Goal: Communication & Community: Participate in discussion

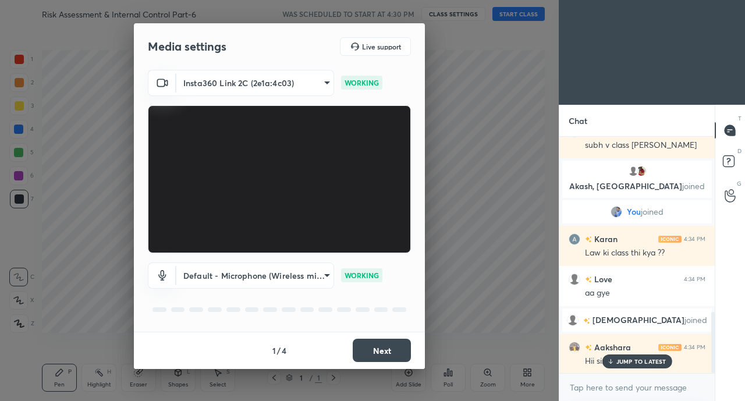
scroll to position [683, 0]
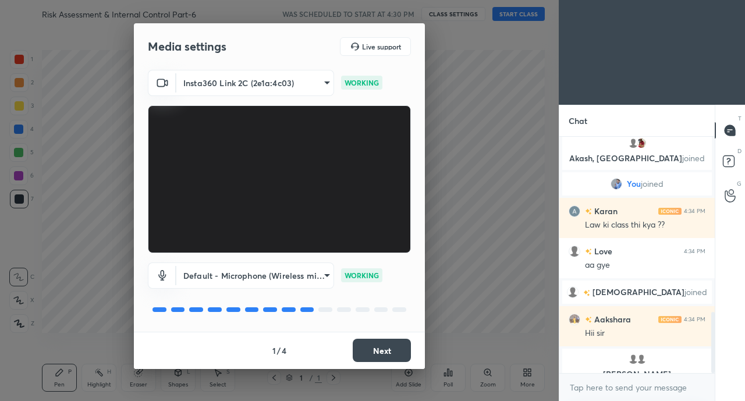
click at [394, 352] on button "Next" at bounding box center [382, 350] width 58 height 23
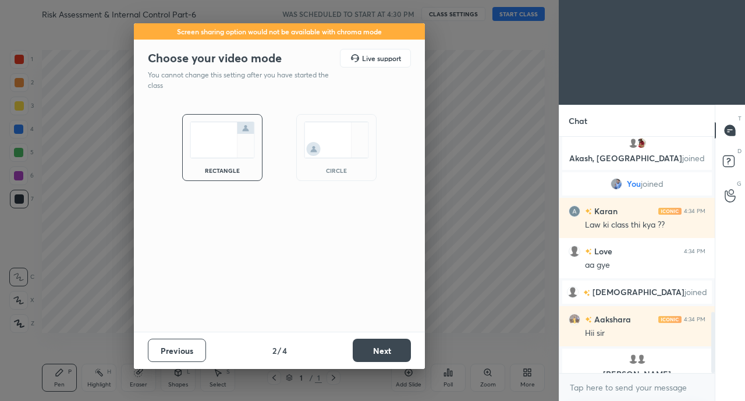
click at [391, 350] on button "Next" at bounding box center [382, 350] width 58 height 23
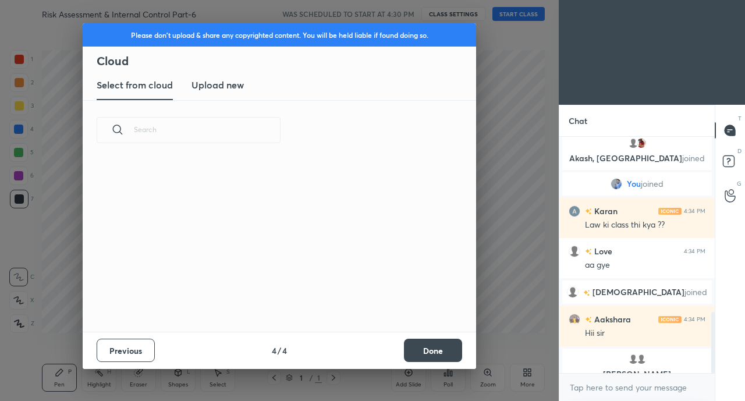
click at [395, 352] on div "Previous 4 / 4 Done" at bounding box center [279, 350] width 393 height 37
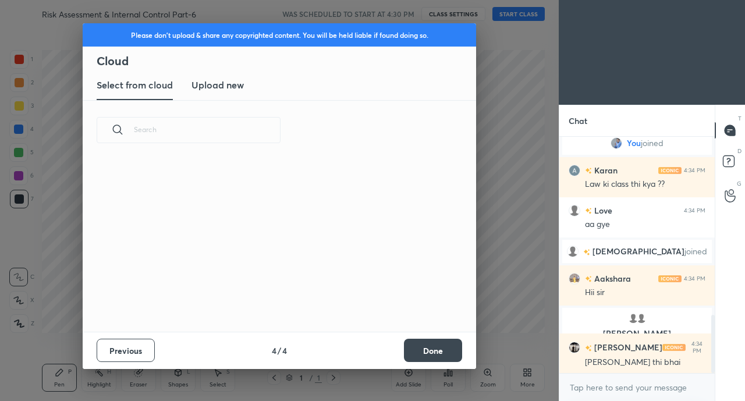
click at [459, 353] on button "Done" at bounding box center [433, 350] width 58 height 23
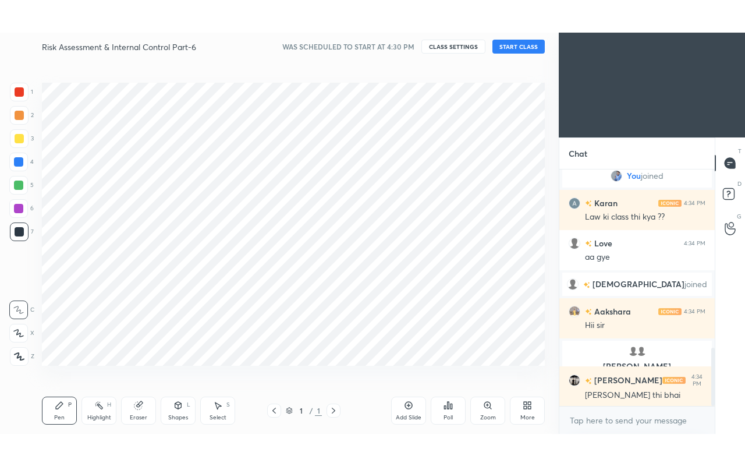
scroll to position [171, 374]
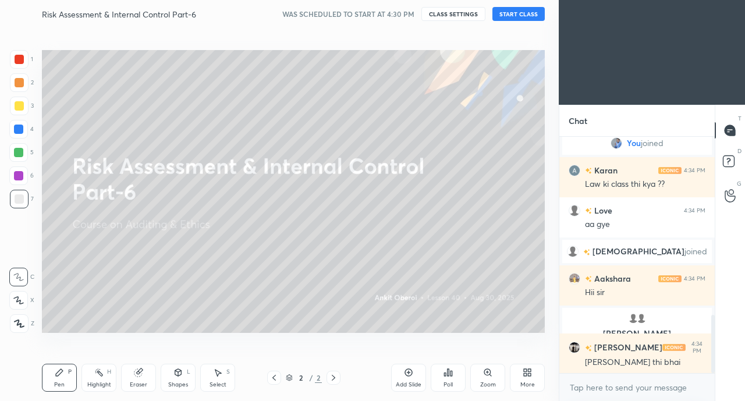
click at [526, 378] on div "More" at bounding box center [527, 378] width 35 height 28
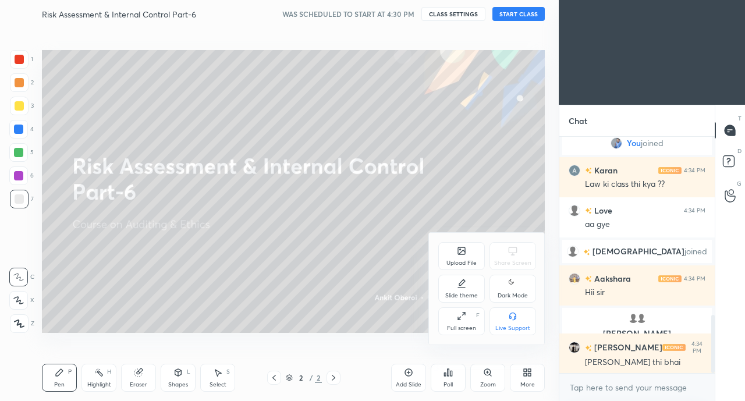
click at [460, 317] on icon at bounding box center [461, 315] width 9 height 9
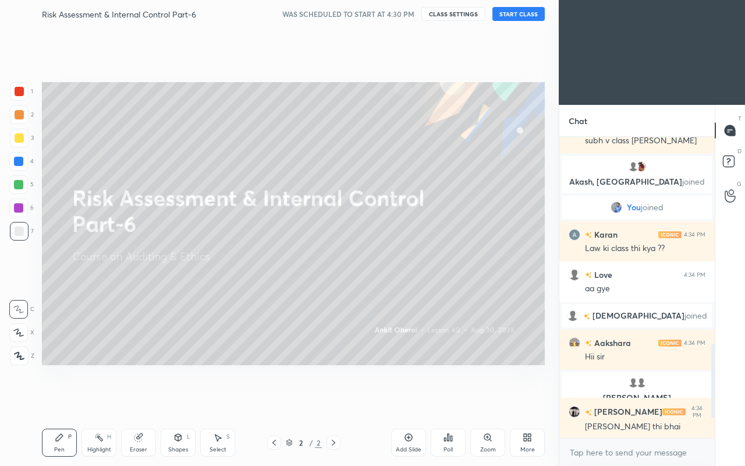
scroll to position [297, 152]
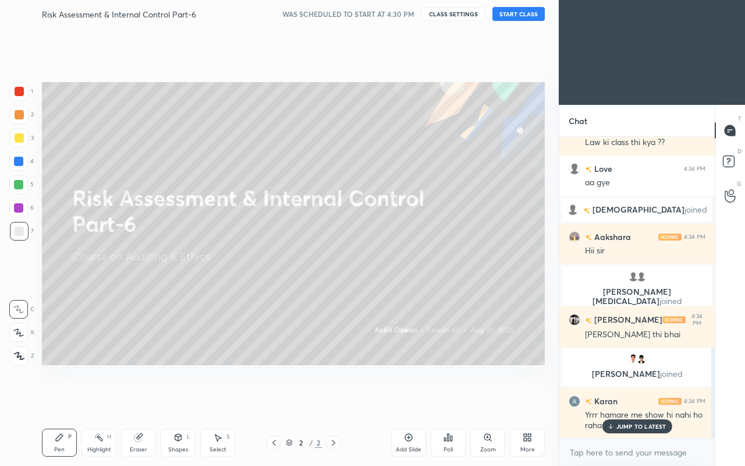
click at [636, 400] on p "JUMP TO LATEST" at bounding box center [641, 425] width 50 height 7
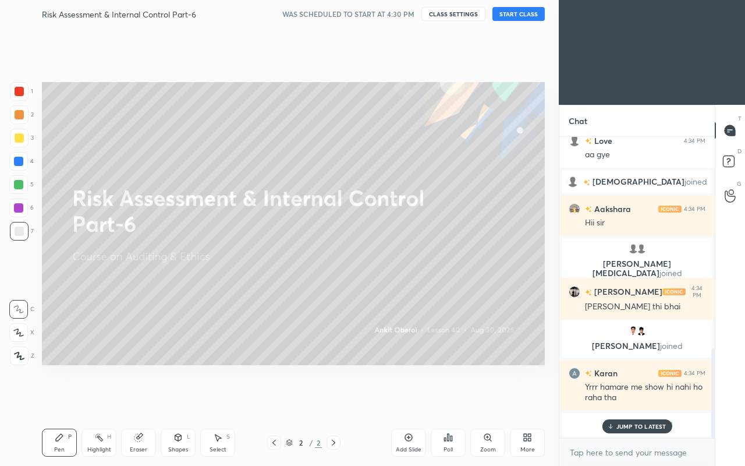
click at [528, 13] on button "START CLASS" at bounding box center [518, 14] width 52 height 14
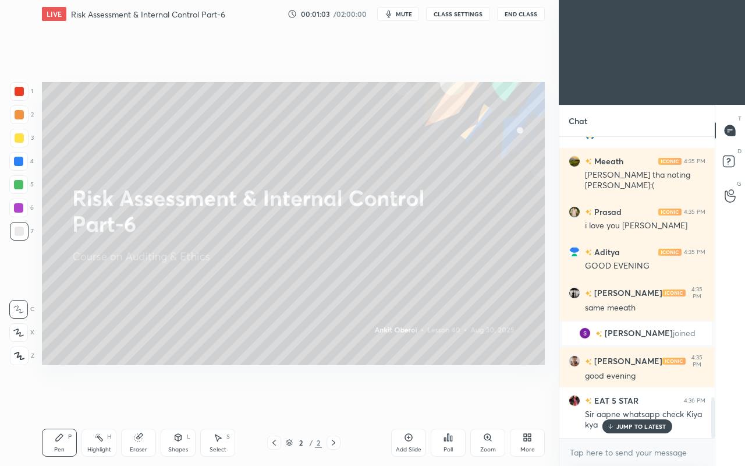
scroll to position [1913, 0]
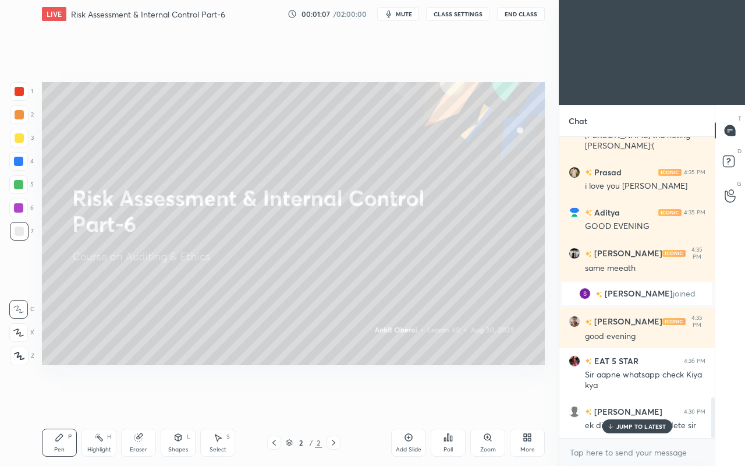
click at [625, 400] on p "JUMP TO LATEST" at bounding box center [641, 425] width 50 height 7
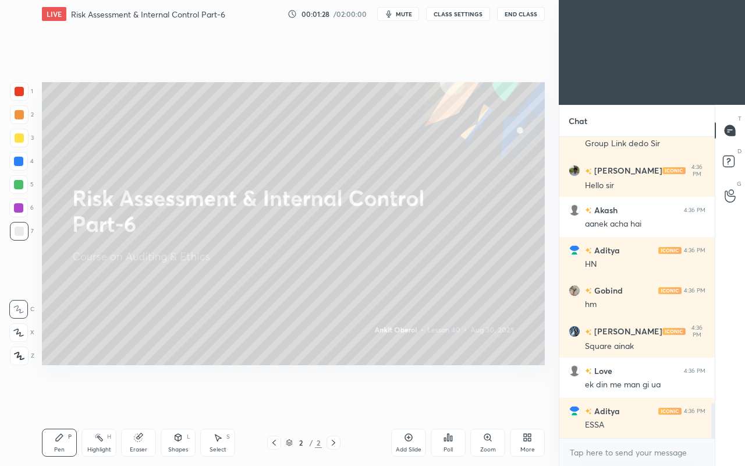
scroll to position [2315, 0]
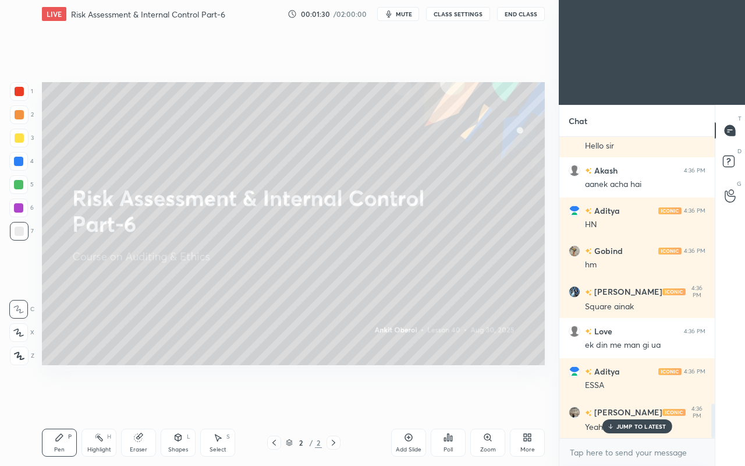
click at [627, 400] on p "JUMP TO LATEST" at bounding box center [641, 425] width 50 height 7
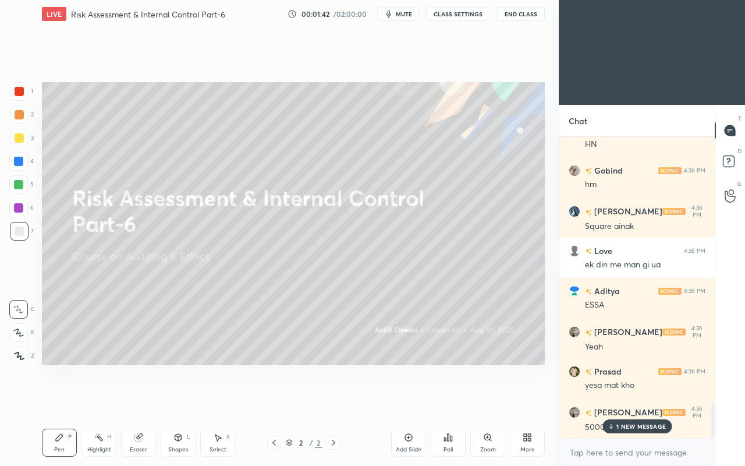
scroll to position [2423, 0]
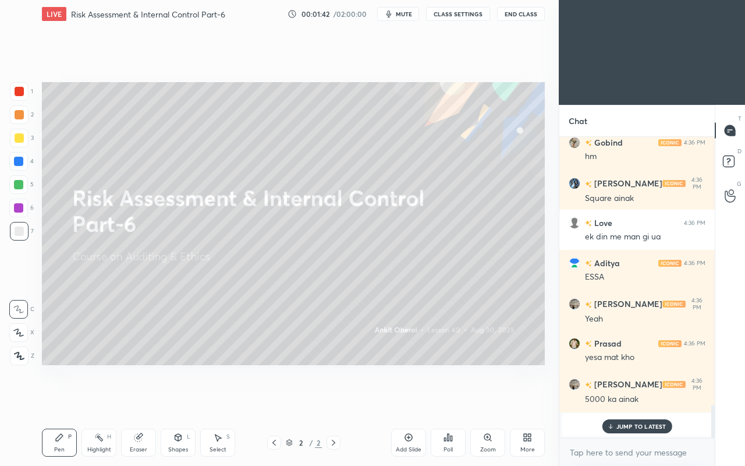
click at [631, 400] on p "JUMP TO LATEST" at bounding box center [641, 425] width 50 height 7
click at [517, 400] on div "More" at bounding box center [527, 442] width 35 height 28
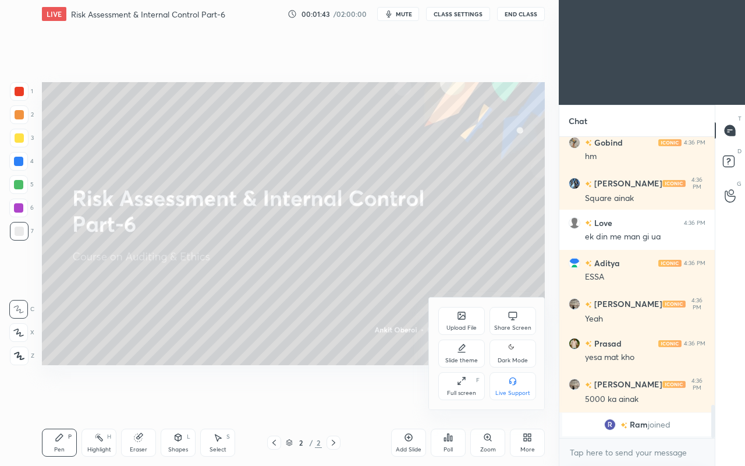
scroll to position [2464, 0]
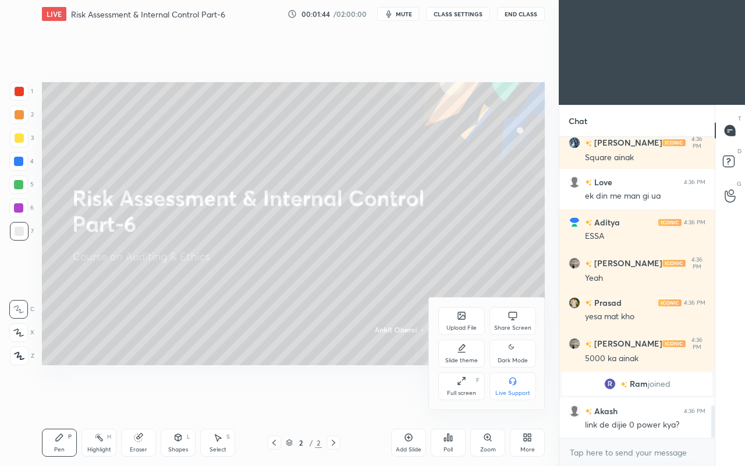
click at [460, 314] on icon at bounding box center [460, 314] width 1 height 1
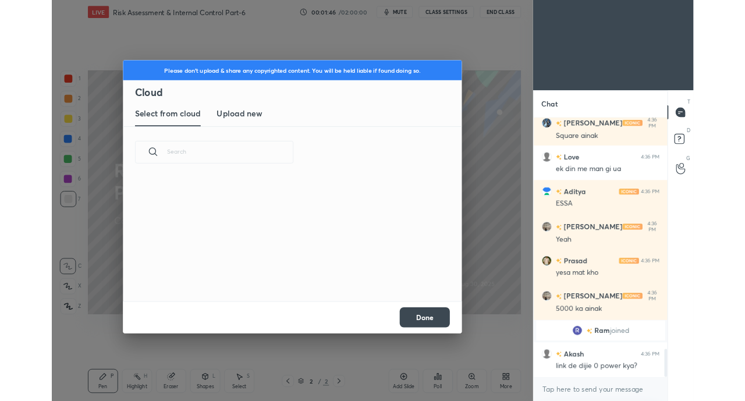
scroll to position [143, 374]
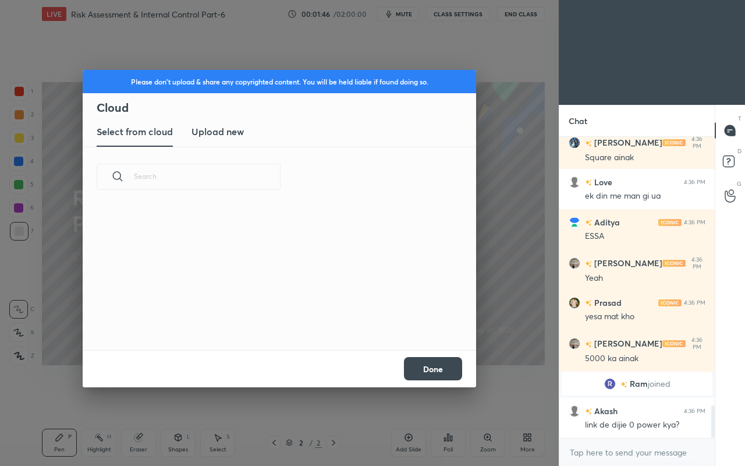
click at [212, 128] on h3 "Upload new" at bounding box center [217, 132] width 52 height 14
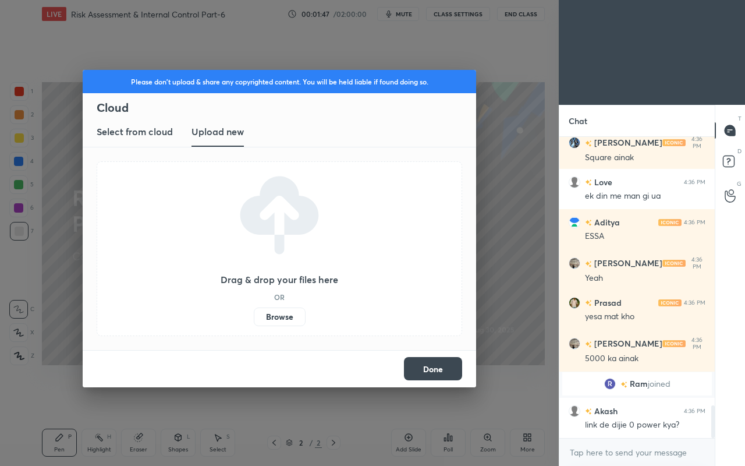
click at [270, 318] on label "Browse" at bounding box center [280, 316] width 52 height 19
click at [254, 318] on input "Browse" at bounding box center [254, 316] width 0 height 19
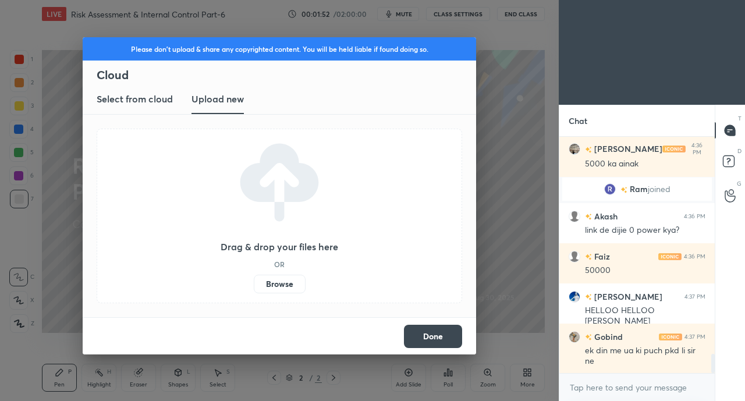
scroll to position [2710, 0]
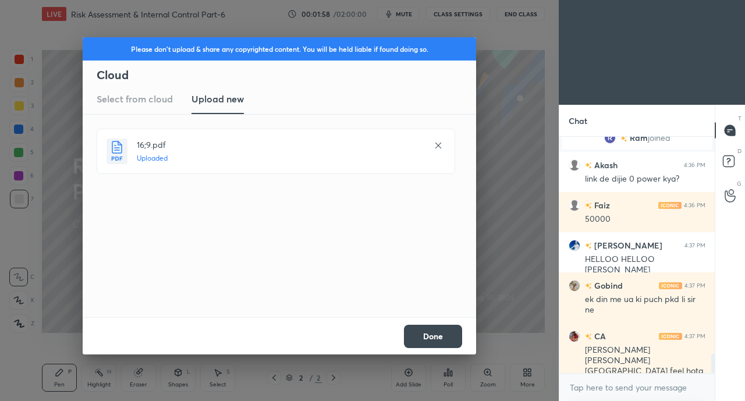
click at [431, 338] on button "Done" at bounding box center [433, 336] width 58 height 23
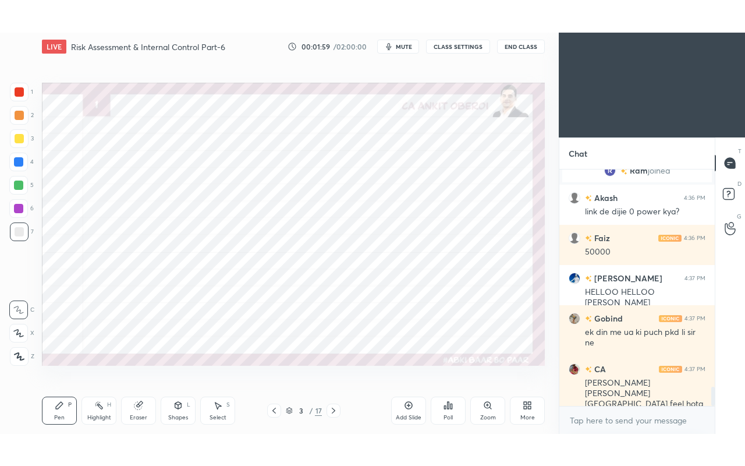
scroll to position [2749, 0]
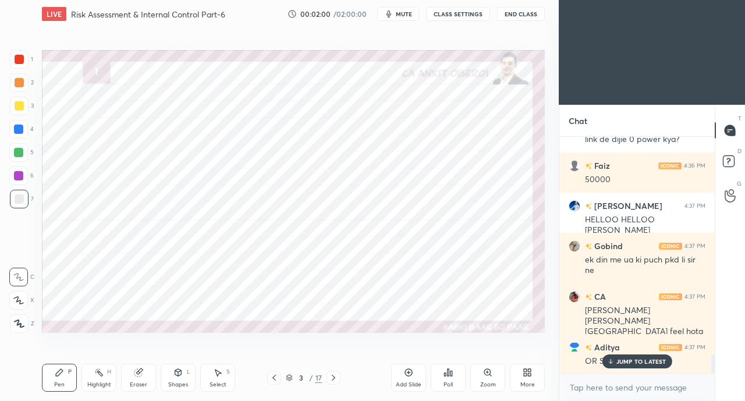
click at [517, 378] on div "More" at bounding box center [527, 378] width 35 height 28
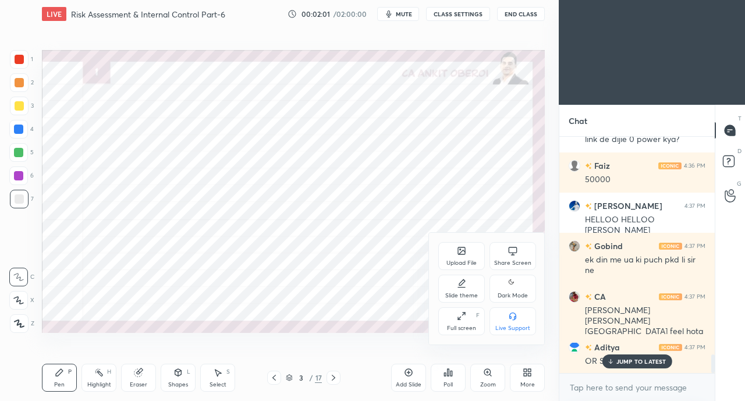
click at [455, 326] on div "Full screen" at bounding box center [461, 328] width 29 height 6
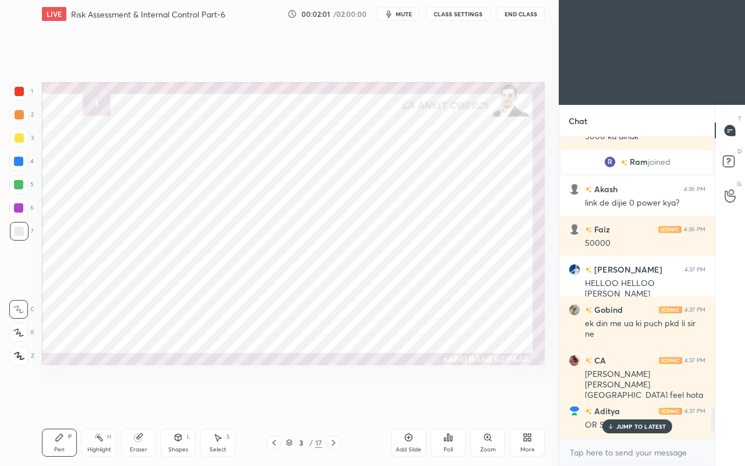
scroll to position [391, 512]
click at [627, 400] on p "JUMP TO LATEST" at bounding box center [641, 425] width 50 height 7
click at [16, 162] on div at bounding box center [18, 161] width 9 height 9
click at [16, 161] on div at bounding box center [18, 161] width 9 height 9
click at [15, 335] on icon at bounding box center [18, 332] width 10 height 8
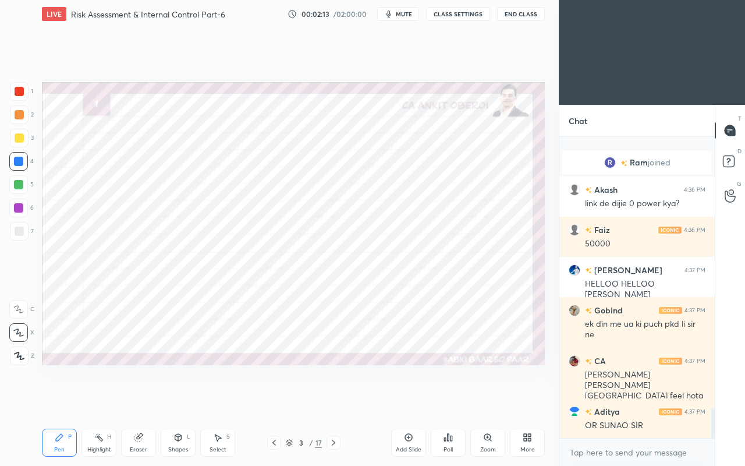
scroll to position [2726, 0]
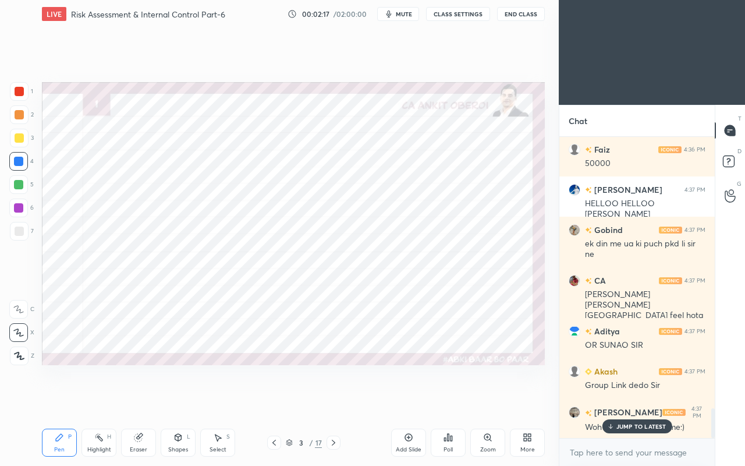
click at [629, 400] on p "JUMP TO LATEST" at bounding box center [641, 425] width 50 height 7
click at [17, 333] on icon at bounding box center [18, 332] width 9 height 7
click at [18, 160] on div at bounding box center [18, 161] width 9 height 9
click at [20, 143] on div at bounding box center [19, 138] width 19 height 19
click at [21, 161] on div at bounding box center [18, 161] width 9 height 9
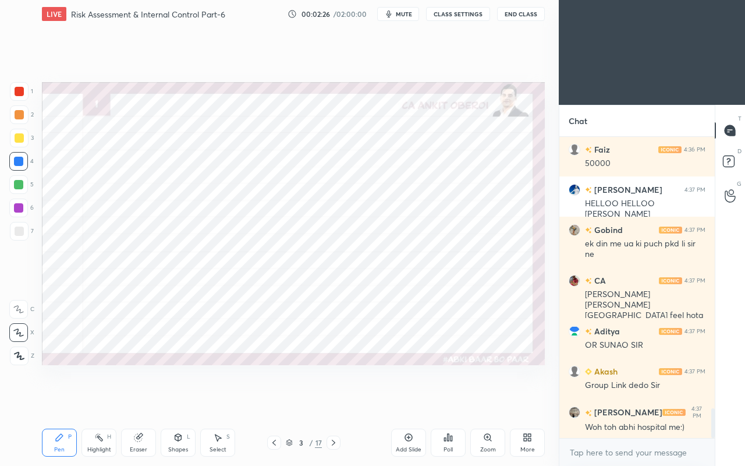
click at [18, 334] on icon at bounding box center [18, 332] width 10 height 8
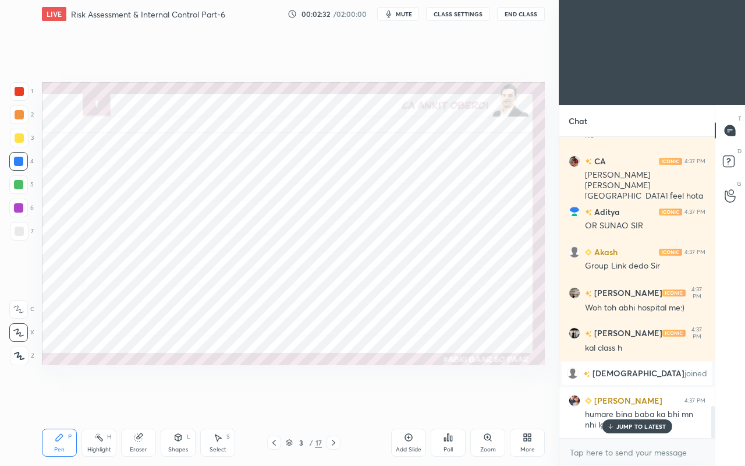
scroll to position [2545, 0]
click at [644, 400] on p "JUMP TO LATEST" at bounding box center [641, 425] width 50 height 7
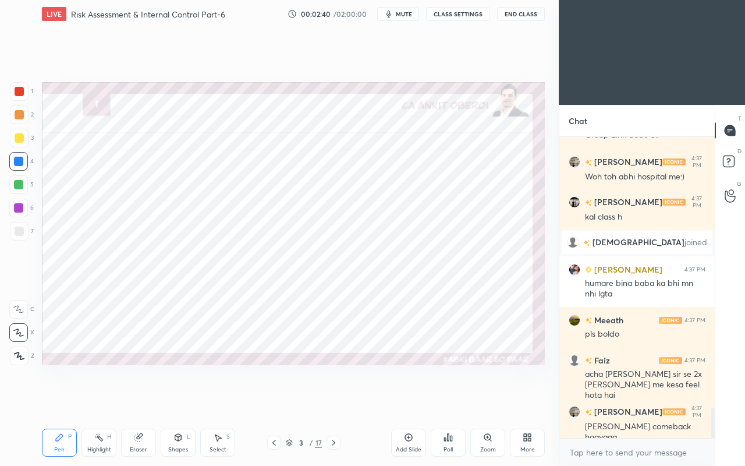
scroll to position [2717, 0]
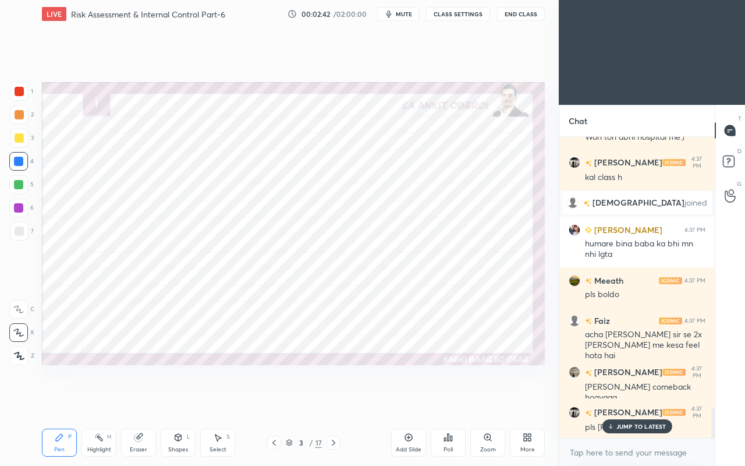
click at [617, 400] on p "JUMP TO LATEST" at bounding box center [641, 425] width 50 height 7
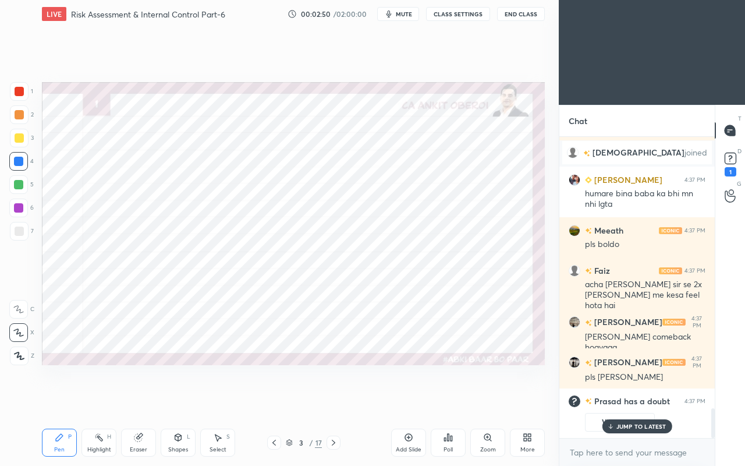
click at [625, 400] on p "JUMP TO LATEST" at bounding box center [641, 425] width 50 height 7
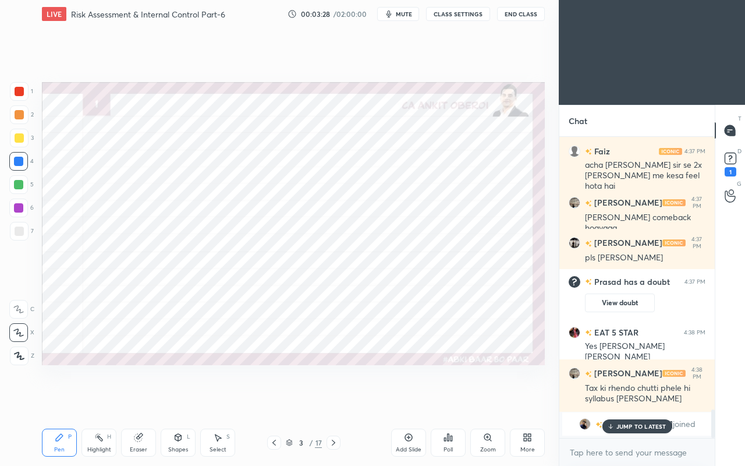
scroll to position [2848, 0]
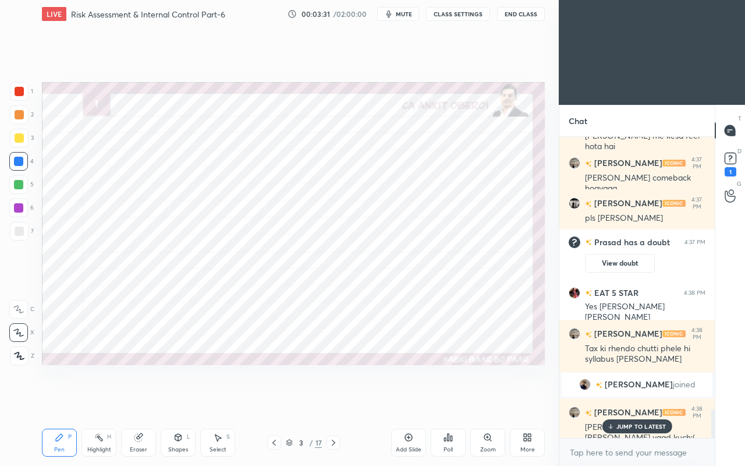
click at [638, 400] on p "JUMP TO LATEST" at bounding box center [641, 425] width 50 height 7
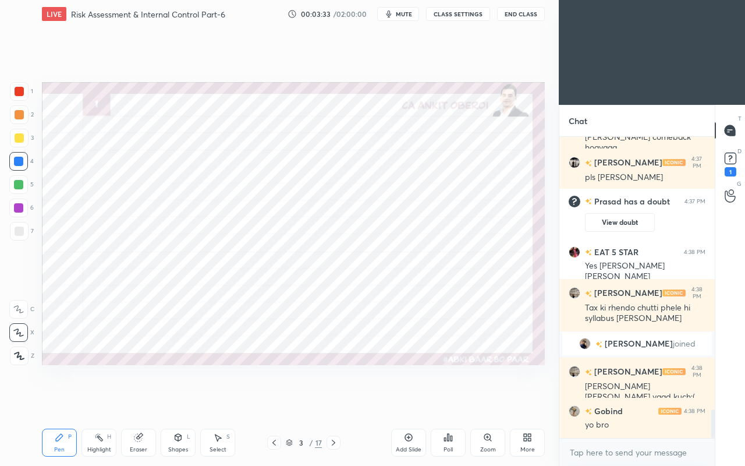
click at [20, 88] on div at bounding box center [19, 91] width 9 height 9
click at [333, 400] on icon at bounding box center [333, 442] width 9 height 9
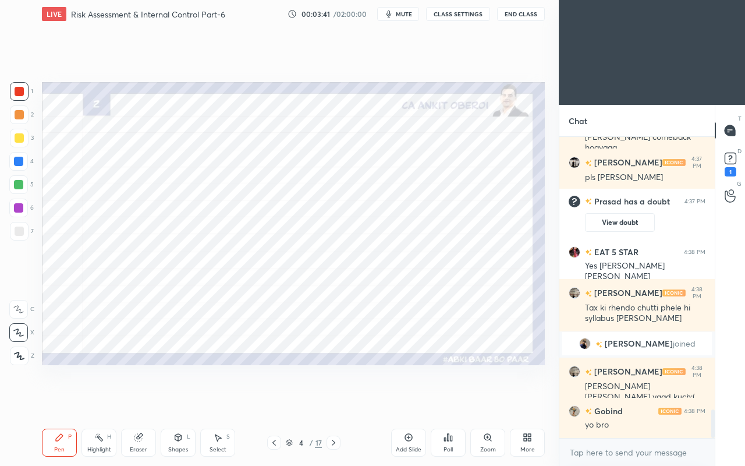
click at [17, 162] on div at bounding box center [18, 161] width 9 height 9
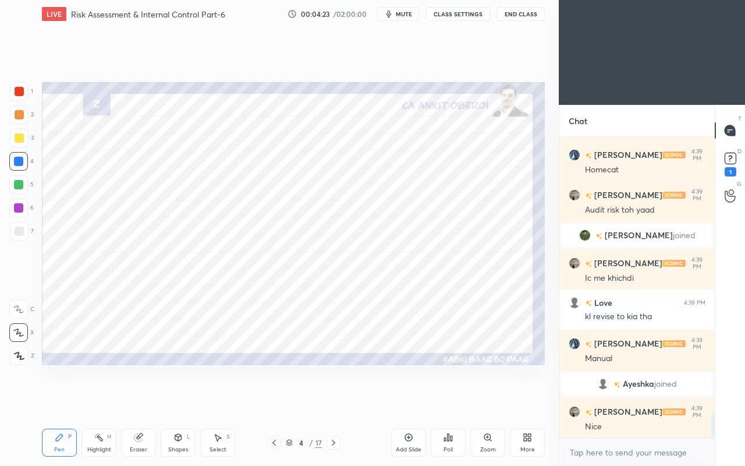
scroll to position [3278, 0]
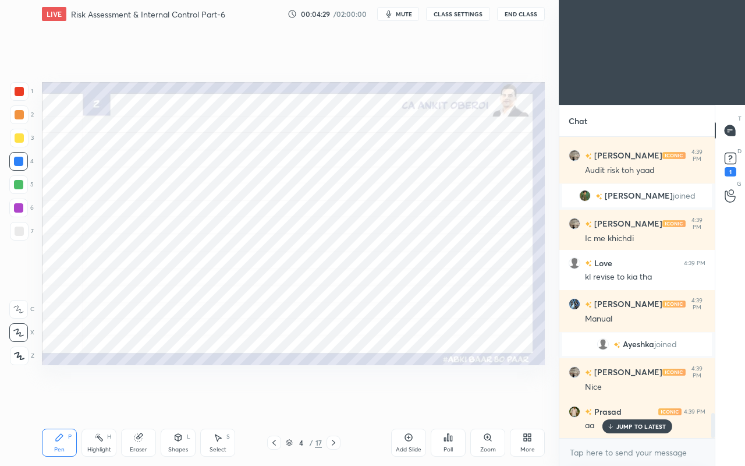
click at [17, 94] on div at bounding box center [19, 91] width 9 height 9
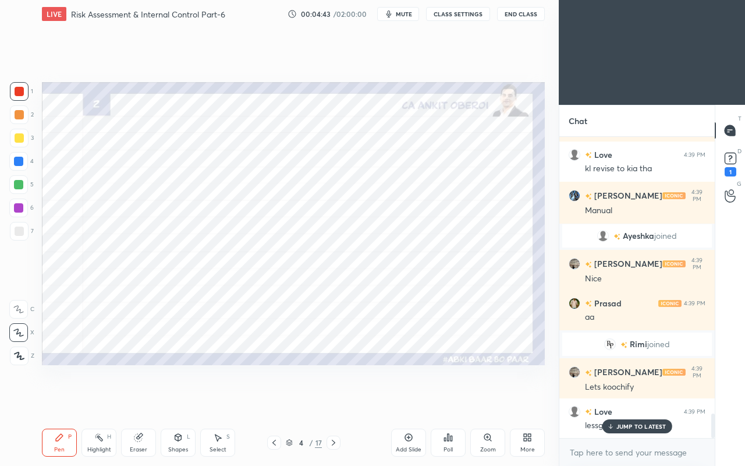
scroll to position [3427, 0]
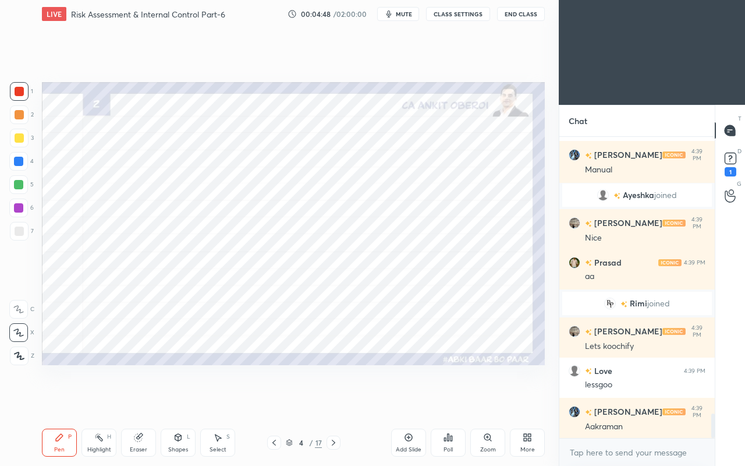
click at [21, 94] on div at bounding box center [19, 91] width 9 height 9
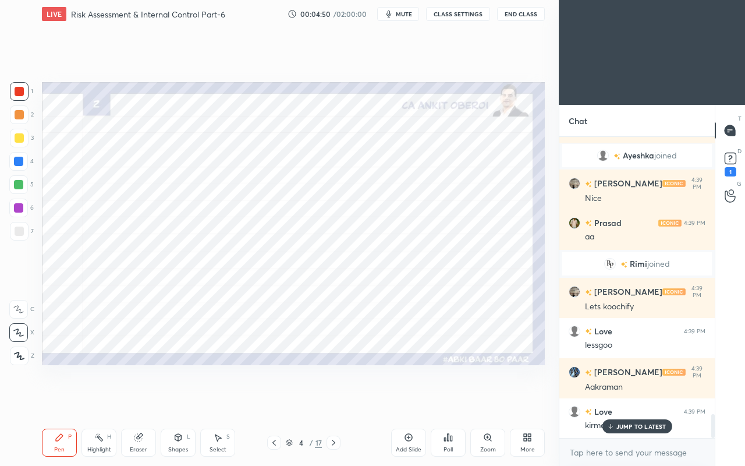
click at [175, 400] on icon at bounding box center [177, 436] width 9 height 9
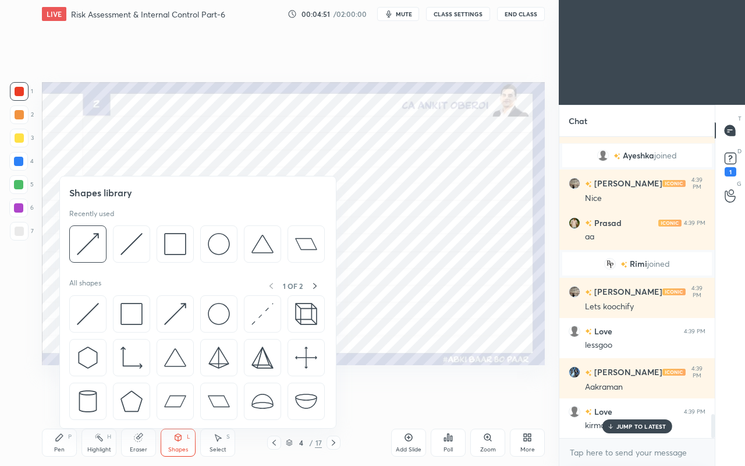
click at [91, 311] on img at bounding box center [88, 314] width 22 height 22
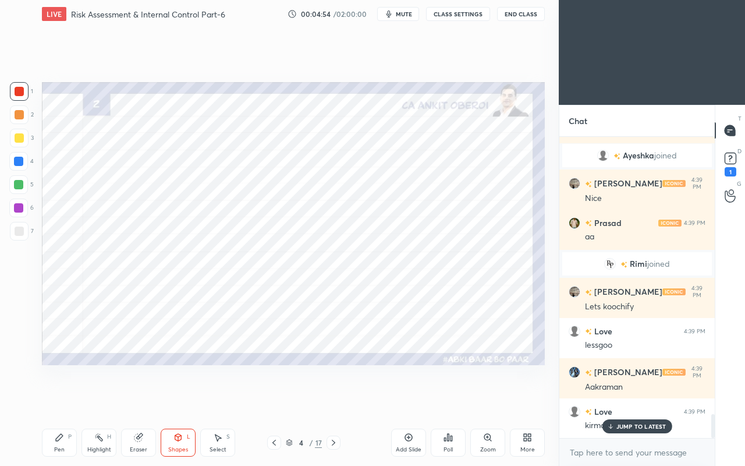
click at [623, 400] on p "JUMP TO LATEST" at bounding box center [641, 425] width 50 height 7
click at [69, 400] on div "Pen P" at bounding box center [59, 442] width 35 height 28
click at [144, 400] on div "Eraser" at bounding box center [138, 442] width 35 height 28
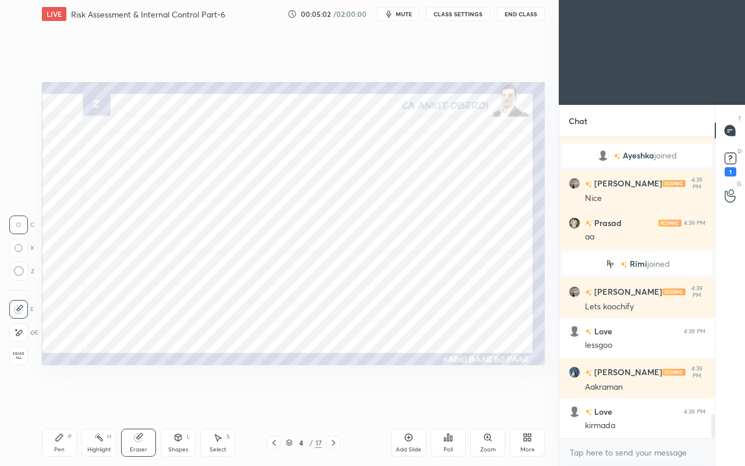
click at [119, 400] on div "Pen P Highlight H Eraser Shapes L Select S" at bounding box center [129, 442] width 175 height 28
click at [133, 400] on div "Eraser" at bounding box center [138, 442] width 35 height 28
click at [65, 400] on div "Pen P" at bounding box center [59, 442] width 35 height 28
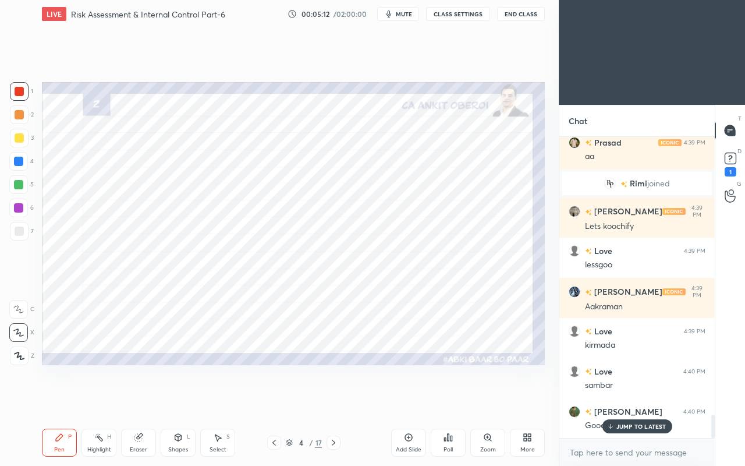
scroll to position [3587, 0]
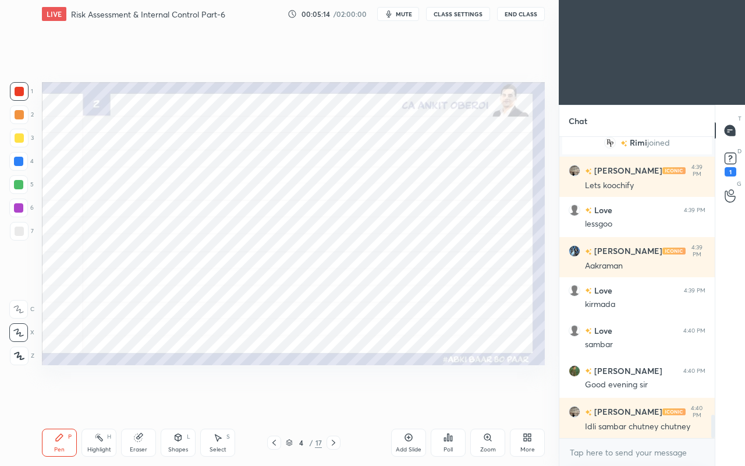
click at [157, 400] on div "Pen P Highlight H Eraser Shapes L Select S" at bounding box center [129, 442] width 175 height 28
click at [142, 400] on icon at bounding box center [138, 436] width 9 height 9
click at [55, 400] on div "Pen P" at bounding box center [59, 442] width 35 height 28
click at [14, 164] on div at bounding box center [18, 161] width 9 height 9
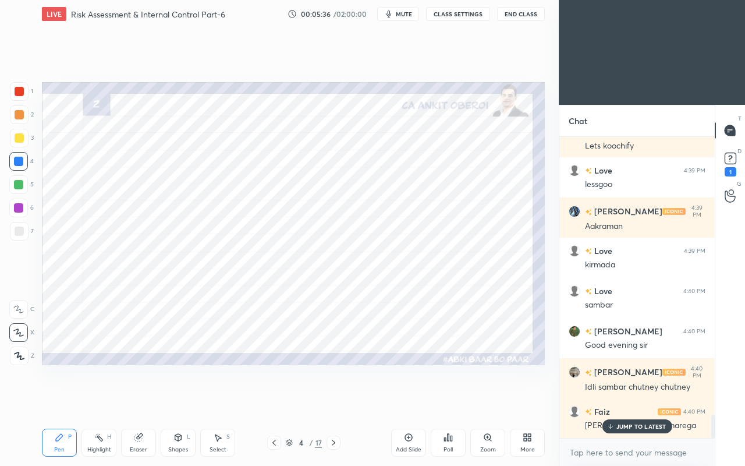
click at [619, 400] on p "JUMP TO LATEST" at bounding box center [641, 425] width 50 height 7
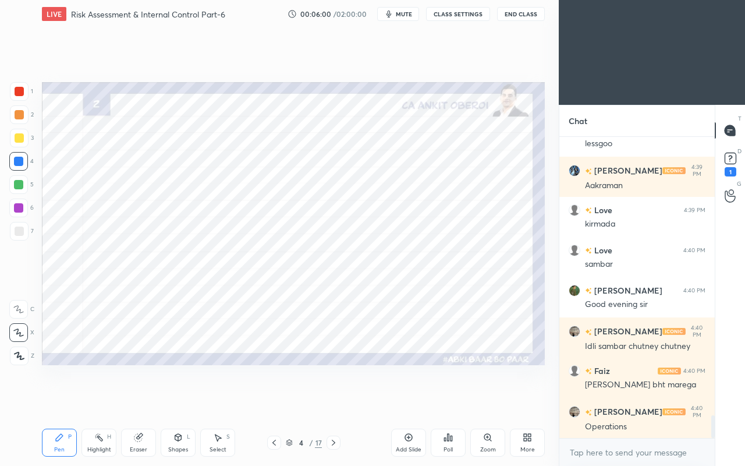
click at [20, 186] on div at bounding box center [18, 184] width 9 height 9
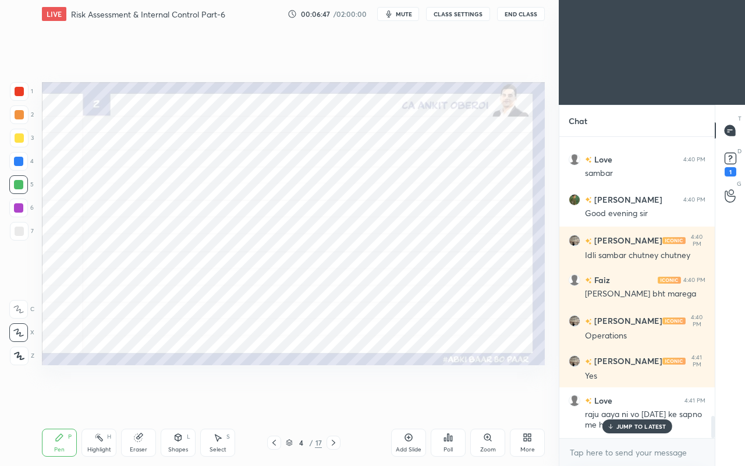
scroll to position [3798, 0]
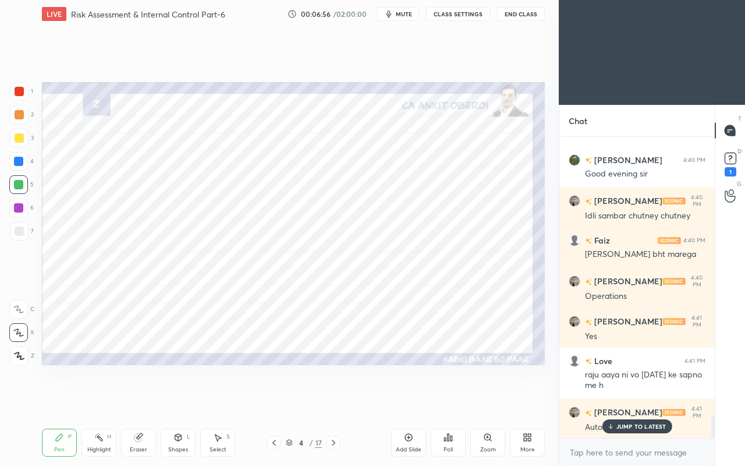
click at [140, 400] on div "Eraser" at bounding box center [138, 449] width 17 height 6
click at [60, 400] on icon at bounding box center [59, 436] width 9 height 9
click at [19, 90] on div at bounding box center [19, 91] width 9 height 9
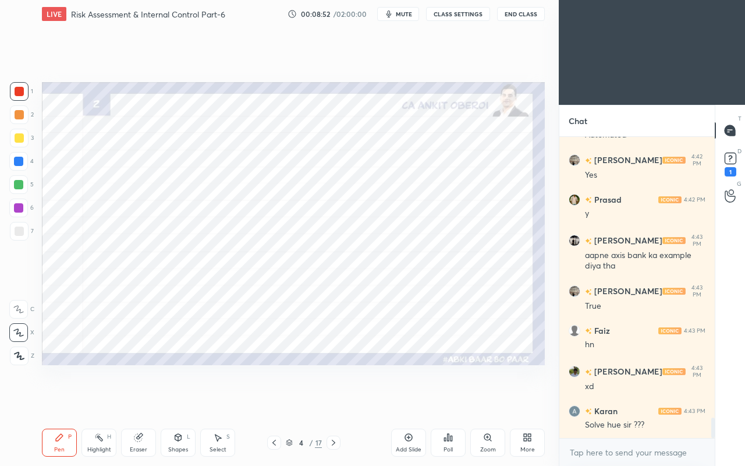
scroll to position [4140, 0]
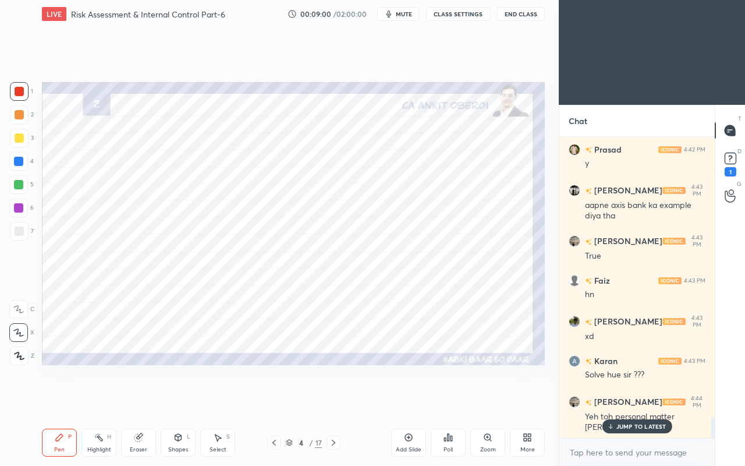
click at [246, 400] on div "Pen P Highlight H Eraser Shapes L Select S 4 / 17 Add Slide Poll Zoom More" at bounding box center [293, 442] width 503 height 47
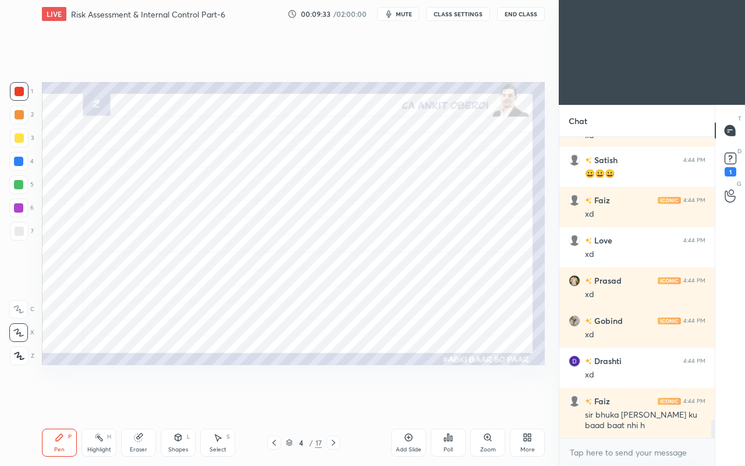
scroll to position [4684, 0]
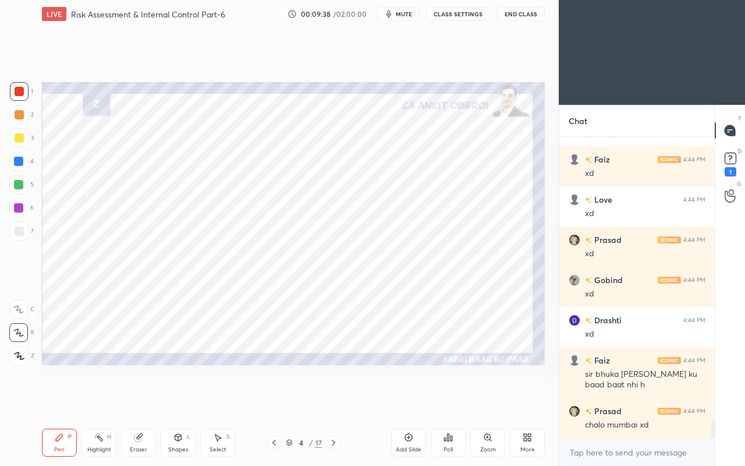
click at [140, 400] on div "Eraser" at bounding box center [138, 449] width 17 height 6
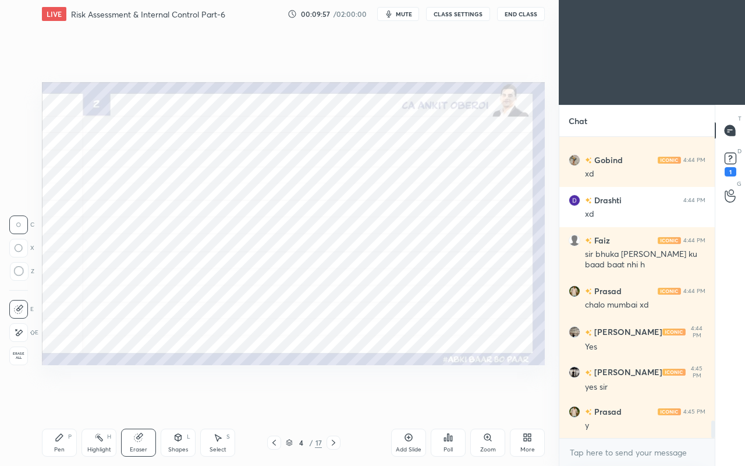
scroll to position [4844, 0]
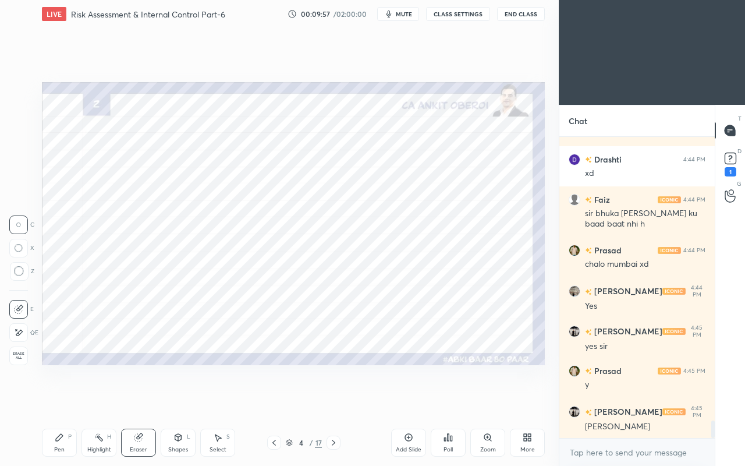
click at [67, 400] on div "Pen P" at bounding box center [59, 442] width 35 height 28
click at [143, 400] on icon at bounding box center [138, 436] width 9 height 9
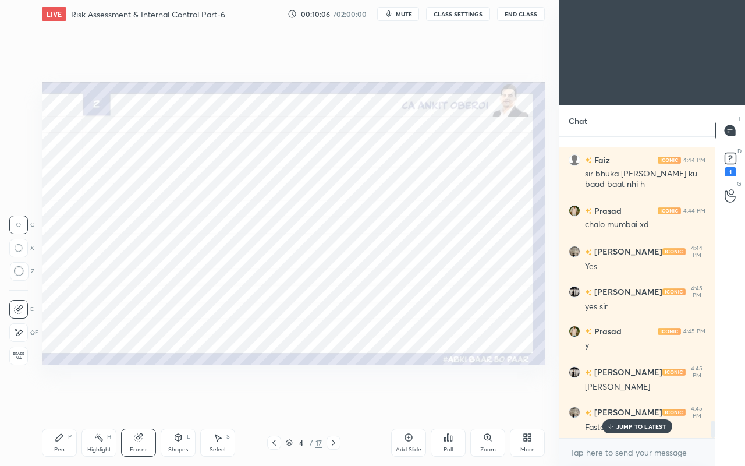
click at [62, 400] on icon at bounding box center [59, 436] width 9 height 9
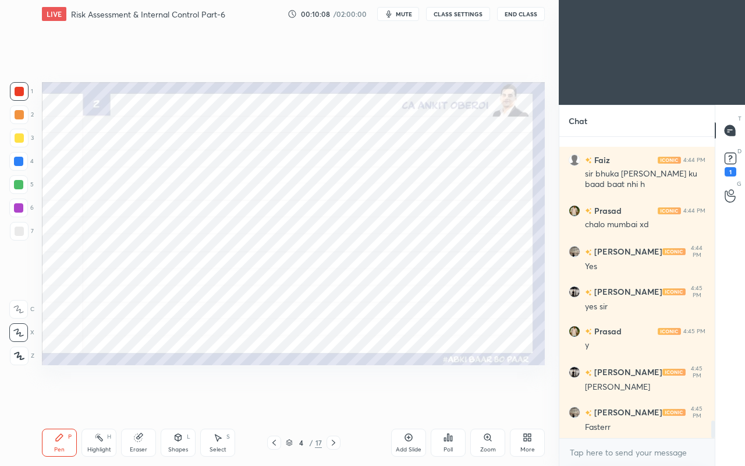
scroll to position [4935, 0]
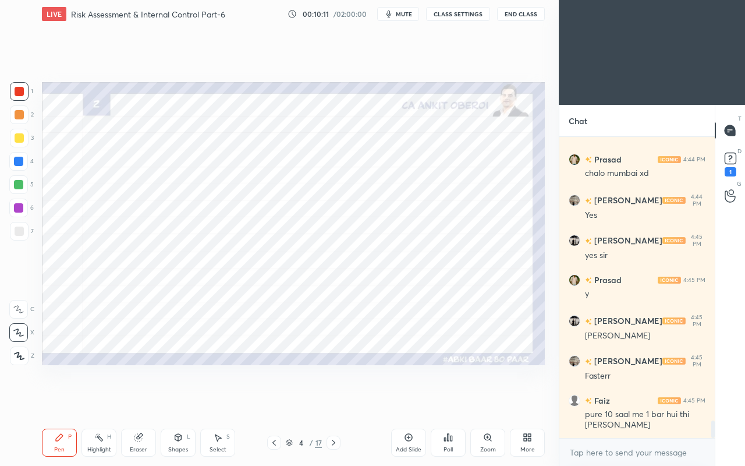
click at [15, 163] on div at bounding box center [18, 161] width 9 height 9
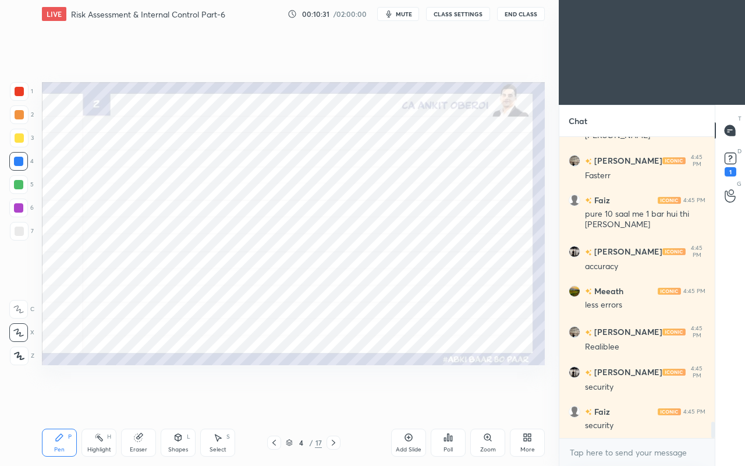
scroll to position [5176, 0]
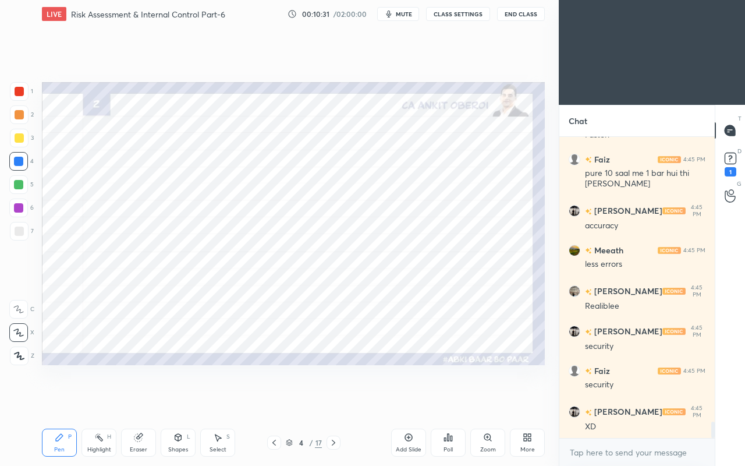
click at [126, 400] on div "Eraser" at bounding box center [138, 442] width 35 height 28
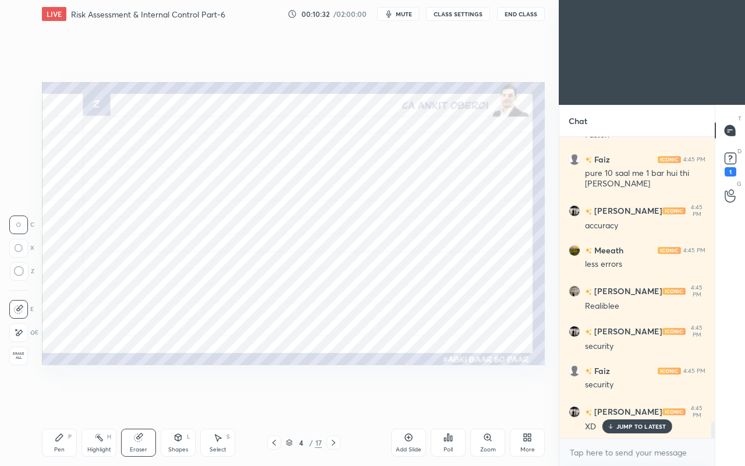
scroll to position [5215, 0]
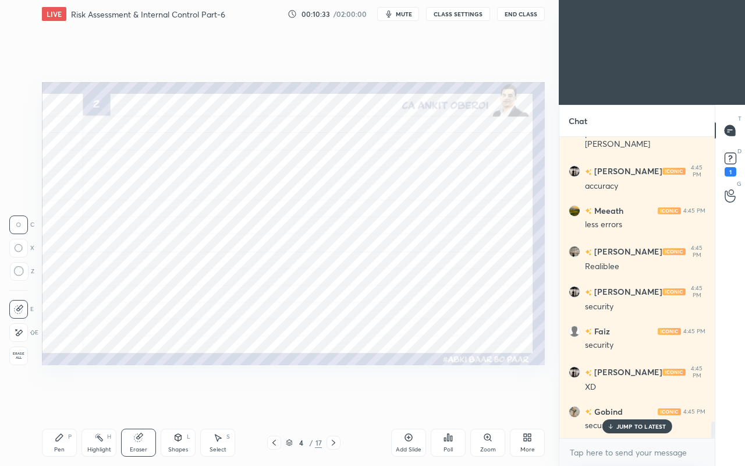
click at [48, 400] on div "Pen P" at bounding box center [59, 442] width 35 height 28
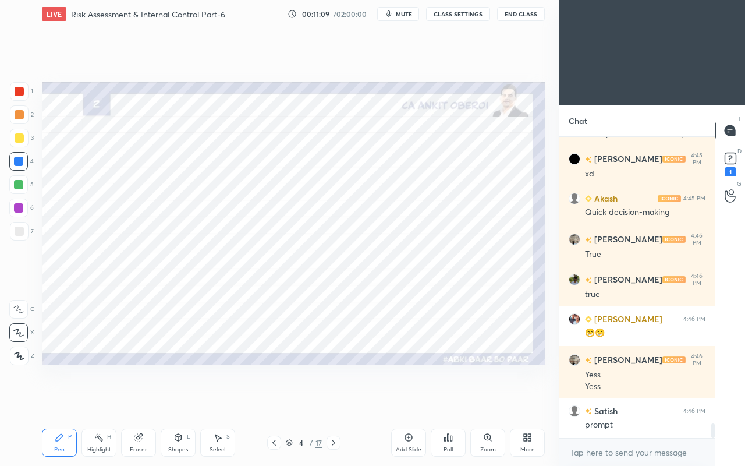
scroll to position [5870, 0]
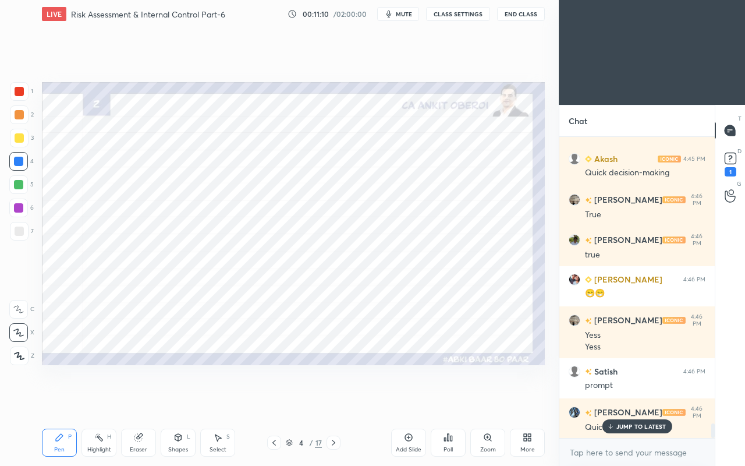
click at [608, 400] on icon at bounding box center [610, 425] width 8 height 7
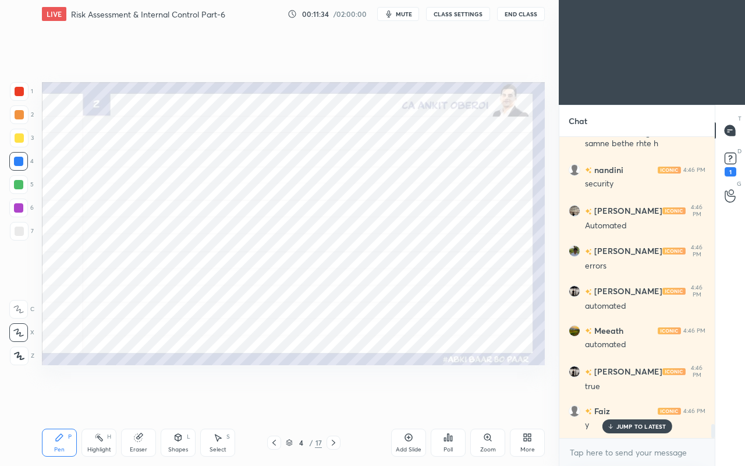
scroll to position [6282, 0]
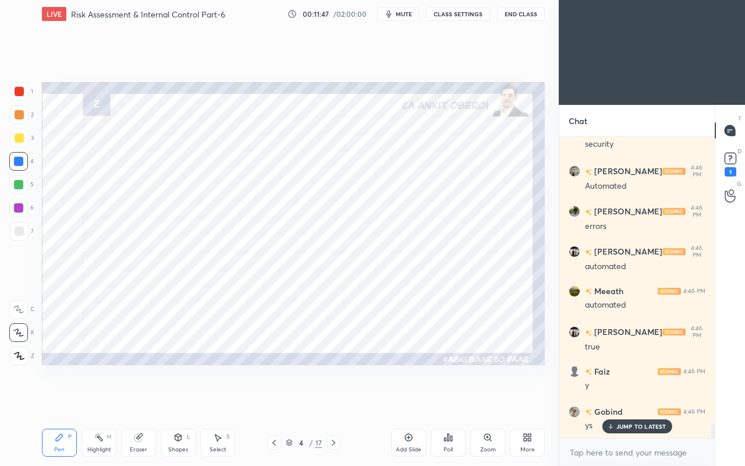
click at [21, 92] on div at bounding box center [19, 91] width 9 height 9
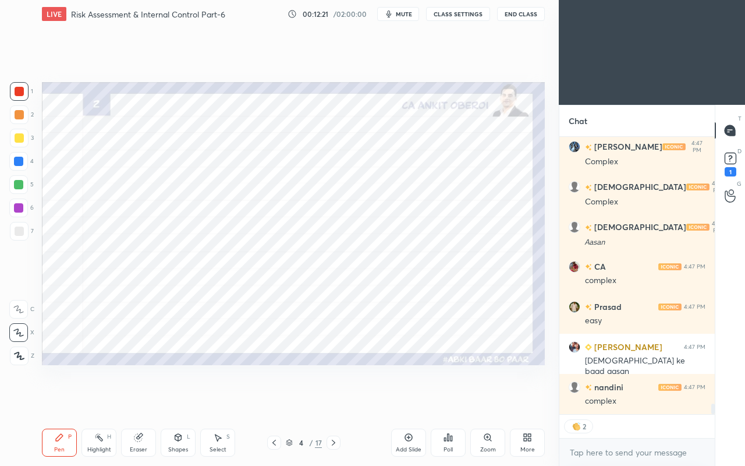
scroll to position [6989, 0]
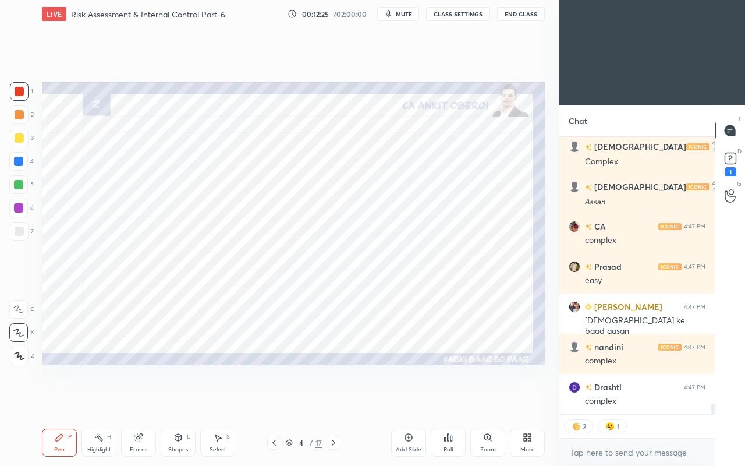
click at [453, 13] on button "CLASS SETTINGS" at bounding box center [458, 14] width 64 height 14
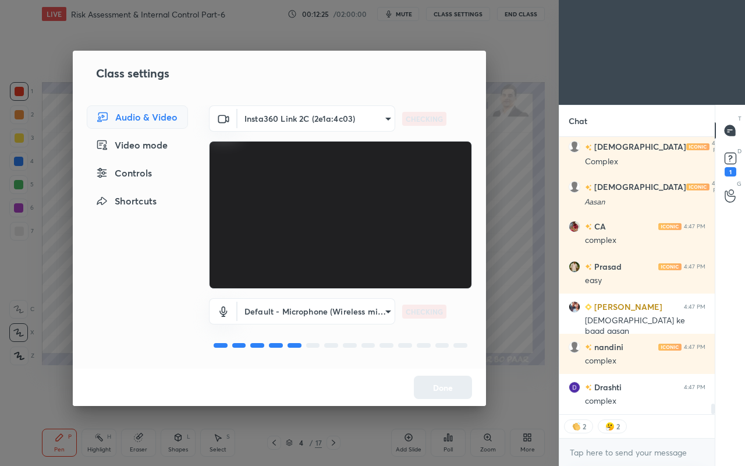
click at [152, 176] on div "Controls" at bounding box center [137, 172] width 101 height 23
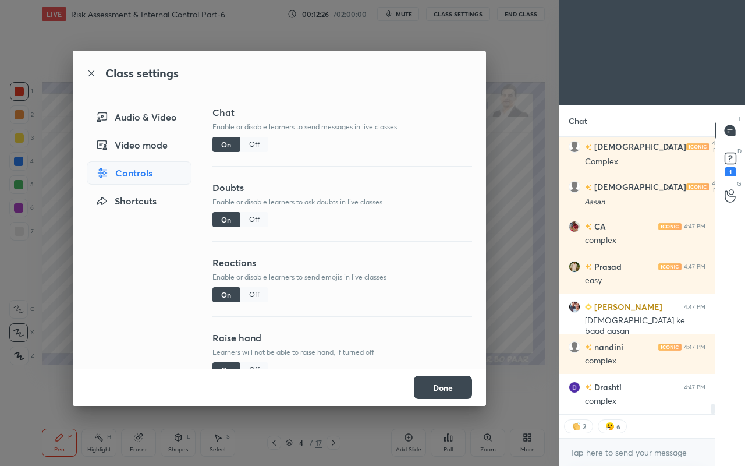
click at [263, 294] on div "Off" at bounding box center [254, 294] width 28 height 15
type textarea "x"
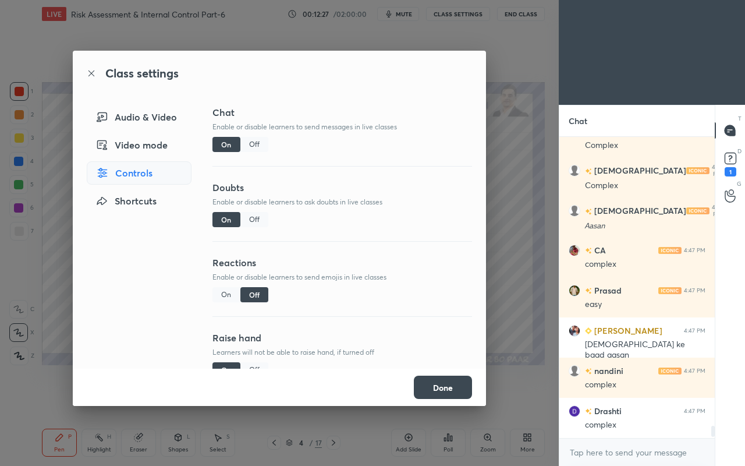
click at [431, 388] on button "Done" at bounding box center [443, 386] width 58 height 23
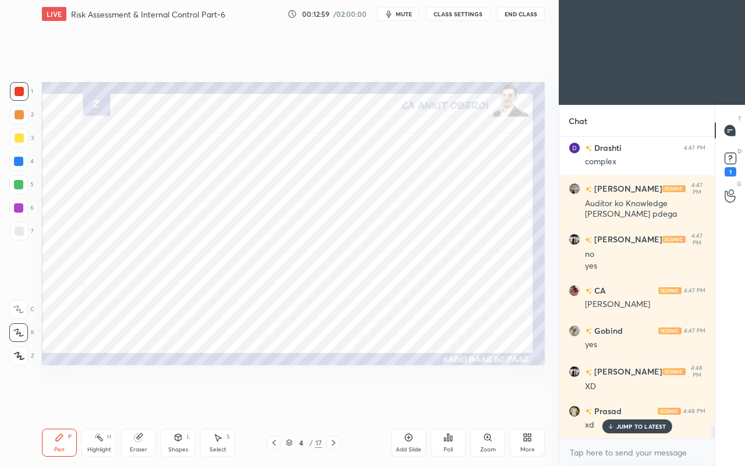
scroll to position [7267, 0]
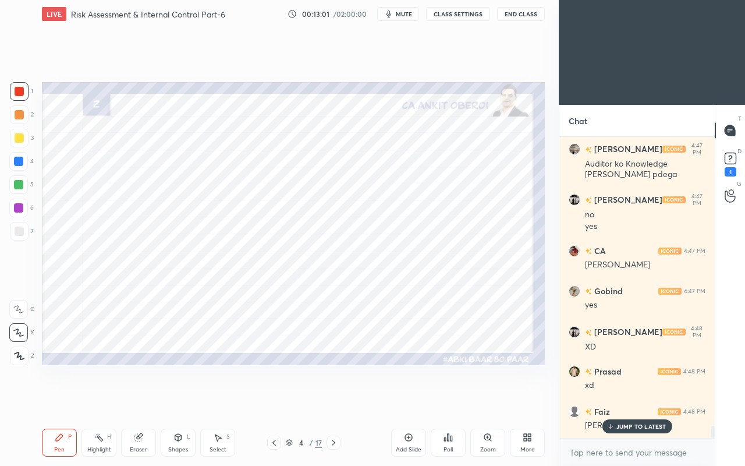
click at [612, 400] on icon at bounding box center [610, 425] width 8 height 7
click at [336, 400] on icon at bounding box center [333, 442] width 9 height 9
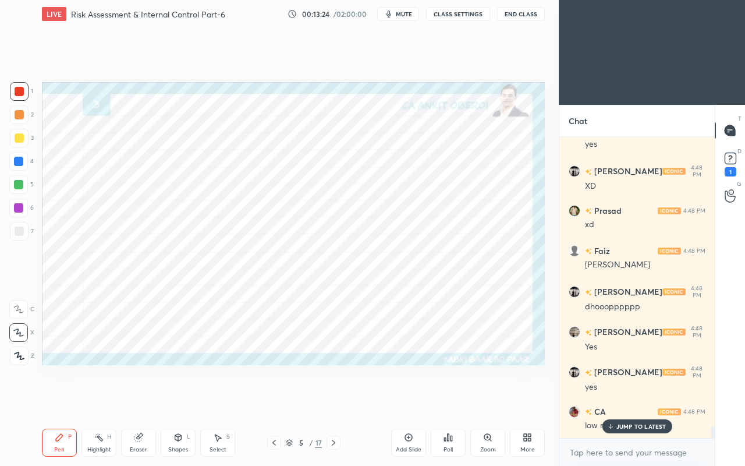
scroll to position [7469, 0]
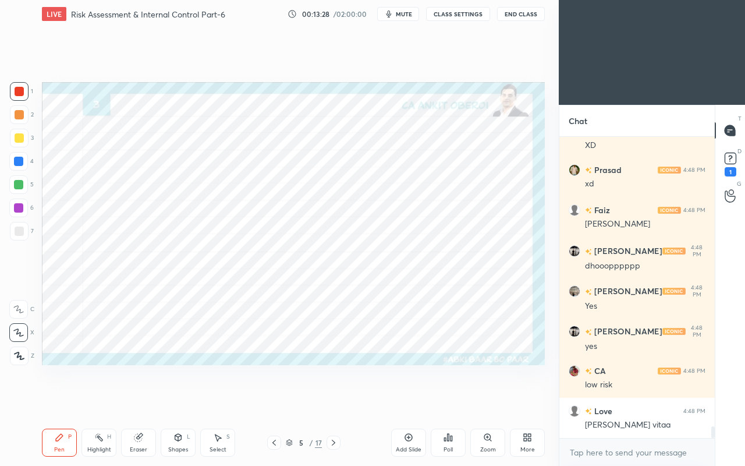
click at [20, 161] on div at bounding box center [18, 161] width 9 height 9
click at [147, 400] on div "Eraser" at bounding box center [138, 442] width 35 height 28
click at [174, 400] on icon at bounding box center [177, 436] width 9 height 9
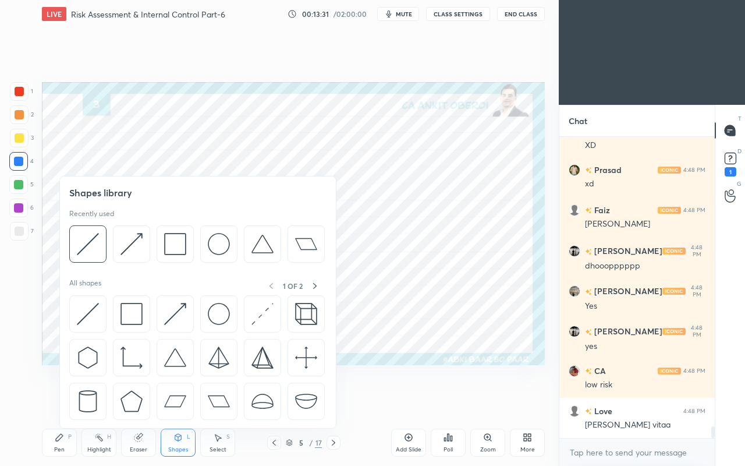
click at [81, 239] on img at bounding box center [88, 244] width 22 height 22
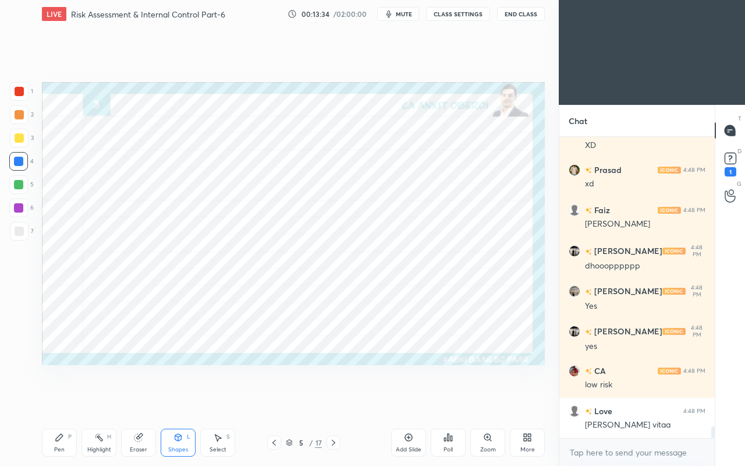
click at [61, 400] on div "Pen P" at bounding box center [59, 442] width 35 height 28
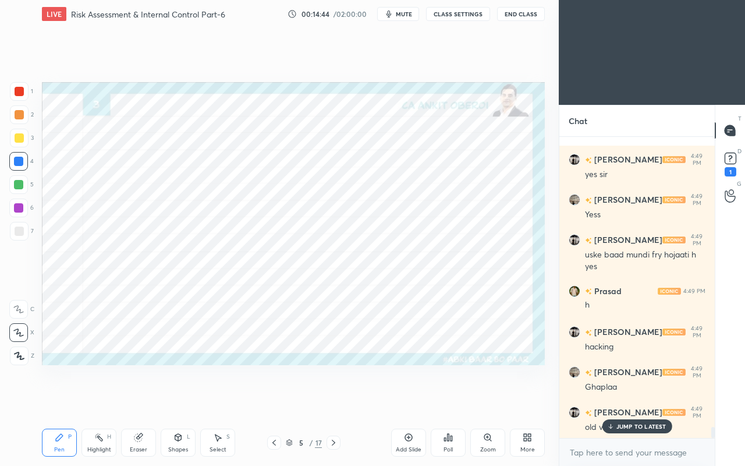
scroll to position [7802, 0]
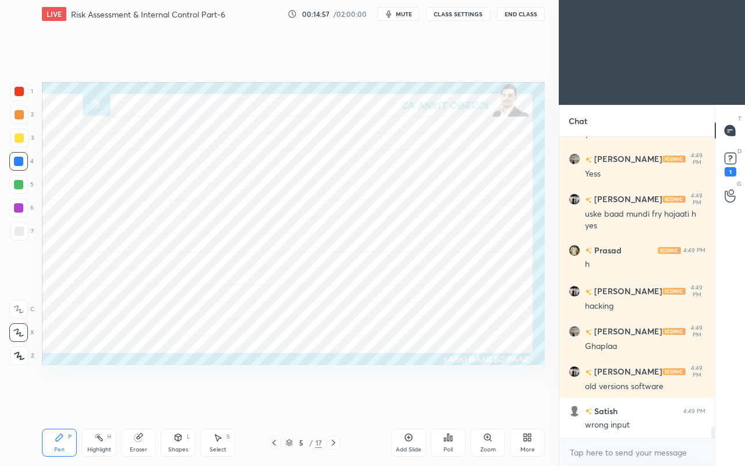
click at [333, 400] on icon at bounding box center [333, 442] width 9 height 9
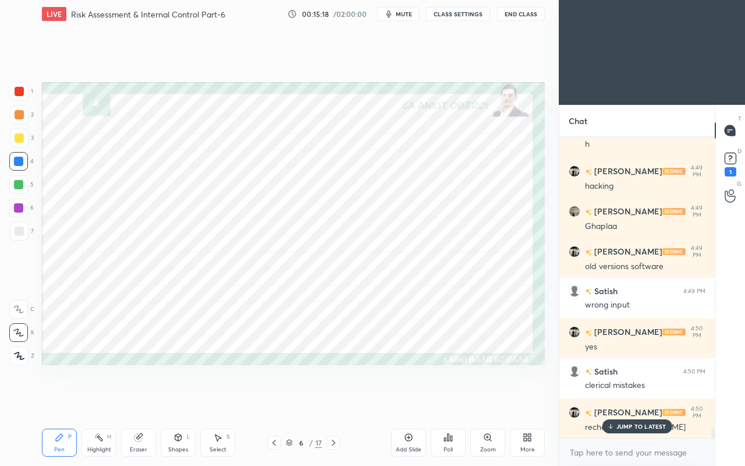
scroll to position [7949, 0]
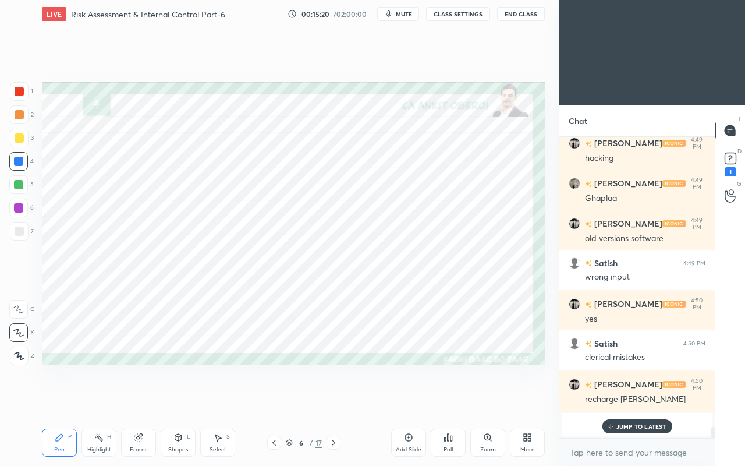
click at [622, 400] on p "JUMP TO LATEST" at bounding box center [641, 425] width 50 height 7
click at [18, 94] on div at bounding box center [19, 91] width 9 height 9
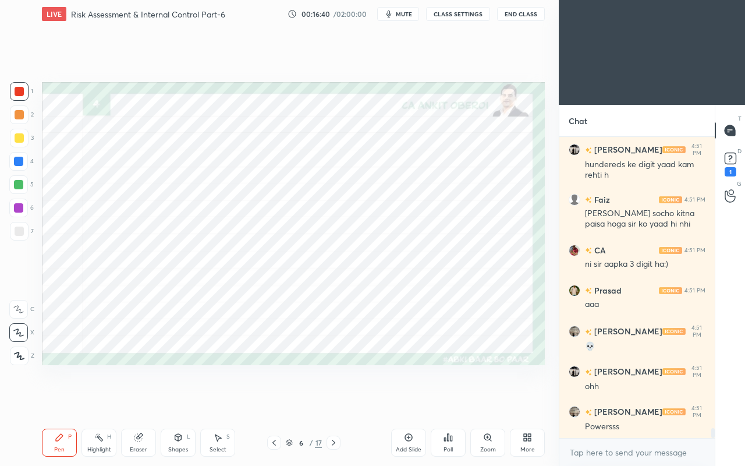
scroll to position [8714, 0]
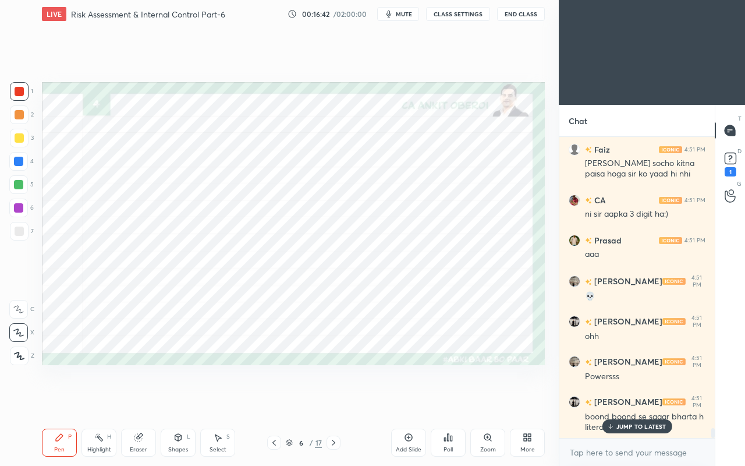
click at [617, 400] on div "JUMP TO LATEST" at bounding box center [637, 426] width 70 height 14
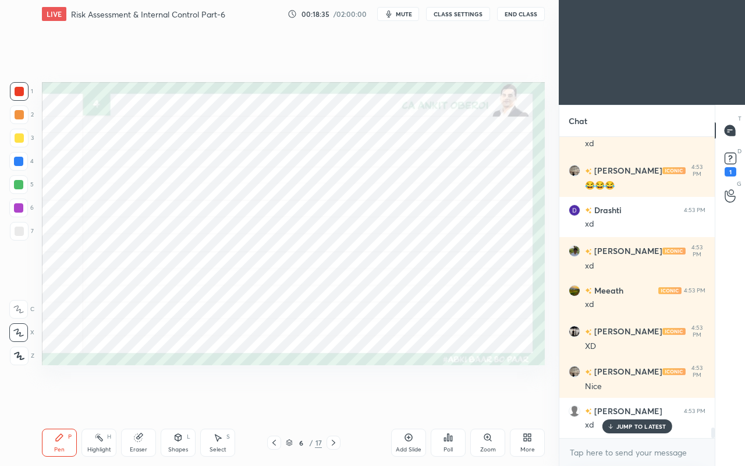
scroll to position [8220, 0]
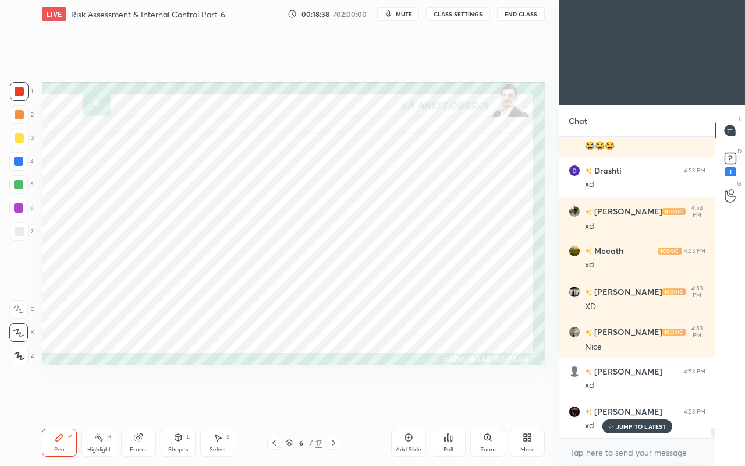
click at [611, 400] on icon at bounding box center [610, 428] width 3 height 2
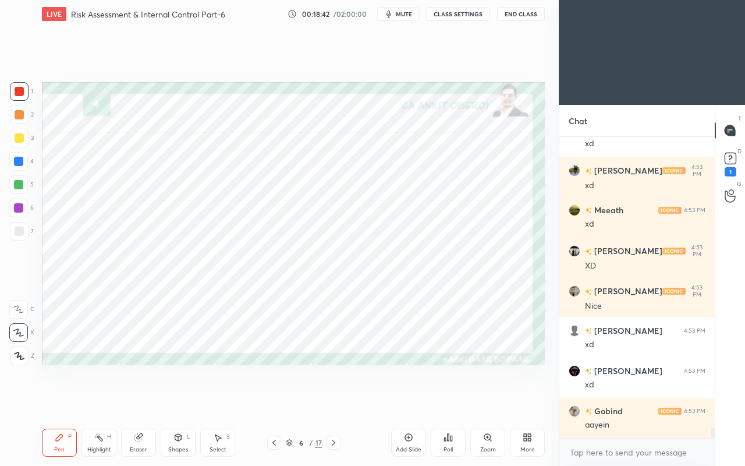
scroll to position [8300, 0]
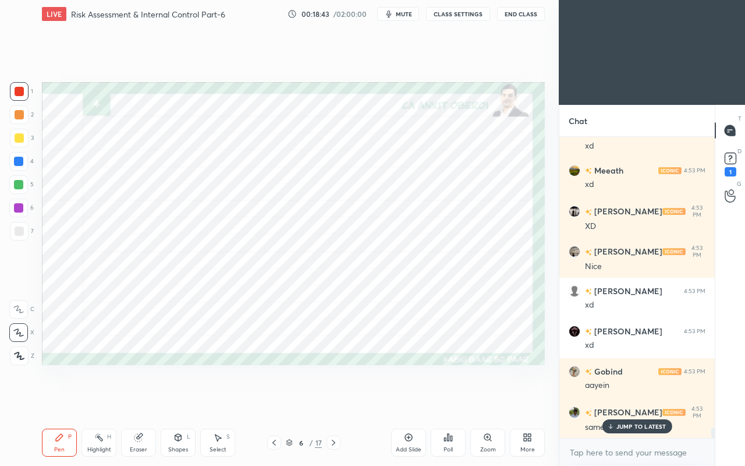
click at [617, 400] on div "JUMP TO LATEST" at bounding box center [637, 426] width 70 height 14
click at [272, 400] on icon at bounding box center [273, 442] width 9 height 9
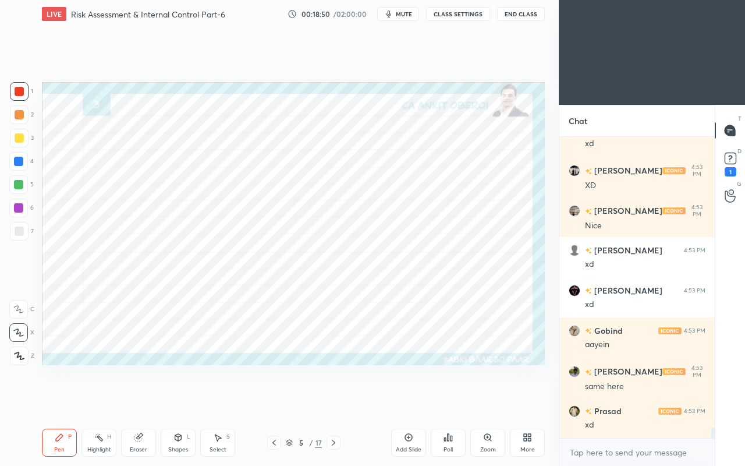
scroll to position [8380, 0]
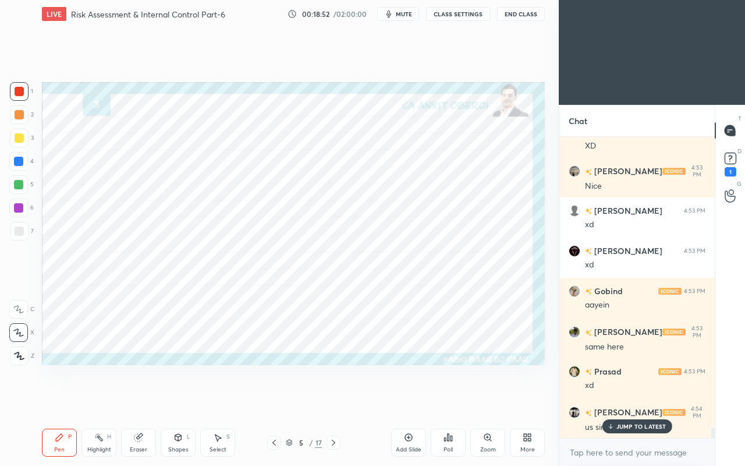
click at [610, 400] on icon at bounding box center [610, 425] width 8 height 7
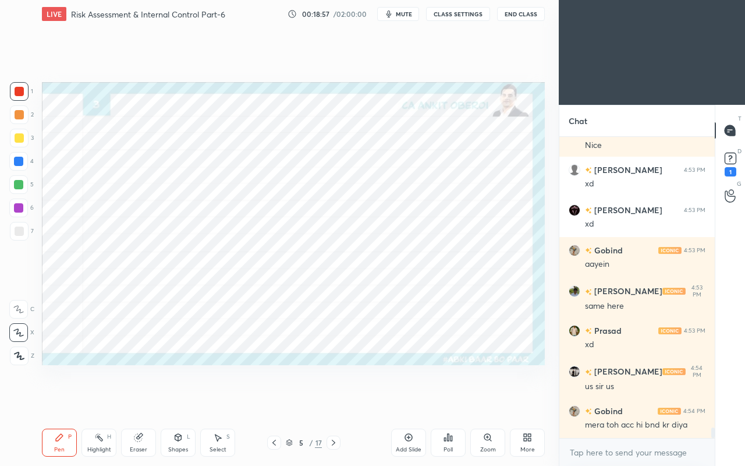
scroll to position [8460, 0]
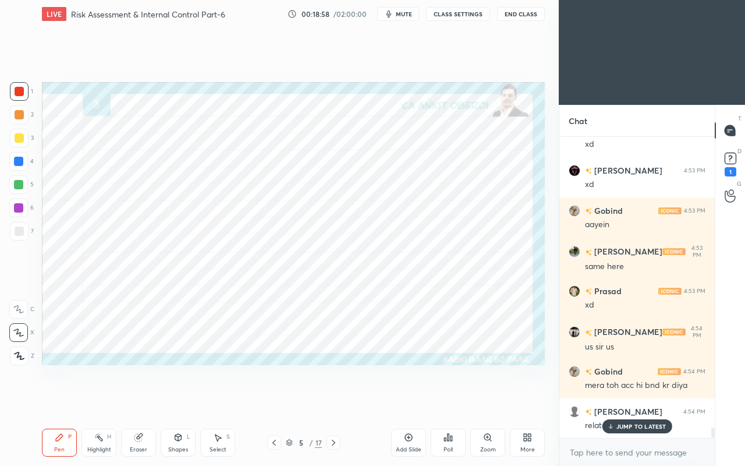
click at [629, 400] on p "JUMP TO LATEST" at bounding box center [641, 425] width 50 height 7
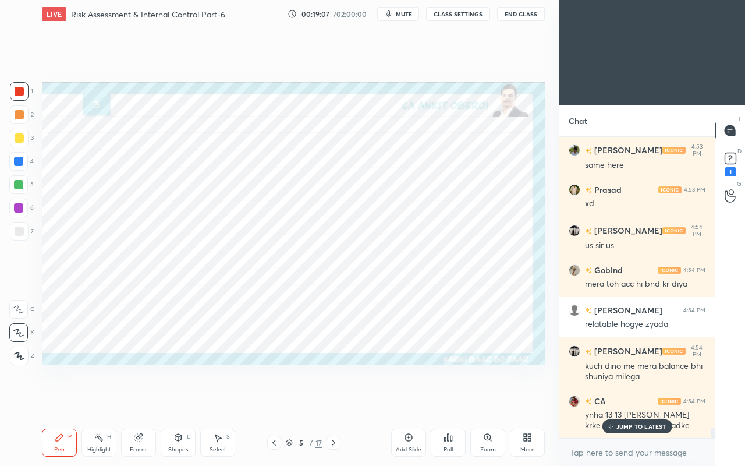
scroll to position [8642, 0]
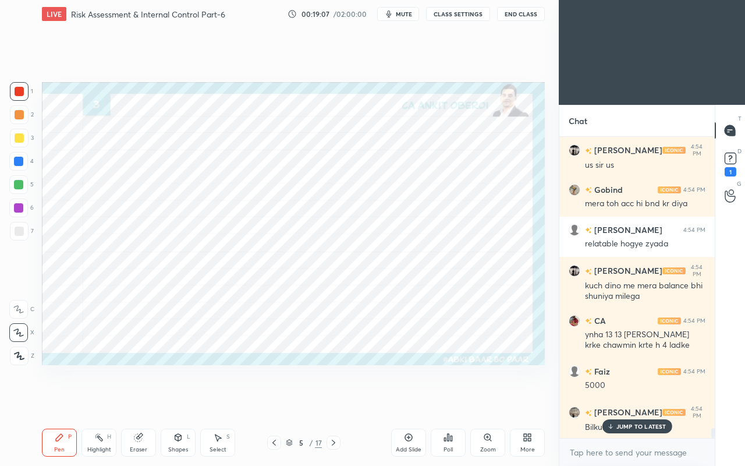
click at [624, 400] on p "JUMP TO LATEST" at bounding box center [641, 425] width 50 height 7
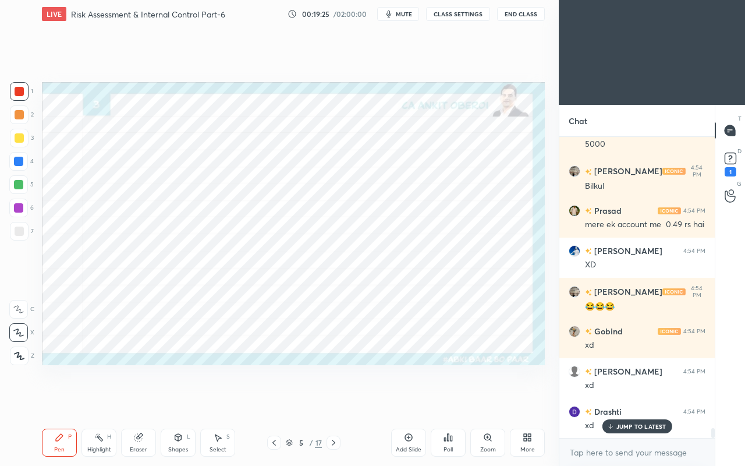
scroll to position [8924, 0]
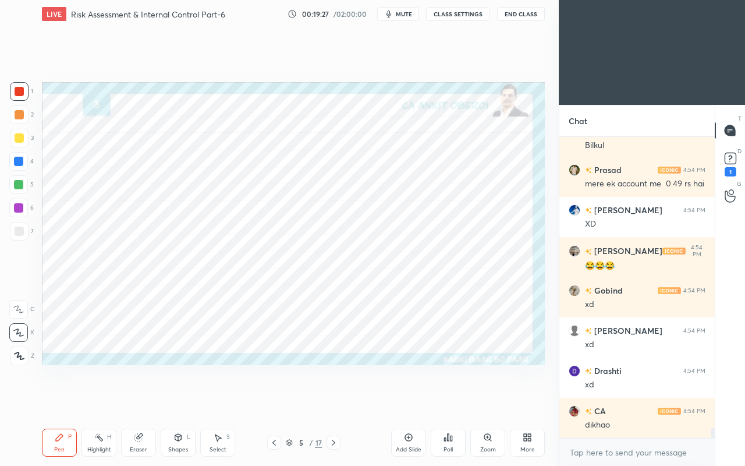
click at [16, 161] on div at bounding box center [18, 161] width 9 height 9
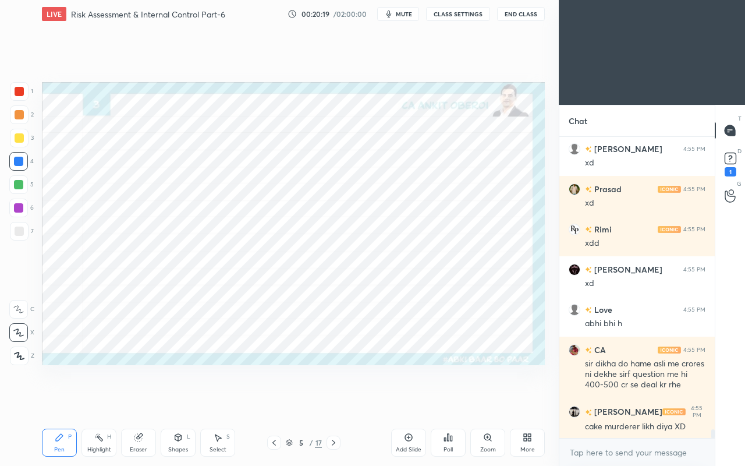
scroll to position [9787, 0]
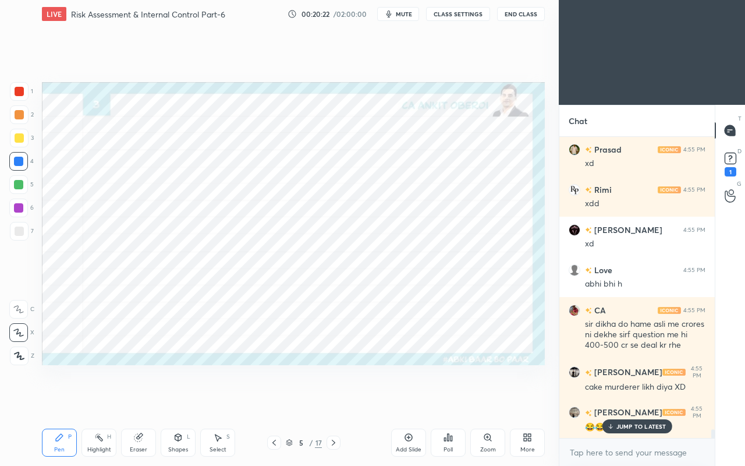
click at [622, 400] on div "JUMP TO LATEST" at bounding box center [637, 426] width 70 height 14
click at [20, 184] on div at bounding box center [18, 184] width 9 height 9
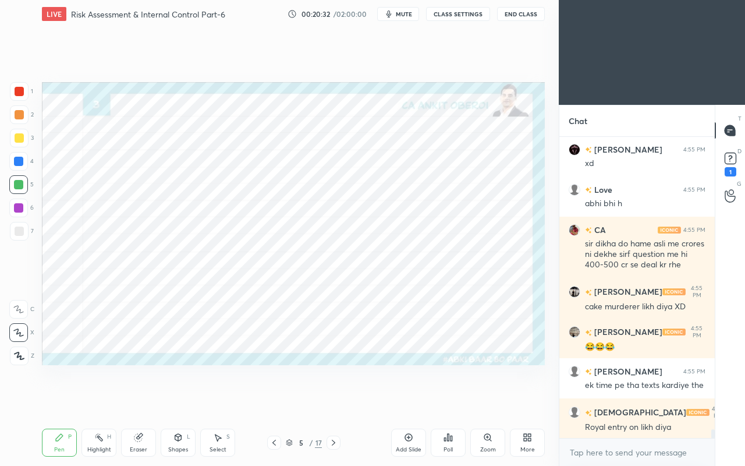
scroll to position [9908, 0]
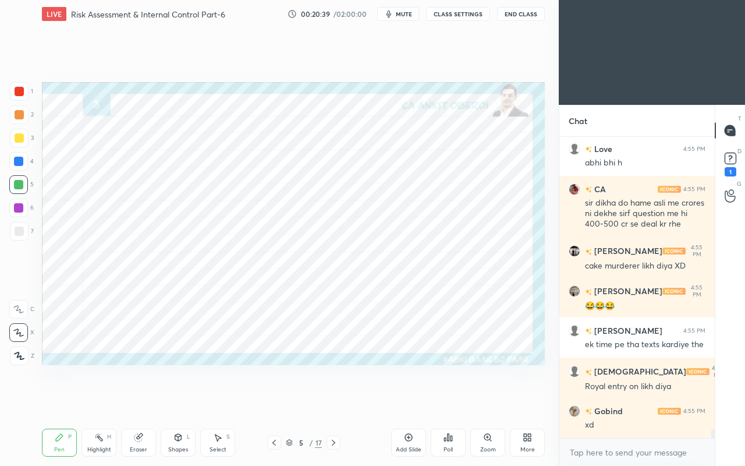
click at [19, 90] on div at bounding box center [19, 91] width 9 height 9
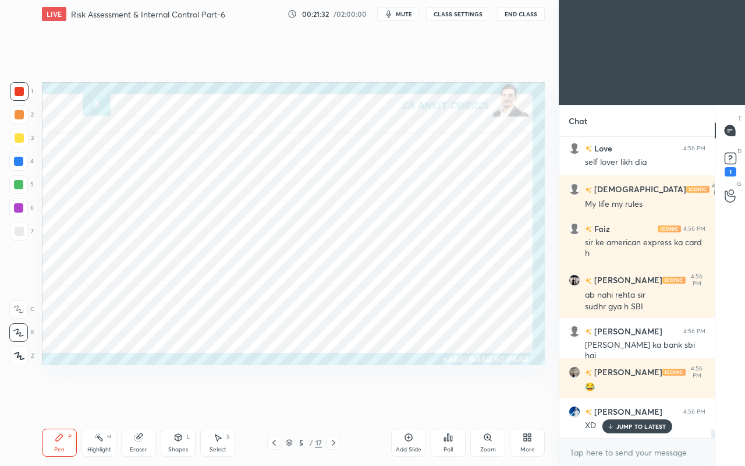
scroll to position [10332, 0]
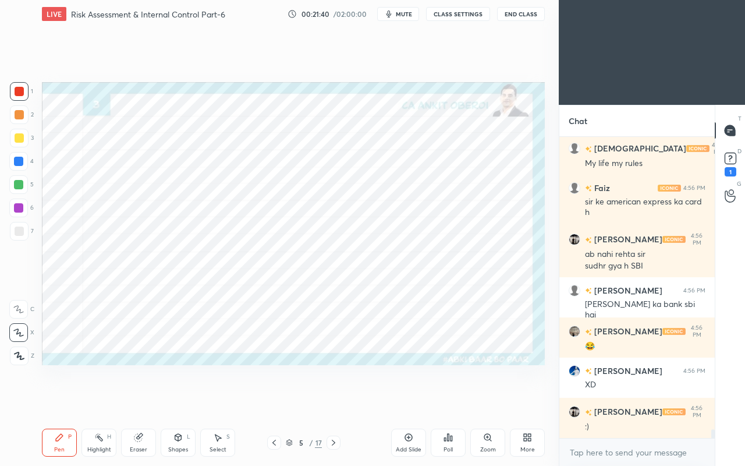
click at [211, 400] on div "Select S" at bounding box center [217, 442] width 35 height 28
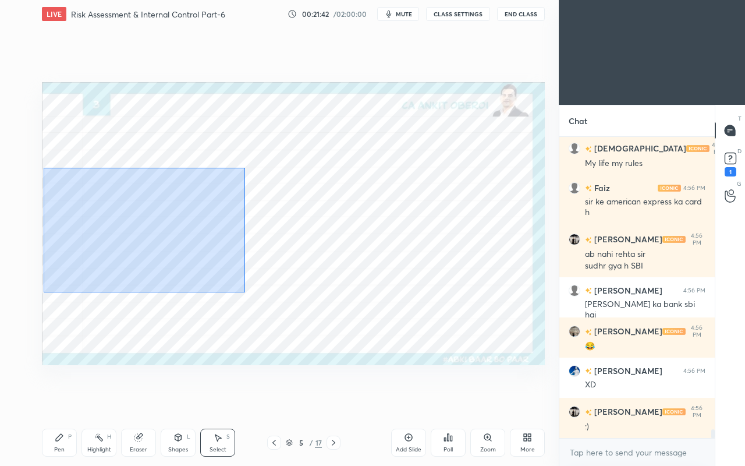
scroll to position [10372, 0]
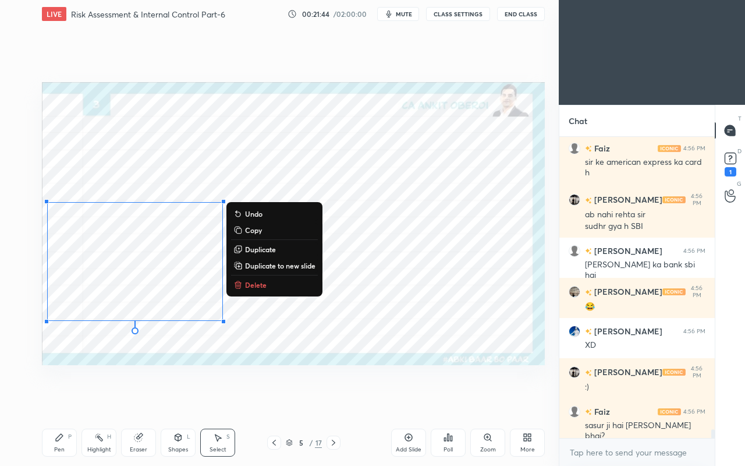
click at [292, 343] on div "0 ° Undo Copy Duplicate Duplicate to new slide Delete" at bounding box center [293, 223] width 503 height 283
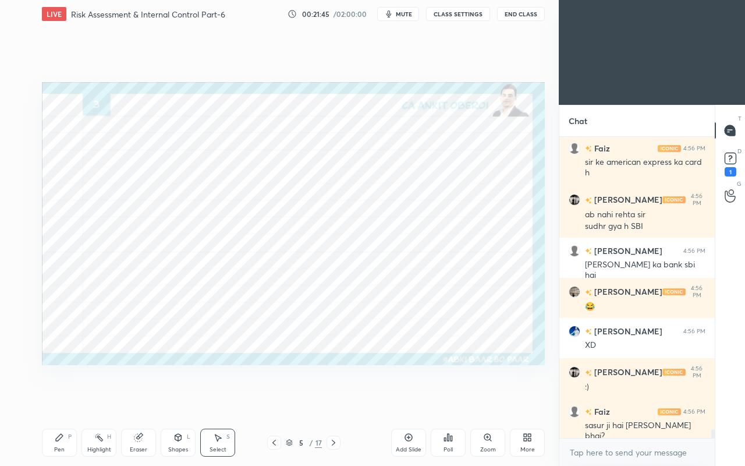
click at [59, 400] on icon at bounding box center [59, 436] width 9 height 9
click at [21, 166] on div at bounding box center [18, 161] width 19 height 19
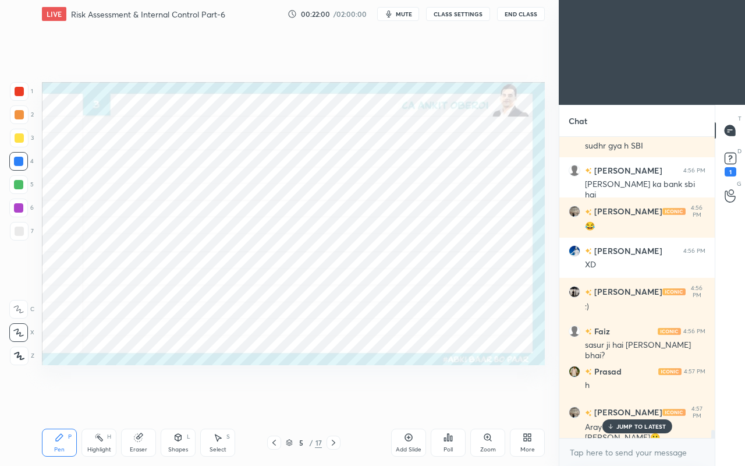
click at [21, 91] on div at bounding box center [19, 91] width 9 height 9
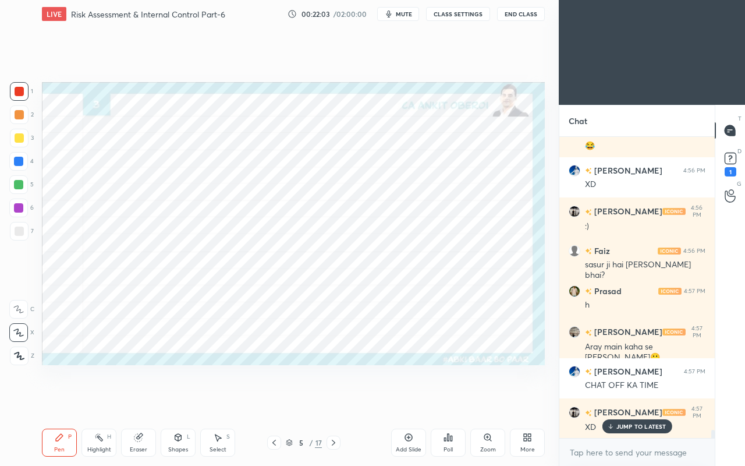
scroll to position [10573, 0]
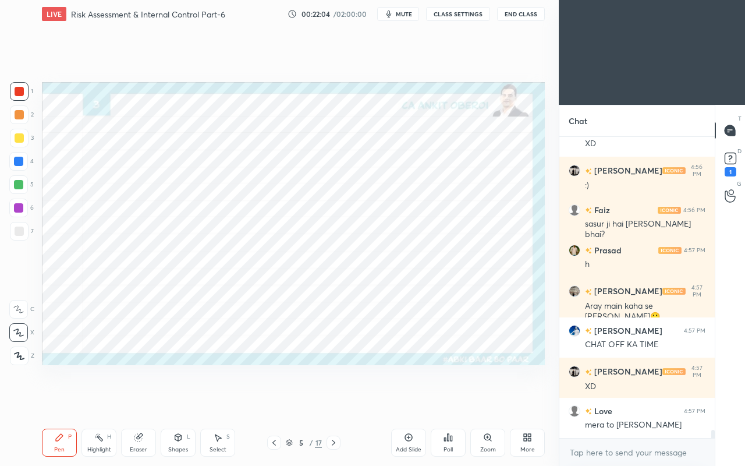
click at [135, 400] on icon at bounding box center [138, 438] width 8 height 8
click at [55, 400] on icon at bounding box center [59, 436] width 9 height 9
click at [145, 400] on div "Eraser" at bounding box center [138, 442] width 35 height 28
click at [58, 400] on div "Pen" at bounding box center [59, 449] width 10 height 6
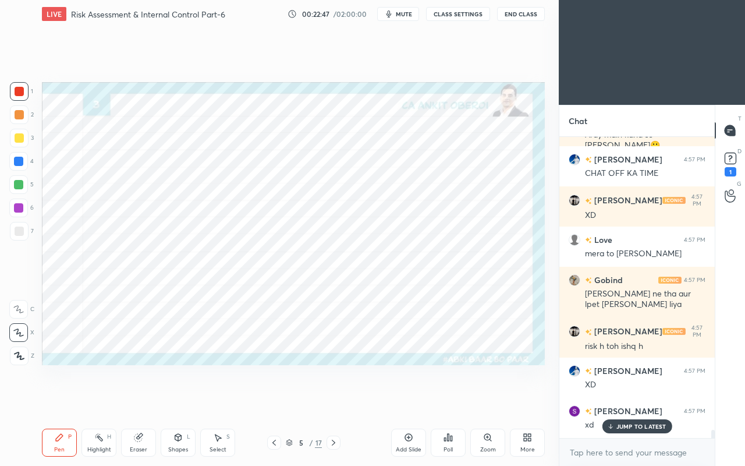
scroll to position [10794, 0]
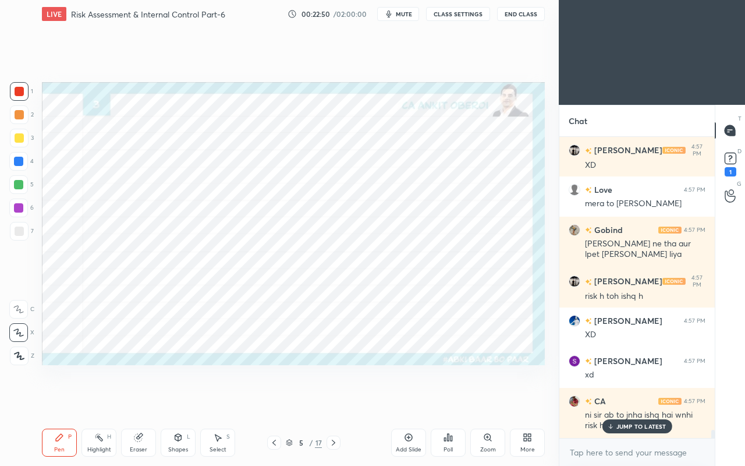
click at [17, 164] on div at bounding box center [18, 161] width 9 height 9
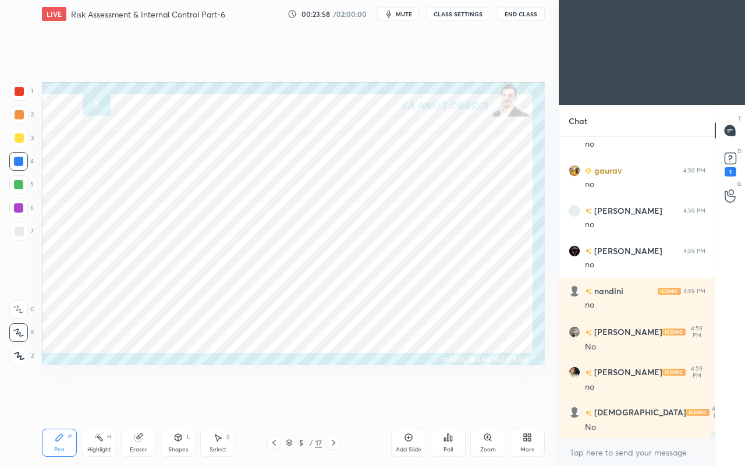
scroll to position [12372, 0]
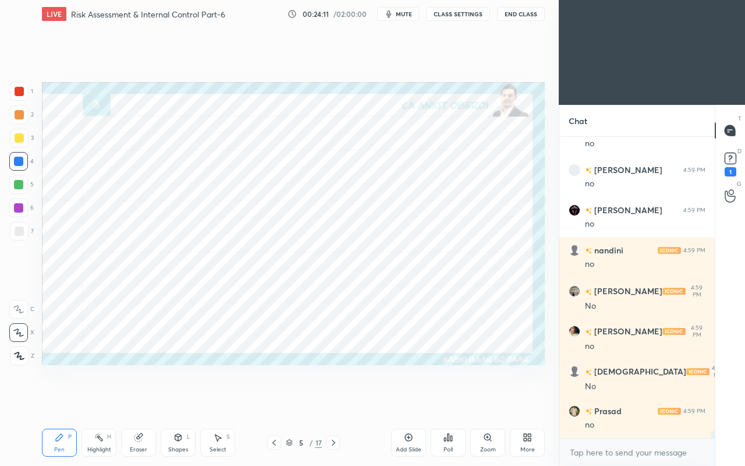
click at [20, 93] on div at bounding box center [19, 91] width 9 height 9
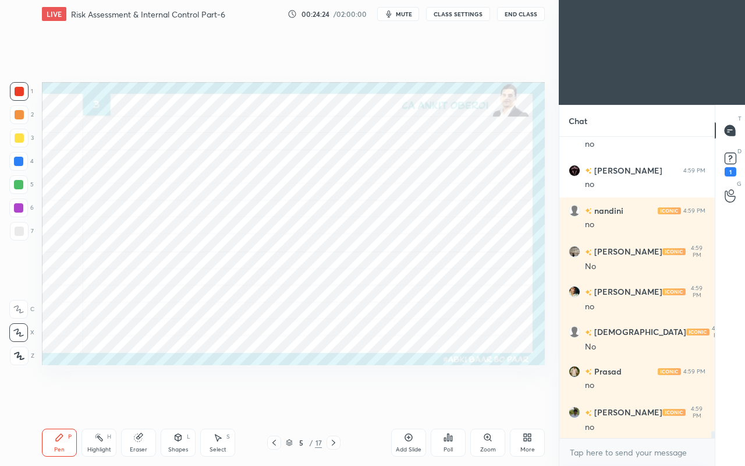
scroll to position [12453, 0]
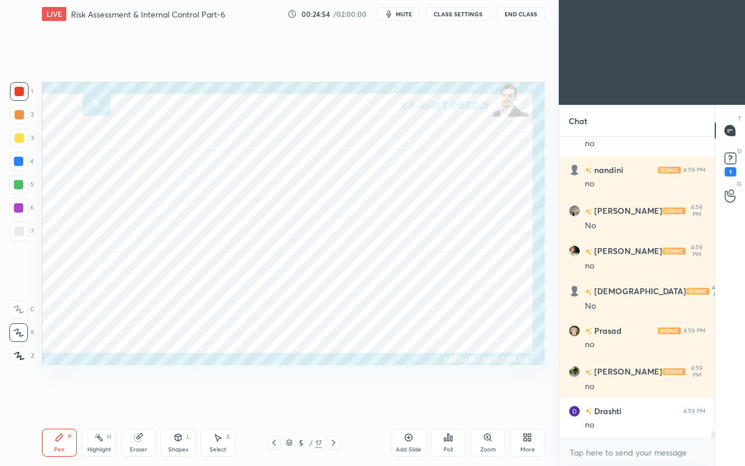
click at [334, 400] on icon at bounding box center [333, 442] width 3 height 6
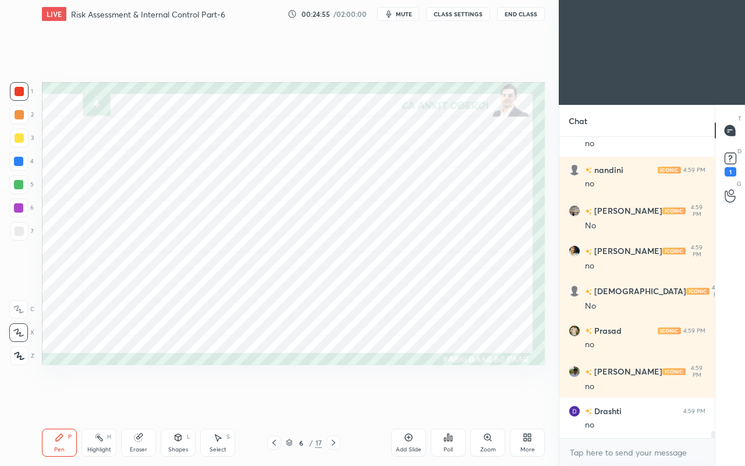
click at [336, 400] on icon at bounding box center [333, 442] width 9 height 9
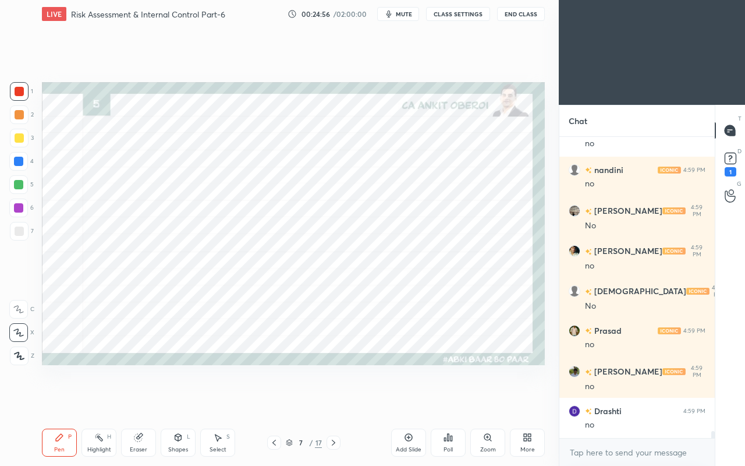
click at [14, 166] on div at bounding box center [18, 161] width 19 height 19
click at [179, 400] on div "Shapes L" at bounding box center [178, 442] width 35 height 28
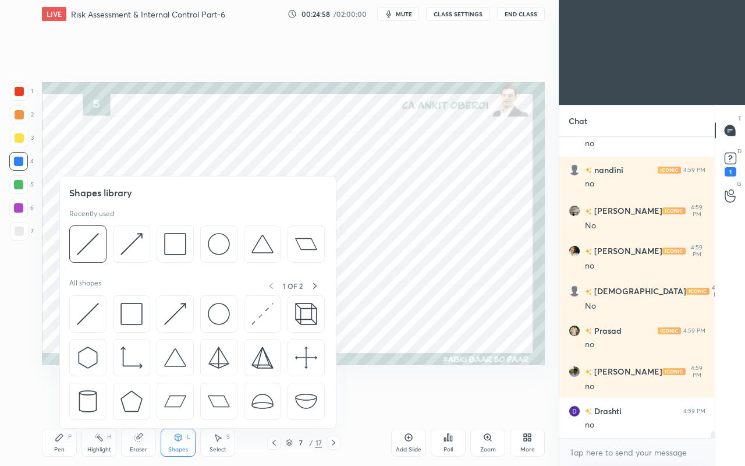
click at [84, 303] on img at bounding box center [88, 314] width 22 height 22
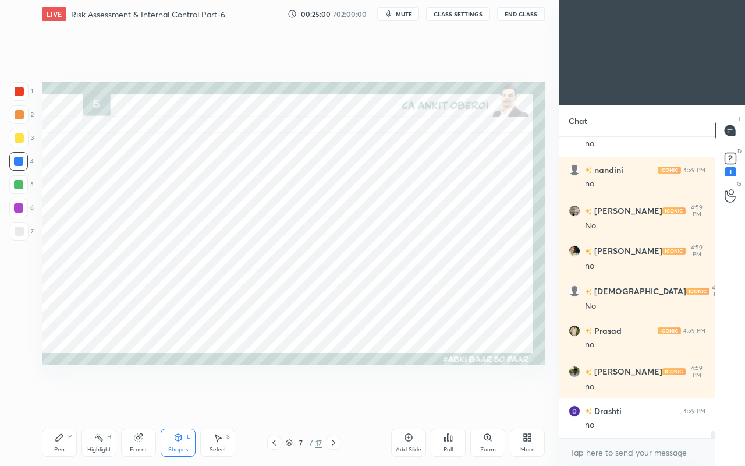
click at [55, 400] on div "Pen P" at bounding box center [59, 442] width 35 height 28
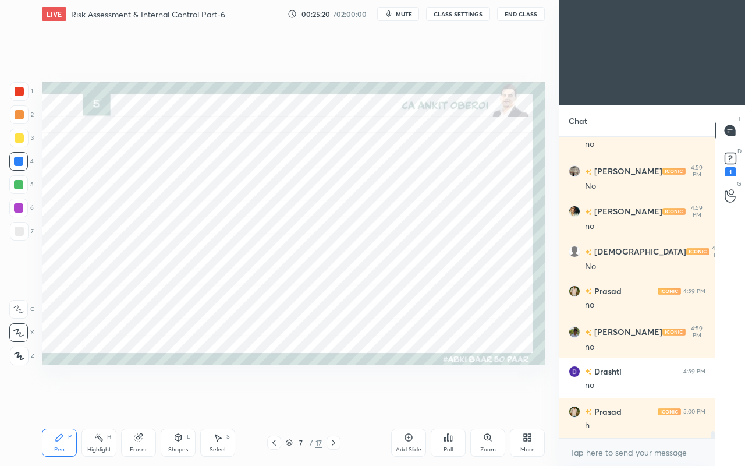
click at [20, 92] on div at bounding box center [19, 91] width 9 height 9
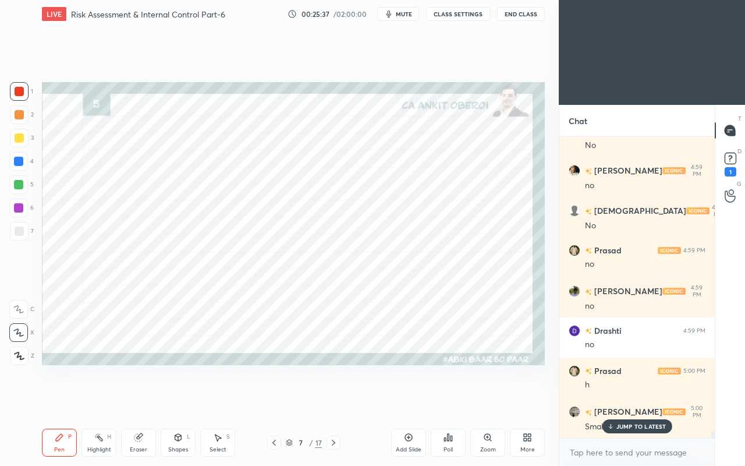
scroll to position [12573, 0]
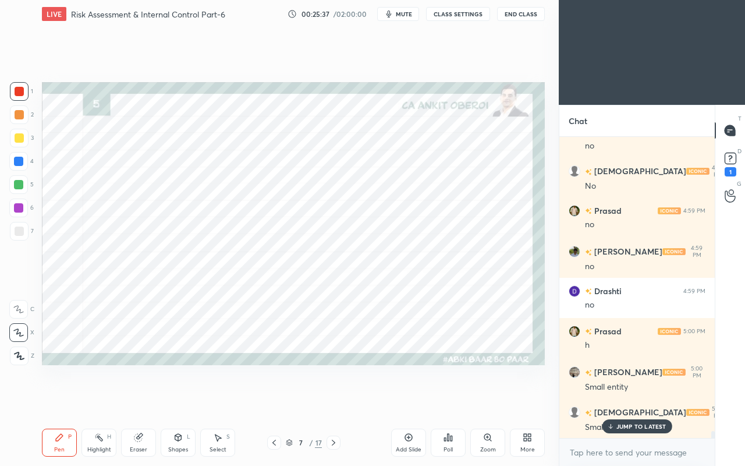
click at [213, 400] on div "Select S" at bounding box center [217, 442] width 35 height 28
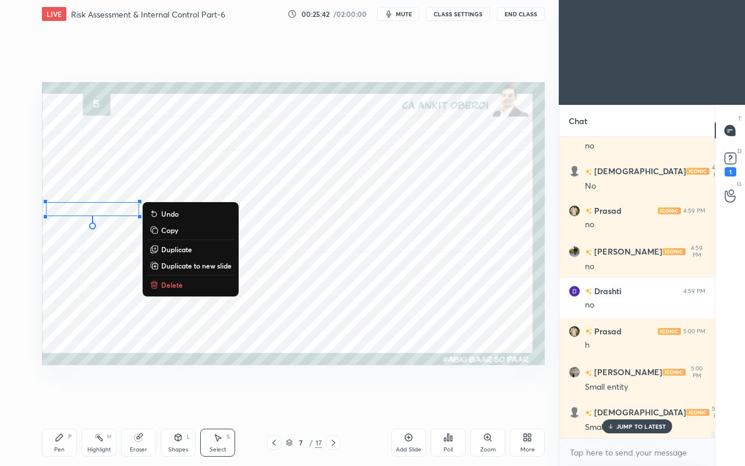
click at [158, 400] on div "Pen P Highlight H Eraser Shapes L Select S" at bounding box center [129, 442] width 175 height 28
click at [130, 400] on div "Eraser" at bounding box center [138, 442] width 35 height 28
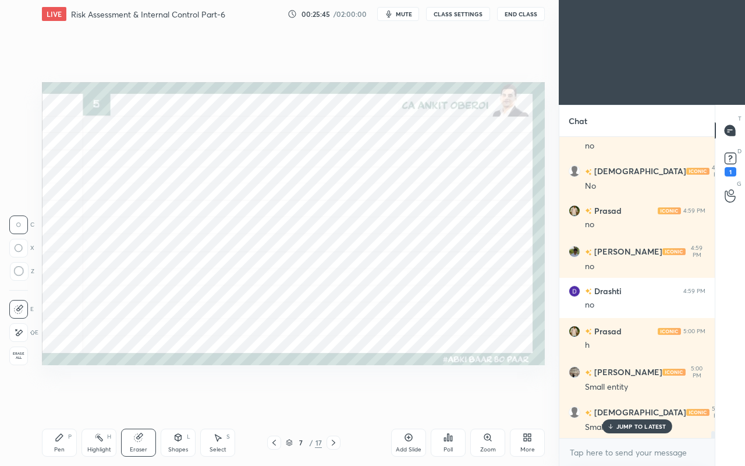
click at [63, 400] on icon at bounding box center [59, 436] width 9 height 9
click at [622, 400] on p "JUMP TO LATEST" at bounding box center [641, 425] width 50 height 7
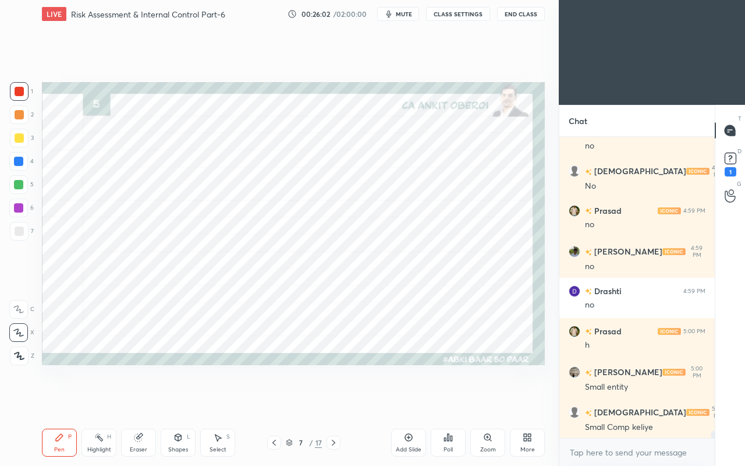
click at [20, 159] on div at bounding box center [18, 161] width 9 height 9
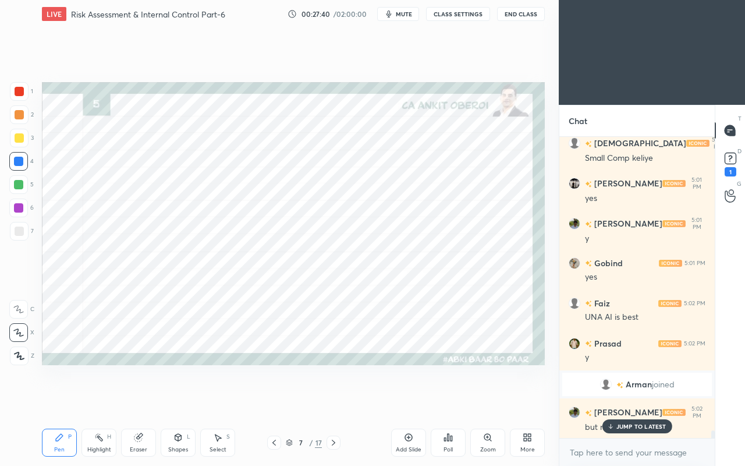
scroll to position [11307, 0]
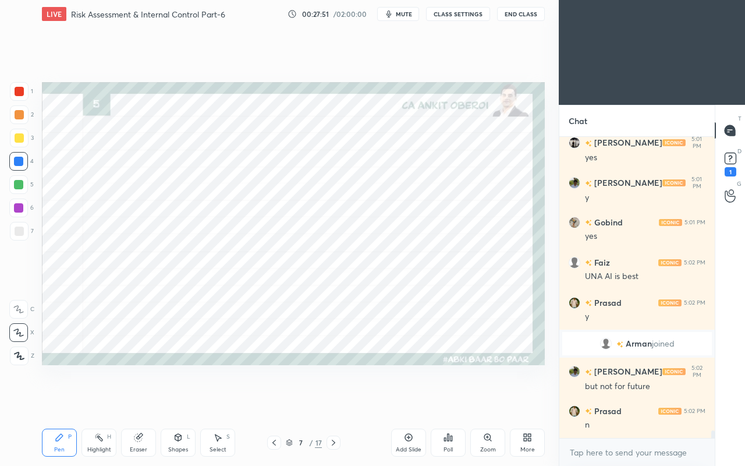
click at [171, 400] on div "Shapes L" at bounding box center [178, 442] width 35 height 28
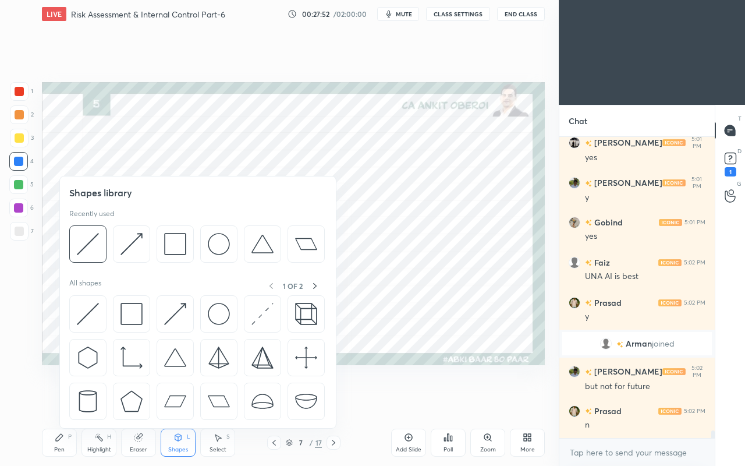
click at [63, 400] on div "Pen P" at bounding box center [59, 442] width 35 height 28
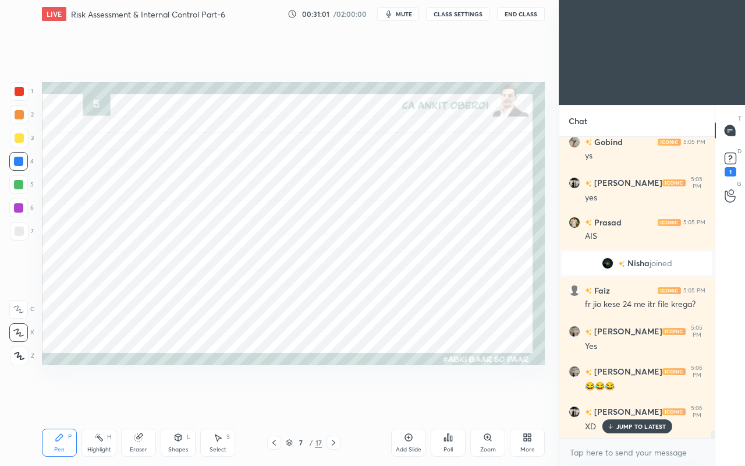
scroll to position [11724, 0]
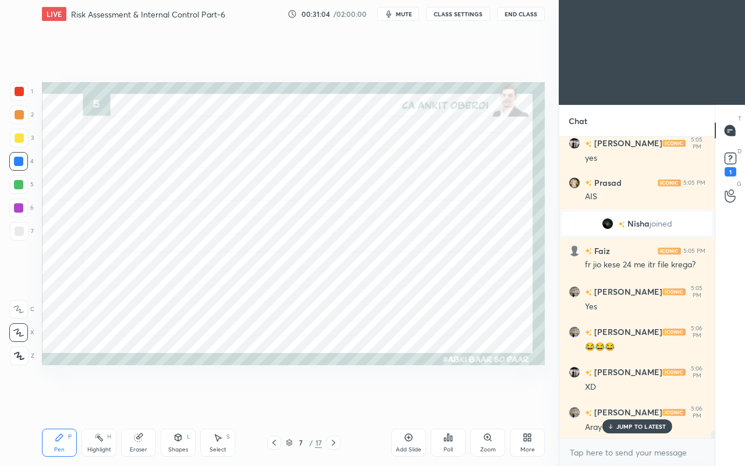
click at [626, 400] on p "JUMP TO LATEST" at bounding box center [641, 425] width 50 height 7
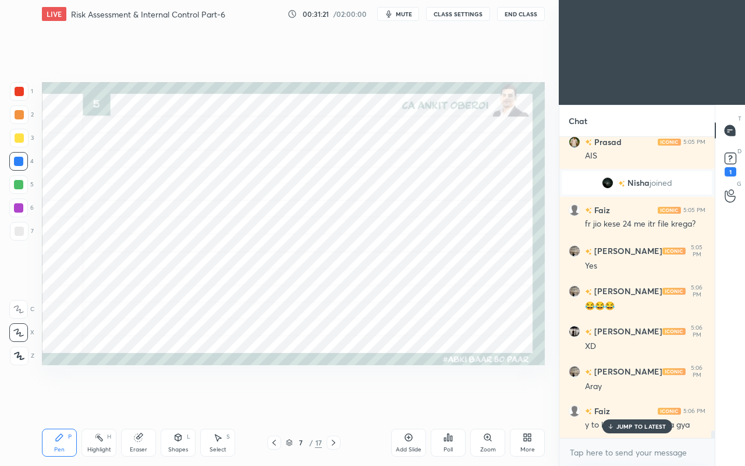
scroll to position [11804, 0]
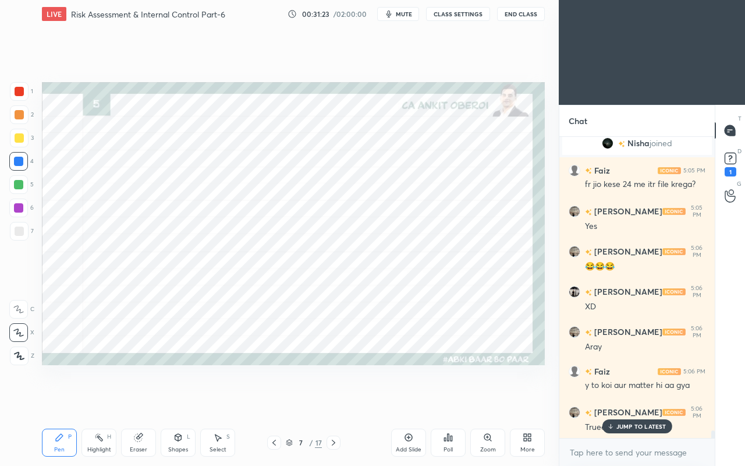
click at [612, 400] on icon at bounding box center [610, 425] width 8 height 7
click at [14, 103] on div "1" at bounding box center [21, 93] width 23 height 23
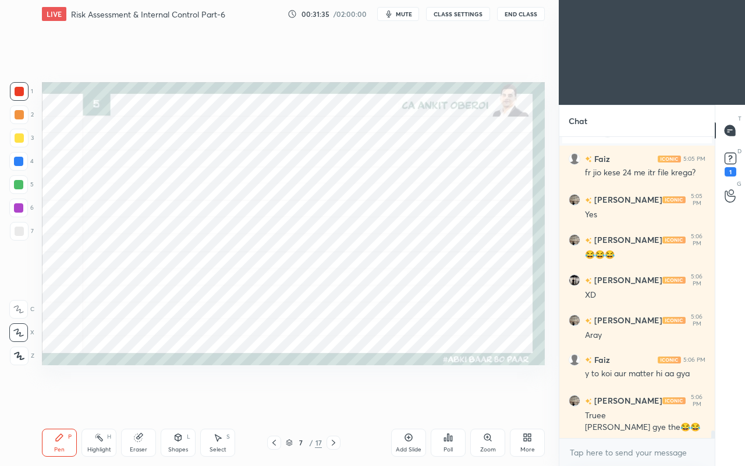
click at [134, 400] on icon at bounding box center [138, 436] width 9 height 9
click at [61, 400] on icon at bounding box center [59, 437] width 7 height 7
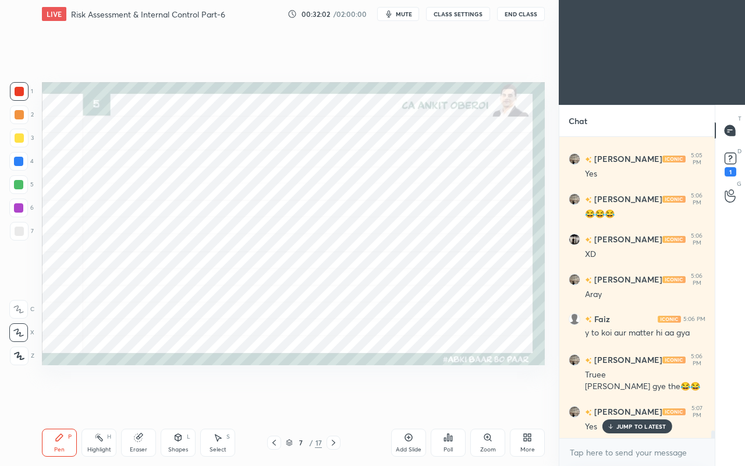
scroll to position [11896, 0]
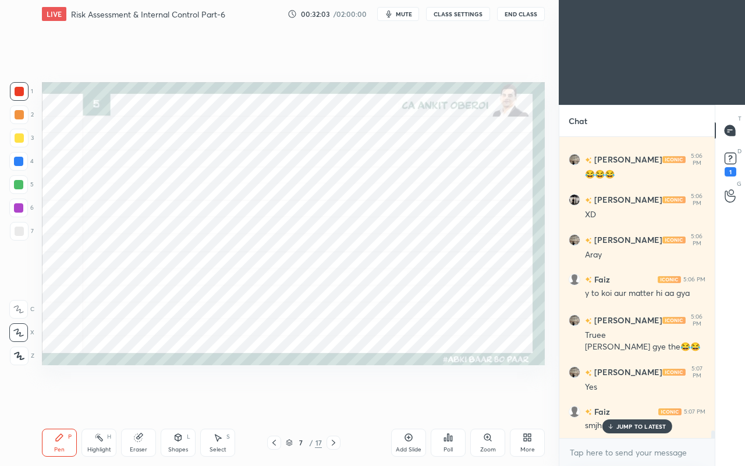
click at [620, 400] on div "JUMP TO LATEST" at bounding box center [637, 426] width 70 height 14
click at [16, 161] on div at bounding box center [18, 161] width 9 height 9
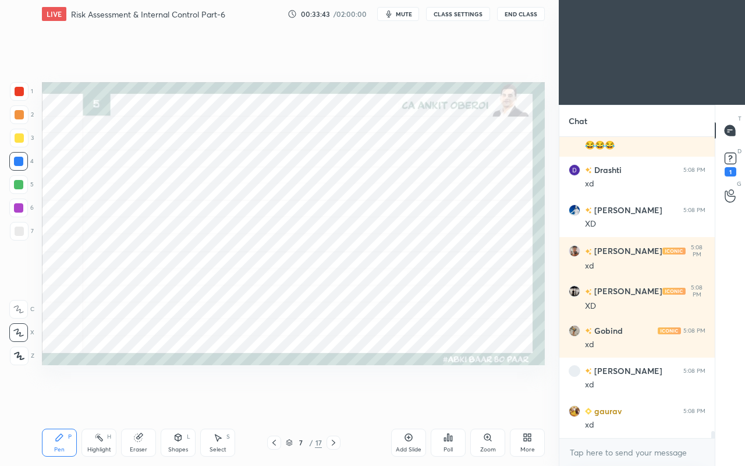
scroll to position [12882, 0]
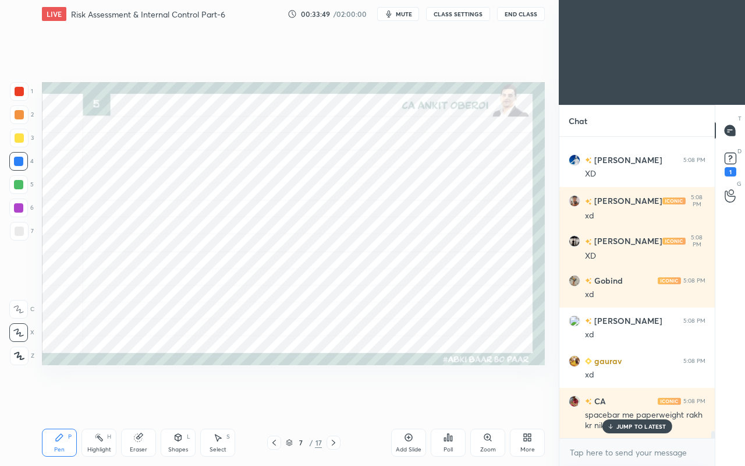
click at [629, 400] on p "JUMP TO LATEST" at bounding box center [641, 425] width 50 height 7
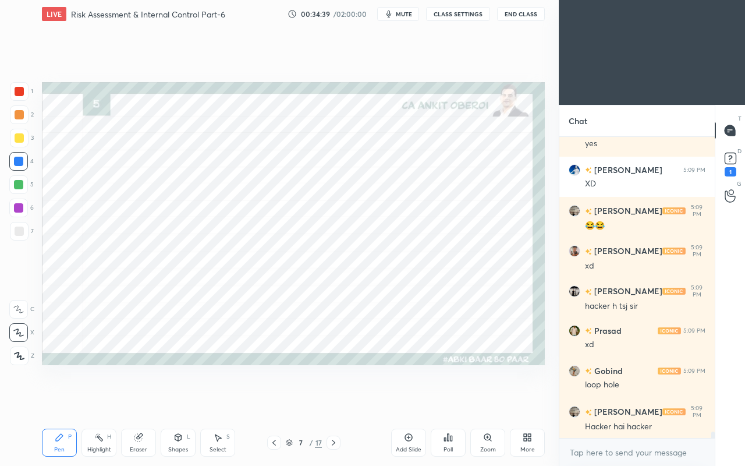
scroll to position [13444, 0]
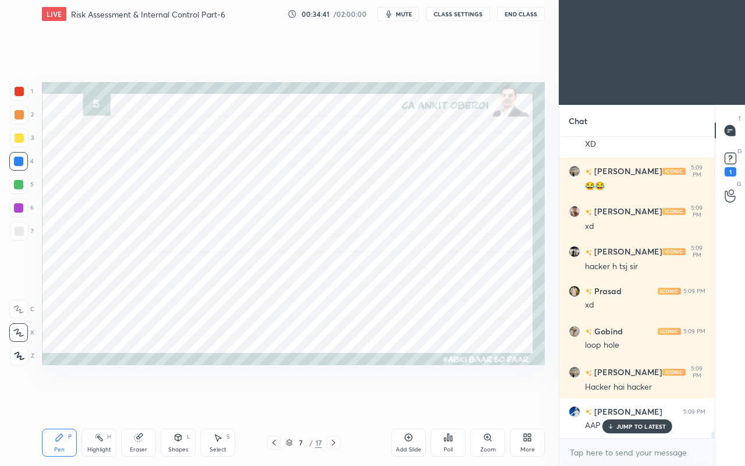
click at [620, 400] on p "JUMP TO LATEST" at bounding box center [641, 425] width 50 height 7
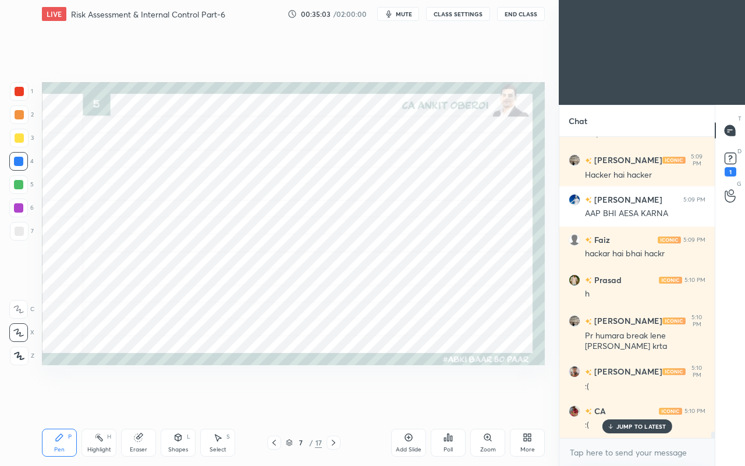
scroll to position [13696, 0]
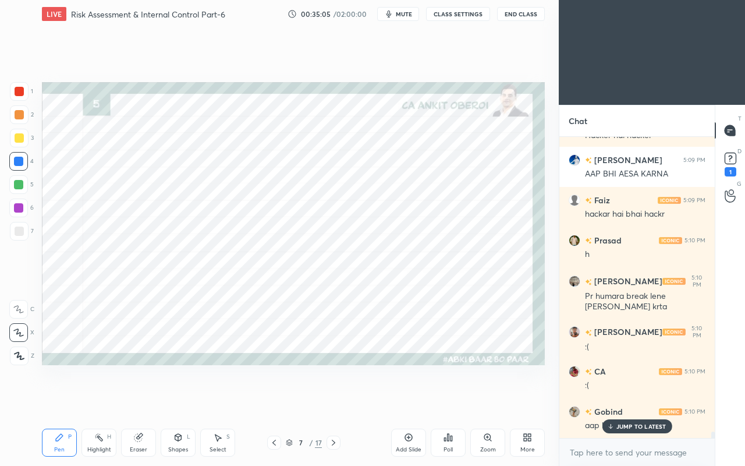
click at [626, 400] on p "JUMP TO LATEST" at bounding box center [641, 425] width 50 height 7
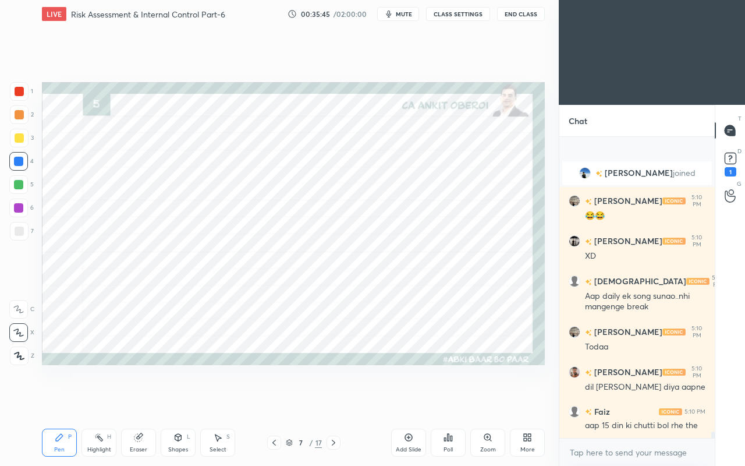
scroll to position [14278, 0]
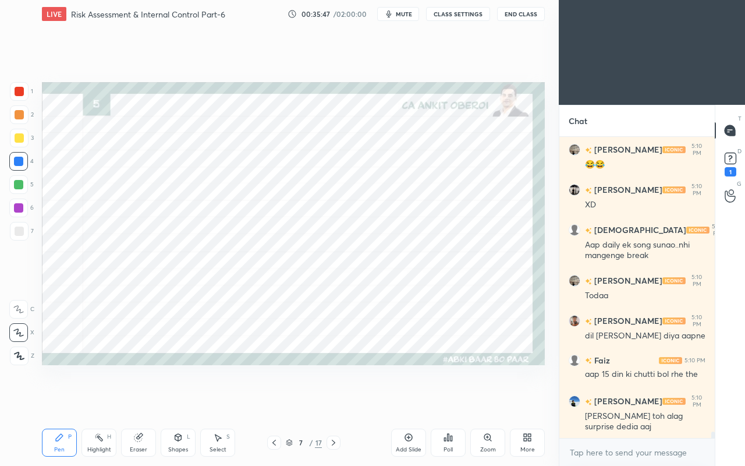
click at [166, 389] on div "Setting up your live class Poll for secs No correct answer Start poll" at bounding box center [293, 223] width 512 height 391
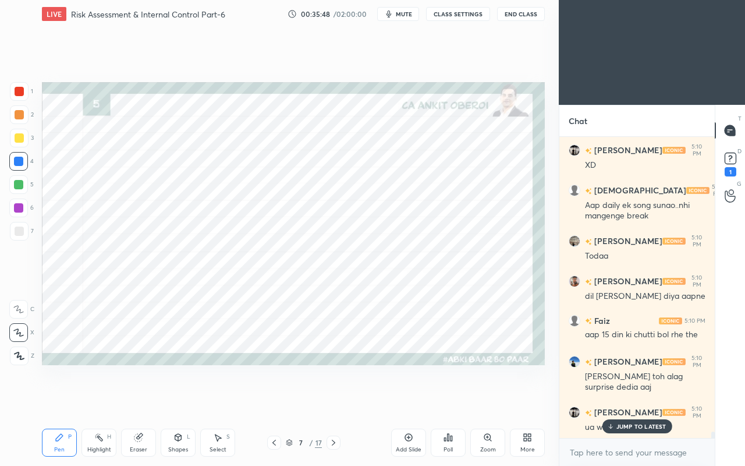
click at [19, 141] on div at bounding box center [19, 137] width 9 height 9
click at [603, 400] on div "JUMP TO LATEST" at bounding box center [637, 426] width 70 height 14
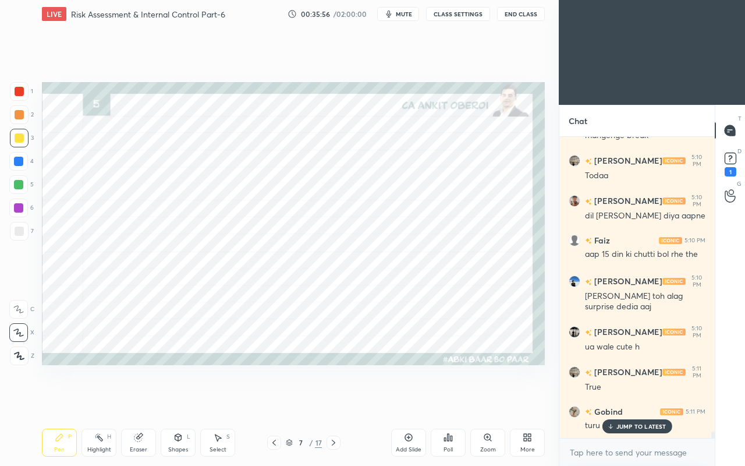
scroll to position [14438, 0]
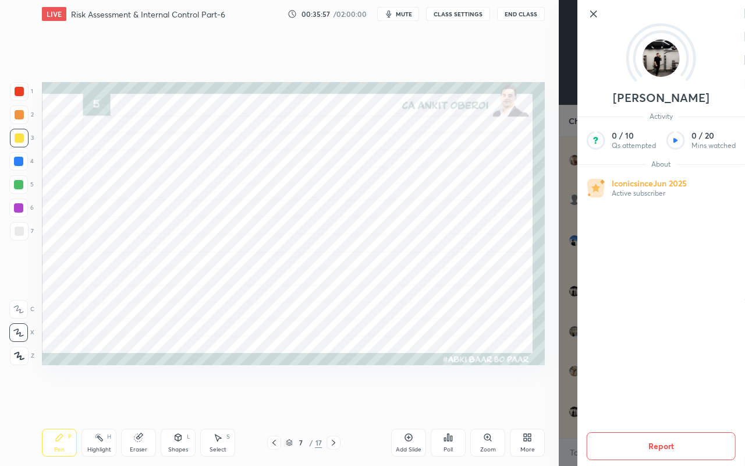
click at [521, 400] on div "Setting up your live class Poll for secs No correct answer Start poll" at bounding box center [293, 223] width 512 height 391
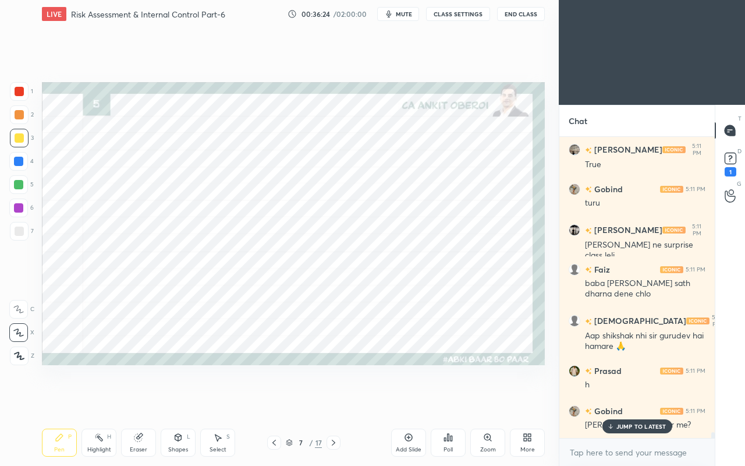
scroll to position [14659, 0]
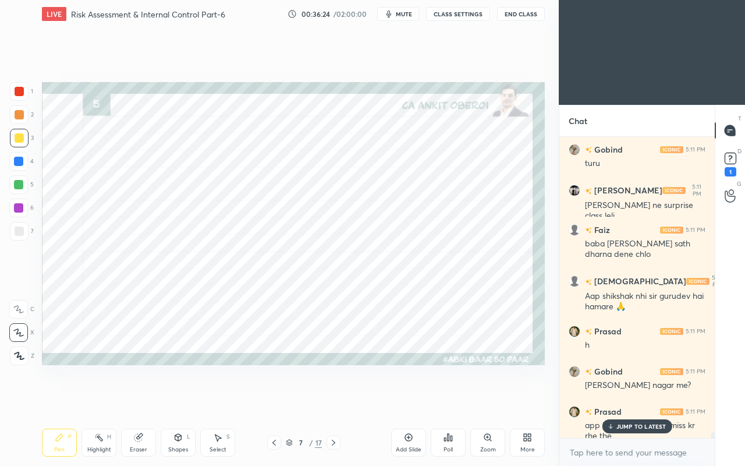
click at [616, 400] on p "JUMP TO LATEST" at bounding box center [641, 425] width 50 height 7
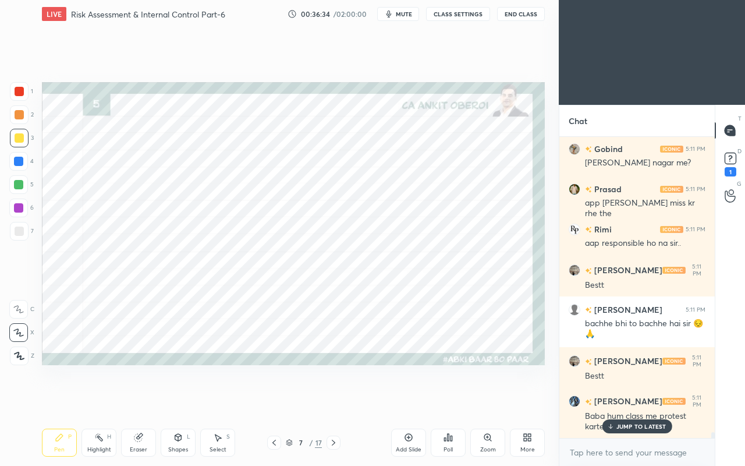
scroll to position [14921, 0]
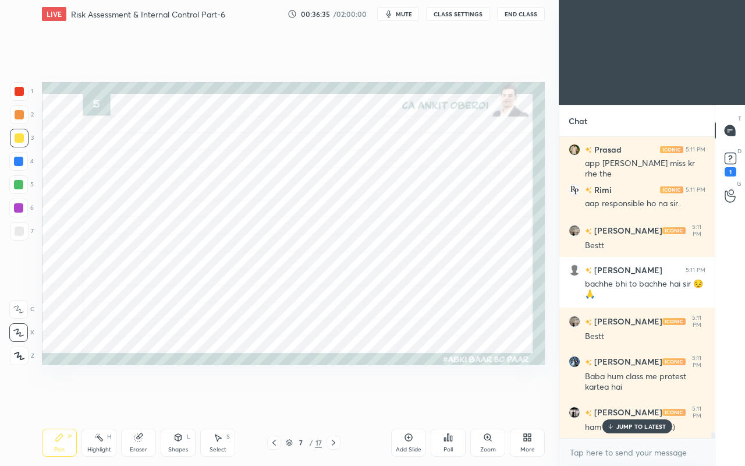
click at [625, 400] on p "JUMP TO LATEST" at bounding box center [641, 425] width 50 height 7
click at [226, 400] on div "Select S" at bounding box center [217, 442] width 35 height 28
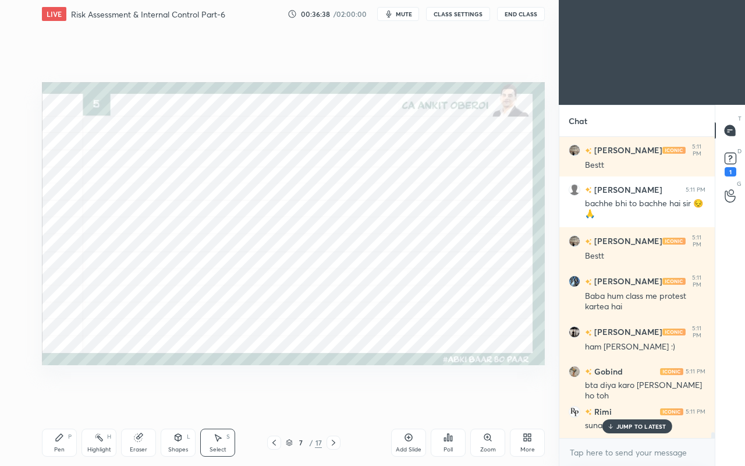
scroll to position [15042, 0]
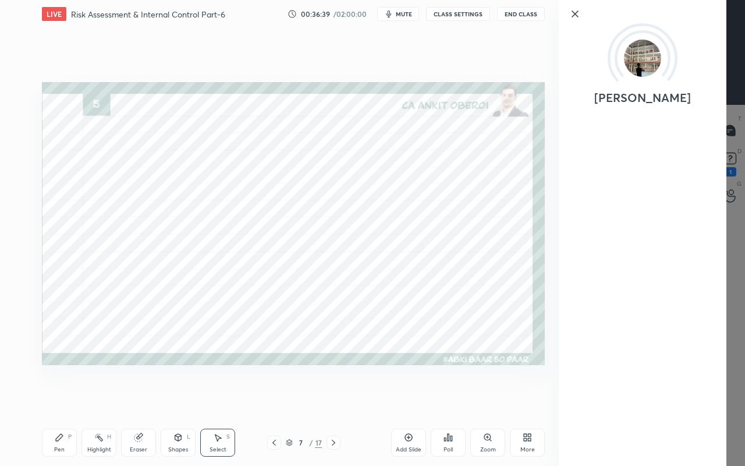
click at [619, 400] on div "[PERSON_NAME]" at bounding box center [652, 233] width 186 height 466
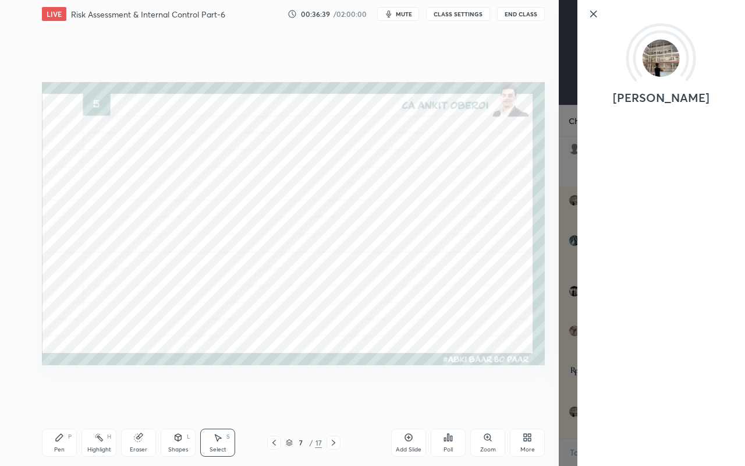
click at [542, 400] on div "0 ° Undo Copy Duplicate Duplicate to new slide Delete Setting up your live clas…" at bounding box center [293, 223] width 512 height 391
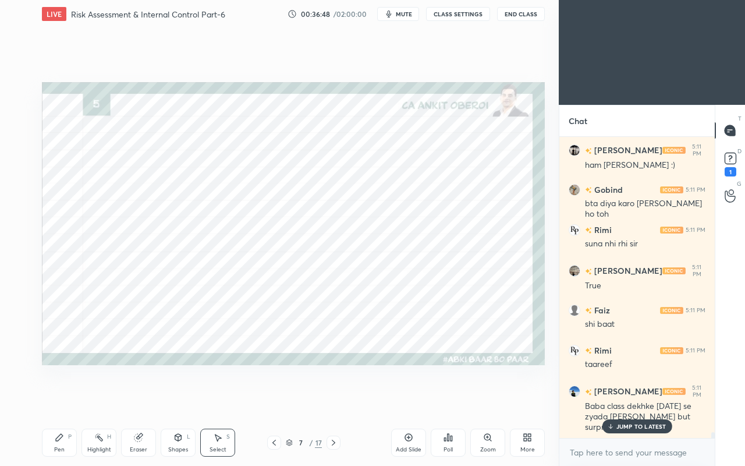
scroll to position [15224, 0]
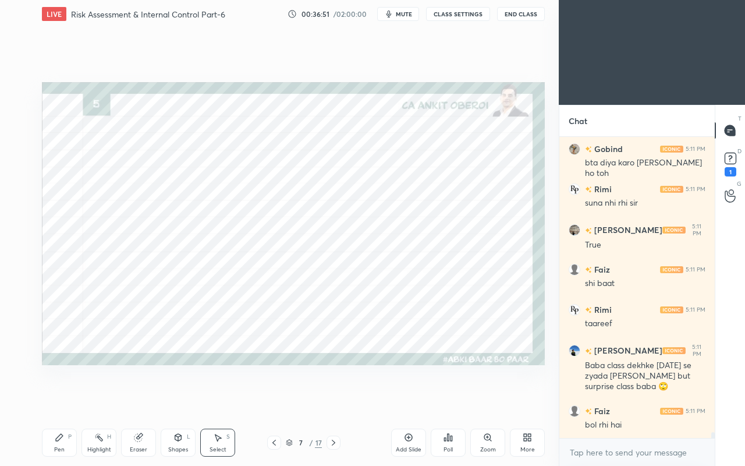
click at [466, 13] on button "CLASS SETTINGS" at bounding box center [458, 14] width 64 height 14
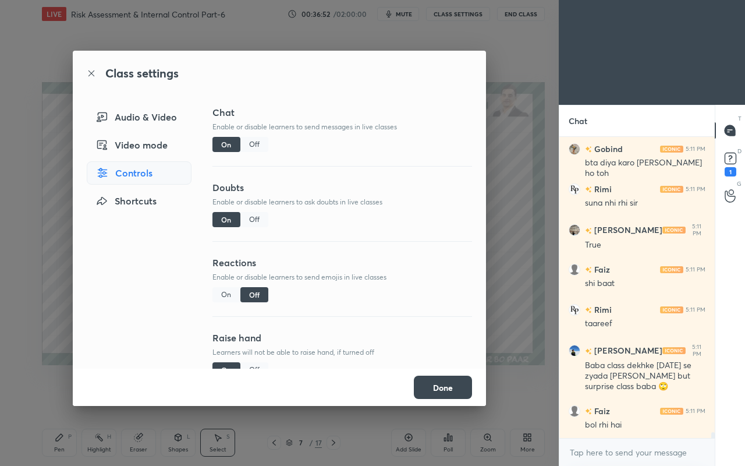
click at [264, 142] on div "Off" at bounding box center [254, 144] width 28 height 15
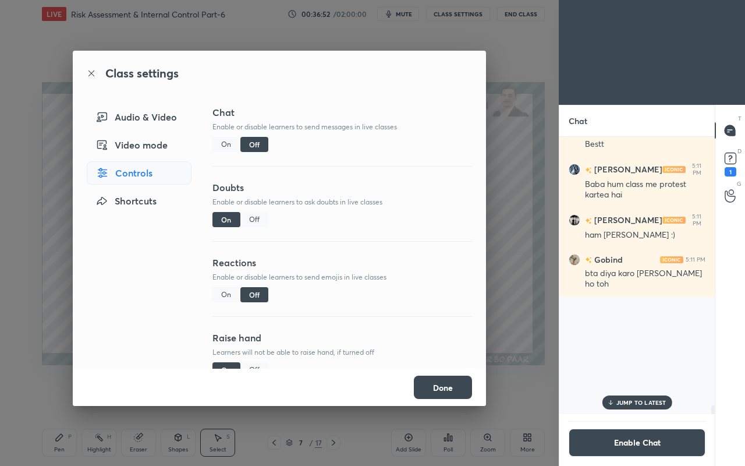
scroll to position [274, 152]
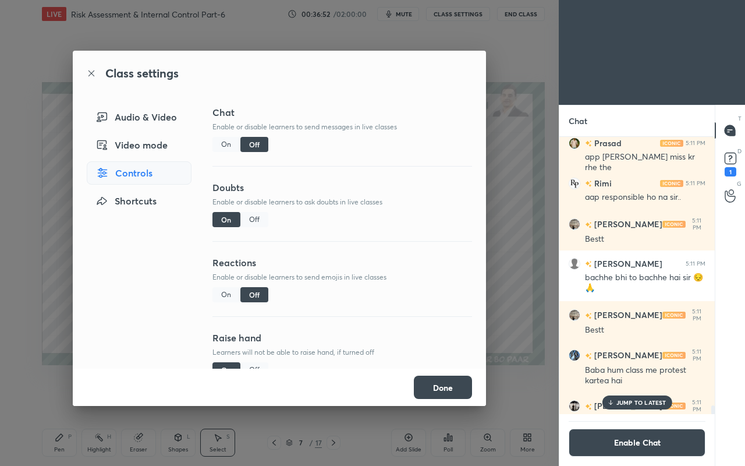
click at [253, 219] on div "Off" at bounding box center [254, 219] width 28 height 15
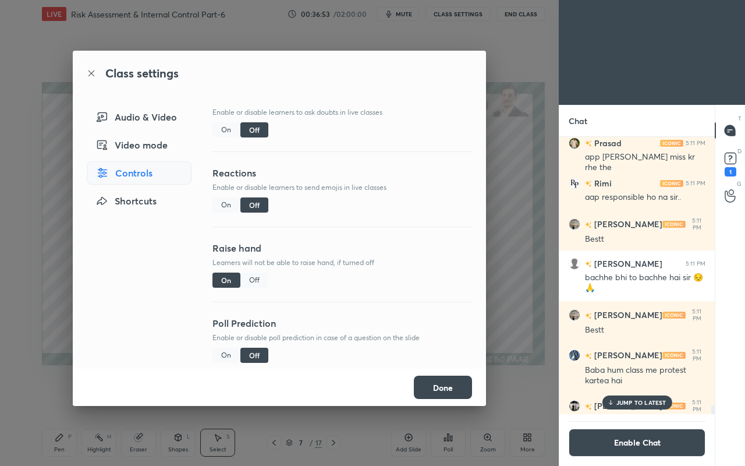
scroll to position [101, 0]
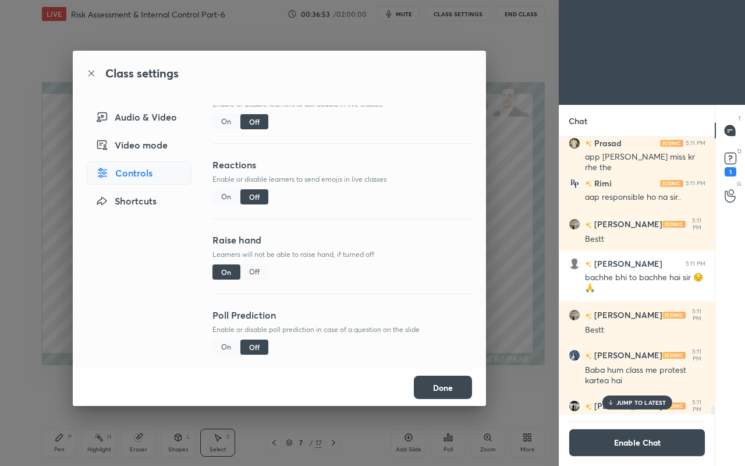
click at [259, 265] on div "Off" at bounding box center [254, 271] width 28 height 15
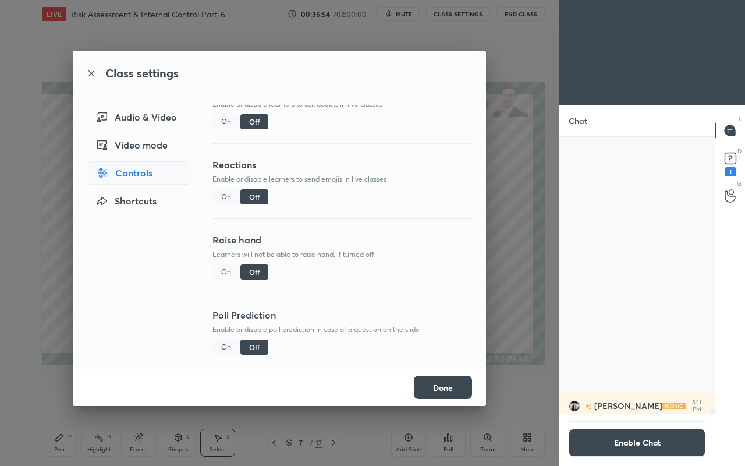
scroll to position [14290, 0]
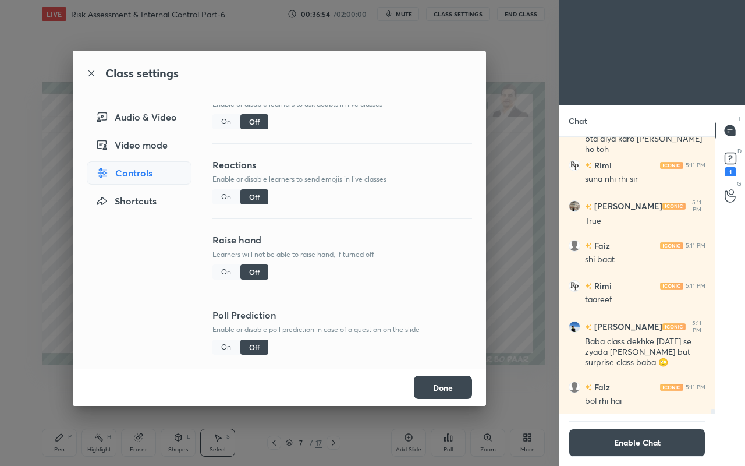
click at [446, 383] on button "Done" at bounding box center [443, 386] width 58 height 23
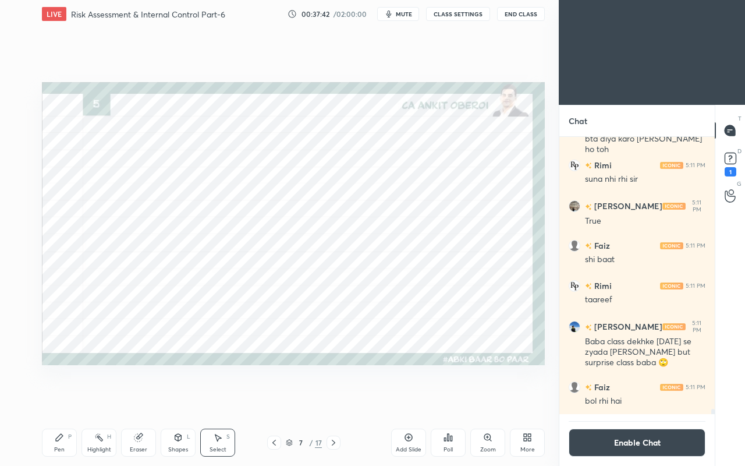
click at [63, 400] on icon at bounding box center [59, 436] width 9 height 9
click at [23, 93] on div at bounding box center [19, 91] width 9 height 9
click at [17, 158] on div at bounding box center [18, 161] width 9 height 9
click at [269, 400] on div at bounding box center [274, 442] width 14 height 14
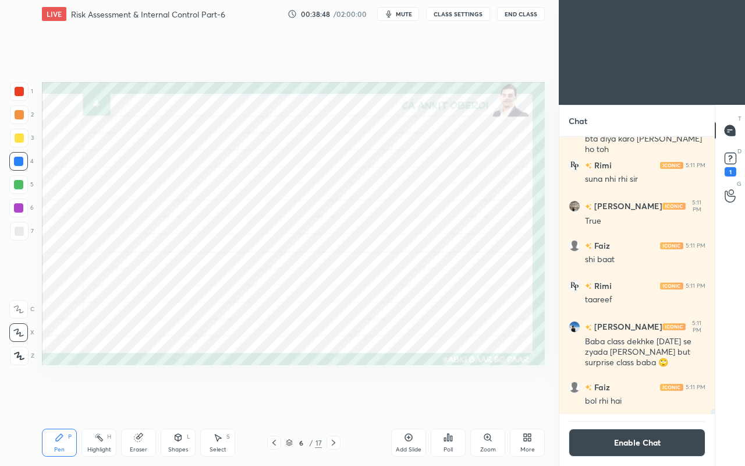
click at [271, 400] on icon at bounding box center [273, 442] width 9 height 9
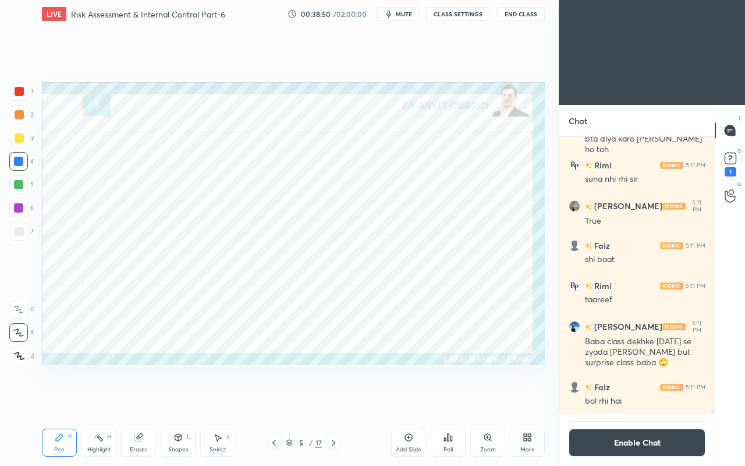
click at [265, 400] on div "5 / 17" at bounding box center [303, 442] width 175 height 14
click at [269, 400] on icon at bounding box center [273, 442] width 9 height 9
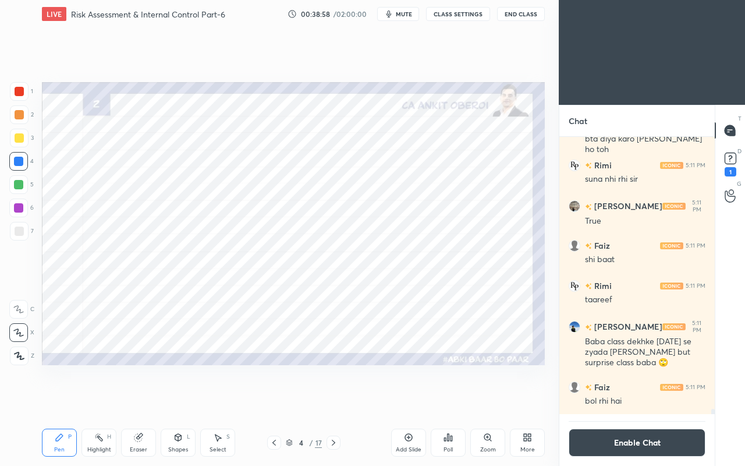
click at [335, 400] on icon at bounding box center [333, 442] width 9 height 9
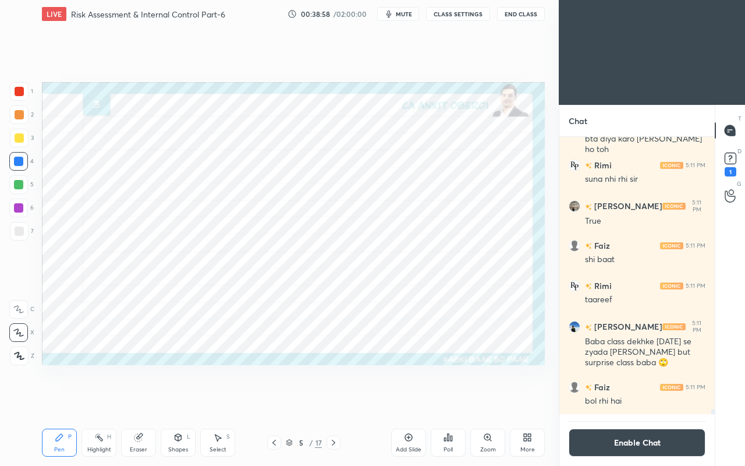
click at [335, 400] on icon at bounding box center [333, 442] width 9 height 9
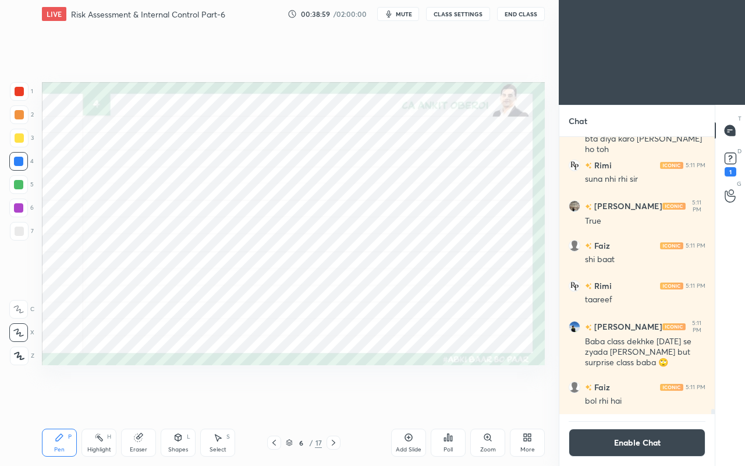
click at [334, 400] on icon at bounding box center [333, 442] width 9 height 9
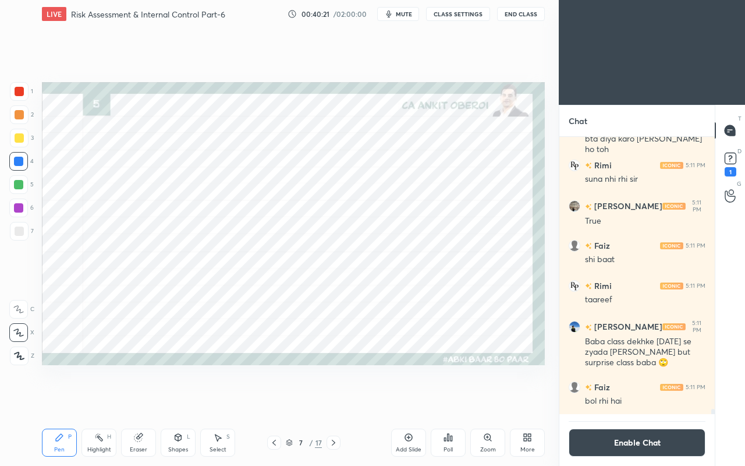
click at [13, 93] on div at bounding box center [19, 91] width 19 height 19
click at [17, 164] on div at bounding box center [18, 161] width 9 height 9
click at [13, 203] on div at bounding box center [18, 207] width 19 height 19
click at [17, 182] on div at bounding box center [18, 184] width 9 height 9
click at [141, 400] on div "Eraser" at bounding box center [138, 442] width 35 height 28
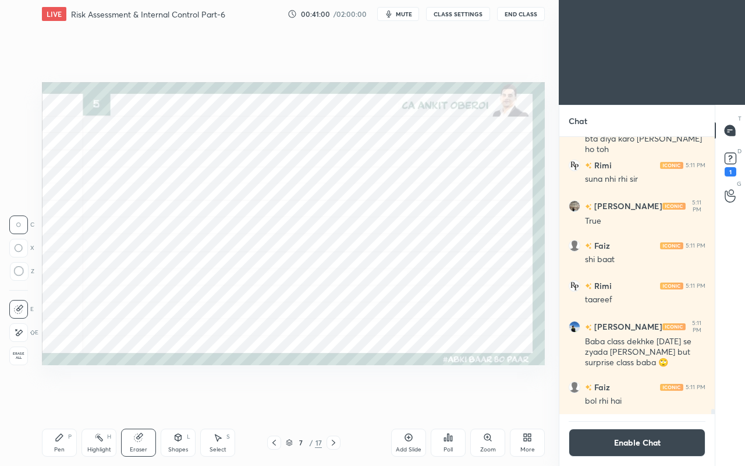
click at [65, 400] on div "Pen P" at bounding box center [59, 442] width 35 height 28
click at [274, 400] on icon at bounding box center [273, 442] width 9 height 9
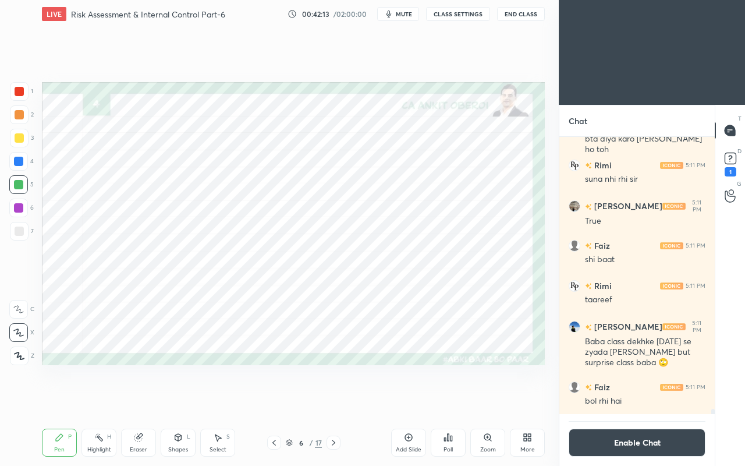
click at [274, 400] on icon at bounding box center [273, 442] width 9 height 9
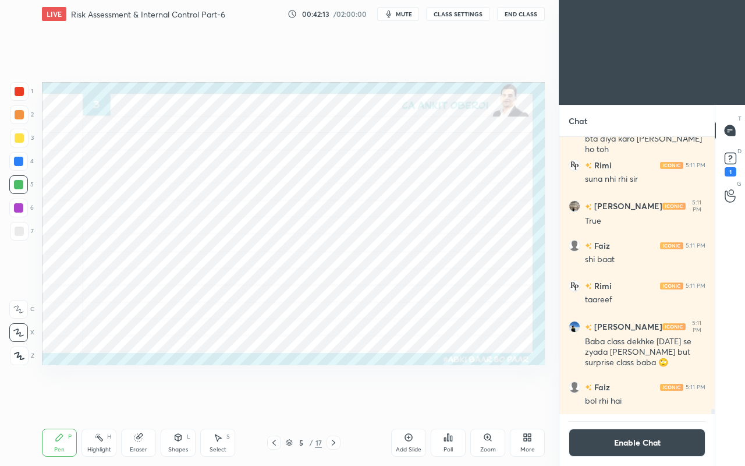
click at [274, 400] on icon at bounding box center [273, 442] width 9 height 9
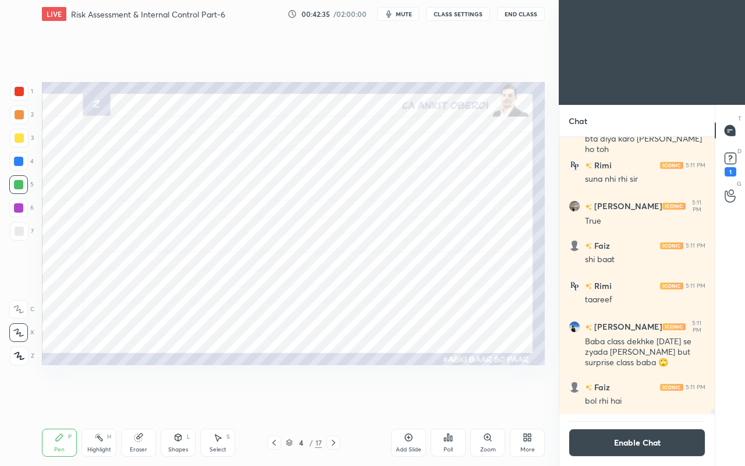
click at [24, 99] on div at bounding box center [19, 91] width 19 height 19
click at [26, 162] on div at bounding box center [18, 161] width 19 height 19
click at [17, 89] on div at bounding box center [19, 91] width 9 height 9
click at [616, 400] on button "Enable Chat" at bounding box center [637, 442] width 137 height 28
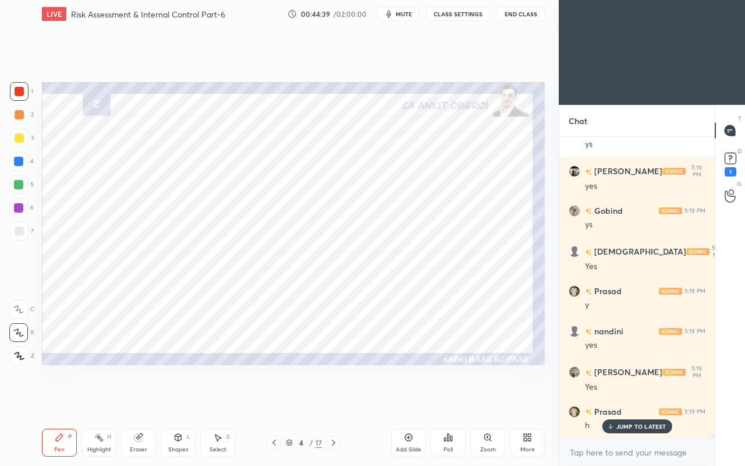
scroll to position [14657, 0]
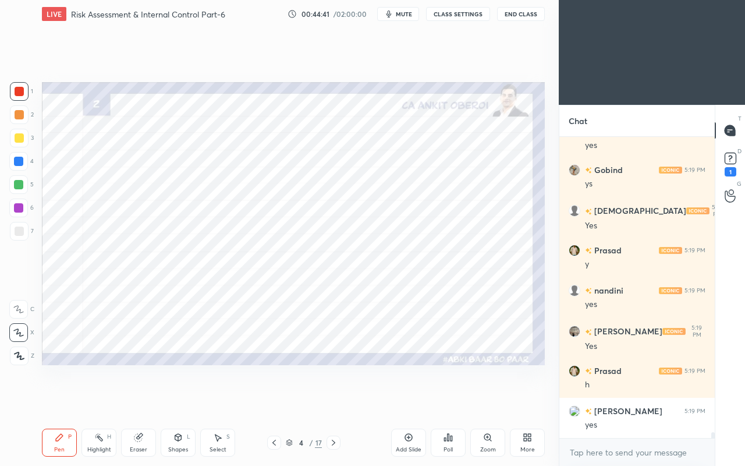
click at [474, 400] on div "Zoom" at bounding box center [487, 442] width 35 height 28
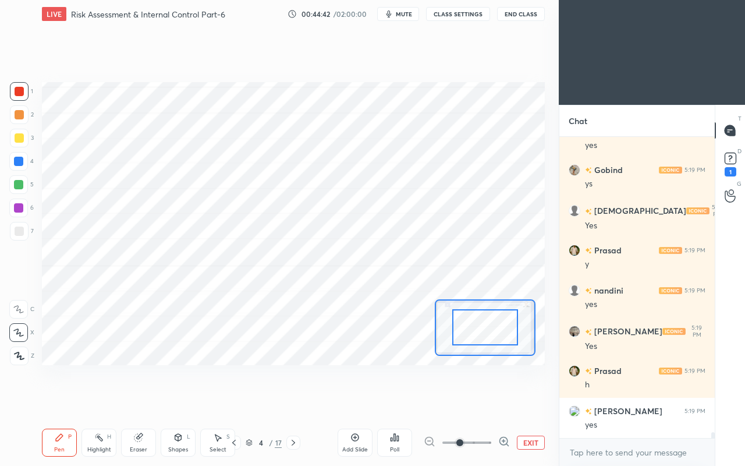
scroll to position [14697, 0]
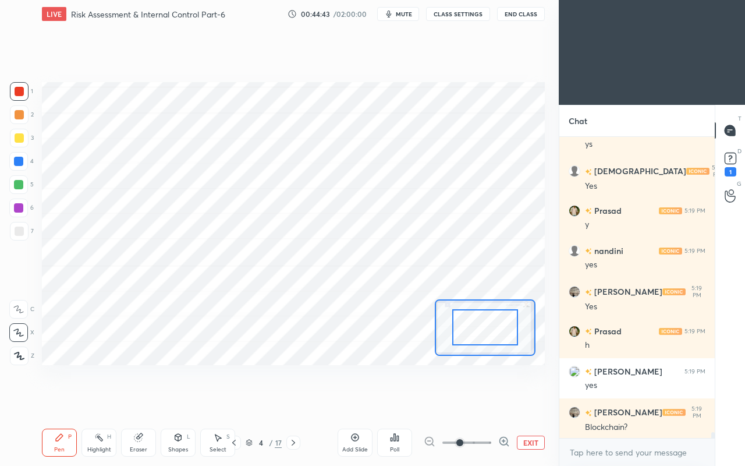
click at [296, 400] on icon at bounding box center [293, 442] width 9 height 9
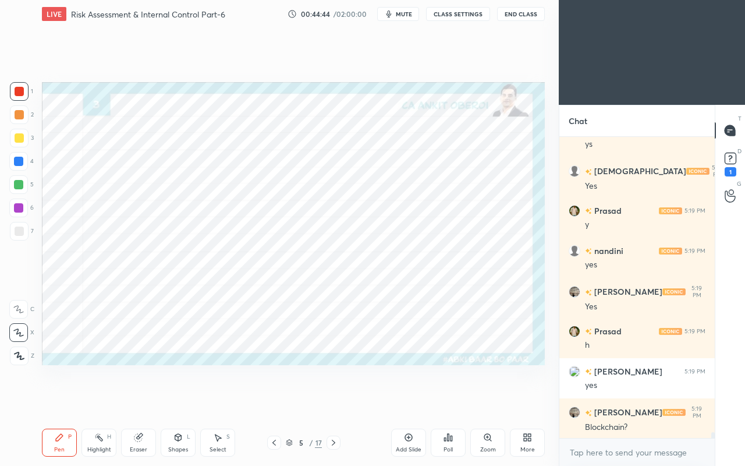
click at [275, 400] on icon at bounding box center [273, 442] width 9 height 9
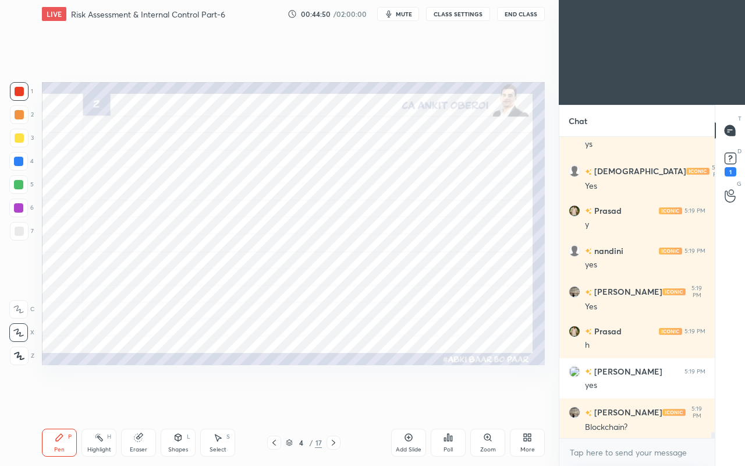
click at [22, 162] on div at bounding box center [18, 161] width 9 height 9
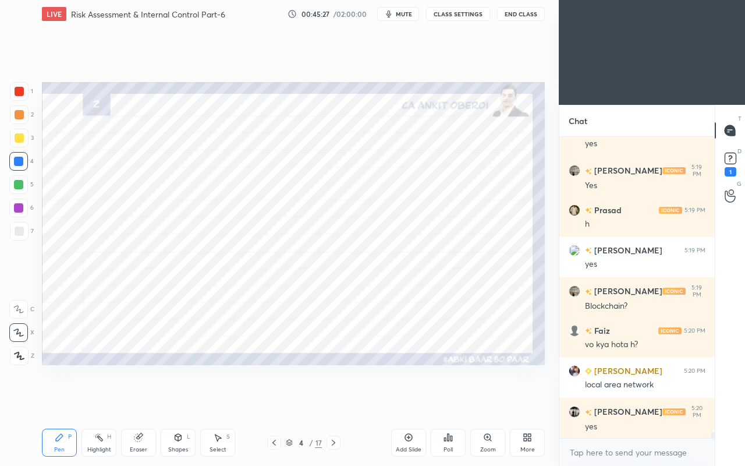
scroll to position [14857, 0]
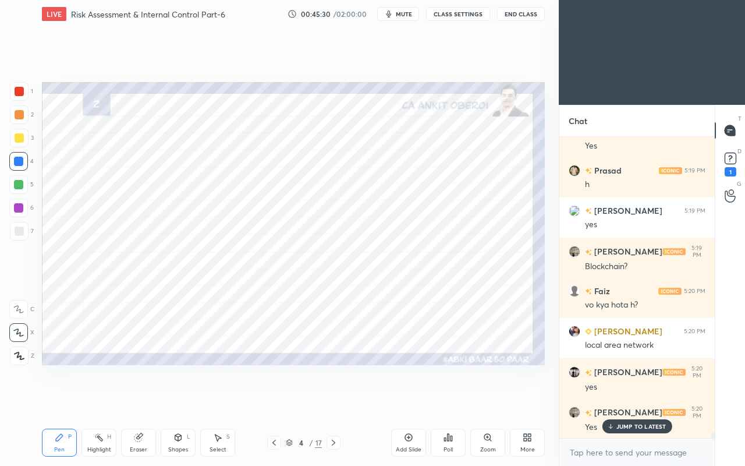
click at [23, 92] on div at bounding box center [19, 91] width 9 height 9
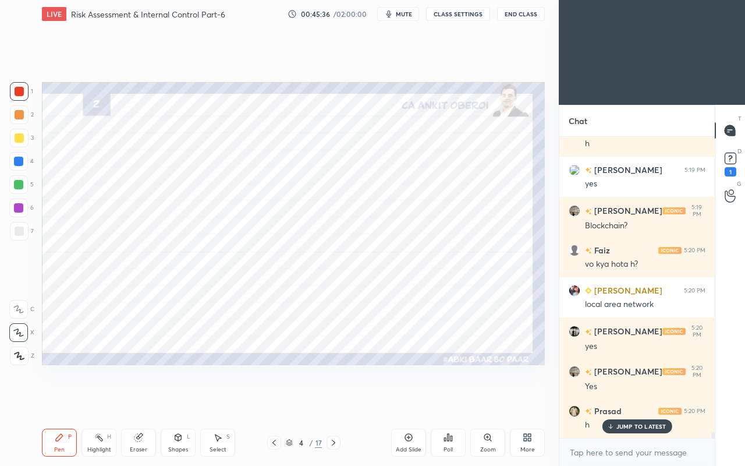
scroll to position [14938, 0]
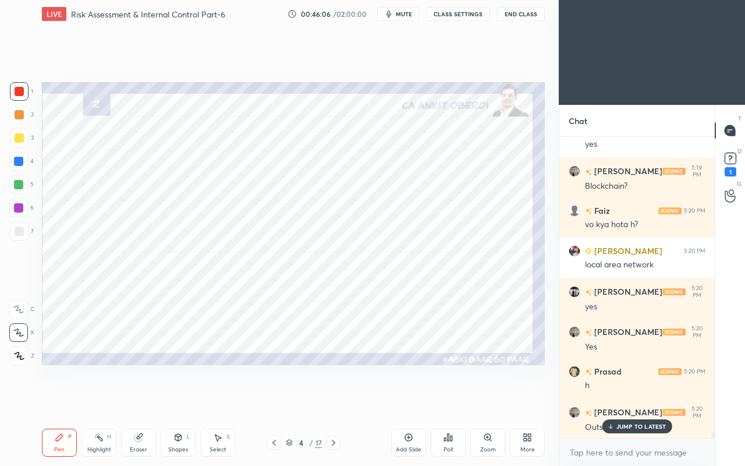
click at [16, 159] on div at bounding box center [18, 161] width 9 height 9
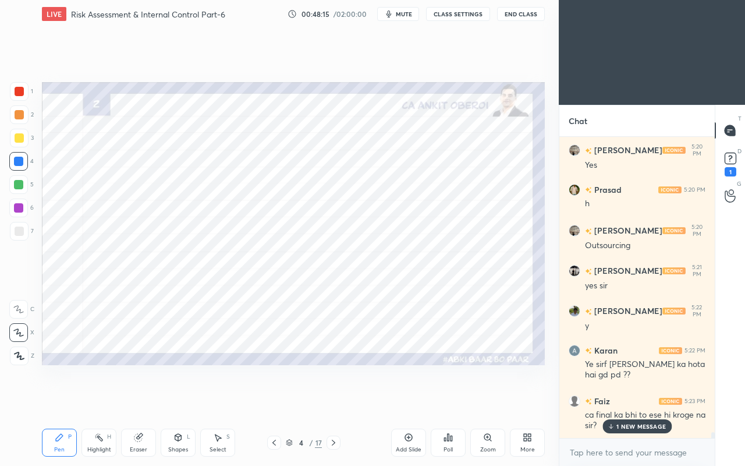
scroll to position [15160, 0]
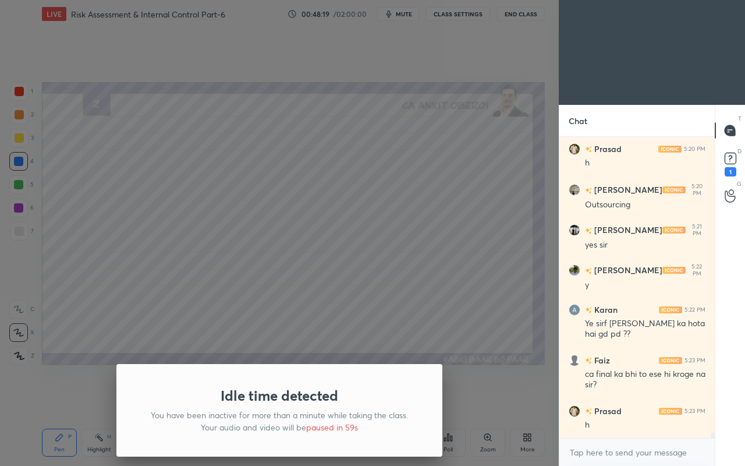
click at [139, 197] on div "Idle time detected You have been inactive for more than a minute while taking t…" at bounding box center [279, 233] width 559 height 466
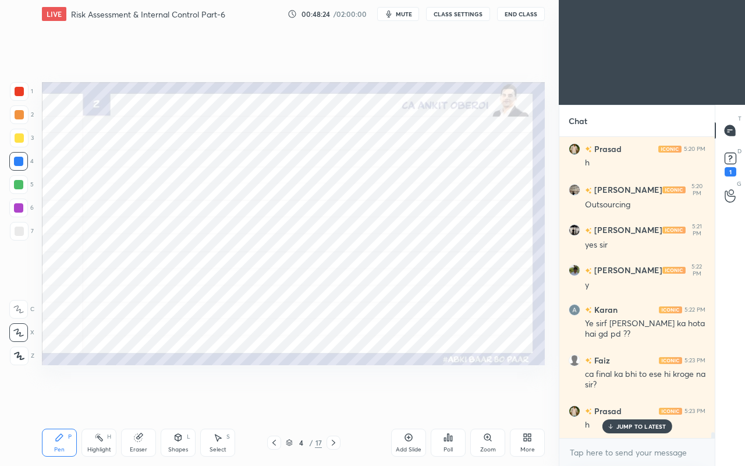
scroll to position [15210, 0]
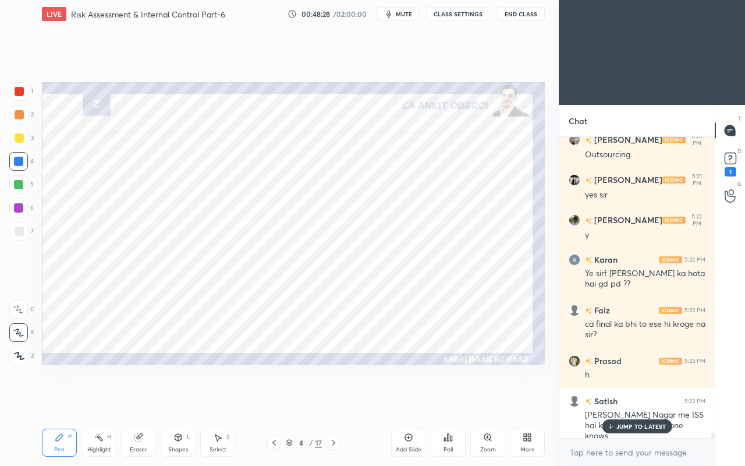
click at [636, 400] on p "JUMP TO LATEST" at bounding box center [641, 425] width 50 height 7
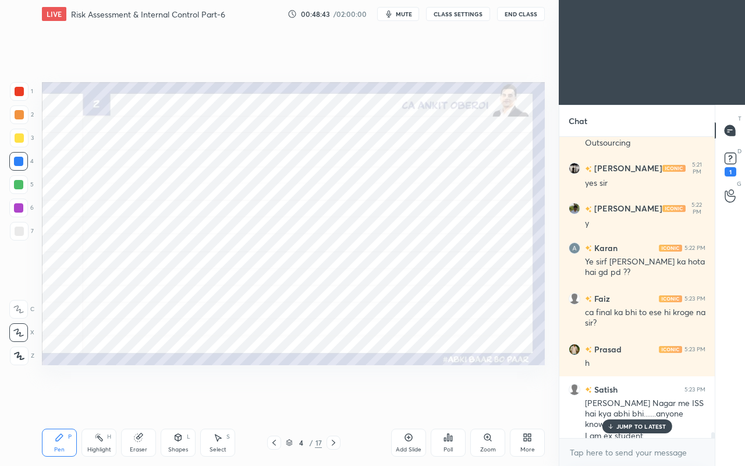
click at [617, 400] on p "JUMP TO LATEST" at bounding box center [641, 425] width 50 height 7
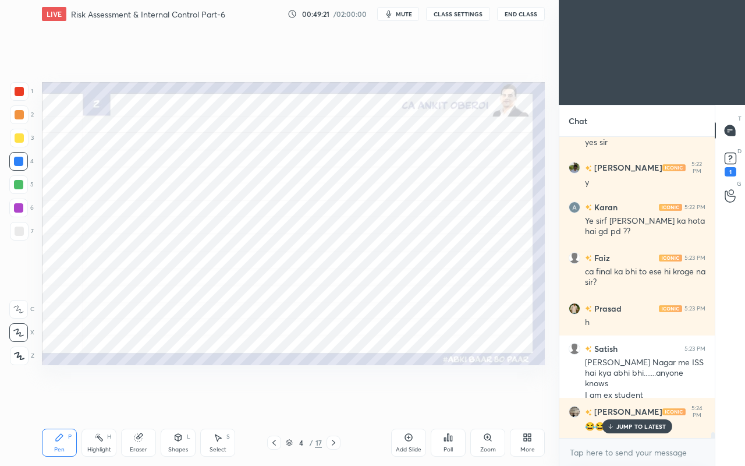
scroll to position [15302, 0]
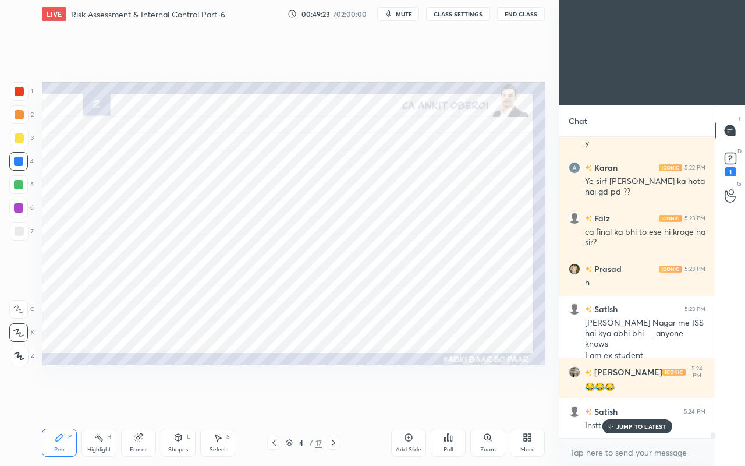
click at [638, 400] on p "JUMP TO LATEST" at bounding box center [641, 425] width 50 height 7
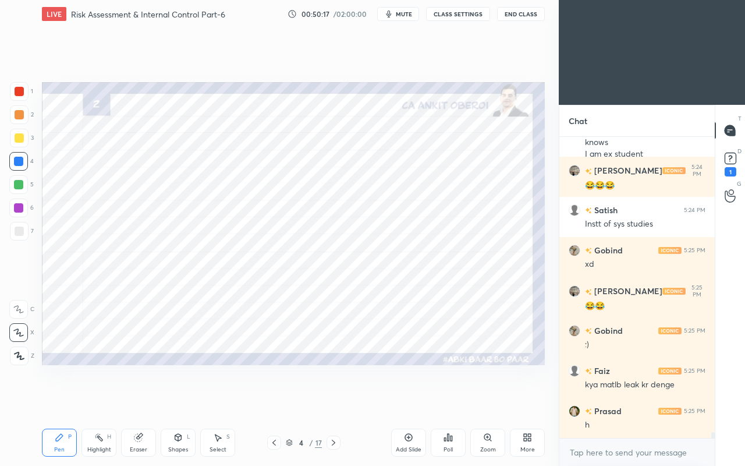
scroll to position [15543, 0]
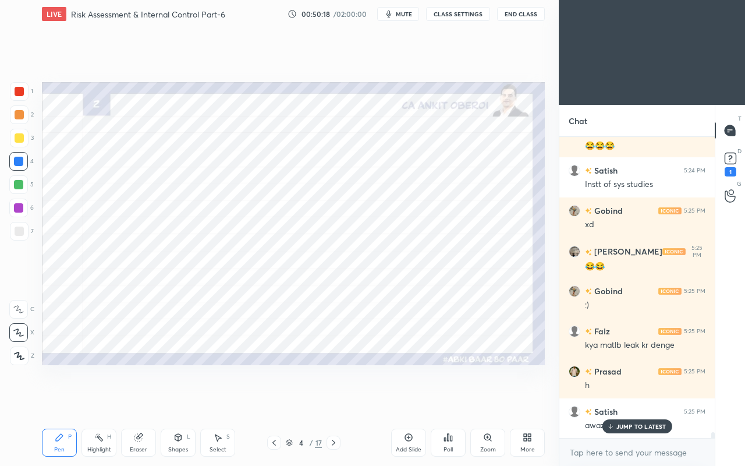
click at [635, 400] on p "JUMP TO LATEST" at bounding box center [641, 425] width 50 height 7
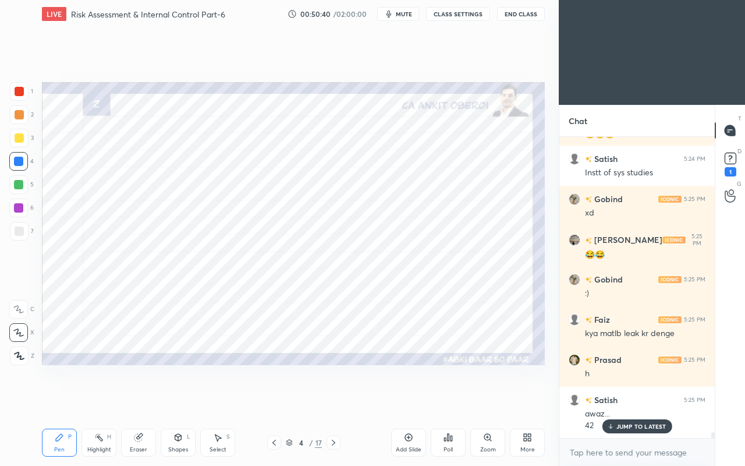
scroll to position [15595, 0]
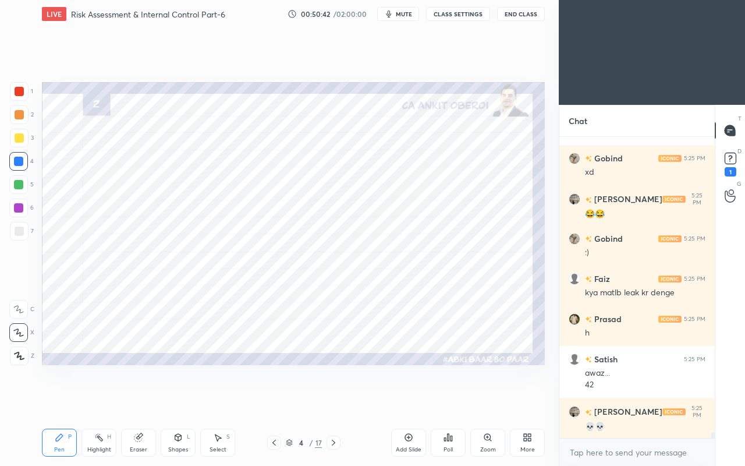
click at [19, 160] on div at bounding box center [18, 161] width 9 height 9
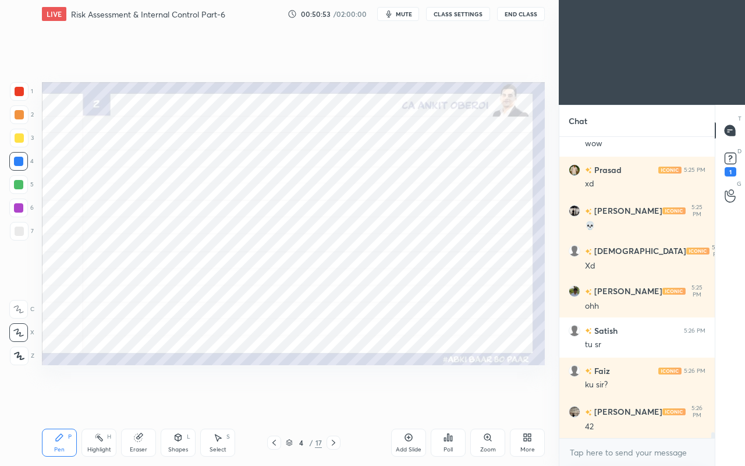
scroll to position [16036, 0]
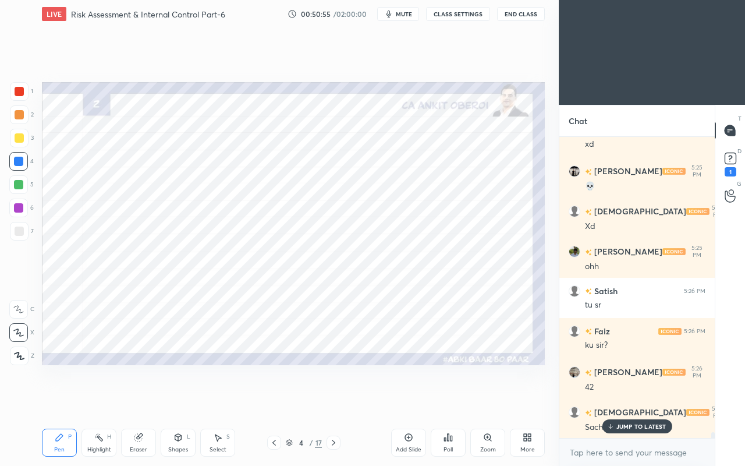
click at [633, 400] on div "[DEMOGRAPHIC_DATA] 5:26 PM" at bounding box center [637, 412] width 137 height 14
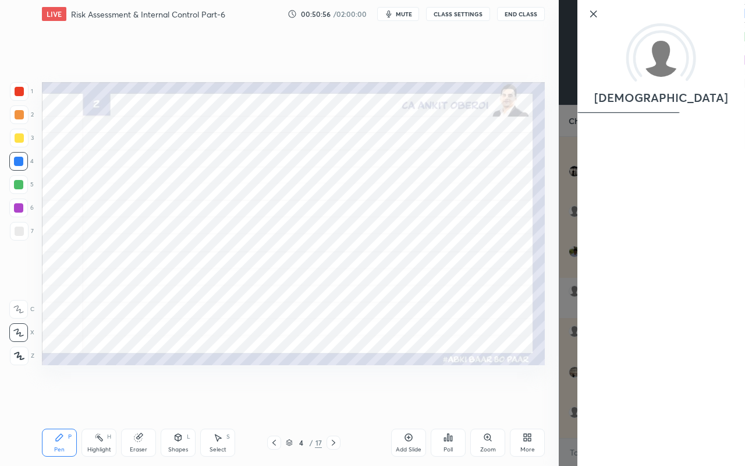
click at [559, 389] on div "[DEMOGRAPHIC_DATA]" at bounding box center [652, 233] width 186 height 466
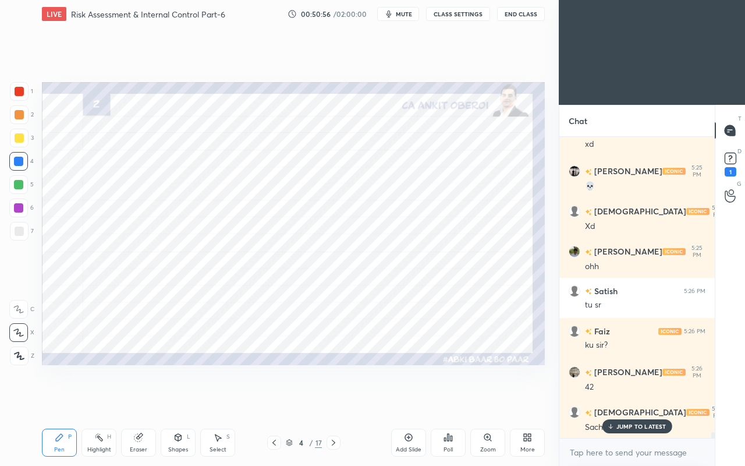
click at [634, 400] on p "JUMP TO LATEST" at bounding box center [641, 425] width 50 height 7
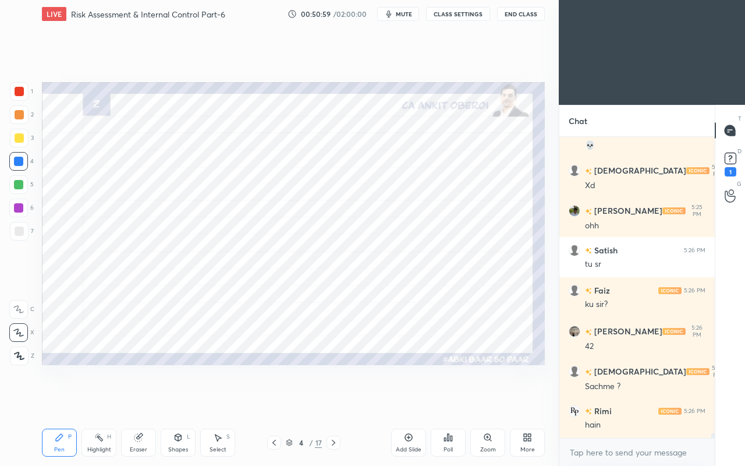
scroll to position [16117, 0]
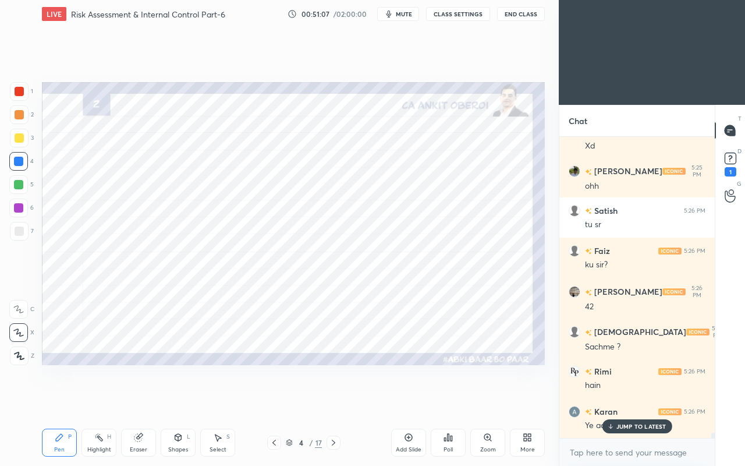
click at [630, 400] on p "JUMP TO LATEST" at bounding box center [641, 425] width 50 height 7
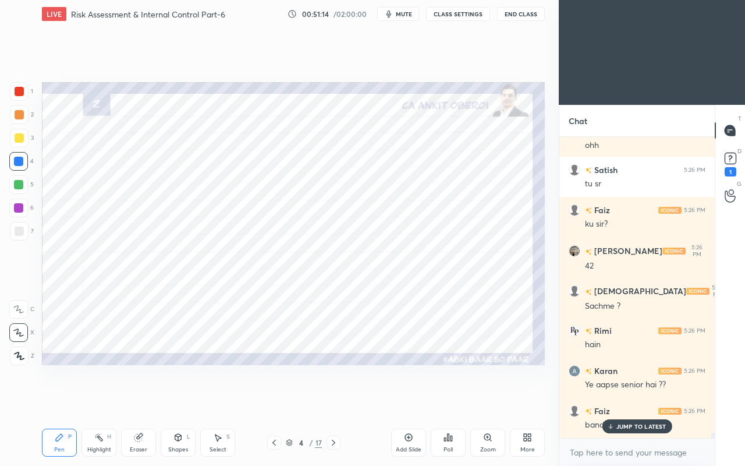
scroll to position [16197, 0]
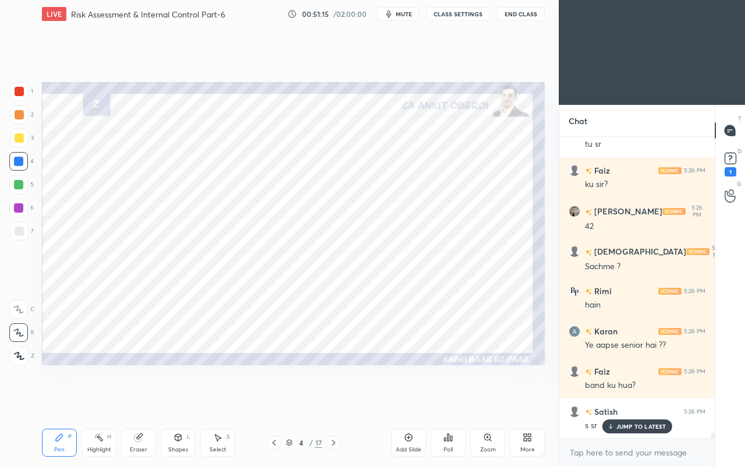
click at [612, 400] on icon at bounding box center [610, 425] width 8 height 7
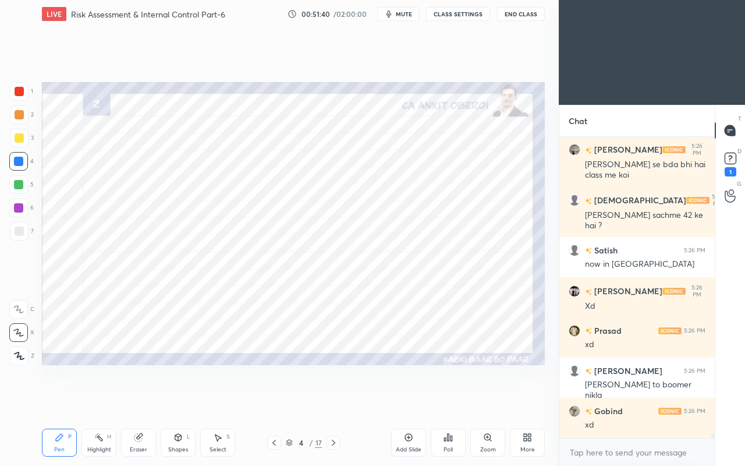
scroll to position [16539, 0]
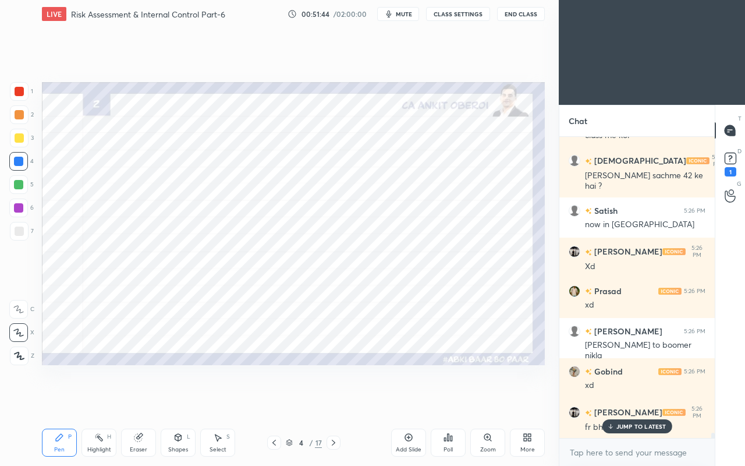
click at [617, 400] on p "JUMP TO LATEST" at bounding box center [641, 425] width 50 height 7
click at [17, 102] on div "1" at bounding box center [21, 93] width 23 height 23
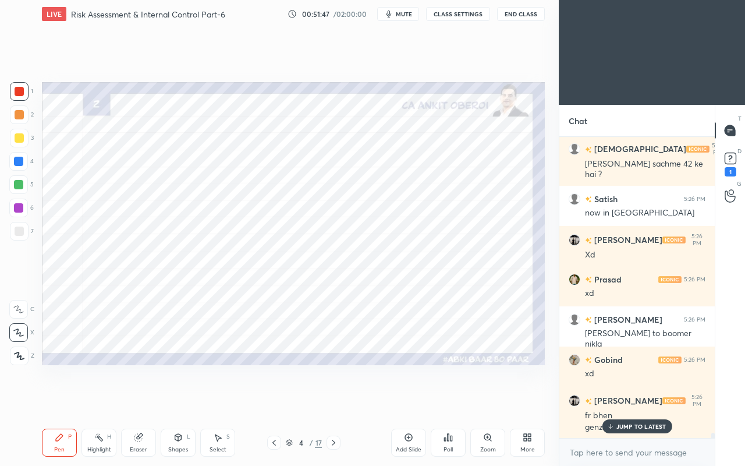
click at [631, 400] on p "JUMP TO LATEST" at bounding box center [641, 425] width 50 height 7
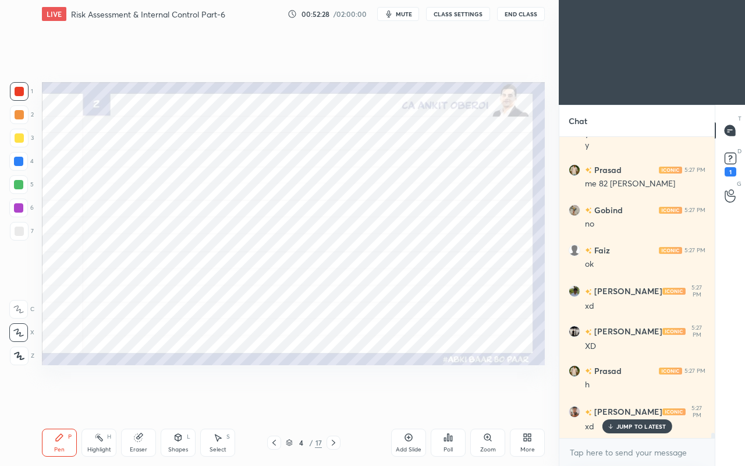
scroll to position [17044, 0]
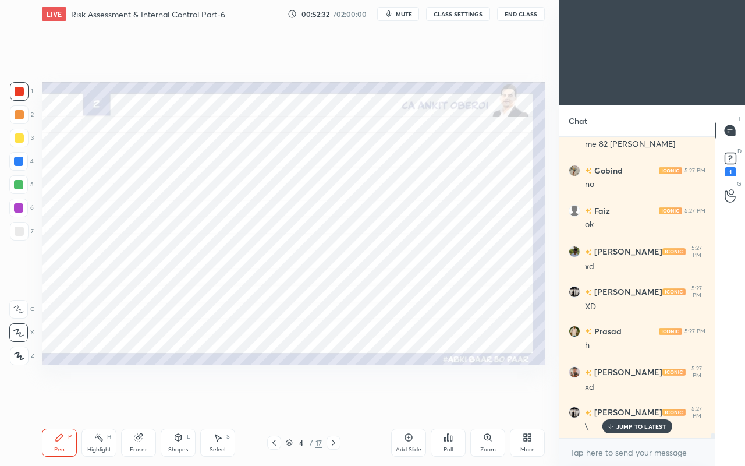
click at [17, 165] on div at bounding box center [18, 161] width 9 height 9
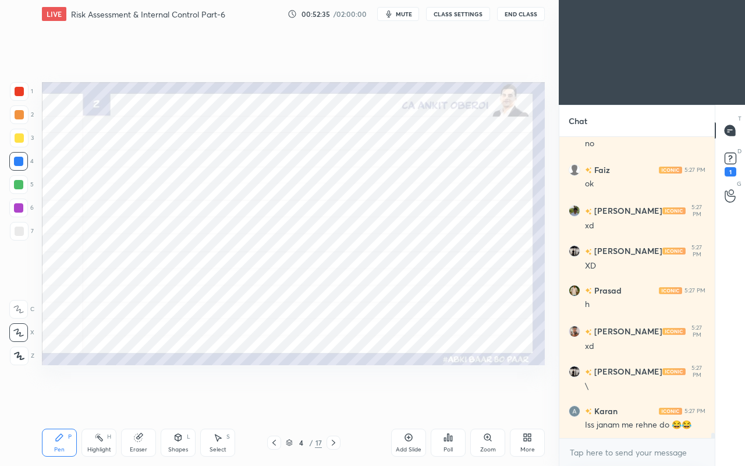
scroll to position [17125, 0]
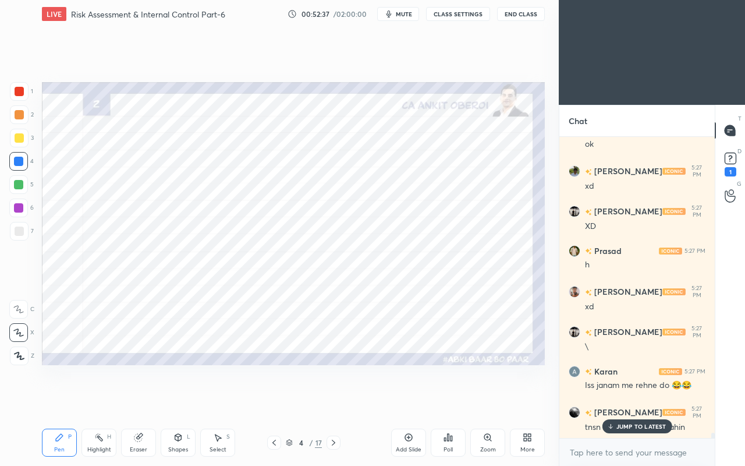
click at [622, 400] on p "JUMP TO LATEST" at bounding box center [641, 425] width 50 height 7
click at [13, 88] on div at bounding box center [19, 91] width 19 height 19
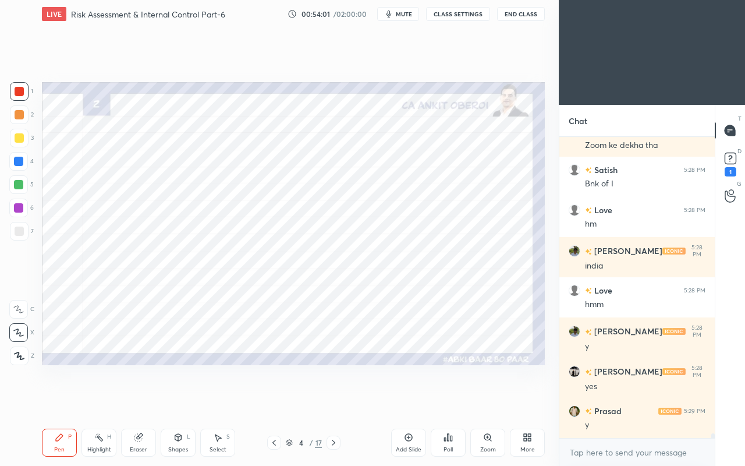
scroll to position [18329, 0]
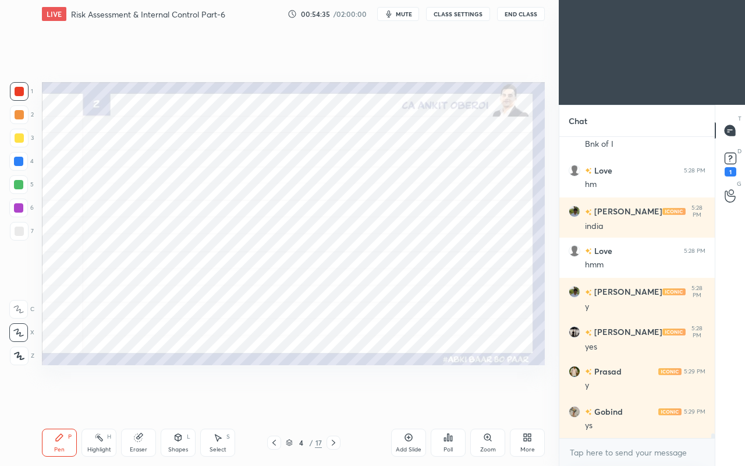
click at [17, 159] on div at bounding box center [18, 161] width 9 height 9
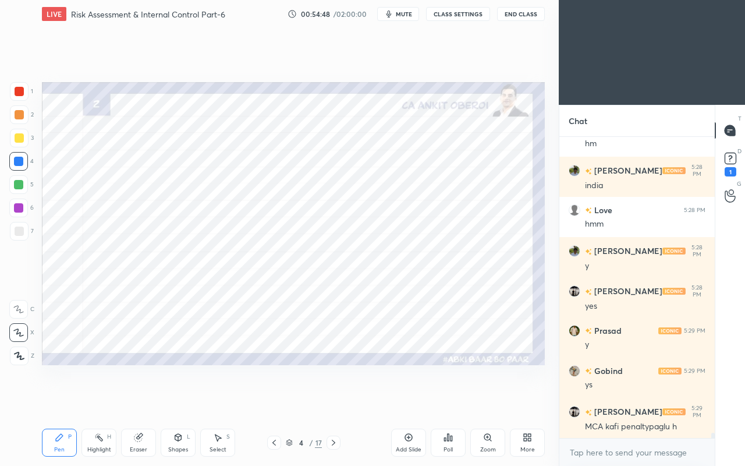
scroll to position [17070, 0]
click at [277, 400] on icon at bounding box center [273, 442] width 9 height 9
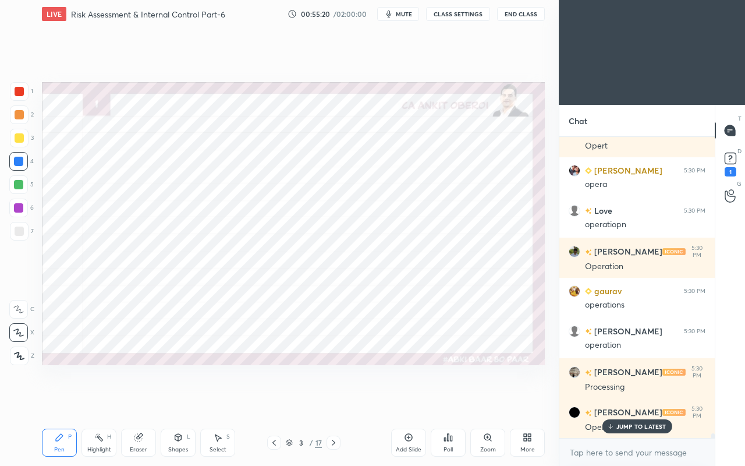
scroll to position [18475, 0]
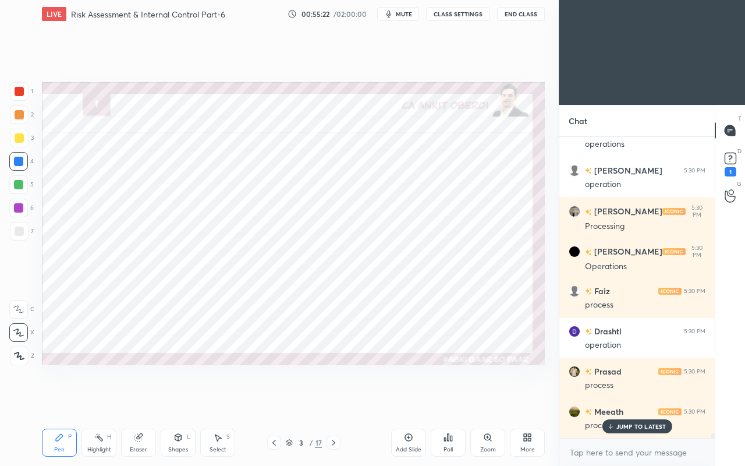
click at [361, 400] on div "Pen P Highlight H Eraser Shapes L Select S 3 / 17 Add Slide Poll Zoom More" at bounding box center [293, 442] width 503 height 47
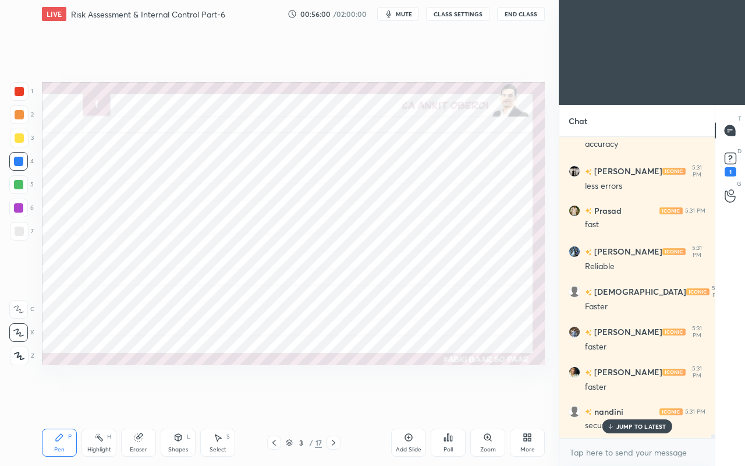
scroll to position [21728, 0]
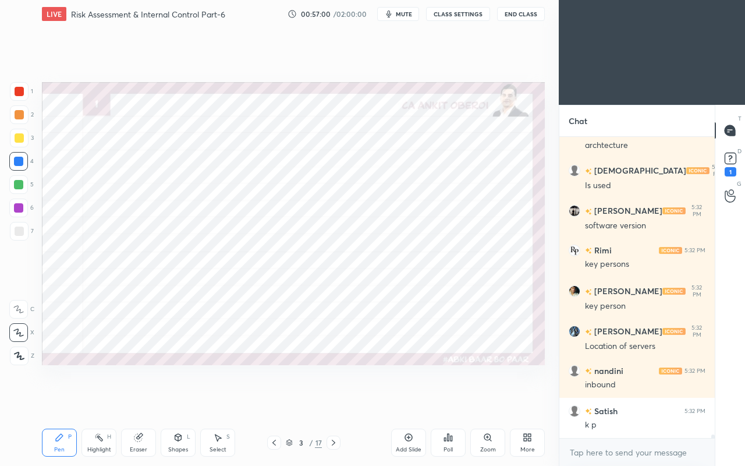
click at [335, 400] on icon at bounding box center [333, 442] width 9 height 9
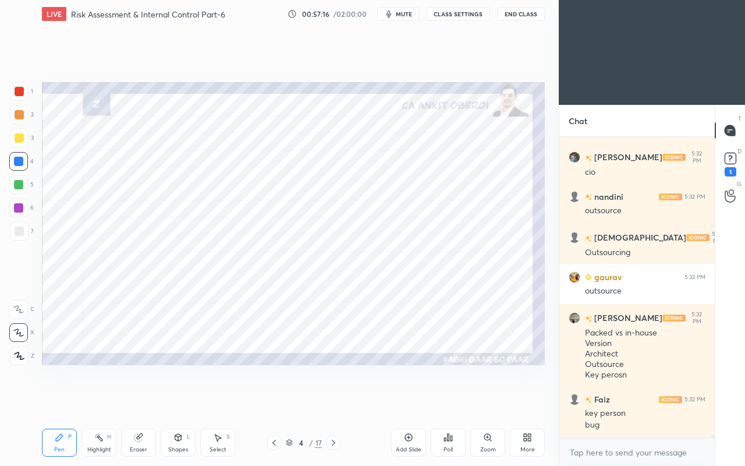
scroll to position [24915, 0]
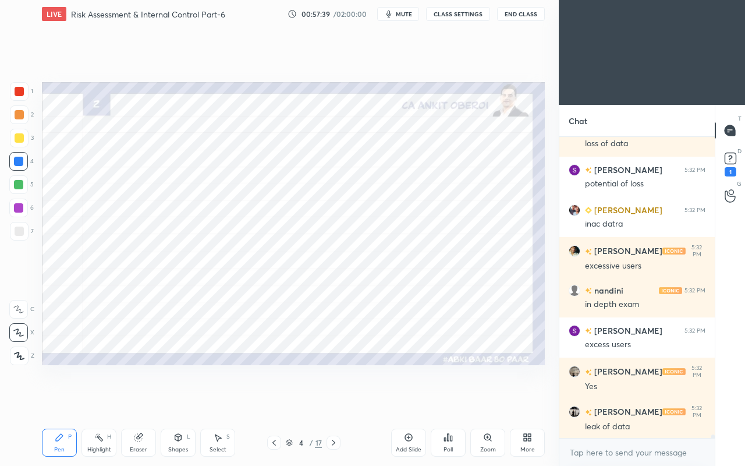
click at [338, 400] on icon at bounding box center [333, 442] width 9 height 9
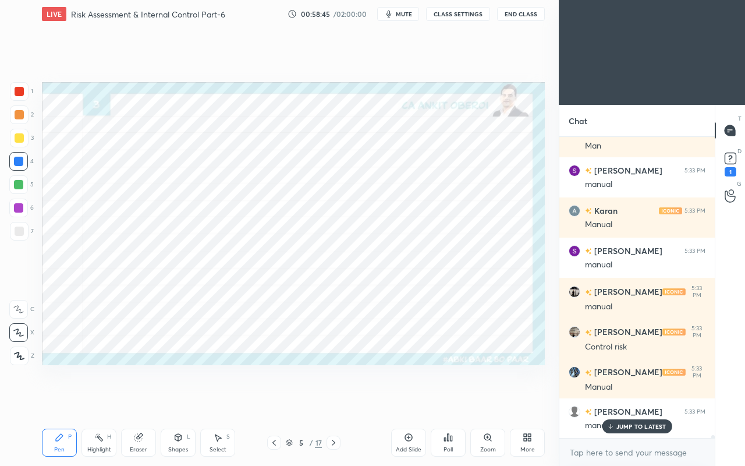
scroll to position [28541, 0]
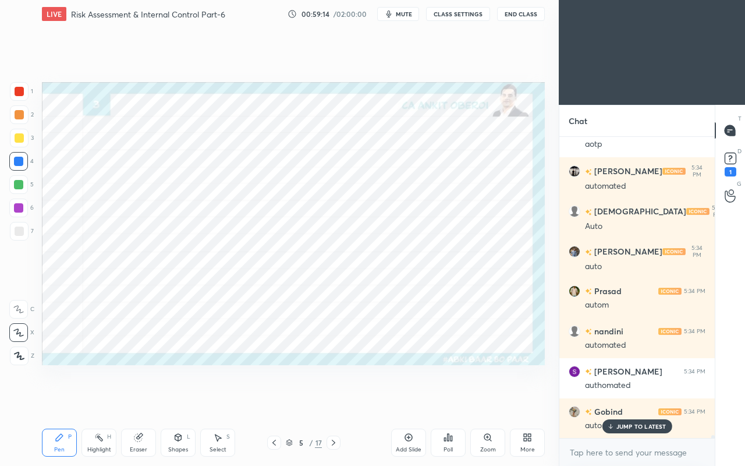
click at [622, 400] on p "JUMP TO LATEST" at bounding box center [641, 425] width 50 height 7
click at [335, 400] on icon at bounding box center [333, 442] width 9 height 9
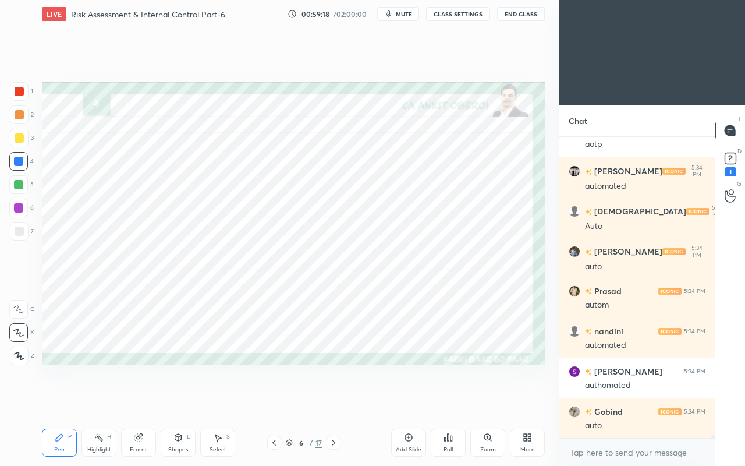
click at [333, 400] on icon at bounding box center [333, 442] width 9 height 9
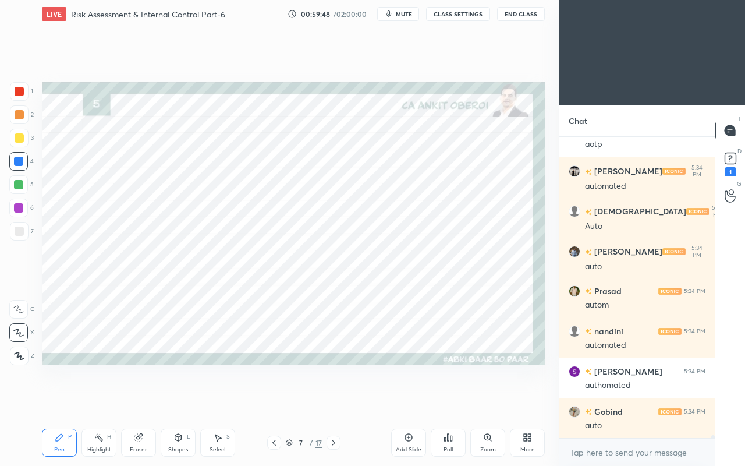
click at [182, 400] on icon at bounding box center [177, 436] width 9 height 9
click at [140, 400] on icon at bounding box center [138, 438] width 8 height 8
click at [22, 335] on icon at bounding box center [18, 333] width 9 height 10
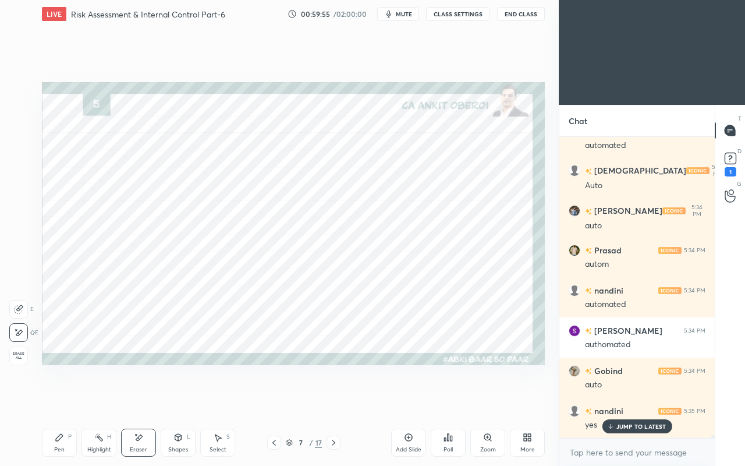
scroll to position [29716, 0]
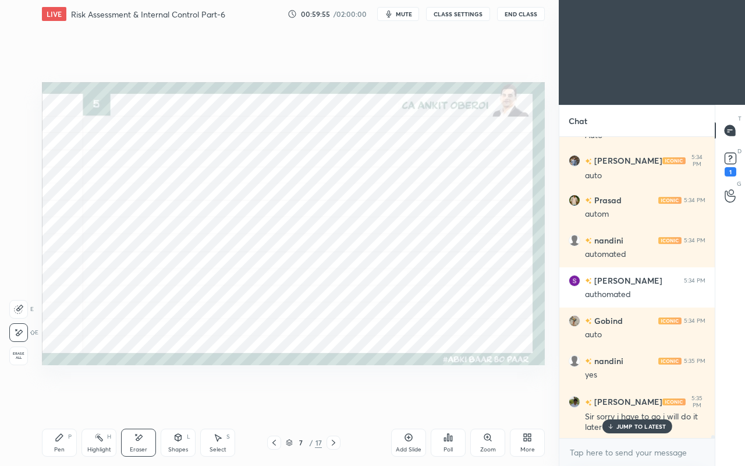
click at [622, 400] on p "JUMP TO LATEST" at bounding box center [641, 425] width 50 height 7
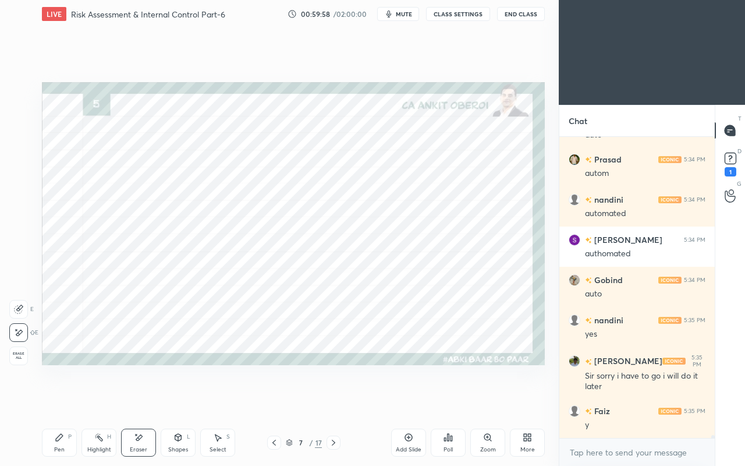
click at [335, 400] on icon at bounding box center [333, 442] width 9 height 9
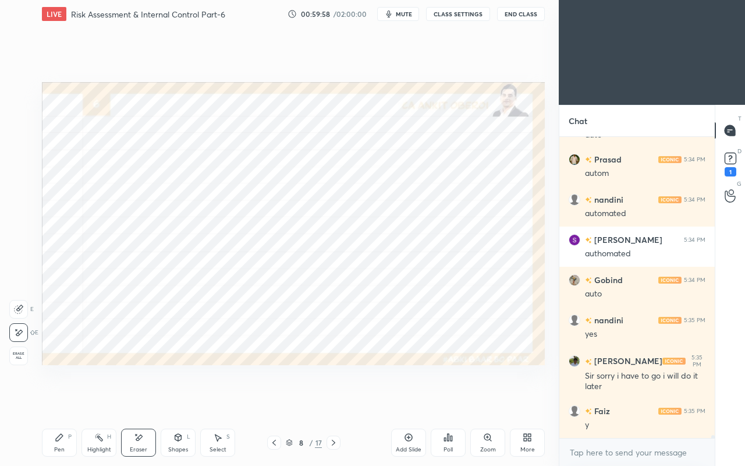
click at [335, 400] on icon at bounding box center [333, 442] width 9 height 9
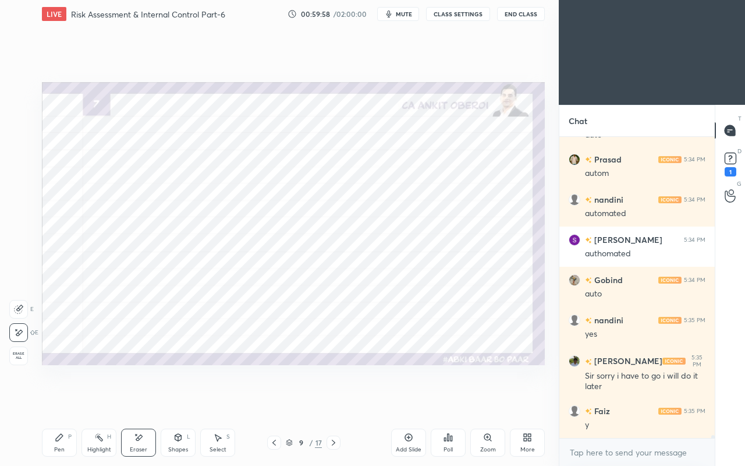
click at [333, 400] on icon at bounding box center [333, 442] width 9 height 9
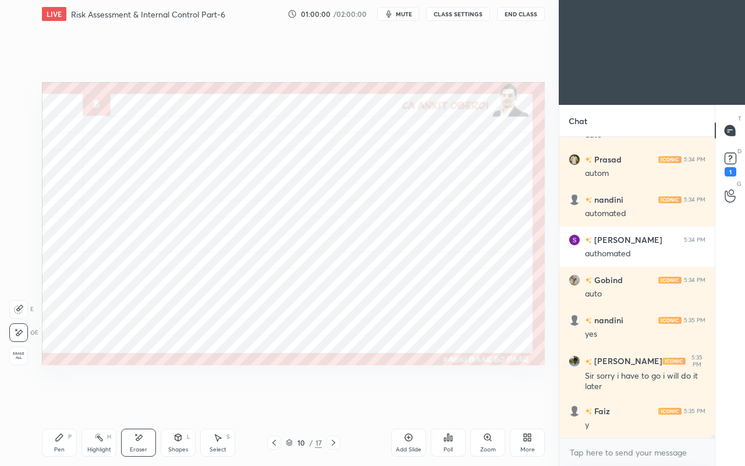
click at [274, 400] on icon at bounding box center [273, 442] width 9 height 9
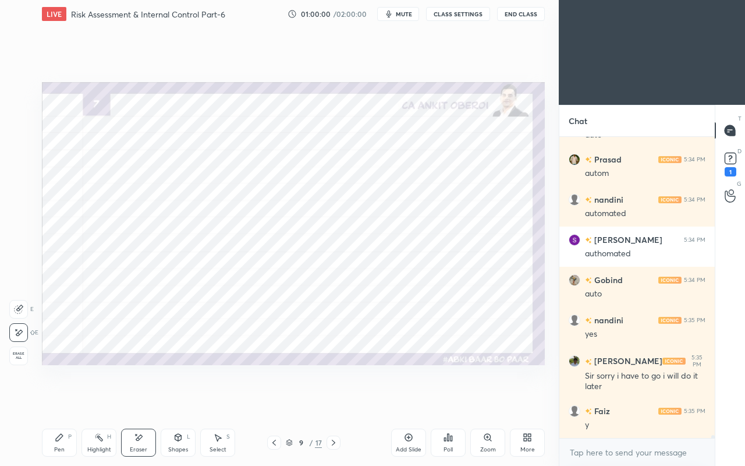
click at [273, 400] on icon at bounding box center [273, 442] width 9 height 9
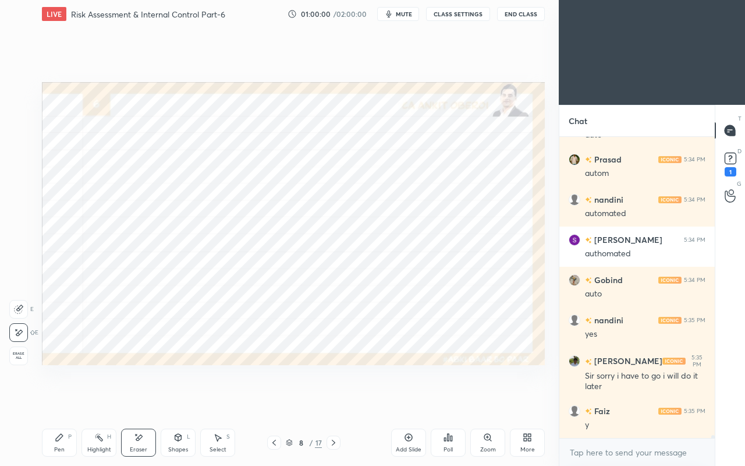
click at [275, 400] on icon at bounding box center [273, 442] width 9 height 9
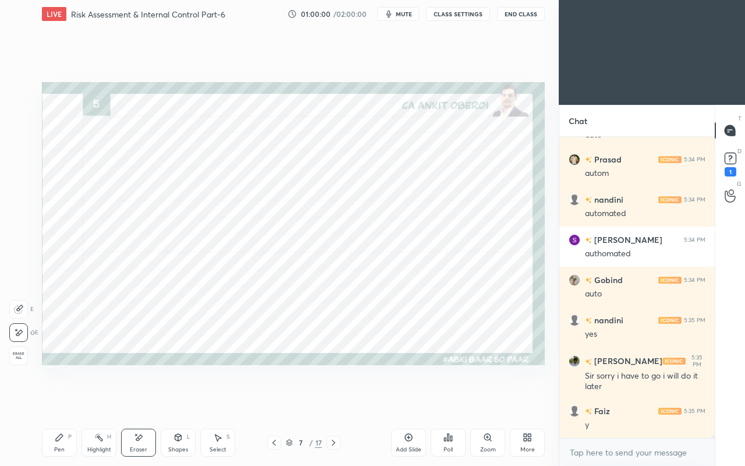
click at [274, 400] on icon at bounding box center [273, 442] width 9 height 9
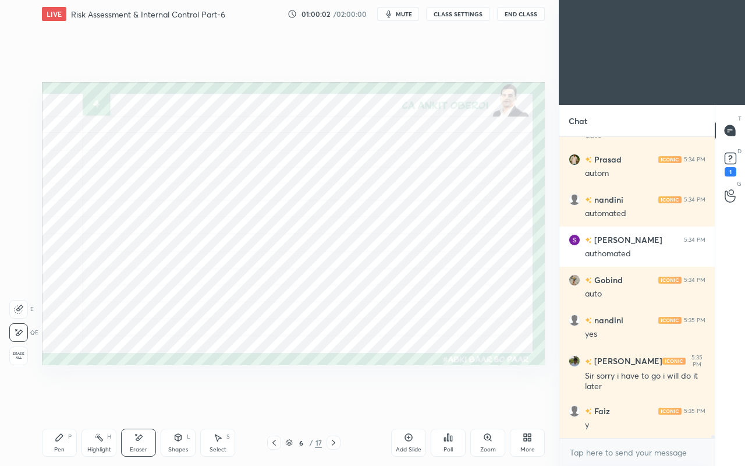
click at [334, 400] on icon at bounding box center [333, 442] width 3 height 6
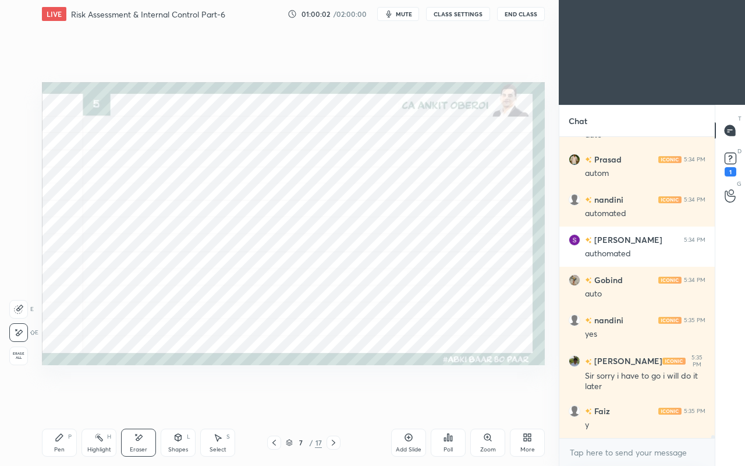
click at [335, 400] on icon at bounding box center [333, 442] width 9 height 9
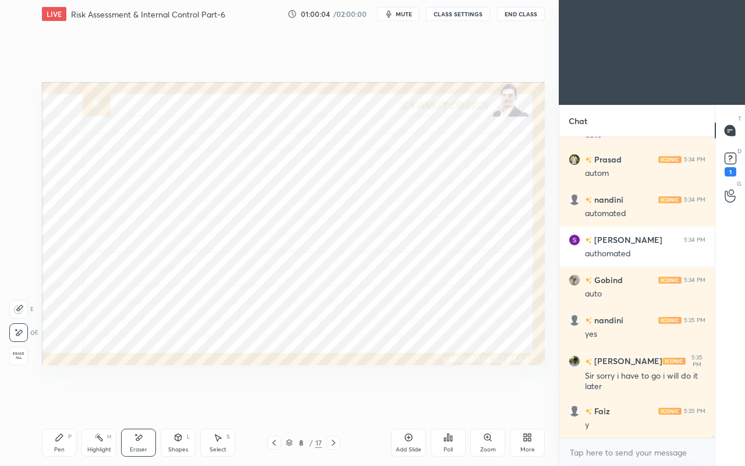
click at [63, 400] on div "Pen P" at bounding box center [59, 442] width 35 height 28
click at [20, 94] on div at bounding box center [19, 91] width 9 height 9
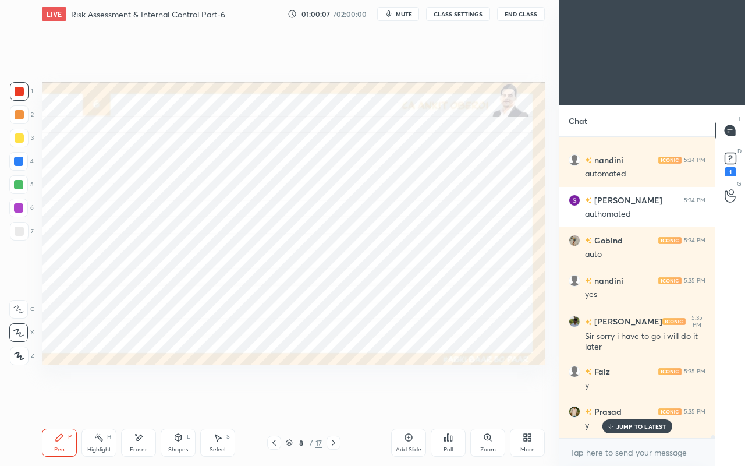
scroll to position [29837, 0]
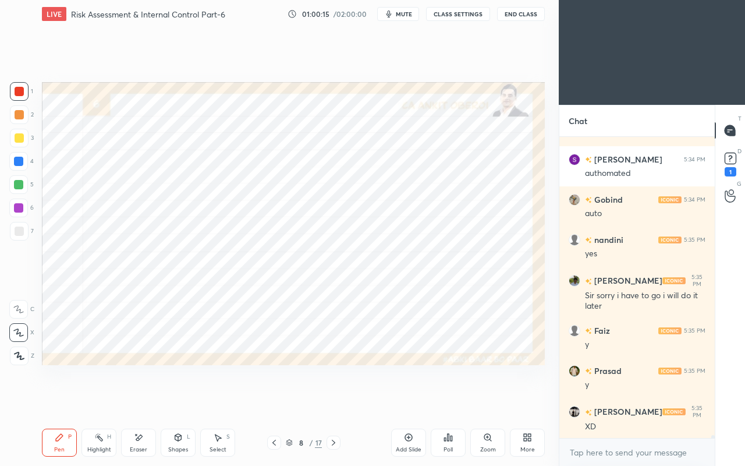
click at [177, 400] on icon at bounding box center [178, 437] width 6 height 7
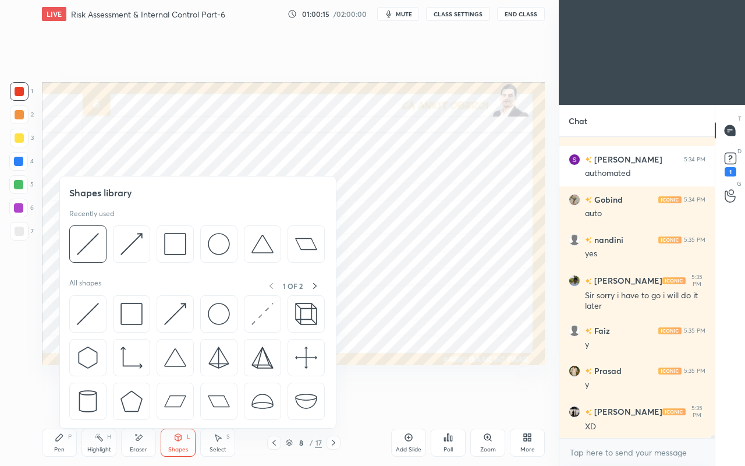
scroll to position [29876, 0]
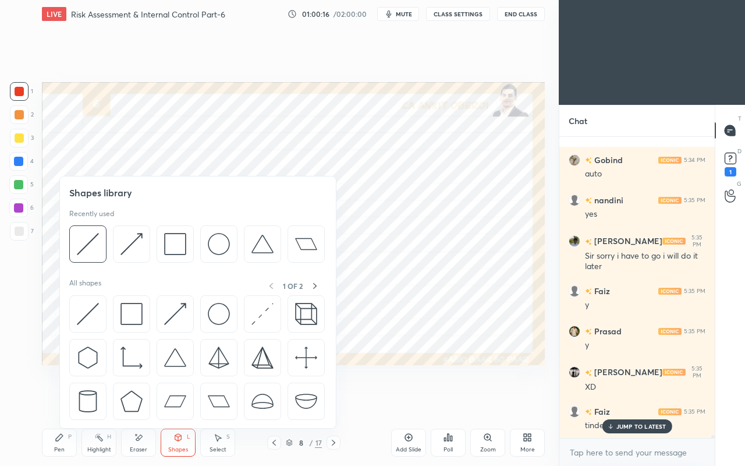
click at [616, 400] on div "JUMP TO LATEST" at bounding box center [637, 426] width 70 height 14
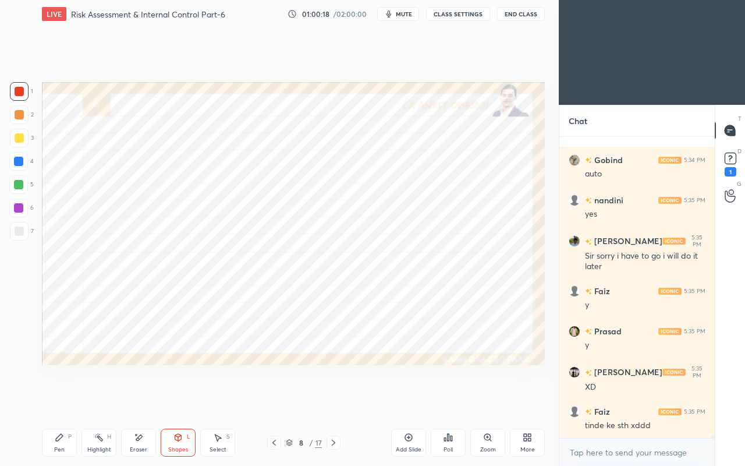
click at [171, 400] on div "Shapes L" at bounding box center [178, 442] width 35 height 28
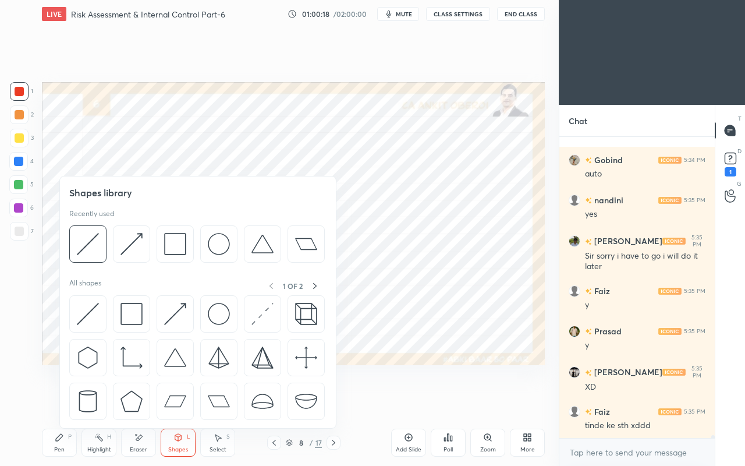
click at [87, 308] on img at bounding box center [88, 314] width 22 height 22
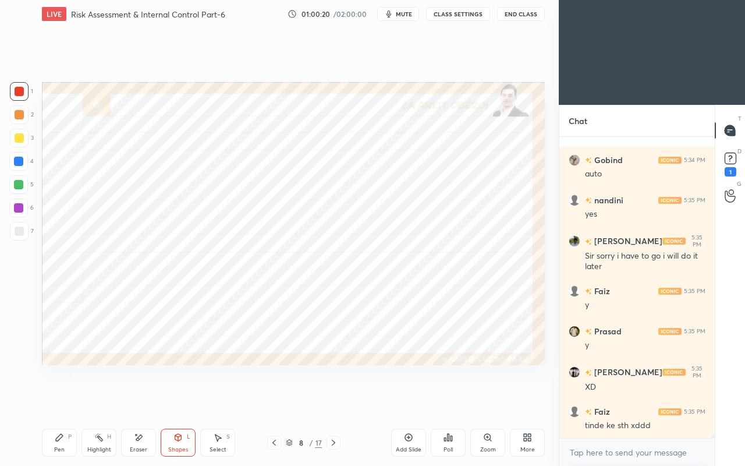
scroll to position [29917, 0]
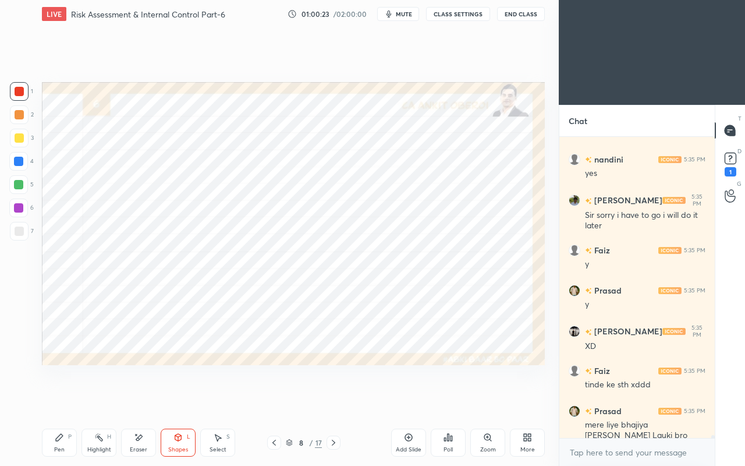
click at [61, 400] on div "Pen P" at bounding box center [59, 442] width 35 height 28
click at [19, 163] on div at bounding box center [18, 161] width 9 height 9
click at [137, 400] on icon at bounding box center [139, 437] width 6 height 6
click at [61, 400] on icon at bounding box center [59, 437] width 7 height 7
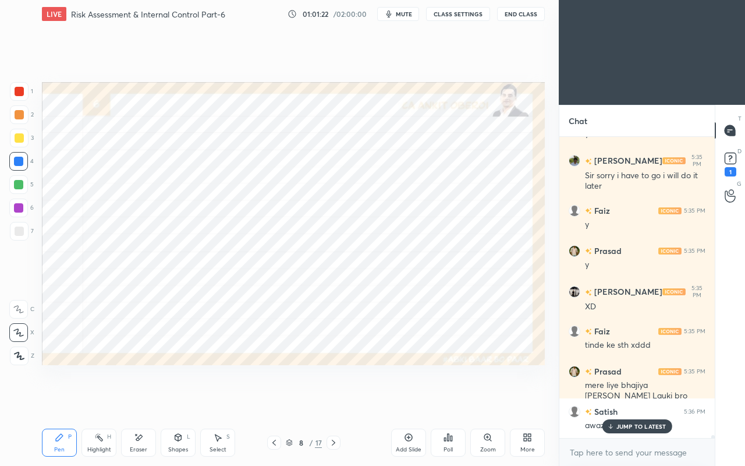
click at [632, 400] on div "Satish 5:36 PM" at bounding box center [637, 411] width 137 height 12
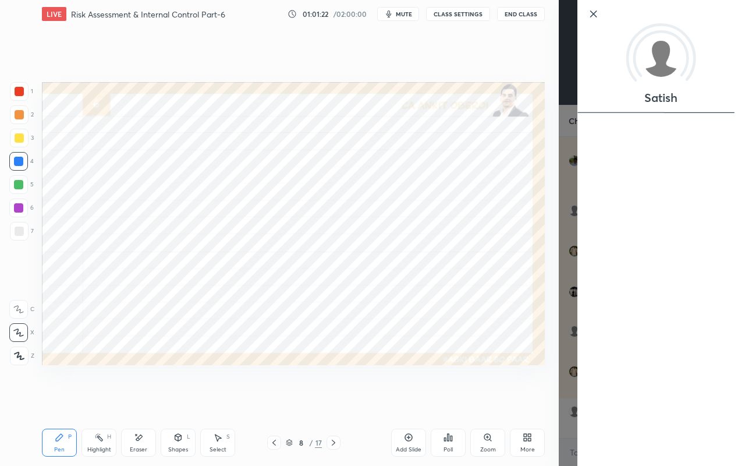
click at [523, 379] on div "Setting up your live class Poll for secs No correct answer Start poll" at bounding box center [293, 223] width 512 height 391
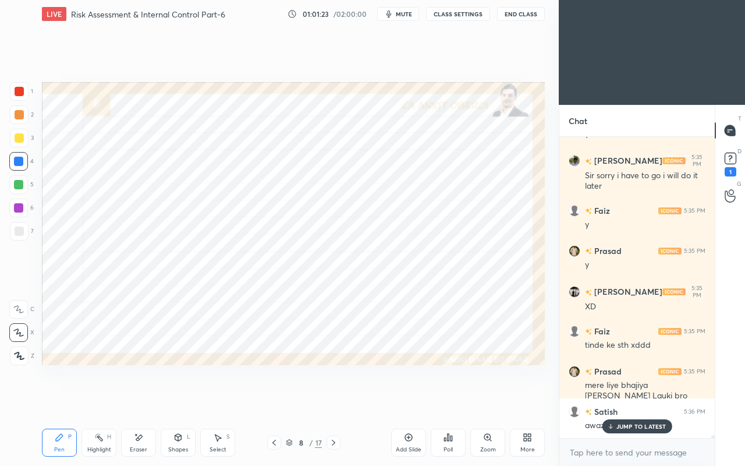
click at [639, 400] on p "JUMP TO LATEST" at bounding box center [641, 425] width 50 height 7
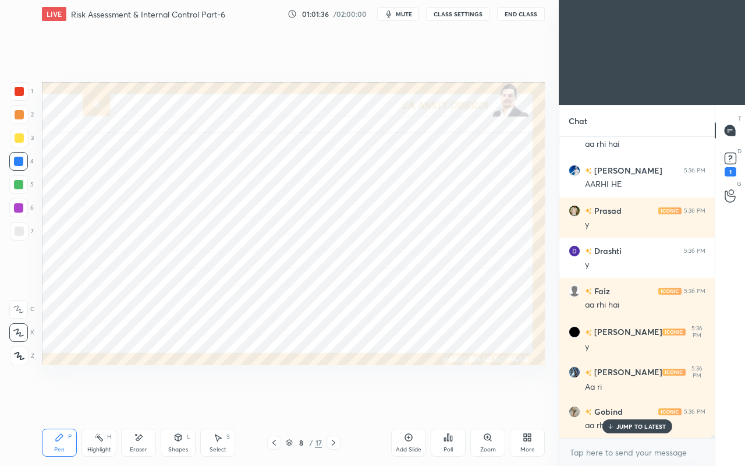
scroll to position [30466, 0]
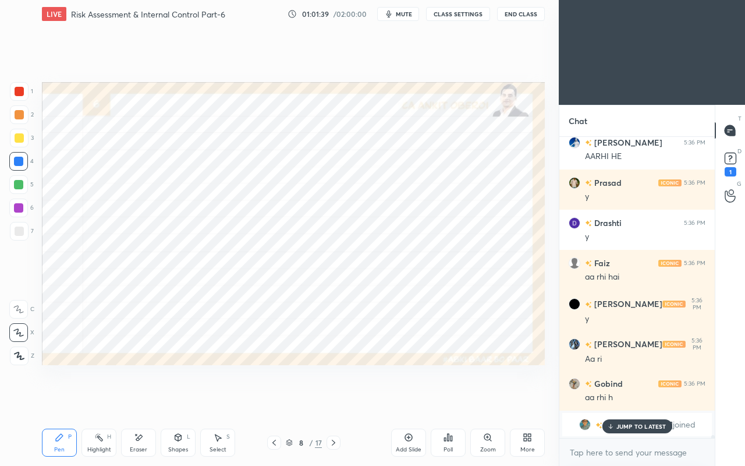
click at [626, 400] on p "JUMP TO LATEST" at bounding box center [641, 425] width 50 height 7
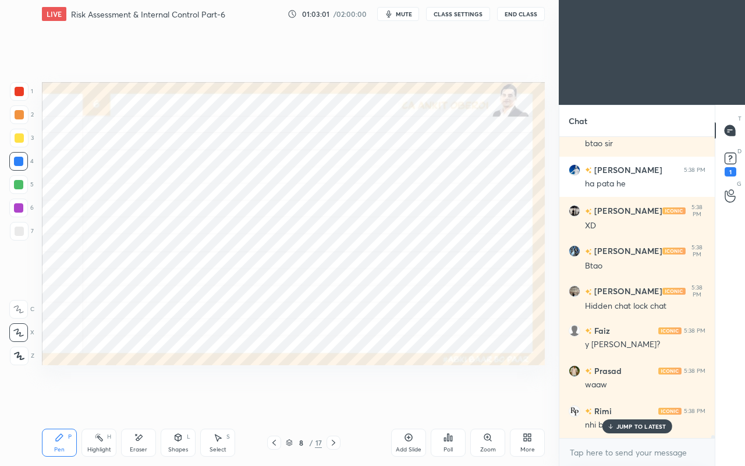
scroll to position [32416, 0]
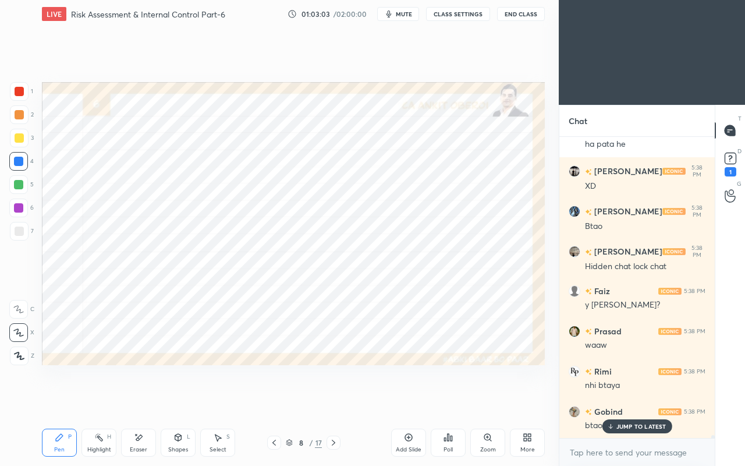
click at [620, 400] on p "JUMP TO LATEST" at bounding box center [641, 425] width 50 height 7
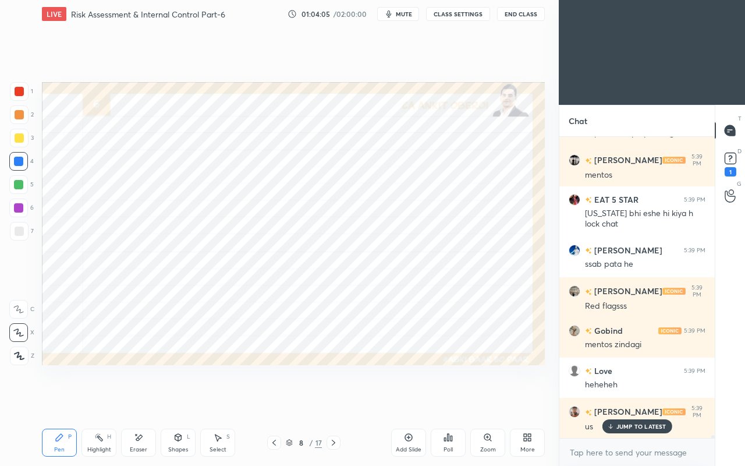
scroll to position [33664, 0]
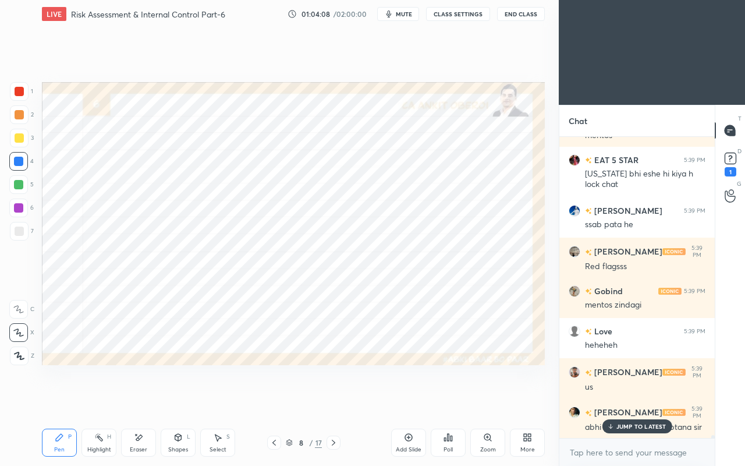
click at [619, 400] on p "JUMP TO LATEST" at bounding box center [641, 425] width 50 height 7
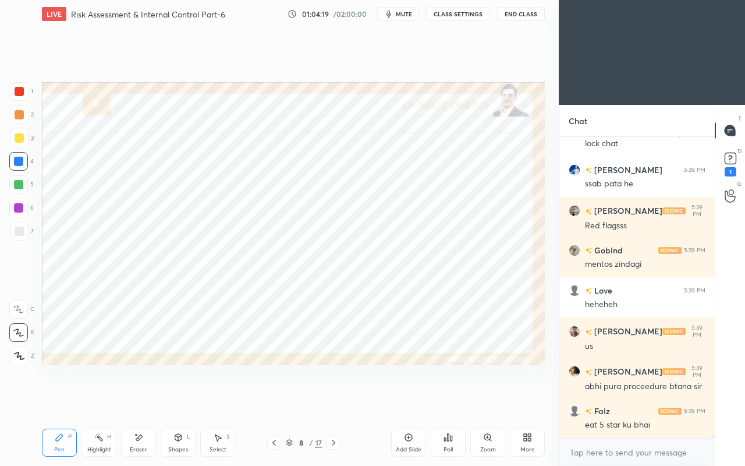
click at [17, 90] on div at bounding box center [19, 91] width 9 height 9
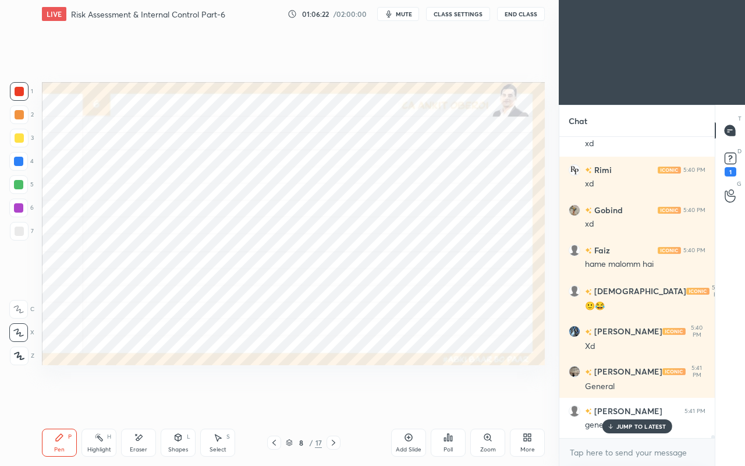
scroll to position [29966, 0]
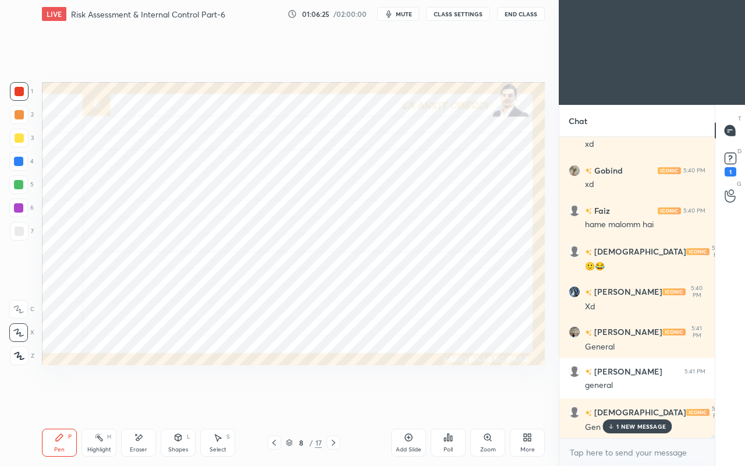
click at [20, 184] on div at bounding box center [18, 184] width 9 height 9
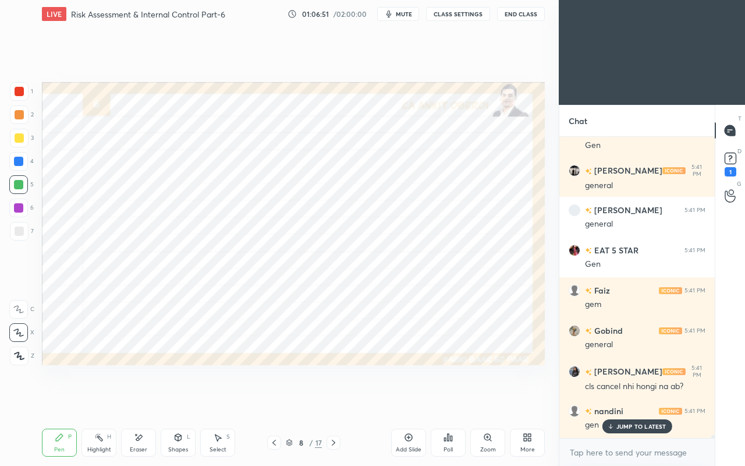
scroll to position [30287, 0]
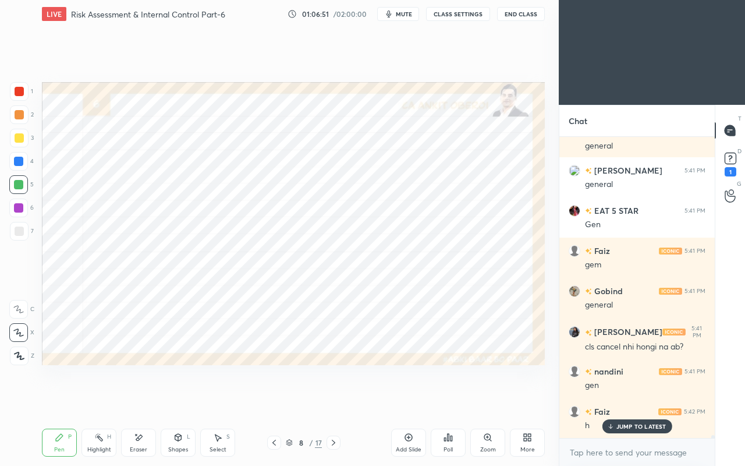
click at [17, 208] on div at bounding box center [18, 207] width 9 height 9
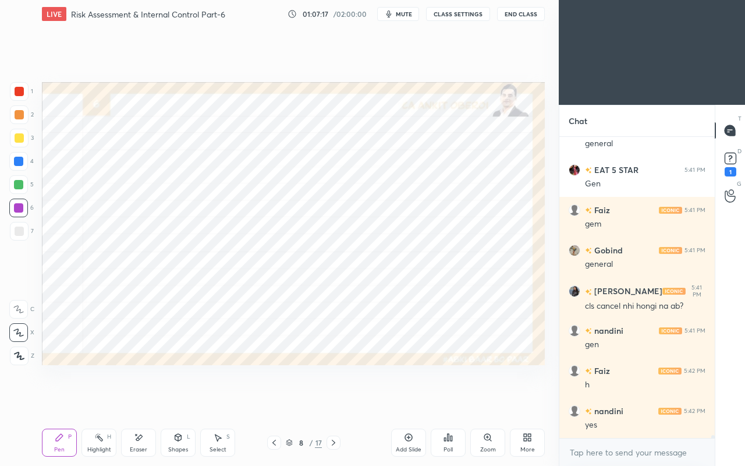
scroll to position [30368, 0]
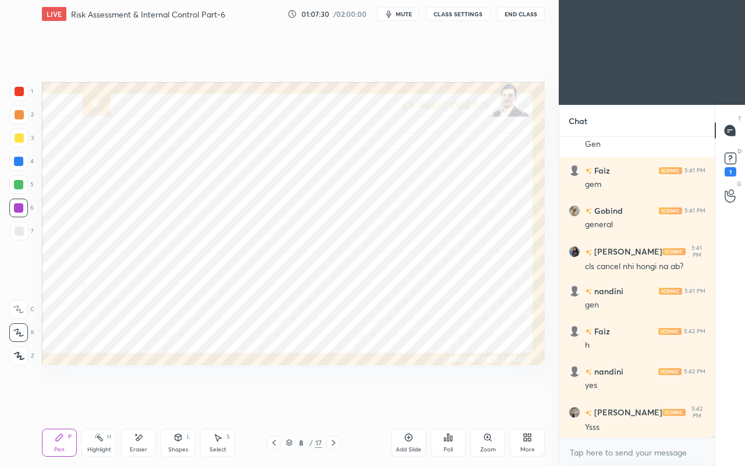
click at [16, 172] on div "4" at bounding box center [21, 163] width 24 height 23
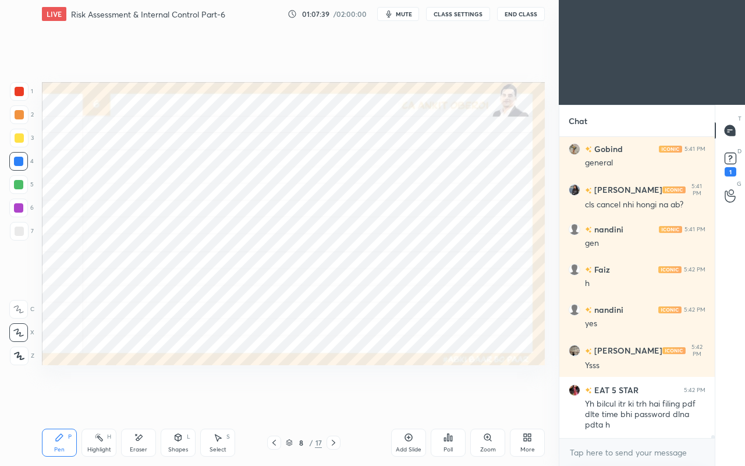
click at [457, 13] on button "CLASS SETTINGS" at bounding box center [458, 14] width 64 height 14
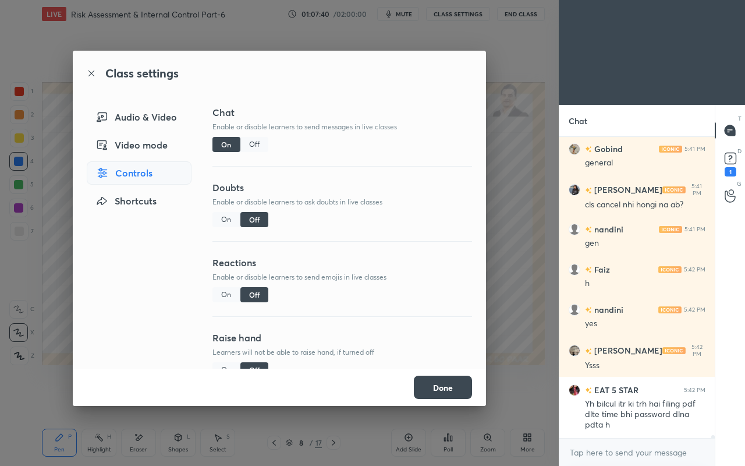
click at [253, 145] on div "Off" at bounding box center [254, 144] width 28 height 15
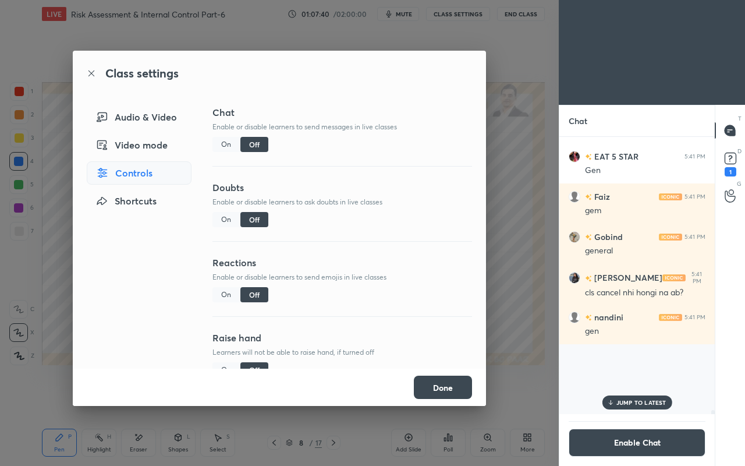
scroll to position [274, 152]
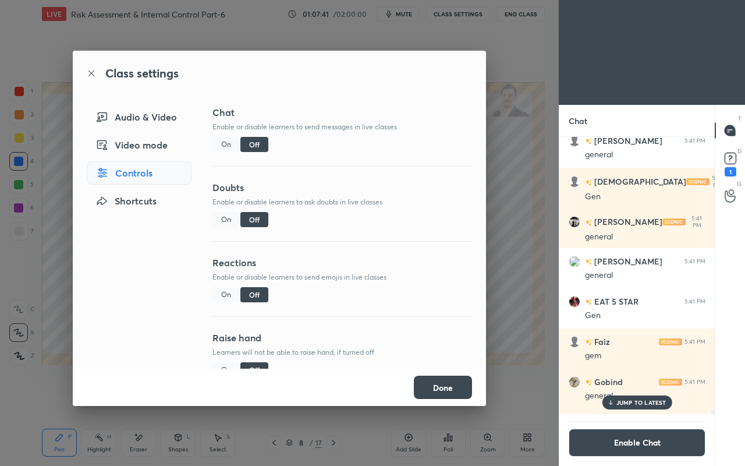
click at [448, 394] on button "Done" at bounding box center [443, 386] width 58 height 23
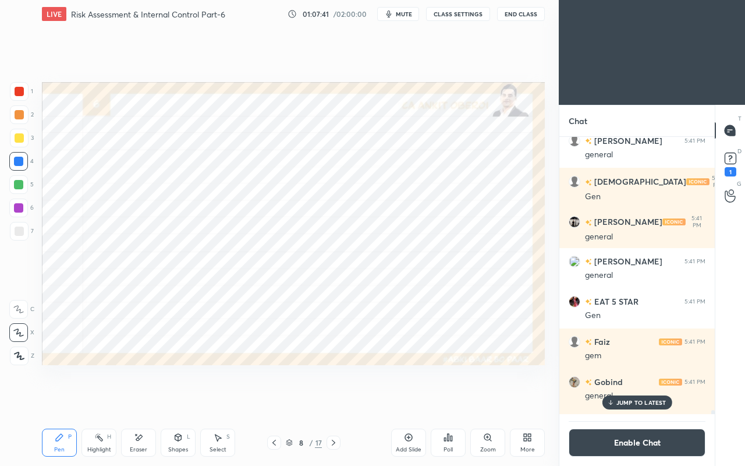
click at [631, 400] on p "JUMP TO LATEST" at bounding box center [641, 402] width 50 height 7
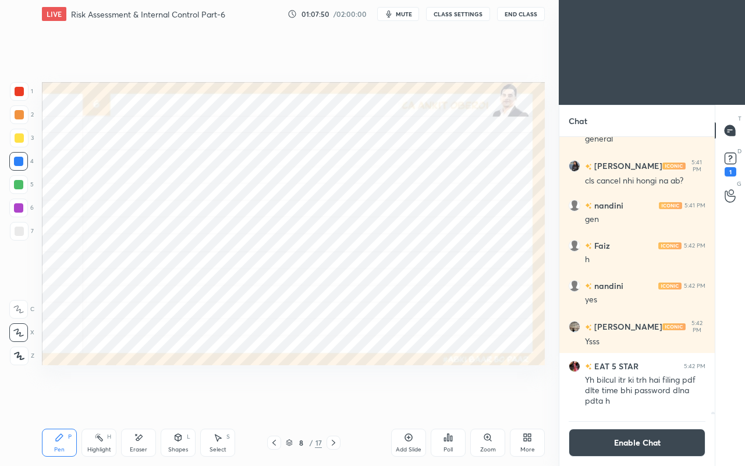
click at [139, 400] on icon at bounding box center [139, 437] width 6 height 6
click at [635, 400] on button "Enable Chat" at bounding box center [637, 442] width 137 height 28
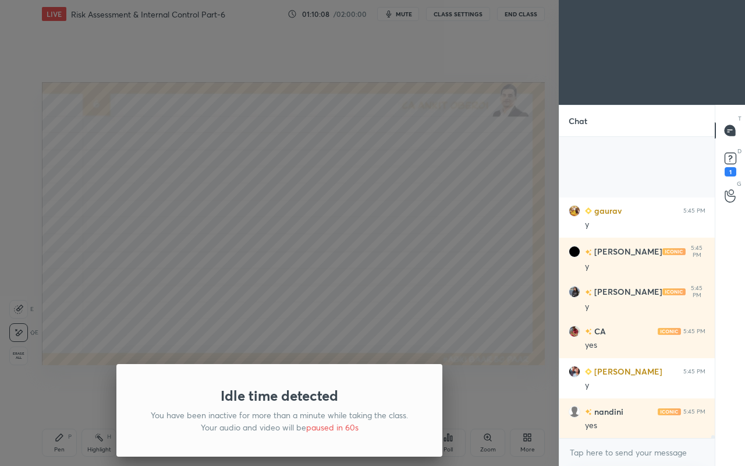
scroll to position [32181, 0]
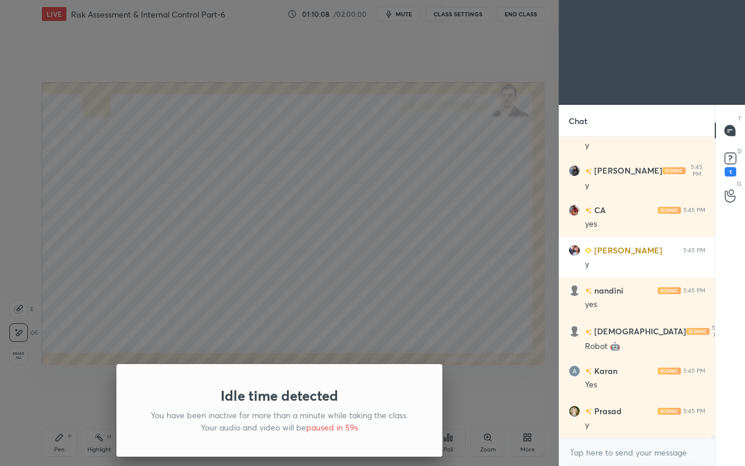
click at [477, 320] on div "Idle time detected You have been inactive for more than a minute while taking t…" at bounding box center [279, 233] width 559 height 466
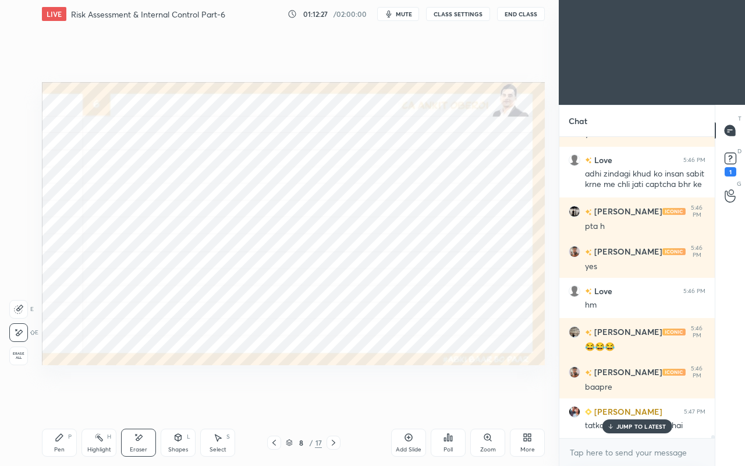
scroll to position [34050, 0]
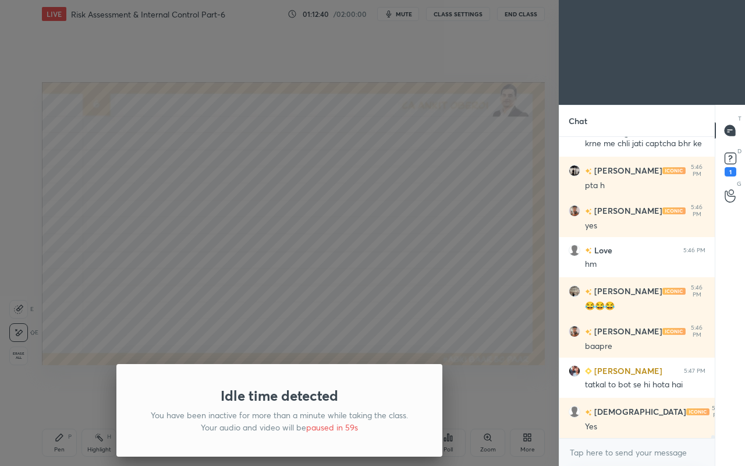
click at [236, 171] on div "Idle time detected You have been inactive for more than a minute while taking t…" at bounding box center [279, 233] width 559 height 466
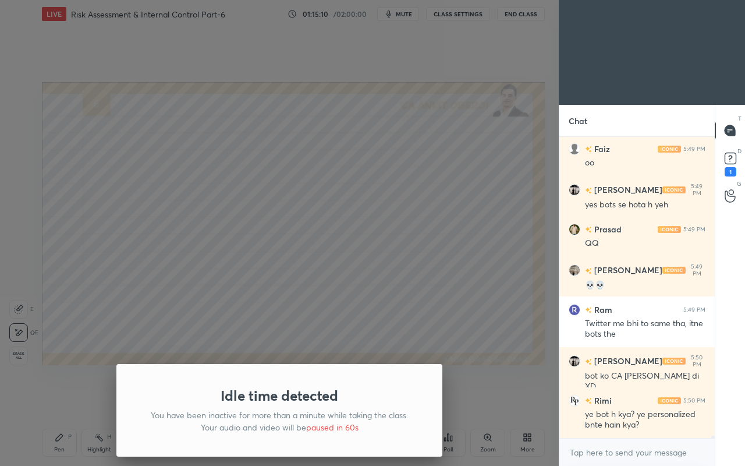
scroll to position [34935, 0]
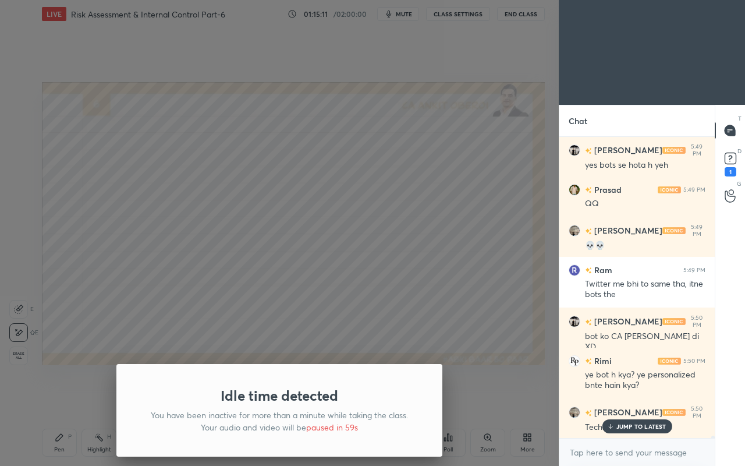
click at [475, 286] on div "Idle time detected You have been inactive for more than a minute while taking t…" at bounding box center [279, 233] width 559 height 466
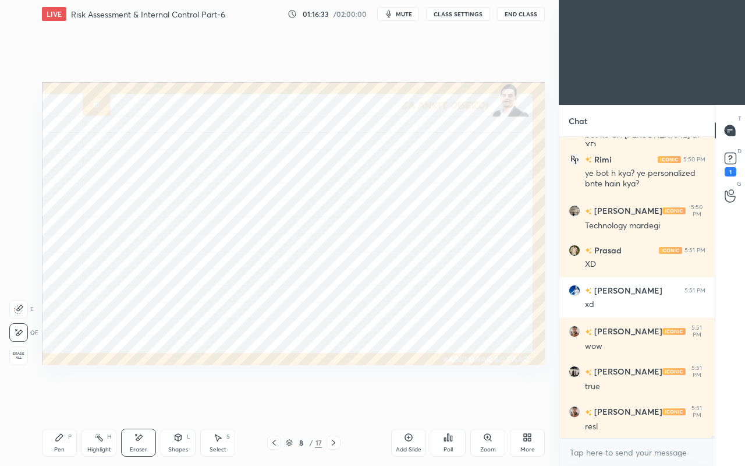
scroll to position [35176, 0]
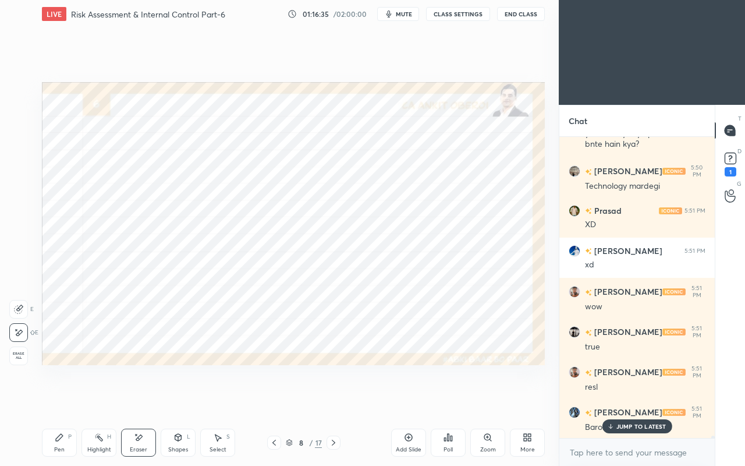
click at [624, 400] on p "JUMP TO LATEST" at bounding box center [641, 425] width 50 height 7
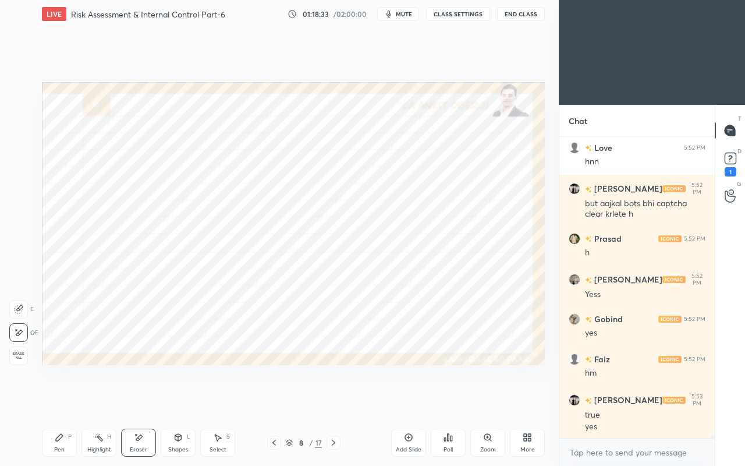
scroll to position [35791, 0]
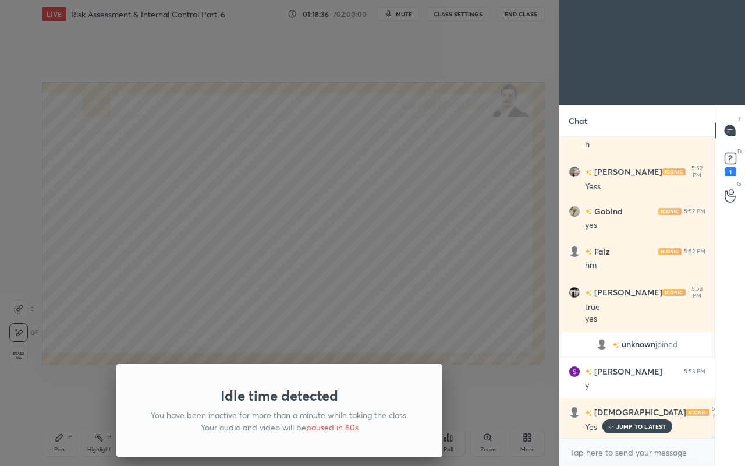
click at [442, 282] on div "Idle time detected You have been inactive for more than a minute while taking t…" at bounding box center [279, 233] width 559 height 466
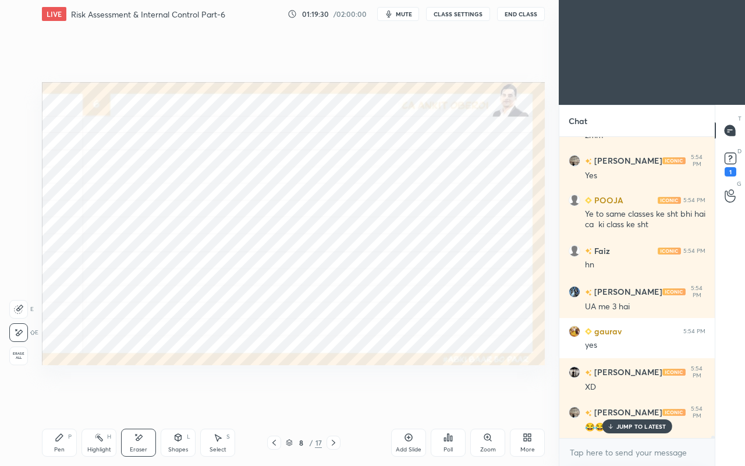
scroll to position [35057, 0]
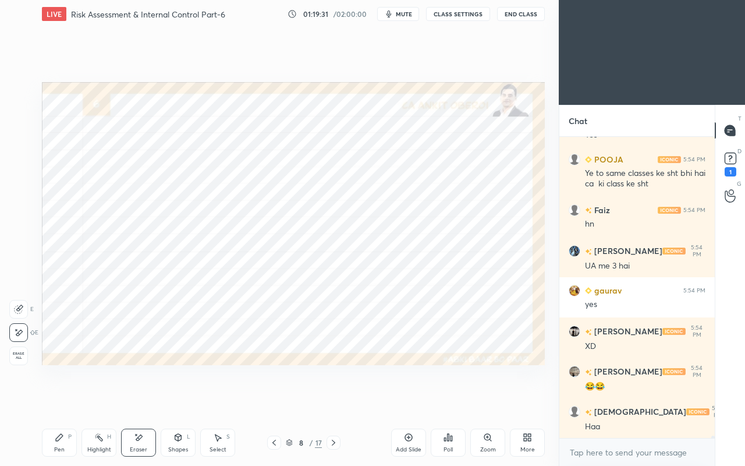
click at [60, 400] on div "Pen P" at bounding box center [59, 442] width 35 height 28
click at [59, 400] on icon at bounding box center [59, 436] width 9 height 9
click at [58, 400] on div "Pen P" at bounding box center [59, 442] width 35 height 28
click at [16, 179] on div at bounding box center [18, 184] width 19 height 19
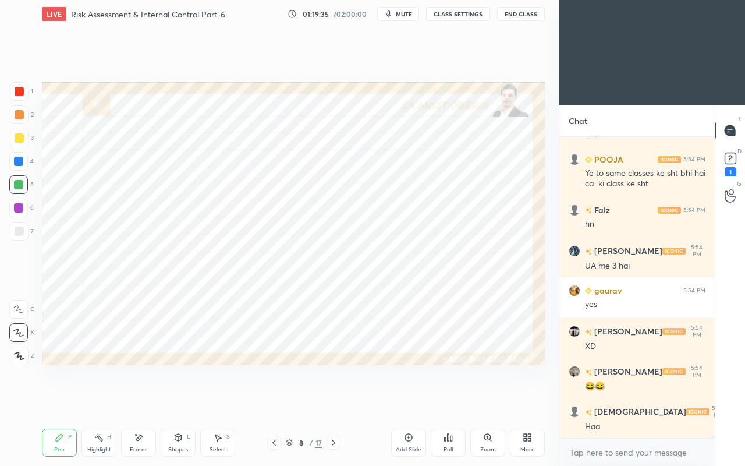
click at [17, 204] on div at bounding box center [18, 207] width 9 height 9
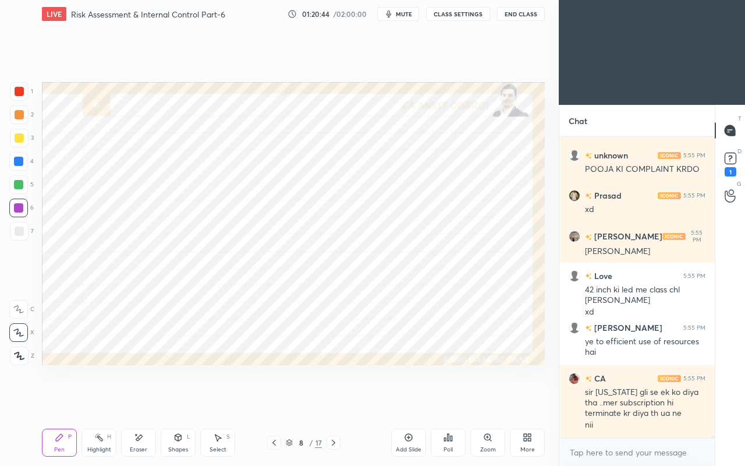
scroll to position [35895, 0]
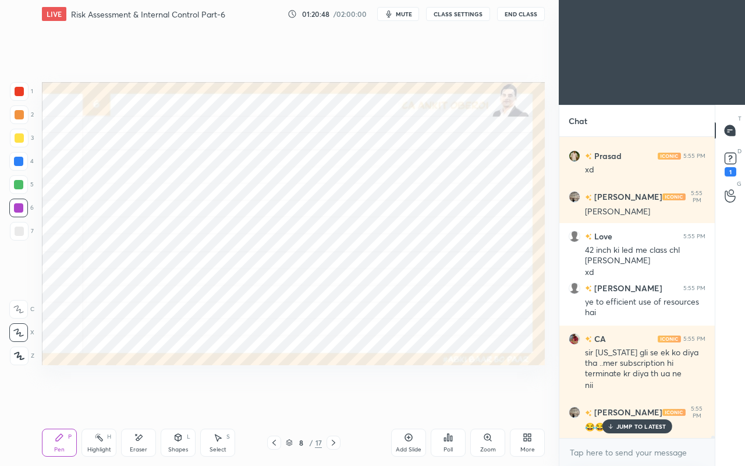
click at [17, 88] on div at bounding box center [19, 91] width 9 height 9
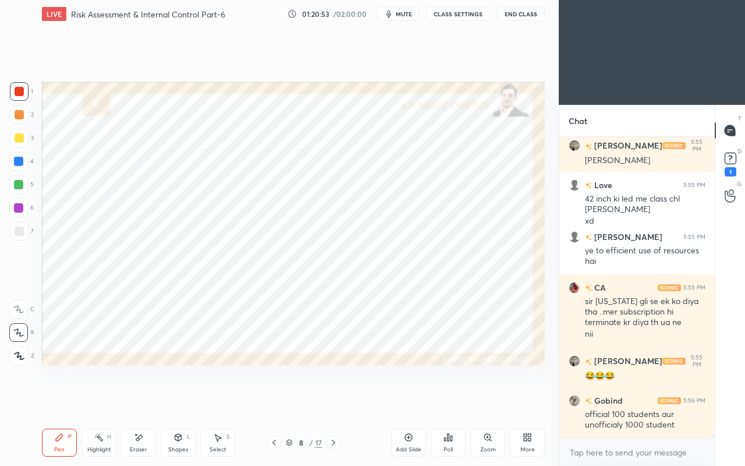
scroll to position [35986, 0]
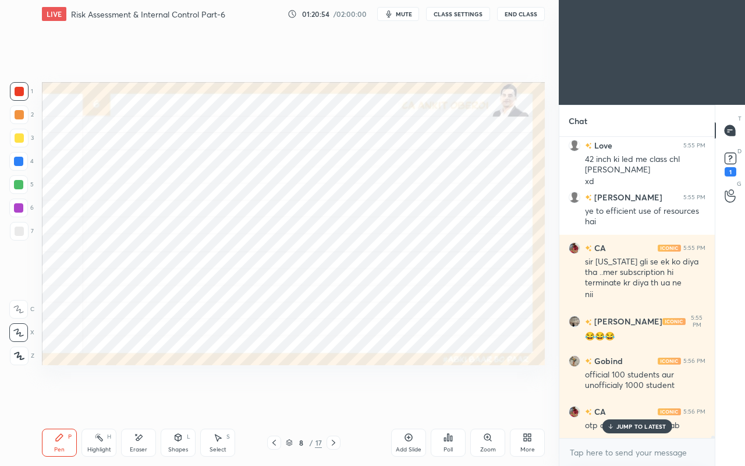
click at [627, 400] on p "JUMP TO LATEST" at bounding box center [641, 425] width 50 height 7
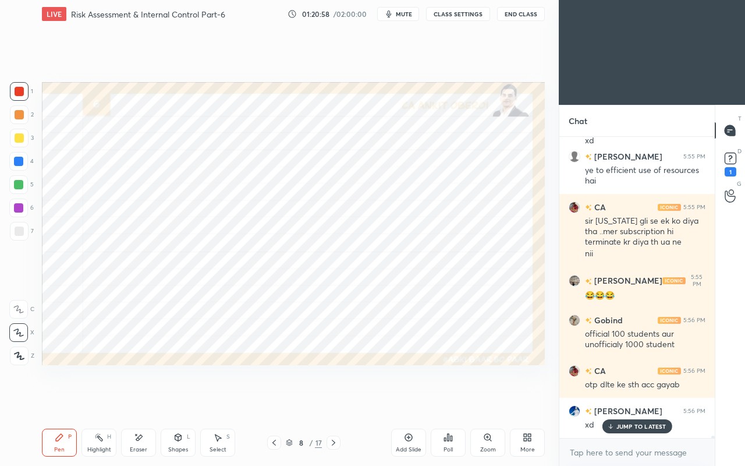
scroll to position [36066, 0]
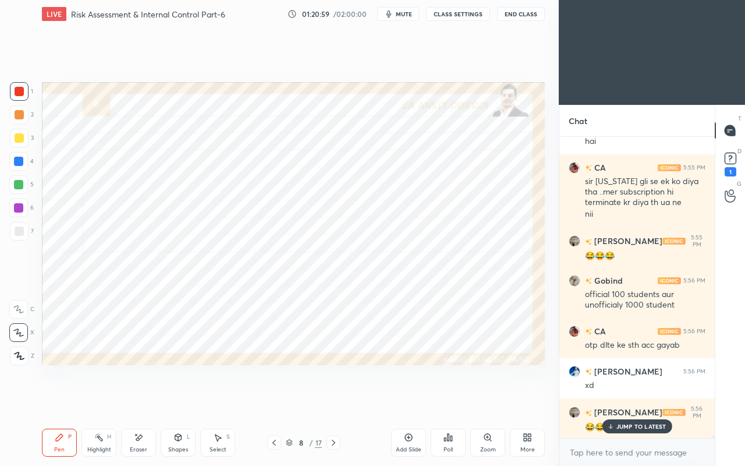
click at [622, 400] on p "JUMP TO LATEST" at bounding box center [641, 425] width 50 height 7
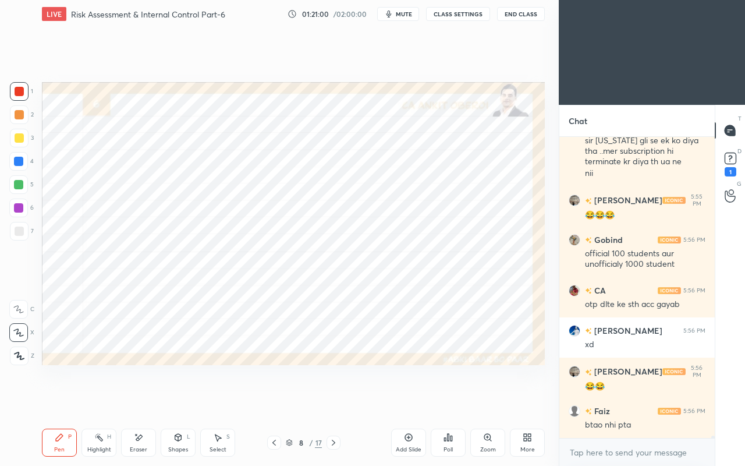
click at [136, 400] on icon at bounding box center [139, 437] width 6 height 6
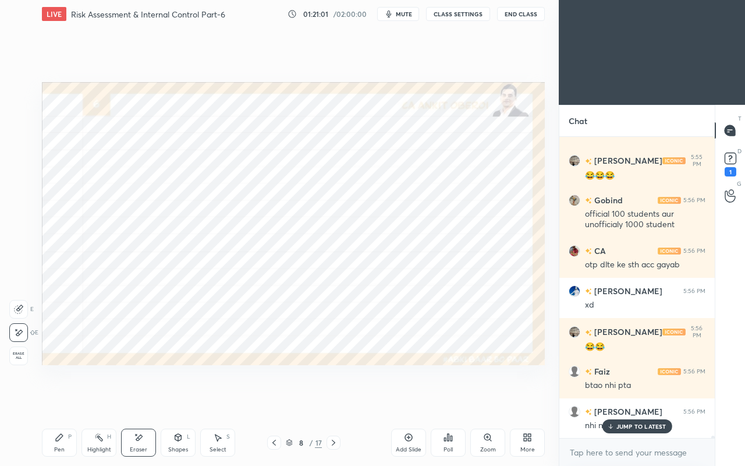
click at [612, 400] on icon at bounding box center [610, 425] width 8 height 7
click at [55, 400] on div "Pen P" at bounding box center [59, 442] width 35 height 28
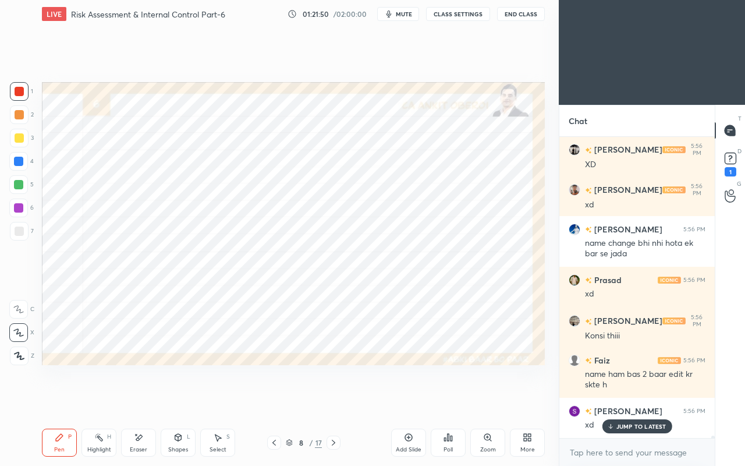
scroll to position [37211, 0]
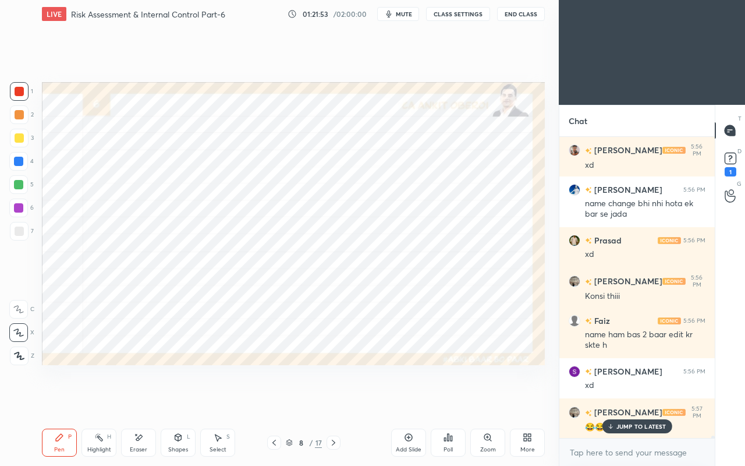
click at [616, 400] on p "JUMP TO LATEST" at bounding box center [641, 425] width 50 height 7
click at [16, 160] on div at bounding box center [18, 161] width 9 height 9
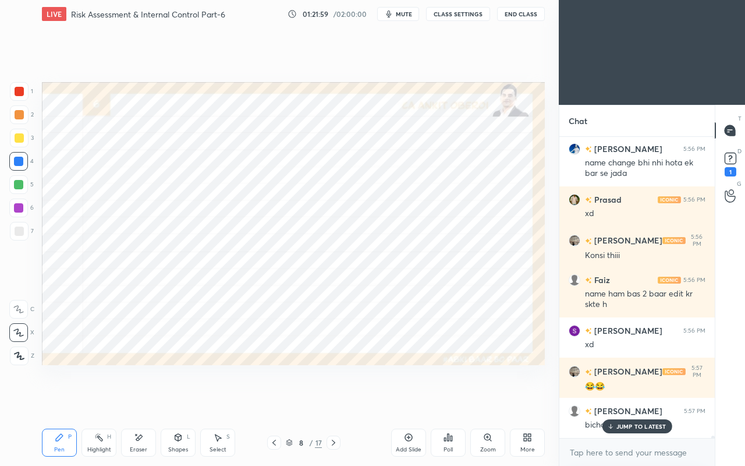
scroll to position [37292, 0]
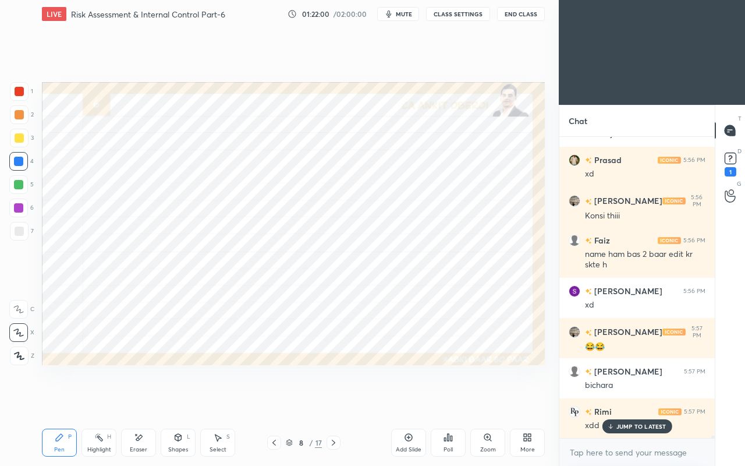
click at [278, 400] on icon at bounding box center [273, 442] width 9 height 9
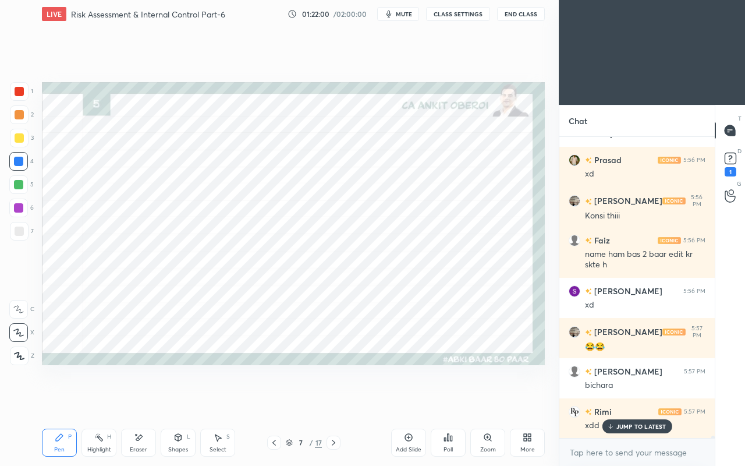
scroll to position [37332, 0]
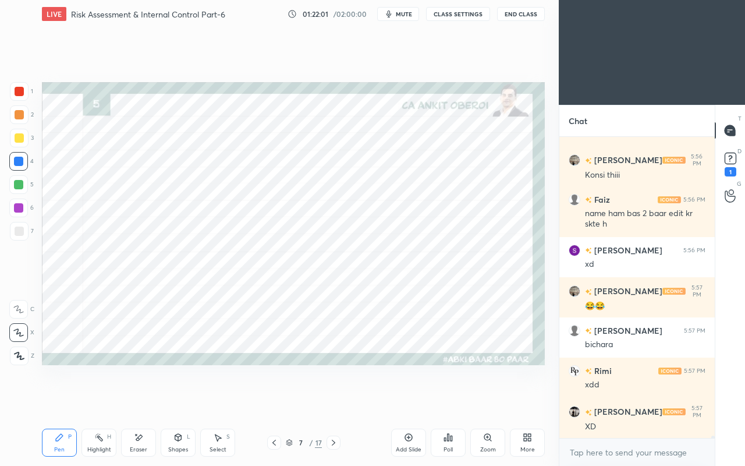
click at [269, 400] on div at bounding box center [274, 442] width 14 height 14
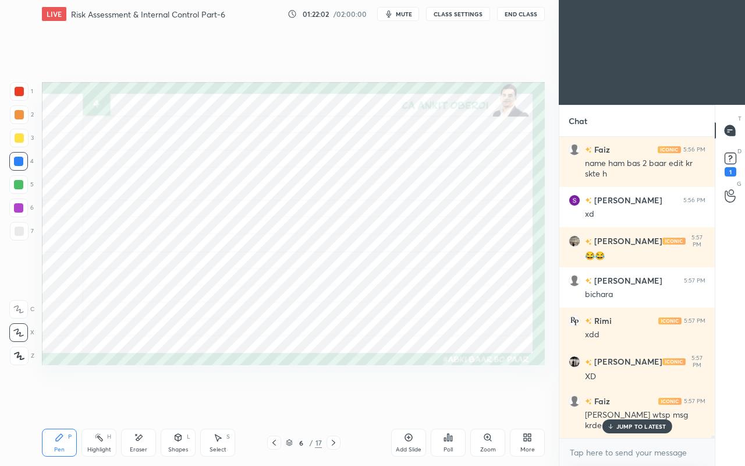
click at [271, 400] on icon at bounding box center [273, 442] width 9 height 9
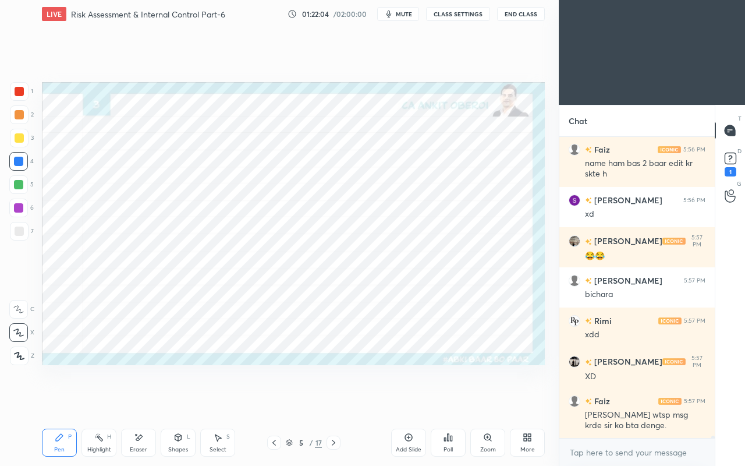
scroll to position [37434, 0]
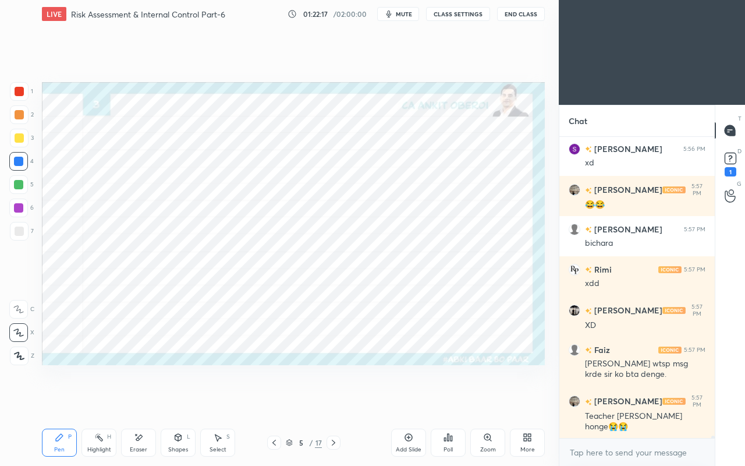
click at [338, 400] on icon at bounding box center [333, 442] width 9 height 9
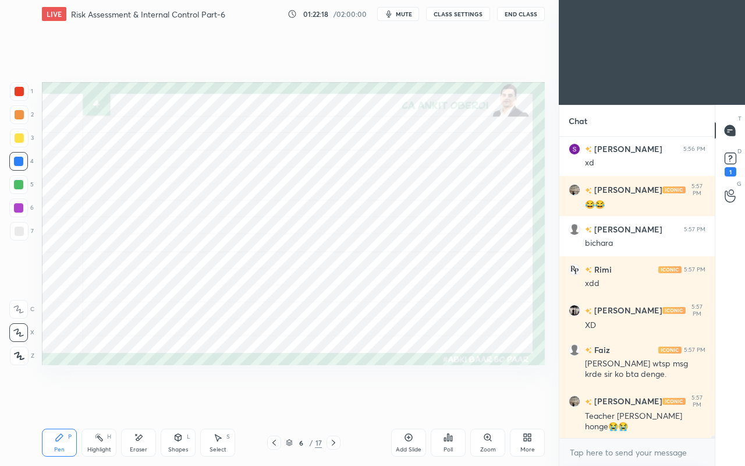
click at [338, 400] on icon at bounding box center [333, 442] width 9 height 9
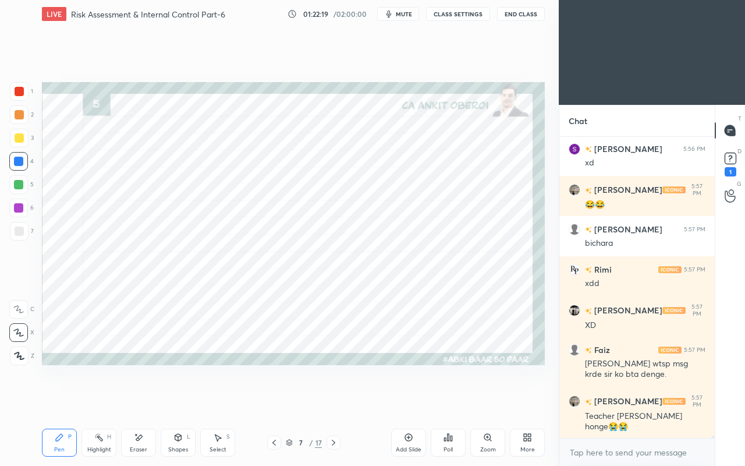
click at [339, 400] on div at bounding box center [333, 442] width 14 height 14
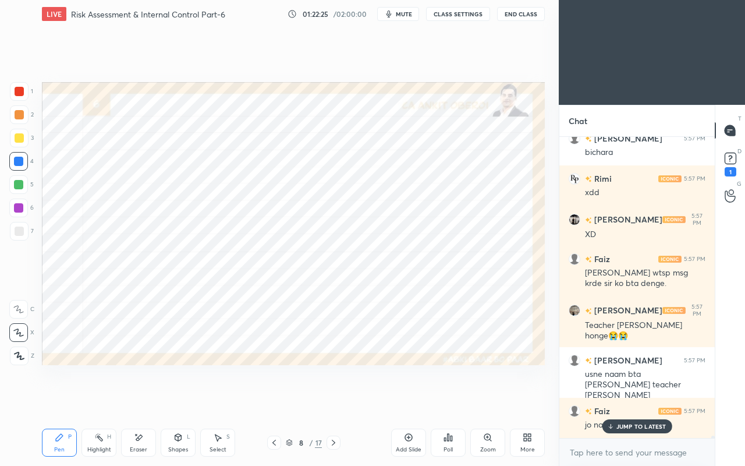
scroll to position [37564, 0]
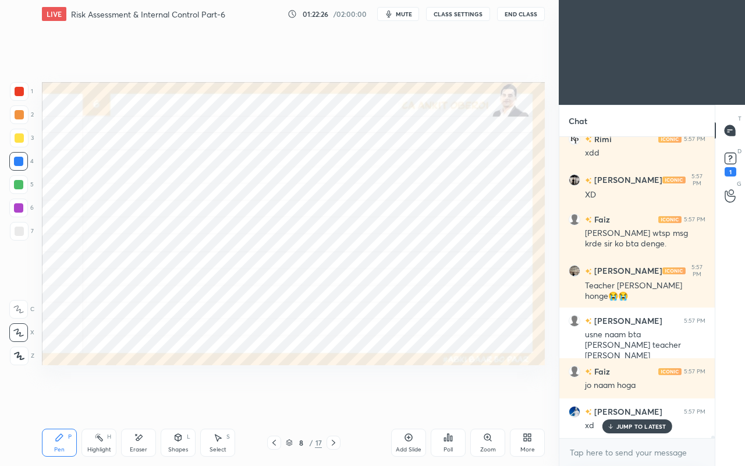
click at [22, 95] on div at bounding box center [19, 91] width 9 height 9
click at [335, 400] on icon at bounding box center [333, 442] width 9 height 9
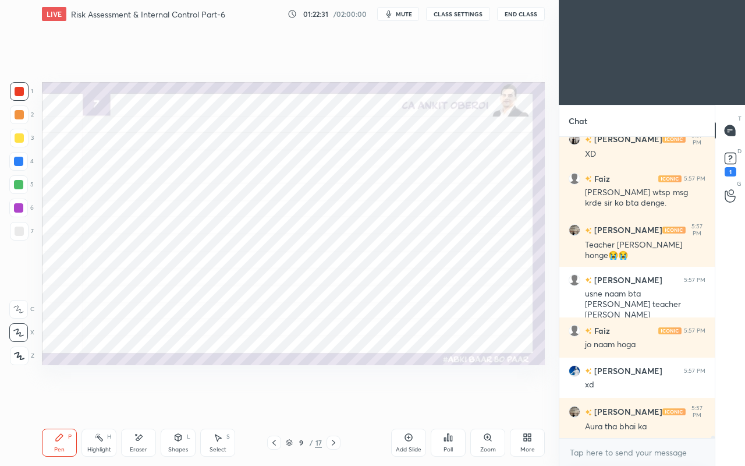
scroll to position [37644, 0]
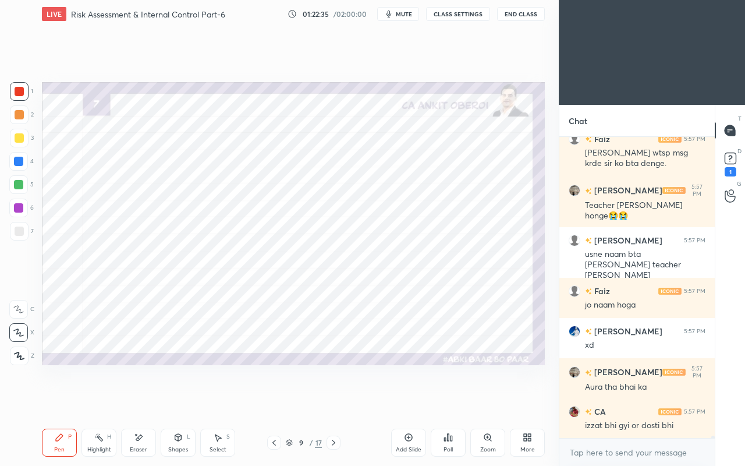
click at [221, 400] on div "Select S" at bounding box center [217, 442] width 35 height 28
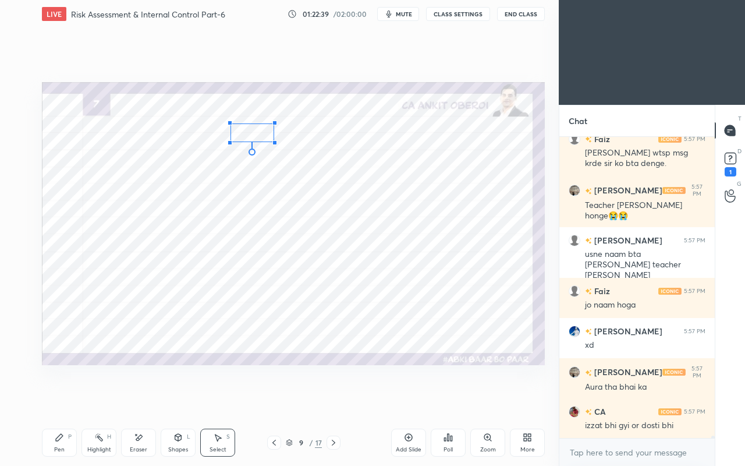
scroll to position [37685, 0]
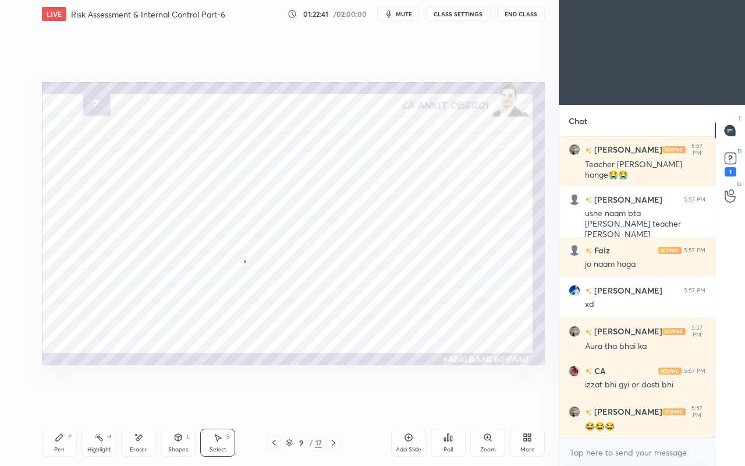
click at [244, 260] on div "0 ° Undo Copy Duplicate Duplicate to new slide Delete" at bounding box center [293, 223] width 503 height 283
click at [144, 400] on div "Eraser" at bounding box center [138, 442] width 35 height 28
click at [56, 400] on icon at bounding box center [59, 436] width 9 height 9
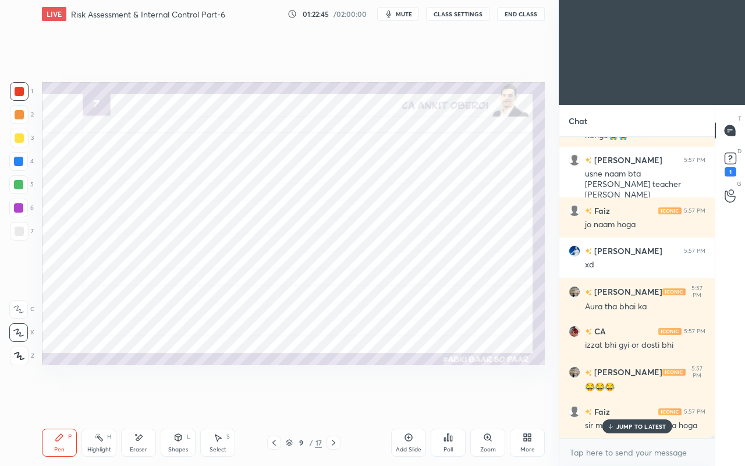
scroll to position [37765, 0]
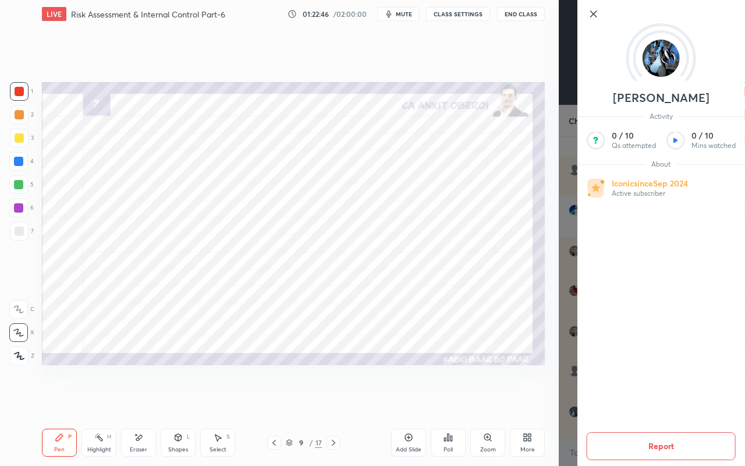
click at [294, 372] on div "Setting up your live class Poll for secs No correct answer Start poll" at bounding box center [293, 223] width 512 height 391
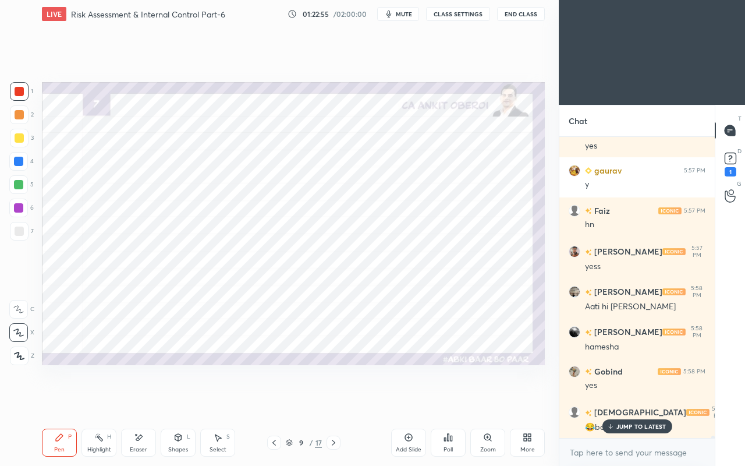
scroll to position [38247, 0]
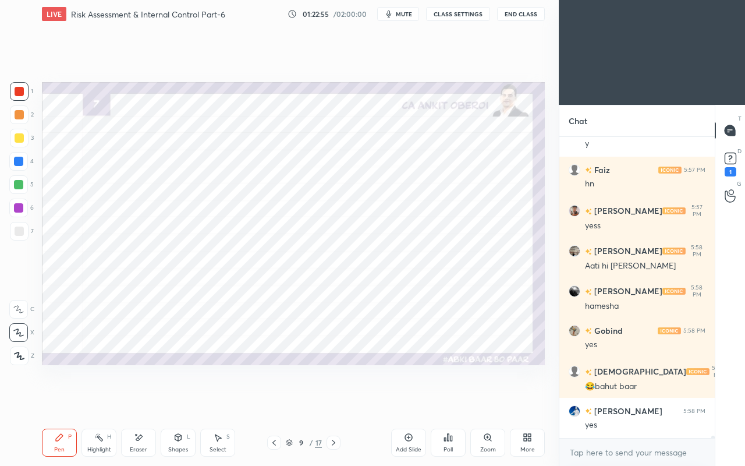
click at [615, 400] on div "yes" at bounding box center [645, 425] width 120 height 12
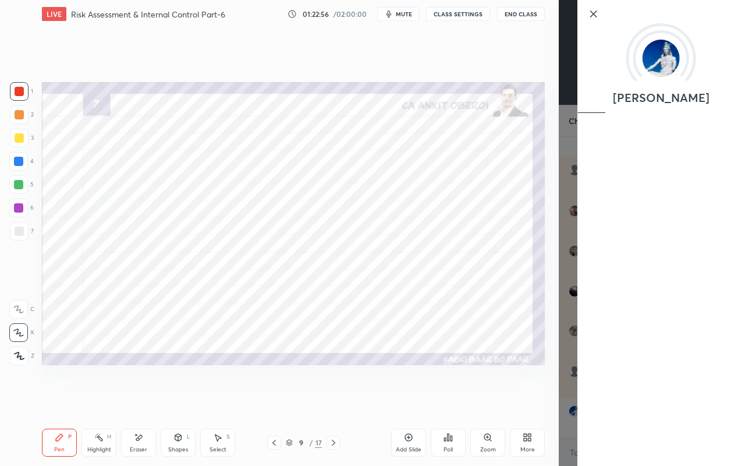
click at [491, 400] on div "Setting up your live class Poll for secs No correct answer Start poll" at bounding box center [293, 223] width 512 height 391
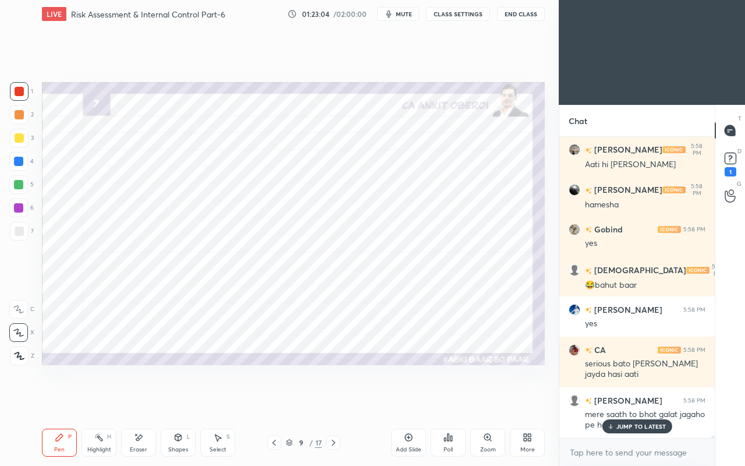
scroll to position [38388, 0]
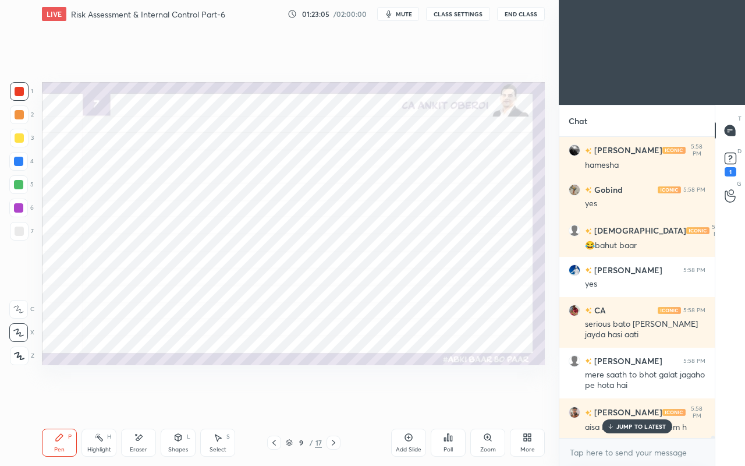
click at [619, 400] on p "JUMP TO LATEST" at bounding box center [641, 425] width 50 height 7
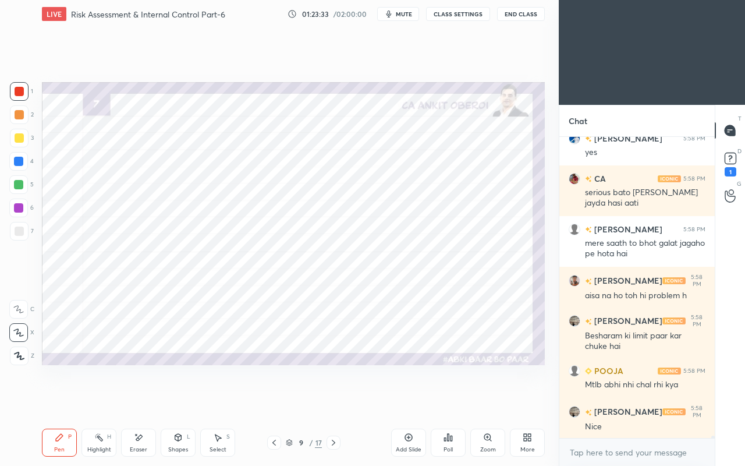
scroll to position [38559, 0]
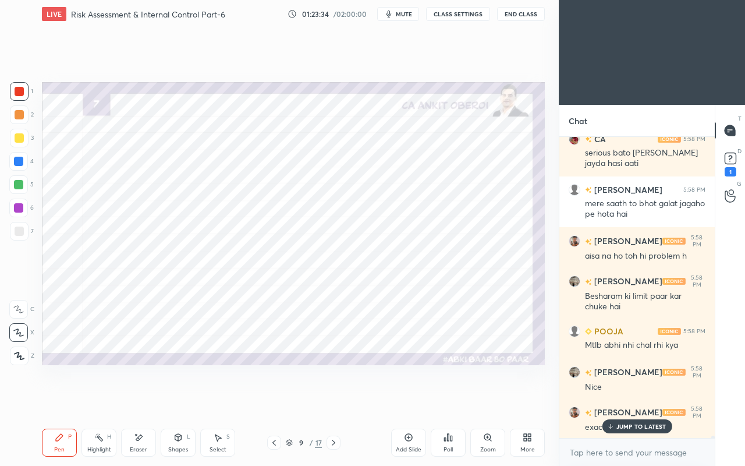
click at [133, 400] on div "Eraser" at bounding box center [138, 442] width 35 height 28
click at [64, 400] on div "Pen P" at bounding box center [59, 442] width 35 height 28
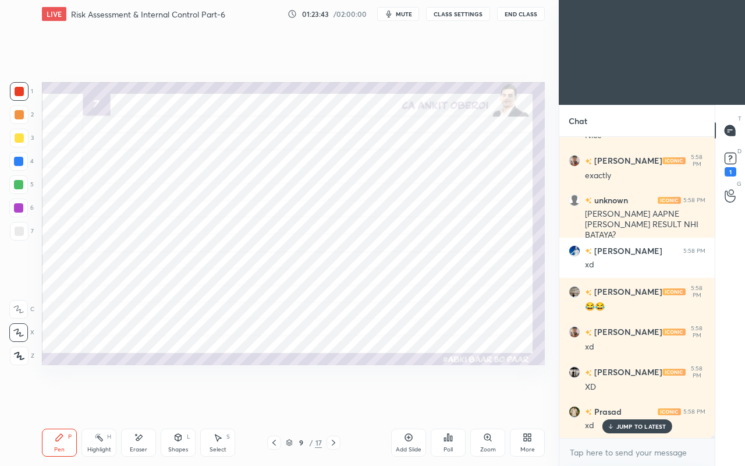
scroll to position [38932, 0]
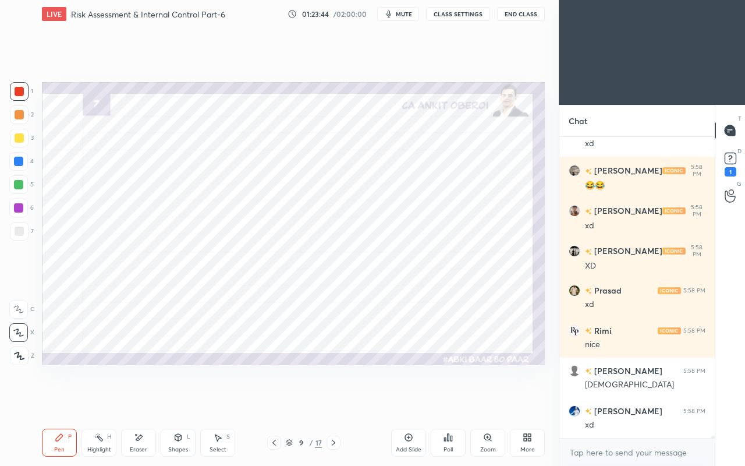
click at [18, 182] on div at bounding box center [18, 184] width 9 height 9
click at [19, 162] on div at bounding box center [18, 161] width 9 height 9
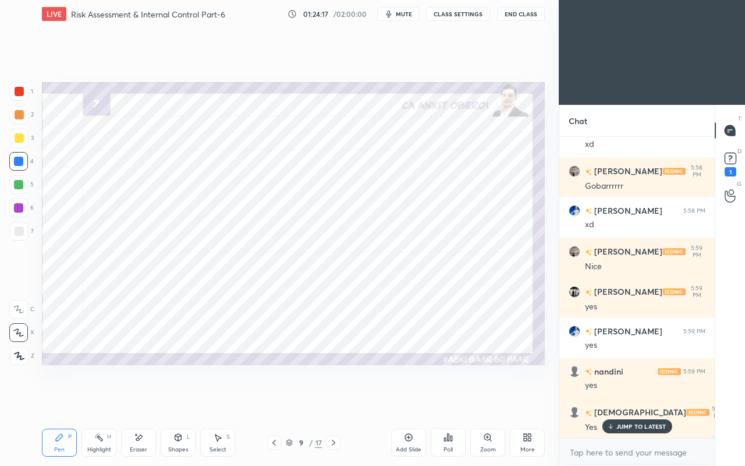
scroll to position [39275, 0]
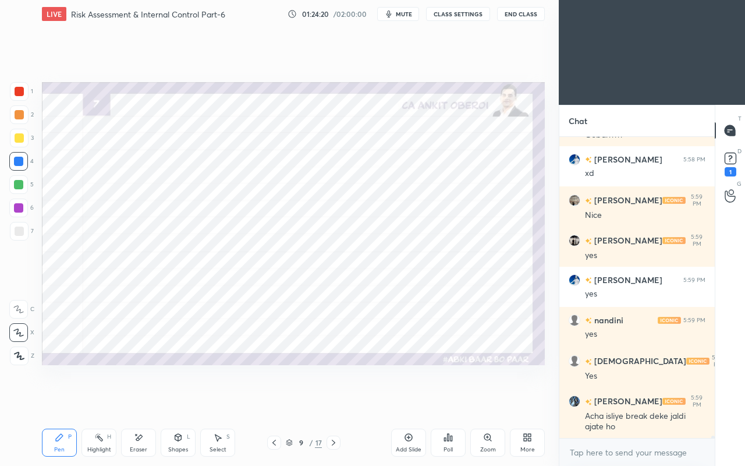
click at [24, 94] on div at bounding box center [19, 91] width 19 height 19
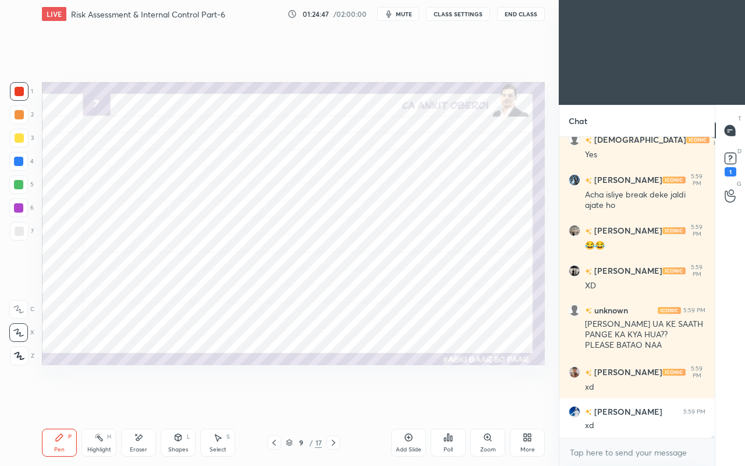
scroll to position [39537, 0]
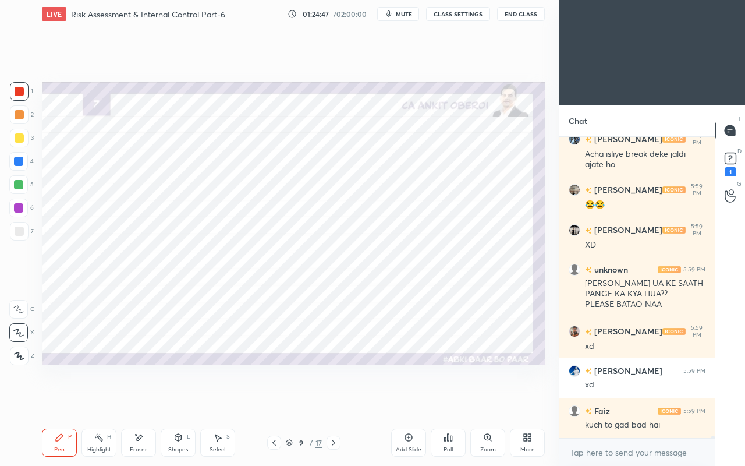
click at [626, 400] on div "kuch to gad bad hai" at bounding box center [645, 425] width 120 height 12
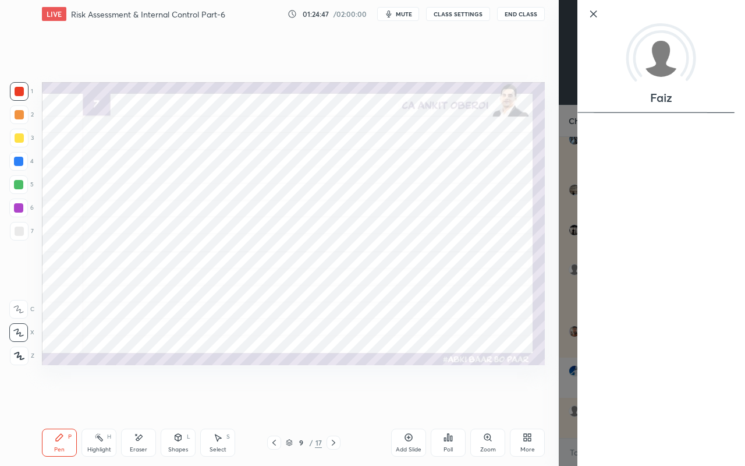
click at [523, 383] on div "Setting up your live class Poll for secs No correct answer Start poll" at bounding box center [293, 223] width 512 height 391
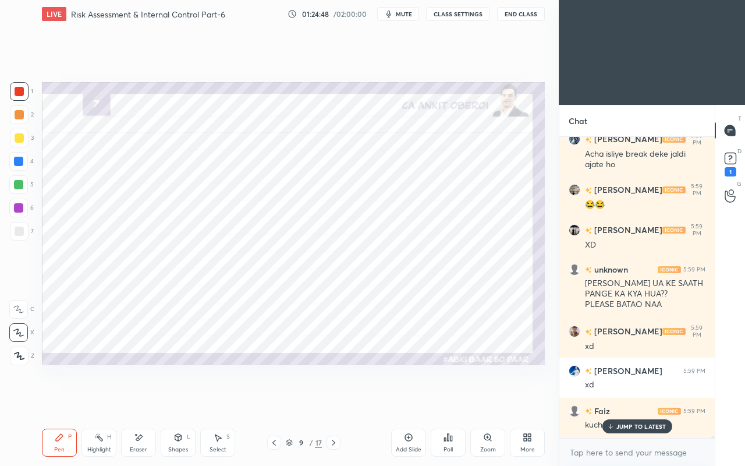
scroll to position [39597, 0]
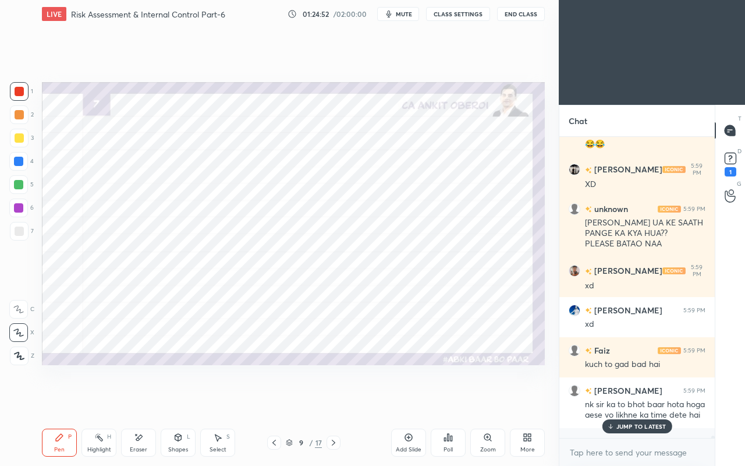
click at [637, 400] on p "JUMP TO LATEST" at bounding box center [641, 425] width 50 height 7
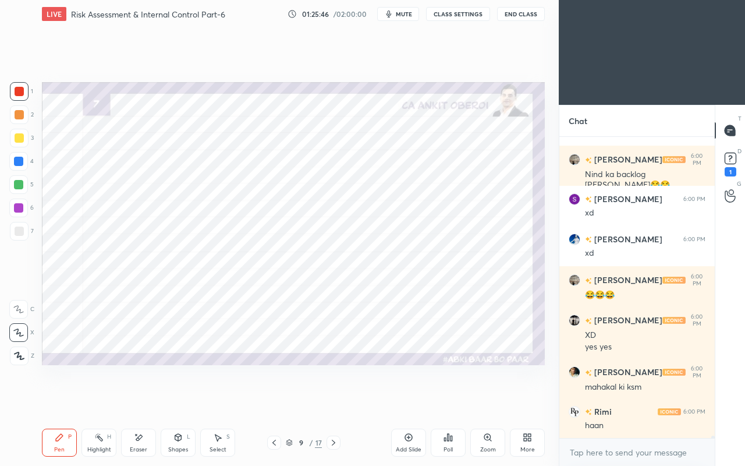
scroll to position [40464, 0]
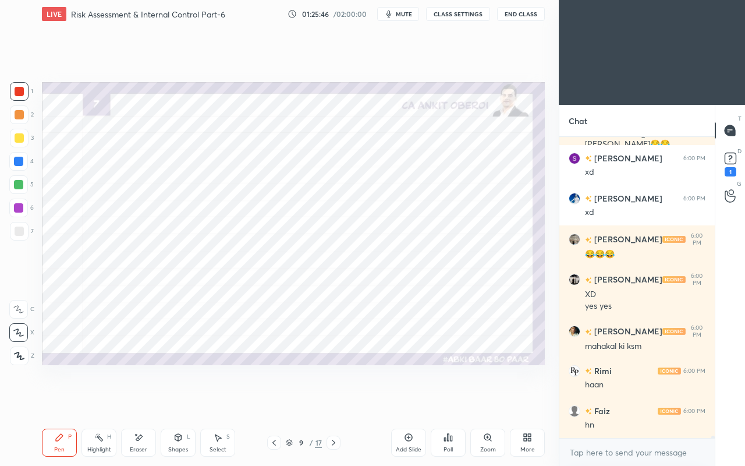
click at [626, 400] on div "hn" at bounding box center [645, 424] width 120 height 14
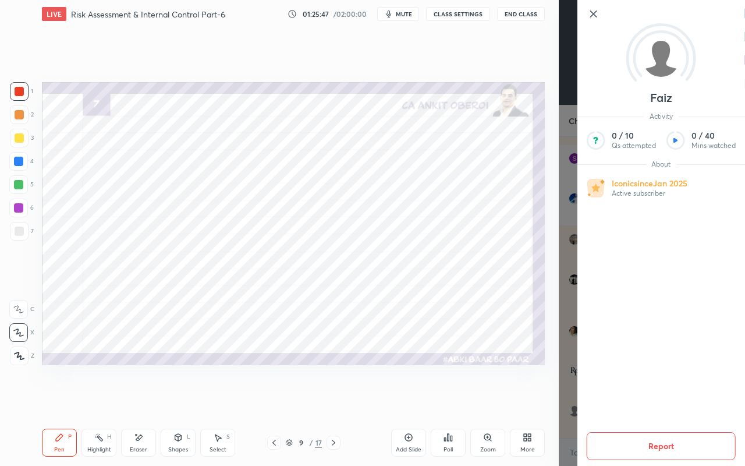
click at [531, 381] on div "Setting up your live class Poll for secs No correct answer Start poll" at bounding box center [293, 223] width 512 height 391
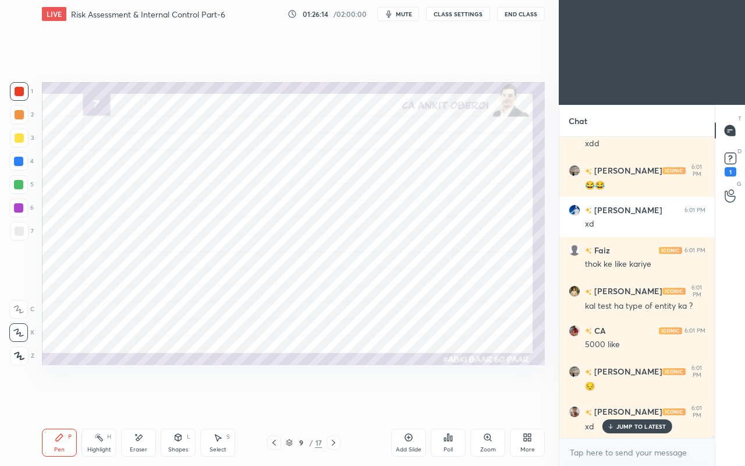
scroll to position [40916, 0]
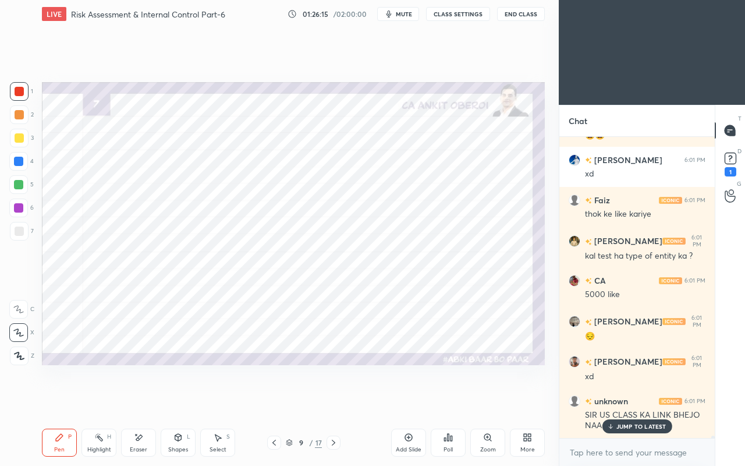
click at [622, 400] on p "JUMP TO LATEST" at bounding box center [641, 425] width 50 height 7
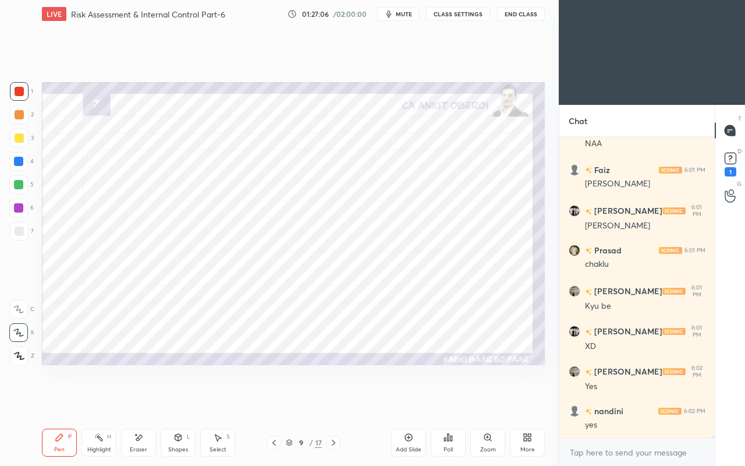
scroll to position [41237, 0]
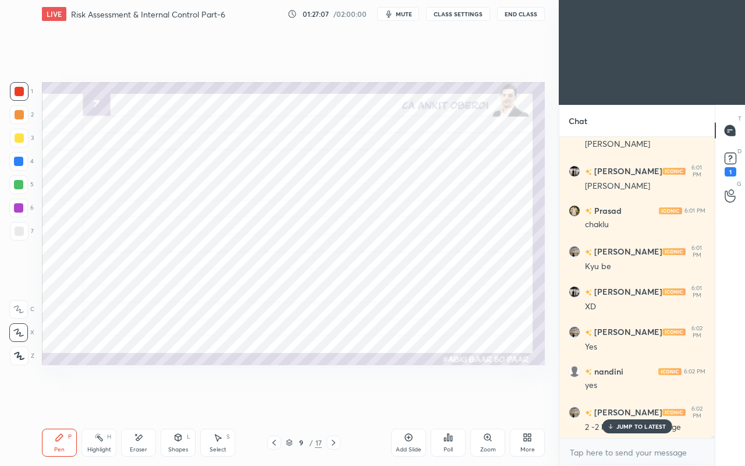
click at [616, 400] on div "JUMP TO LATEST" at bounding box center [637, 426] width 70 height 14
click at [21, 164] on div at bounding box center [18, 161] width 9 height 9
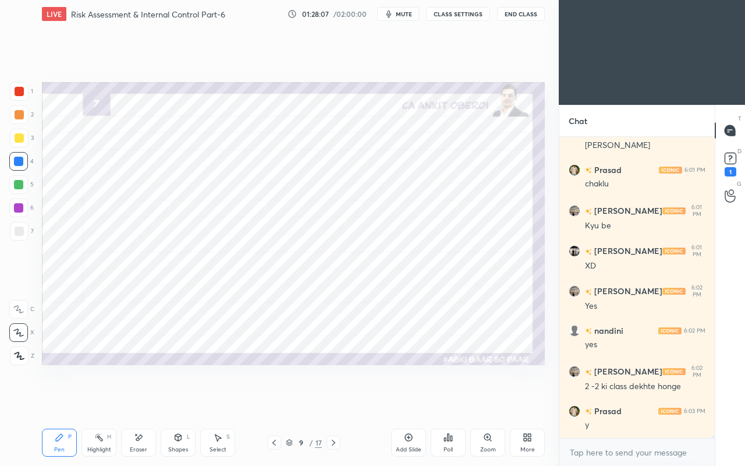
scroll to position [41318, 0]
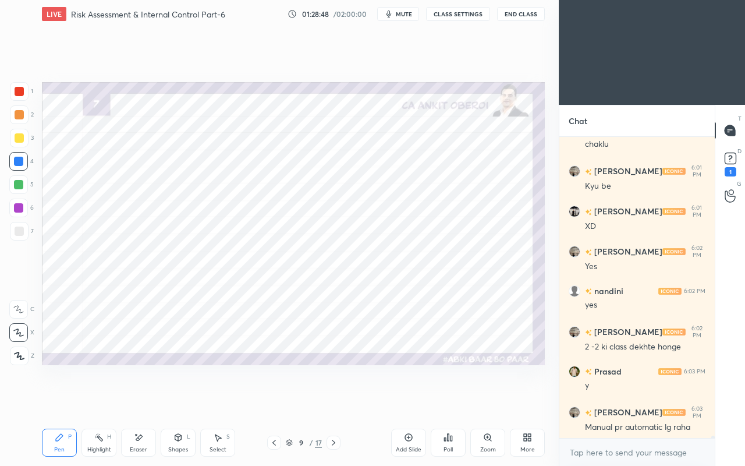
click at [271, 400] on icon at bounding box center [273, 442] width 9 height 9
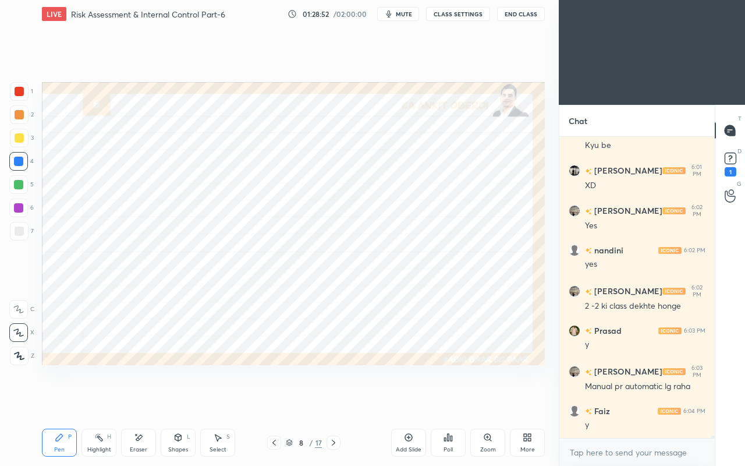
scroll to position [41408, 0]
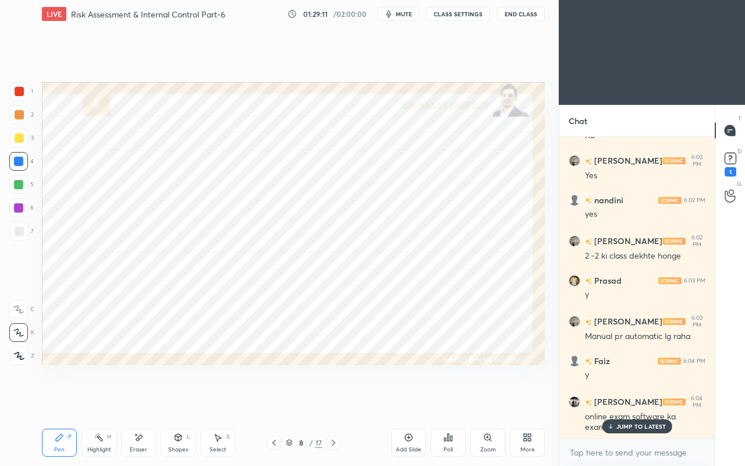
click at [624, 400] on div "JUMP TO LATEST" at bounding box center [637, 426] width 70 height 14
click at [17, 92] on div at bounding box center [19, 91] width 9 height 9
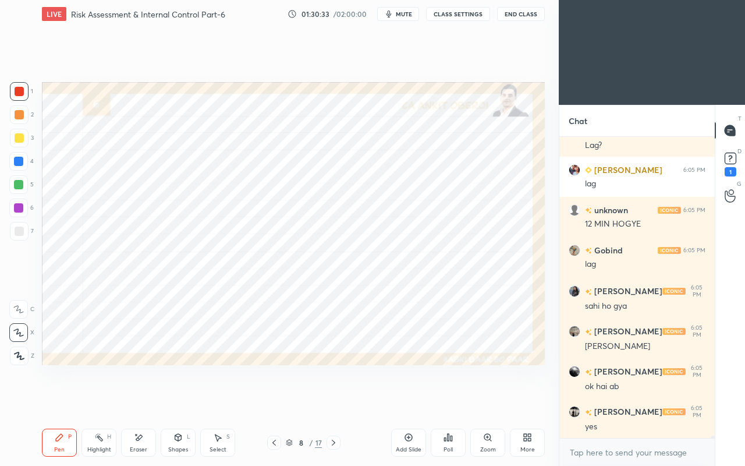
scroll to position [42474, 0]
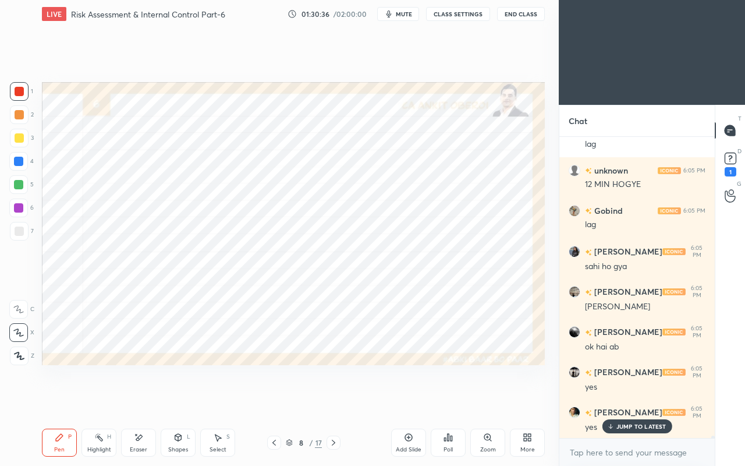
click at [521, 400] on div "More" at bounding box center [527, 442] width 35 height 28
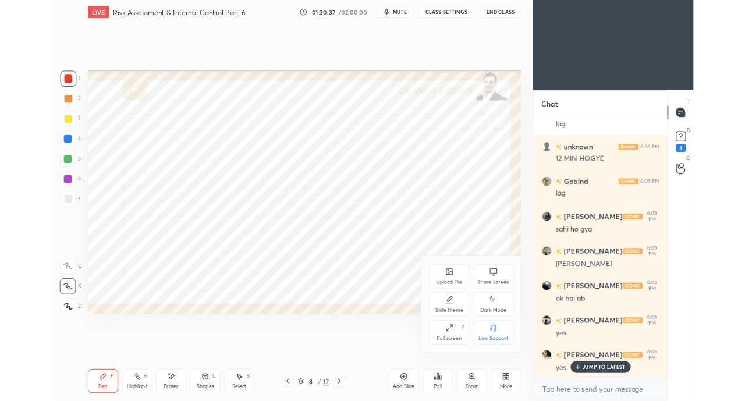
scroll to position [42515, 0]
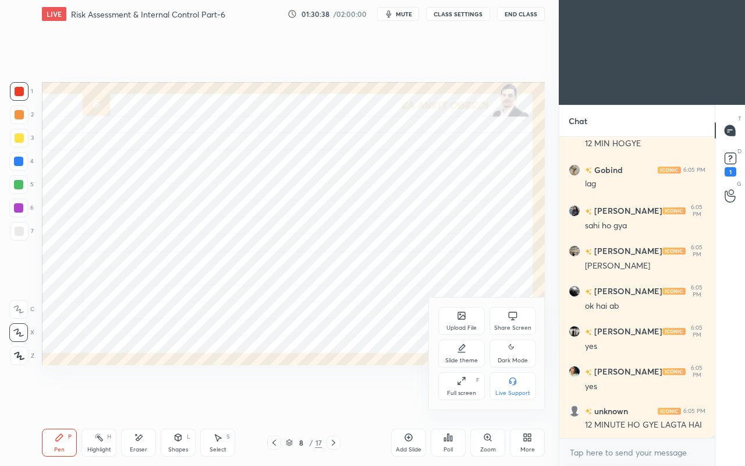
click at [511, 322] on div "Share Screen" at bounding box center [512, 321] width 47 height 28
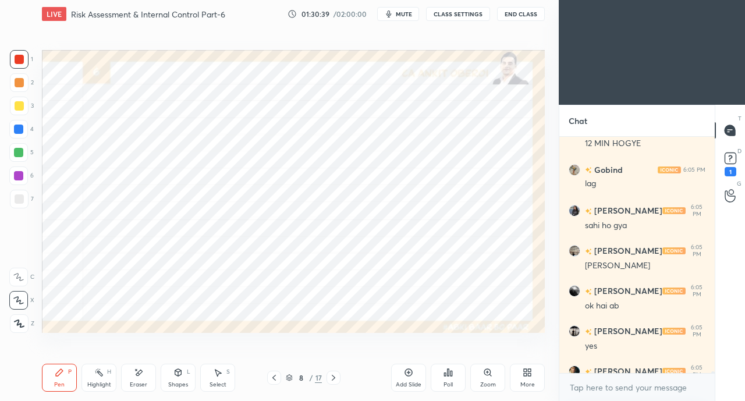
type textarea "x"
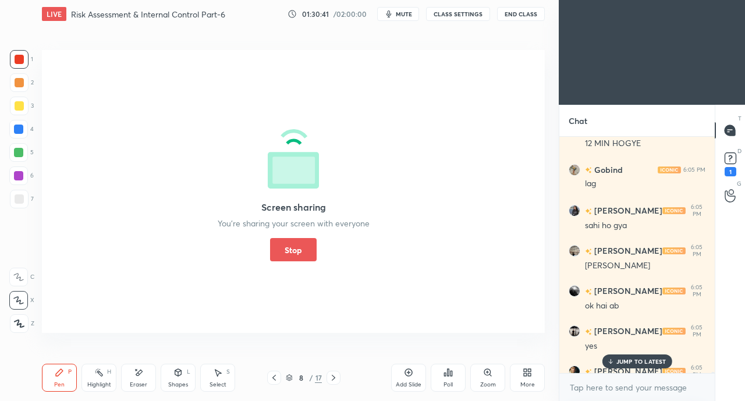
scroll to position [42619, 0]
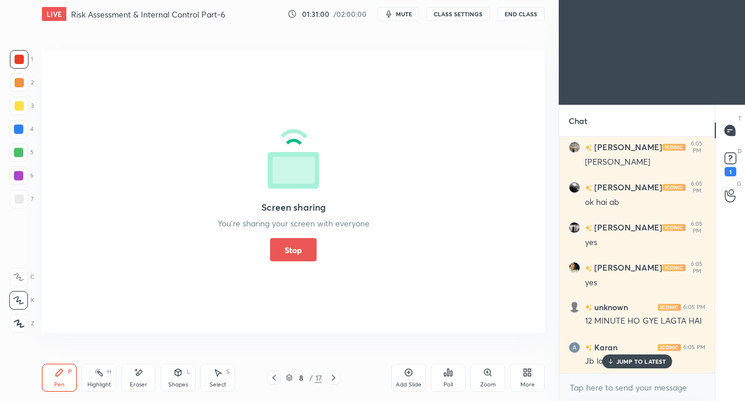
click at [406, 14] on span "mute" at bounding box center [404, 14] width 16 height 8
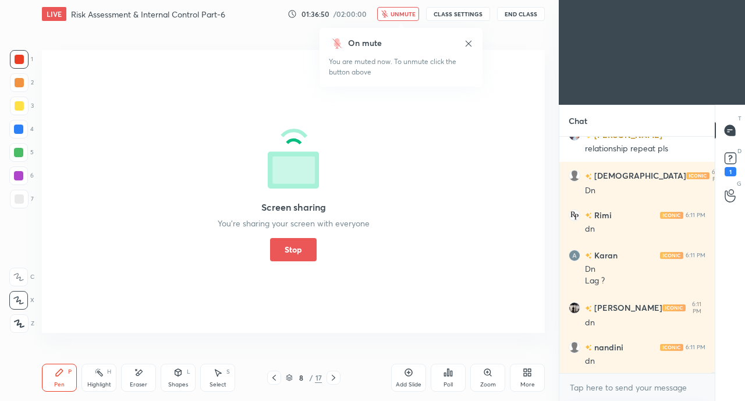
scroll to position [44036, 0]
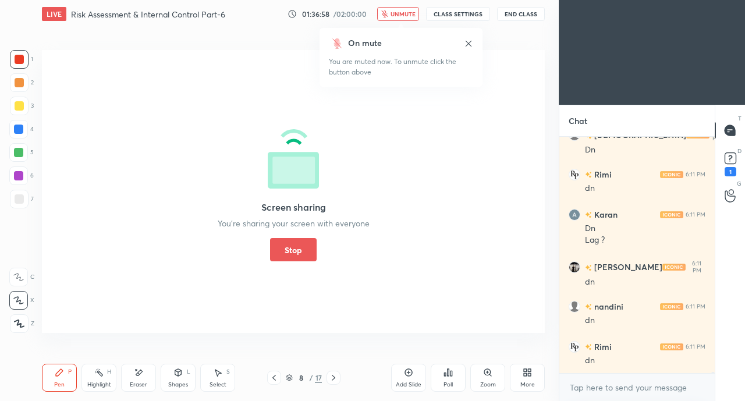
click at [301, 248] on button "Stop" at bounding box center [293, 249] width 47 height 23
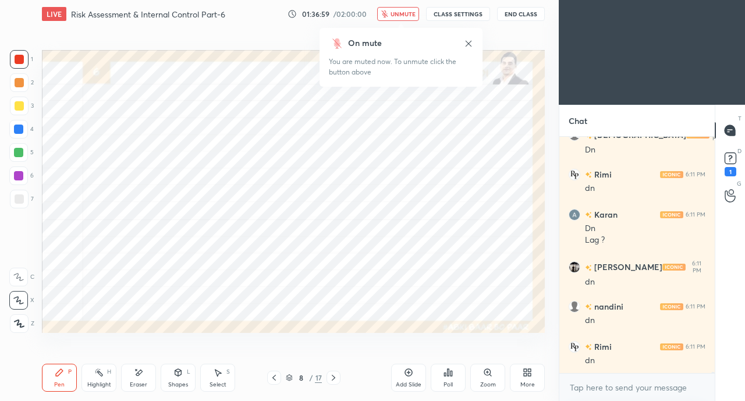
click at [388, 15] on icon "button" at bounding box center [384, 13] width 6 height 7
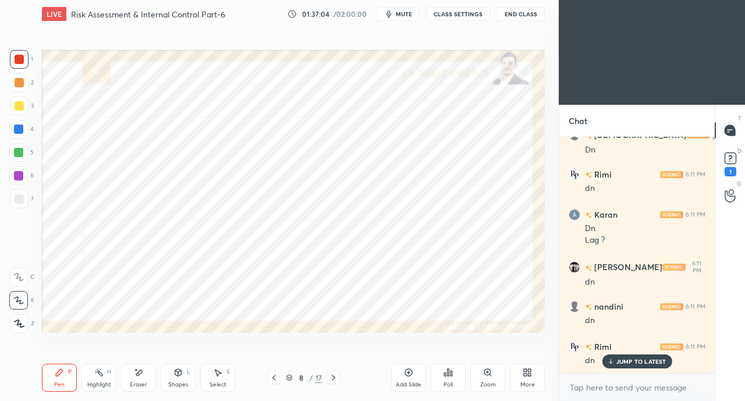
scroll to position [44076, 0]
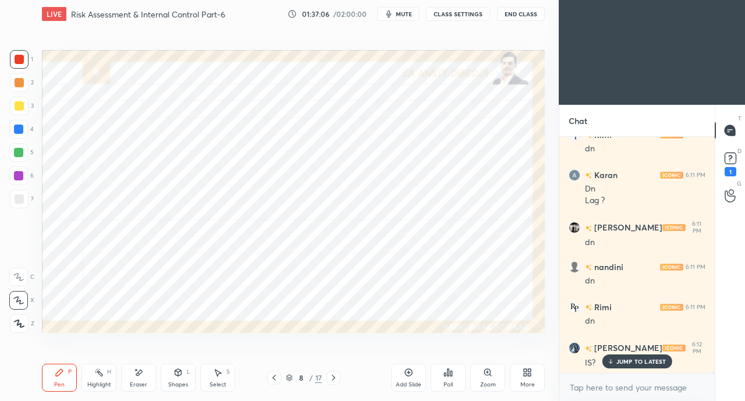
click at [629, 361] on p "JUMP TO LATEST" at bounding box center [641, 361] width 50 height 7
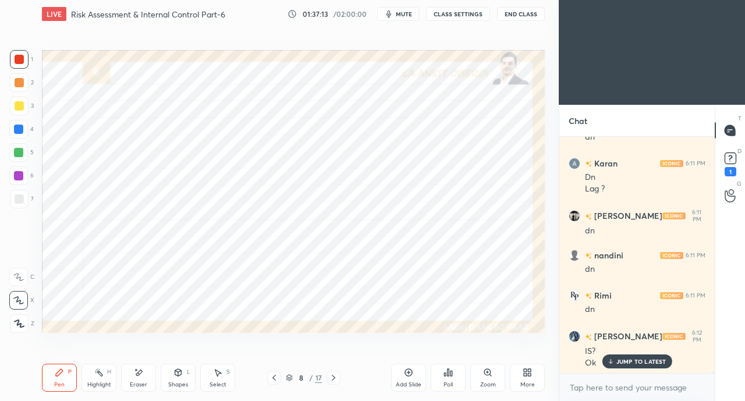
click at [22, 127] on div at bounding box center [18, 129] width 9 height 9
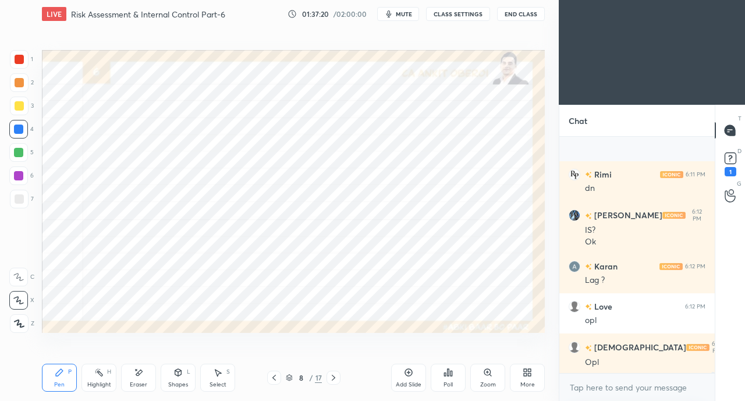
scroll to position [44289, 0]
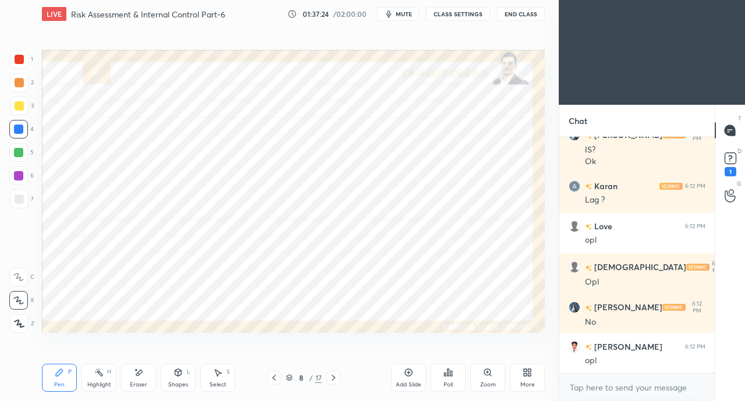
click at [520, 379] on div "More" at bounding box center [527, 378] width 35 height 28
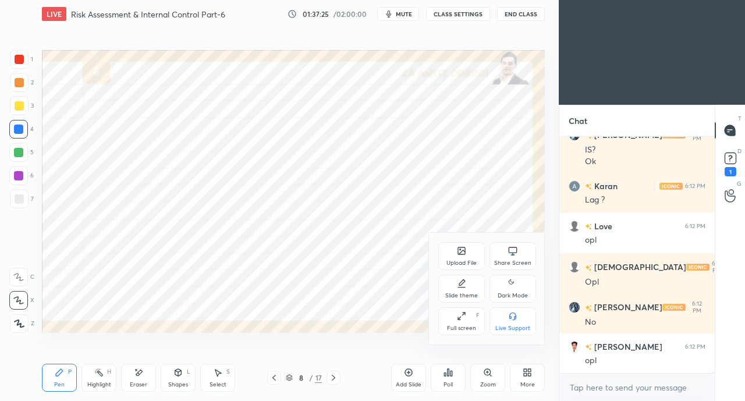
click at [516, 253] on icon at bounding box center [513, 250] width 9 height 6
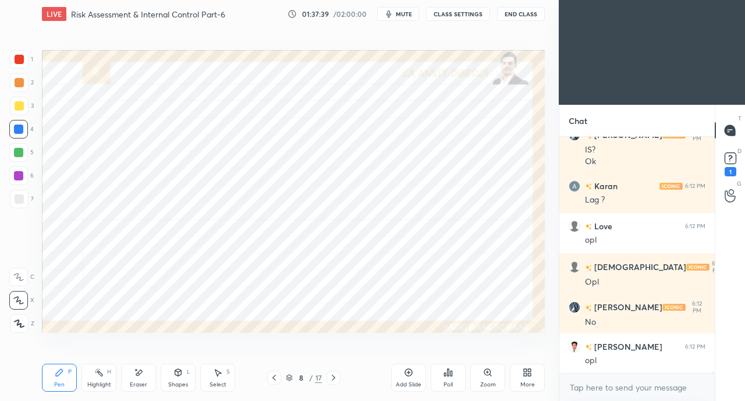
click at [336, 377] on icon at bounding box center [333, 377] width 9 height 9
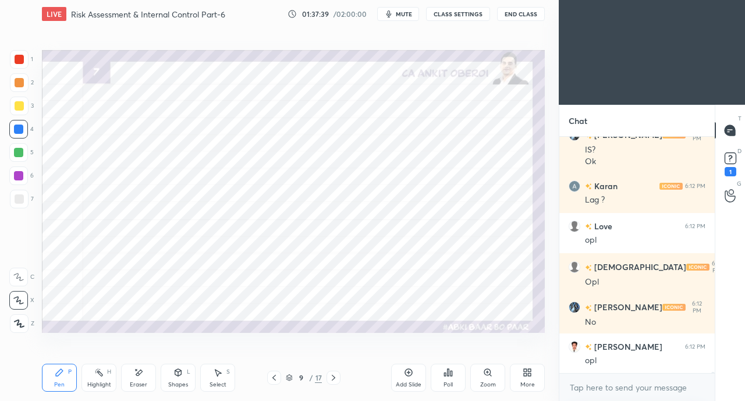
click at [339, 378] on div at bounding box center [333, 378] width 14 height 14
click at [338, 378] on div at bounding box center [333, 378] width 14 height 14
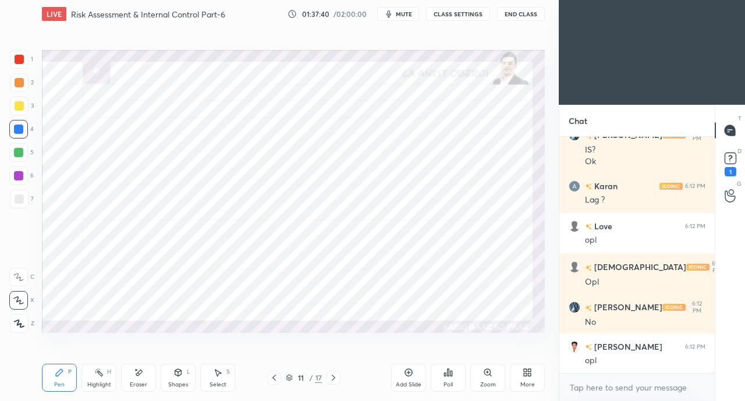
click at [339, 378] on div at bounding box center [333, 378] width 14 height 14
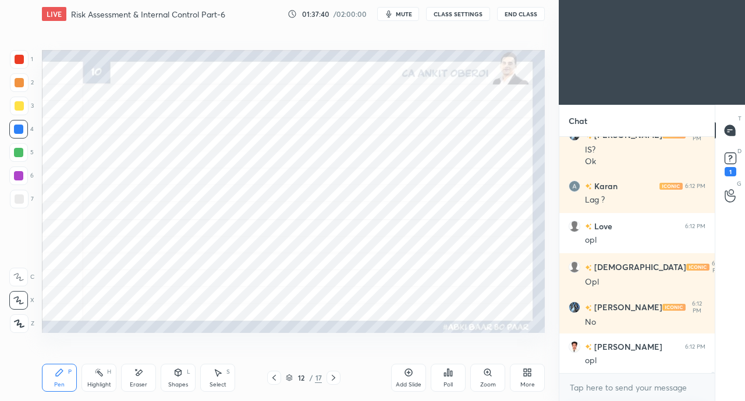
click at [350, 375] on div "12 / 17" at bounding box center [303, 378] width 175 height 14
click at [352, 379] on div "12 / 17" at bounding box center [303, 378] width 175 height 14
click at [350, 378] on div "12 / 17" at bounding box center [303, 378] width 175 height 14
click at [339, 378] on div at bounding box center [333, 378] width 14 height 14
click at [338, 378] on icon at bounding box center [333, 377] width 9 height 9
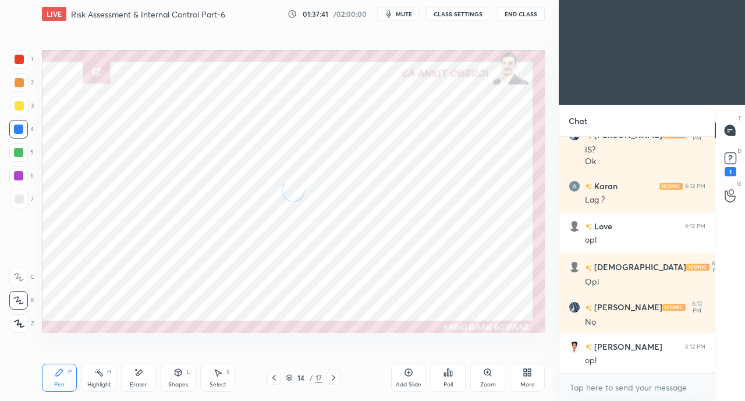
click at [338, 378] on icon at bounding box center [333, 377] width 9 height 9
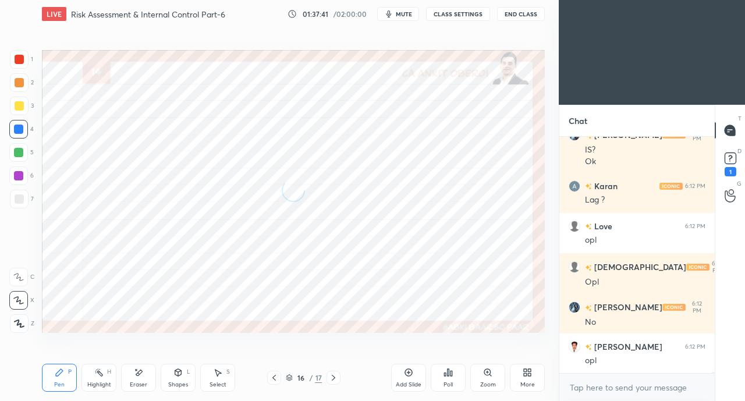
click at [337, 378] on icon at bounding box center [333, 377] width 9 height 9
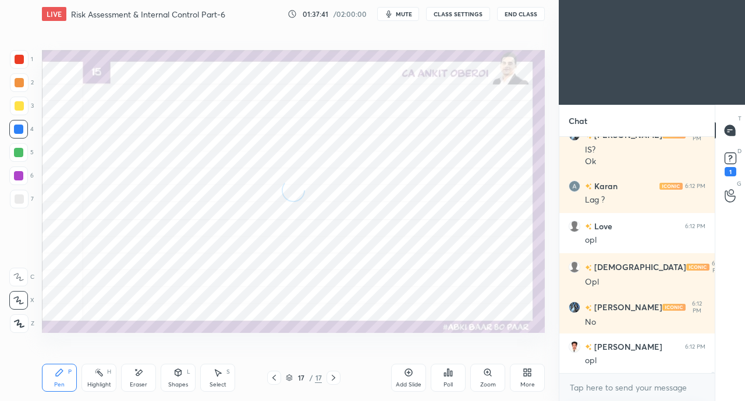
click at [338, 378] on icon at bounding box center [333, 377] width 9 height 9
click at [338, 378] on div at bounding box center [333, 378] width 14 height 14
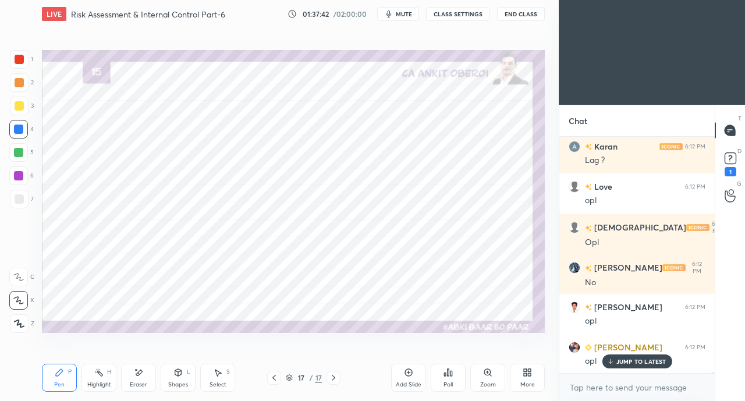
click at [526, 379] on div "More" at bounding box center [527, 378] width 35 height 28
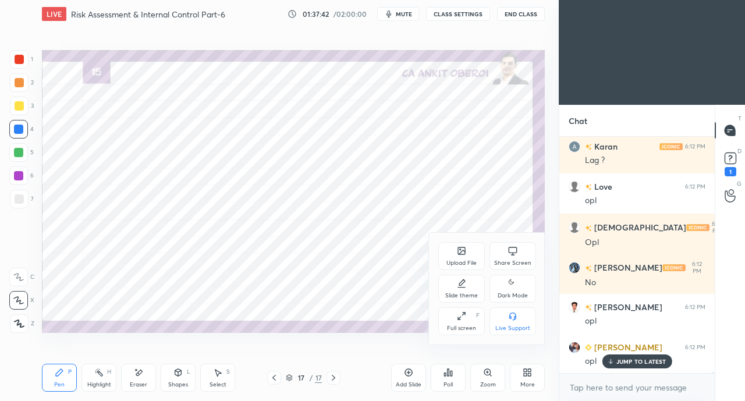
click at [461, 261] on div "Upload File" at bounding box center [461, 263] width 30 height 6
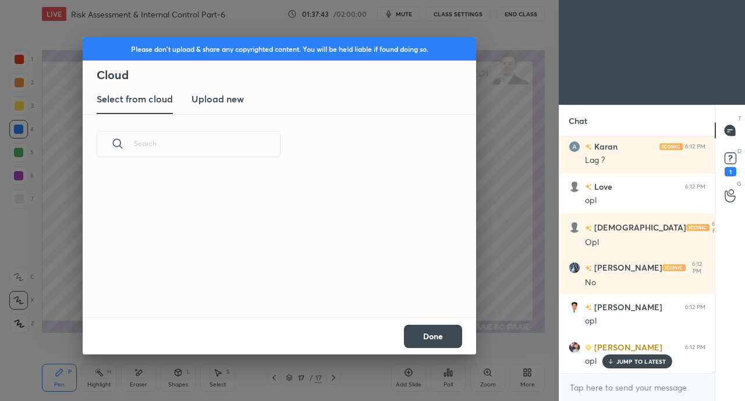
click at [224, 105] on h3 "Upload new" at bounding box center [217, 99] width 52 height 14
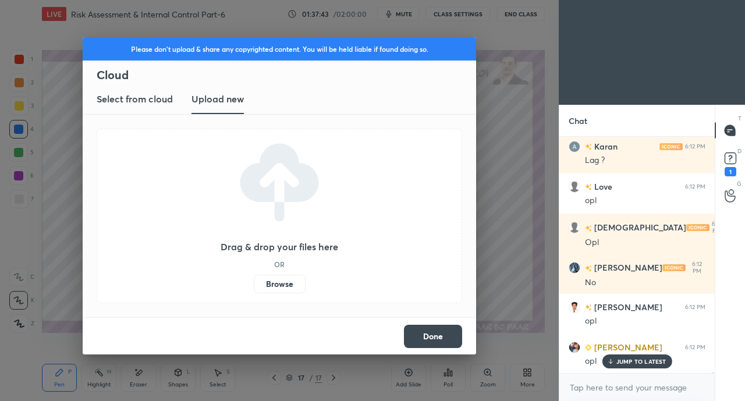
click at [285, 283] on label "Browse" at bounding box center [280, 284] width 52 height 19
click at [254, 283] on input "Browse" at bounding box center [254, 284] width 0 height 19
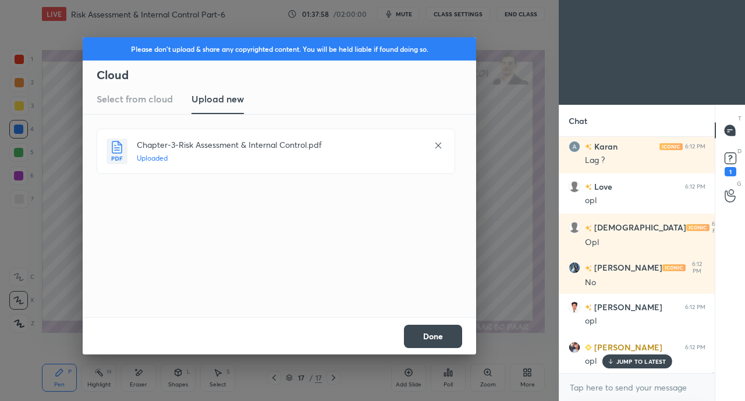
click at [429, 346] on button "Done" at bounding box center [433, 336] width 58 height 23
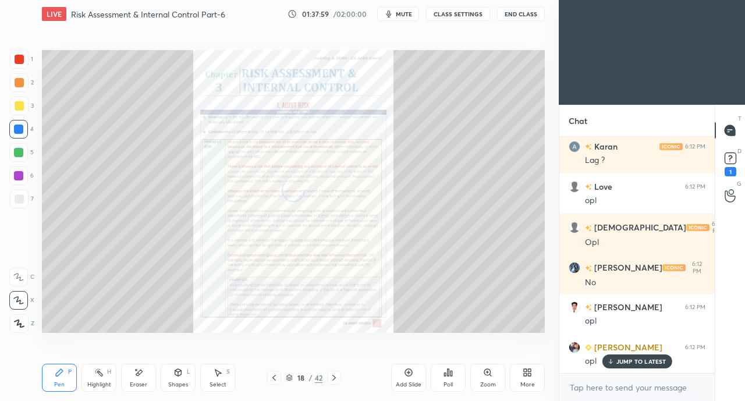
click at [631, 356] on div "JUMP TO LATEST" at bounding box center [637, 361] width 70 height 14
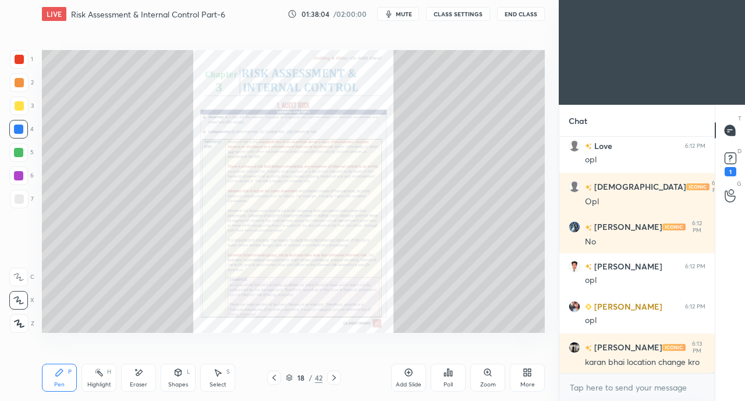
click at [336, 377] on icon at bounding box center [333, 377] width 9 height 9
click at [337, 378] on icon at bounding box center [333, 377] width 9 height 9
click at [338, 377] on icon at bounding box center [333, 377] width 9 height 9
click at [336, 378] on icon at bounding box center [333, 377] width 9 height 9
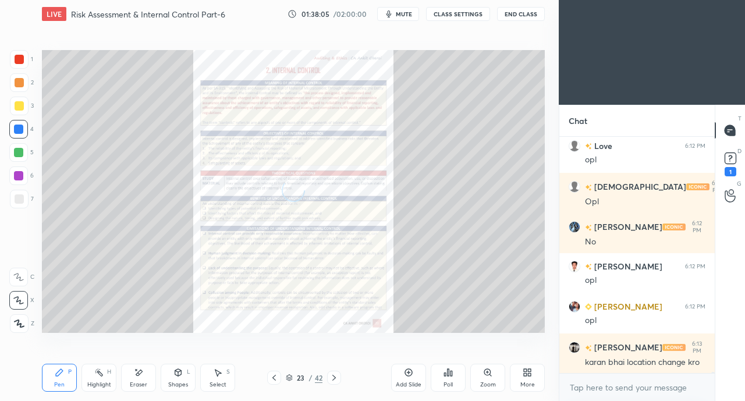
click at [336, 378] on icon at bounding box center [333, 377] width 9 height 9
click at [337, 377] on icon at bounding box center [333, 377] width 9 height 9
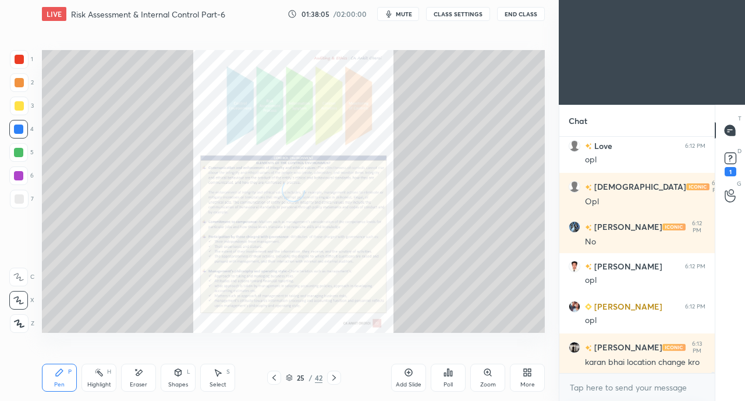
click at [336, 377] on icon at bounding box center [333, 377] width 9 height 9
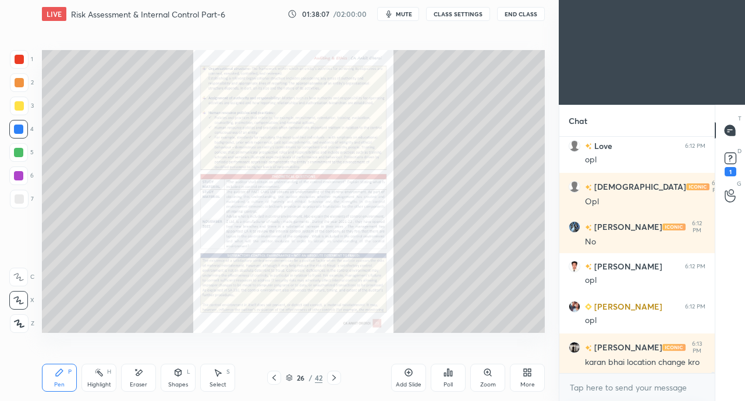
click at [333, 378] on icon at bounding box center [333, 377] width 9 height 9
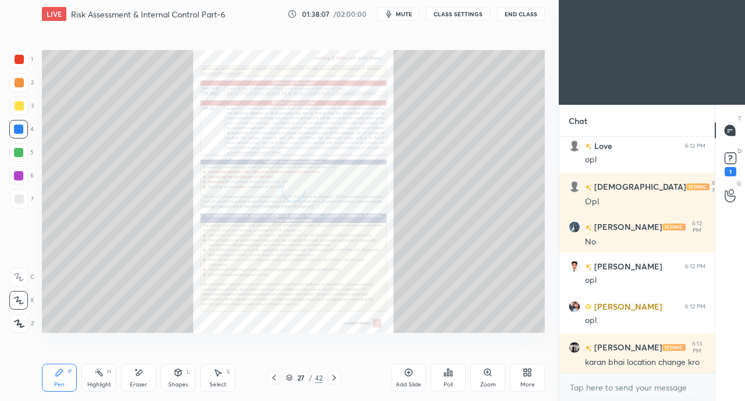
click at [333, 377] on icon at bounding box center [333, 377] width 9 height 9
click at [334, 374] on icon at bounding box center [333, 377] width 9 height 9
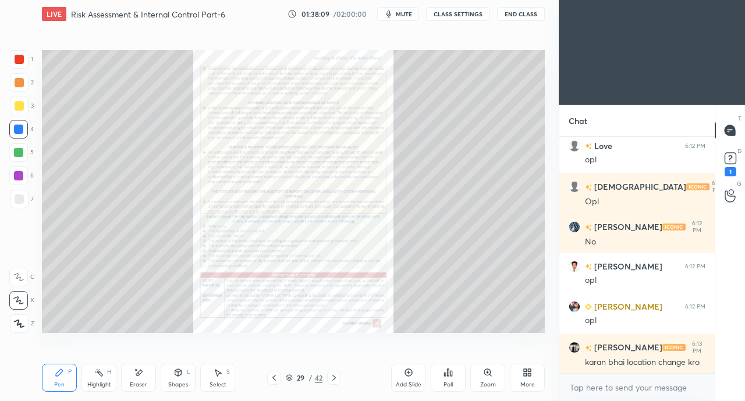
click at [336, 373] on icon at bounding box center [333, 377] width 9 height 9
click at [336, 374] on icon at bounding box center [333, 377] width 9 height 9
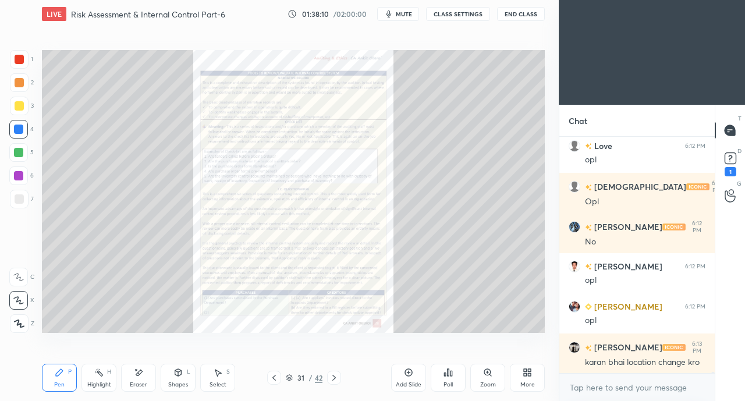
click at [337, 375] on icon at bounding box center [333, 377] width 9 height 9
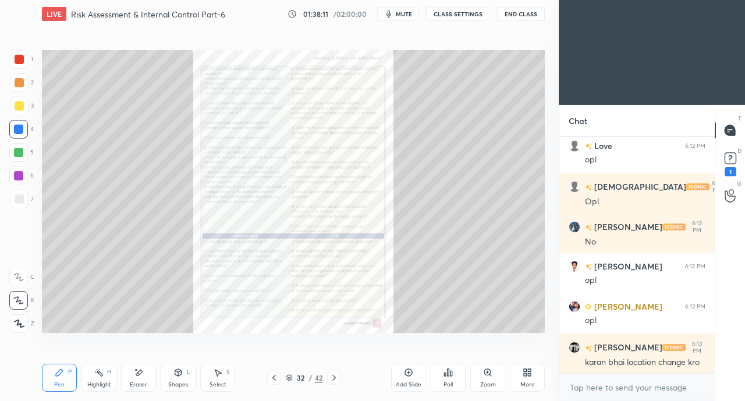
click at [334, 376] on icon at bounding box center [333, 377] width 9 height 9
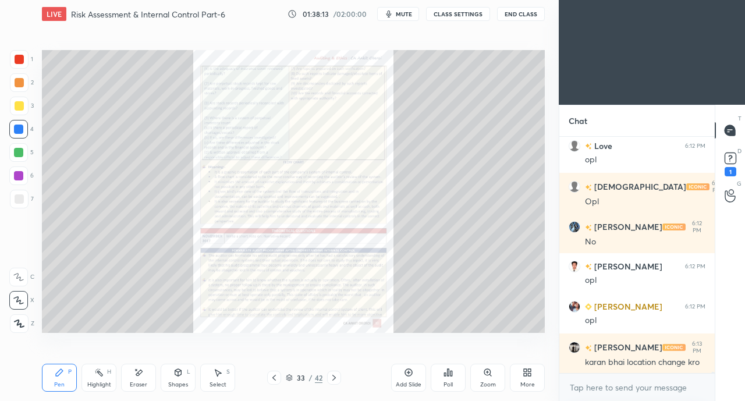
click at [339, 378] on div at bounding box center [334, 378] width 14 height 14
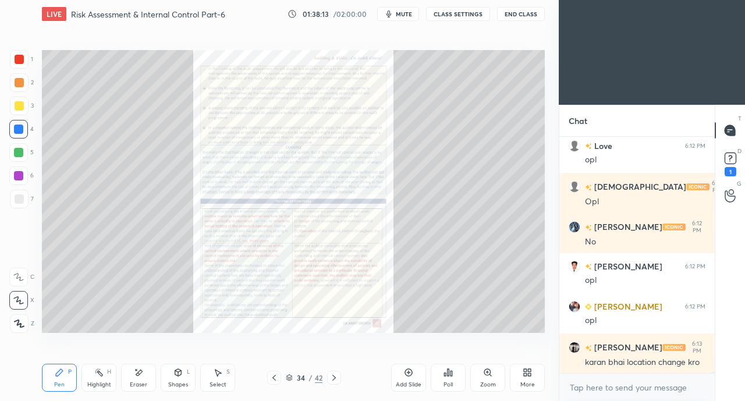
click at [339, 378] on div at bounding box center [334, 378] width 14 height 14
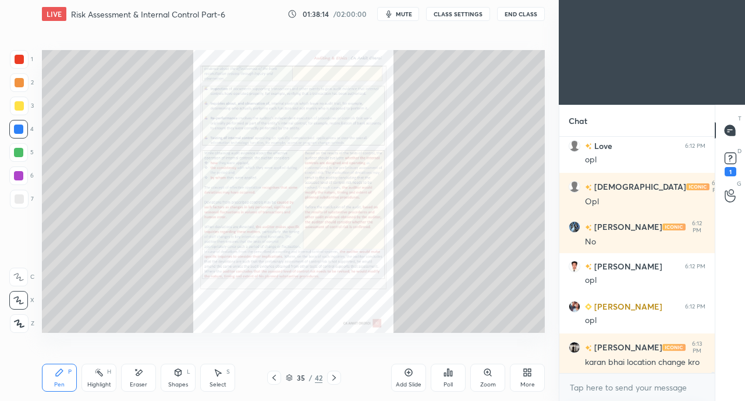
click at [340, 378] on div at bounding box center [334, 378] width 14 height 14
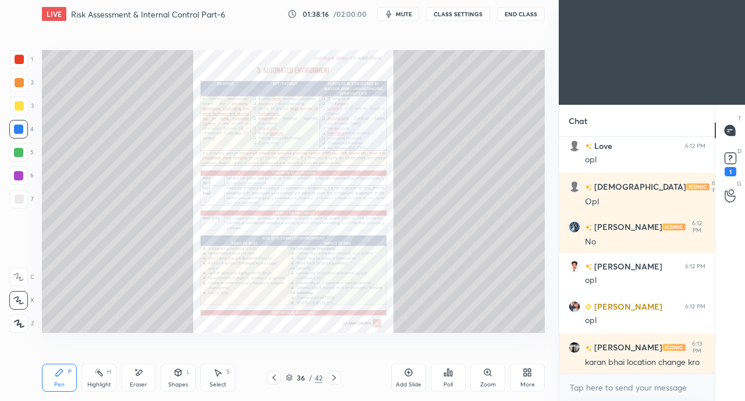
click at [489, 380] on div "Zoom" at bounding box center [487, 378] width 35 height 28
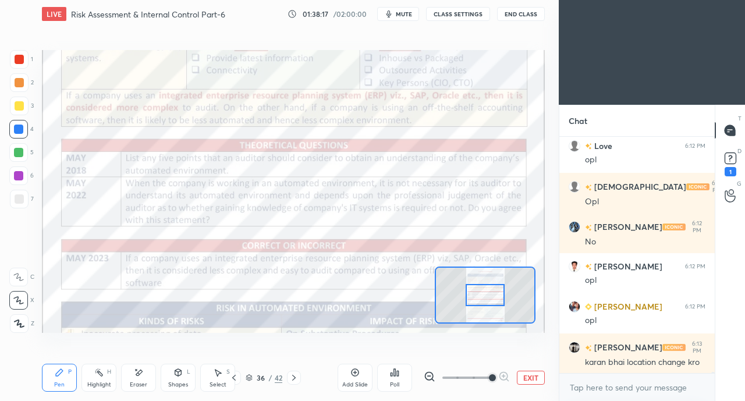
click at [21, 59] on div at bounding box center [19, 59] width 9 height 9
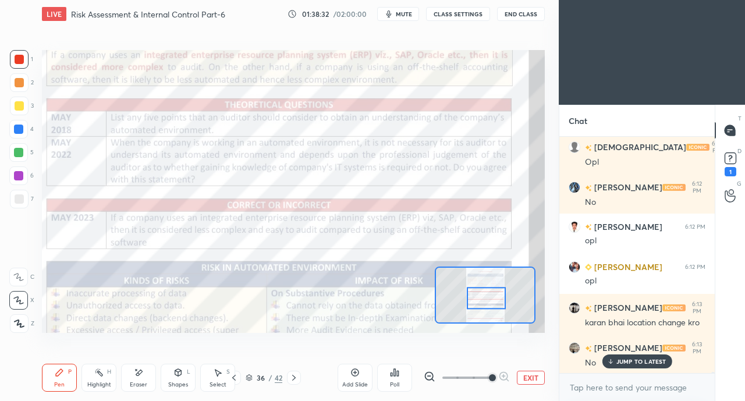
scroll to position [44450, 0]
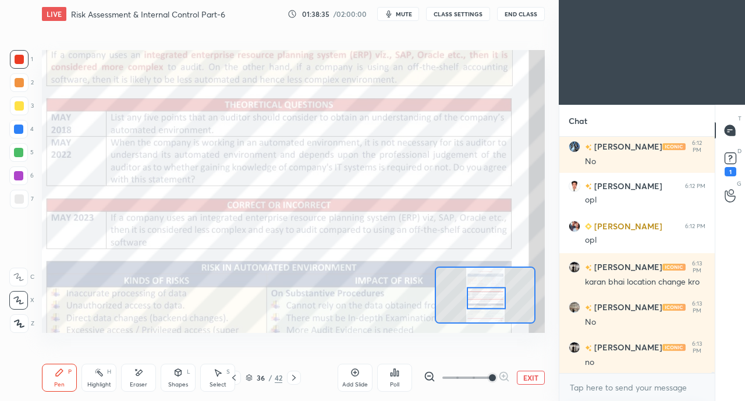
click at [19, 265] on div "C" at bounding box center [21, 274] width 25 height 23
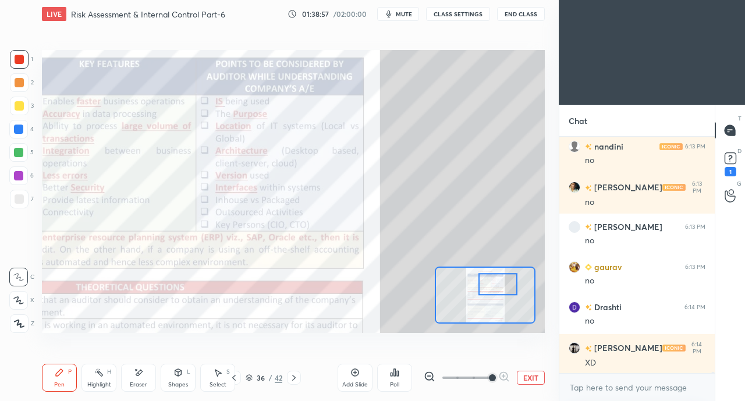
scroll to position [44851, 0]
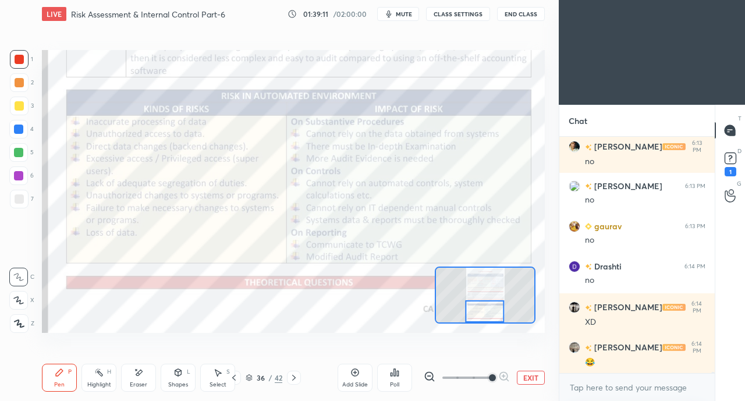
click at [294, 379] on icon at bounding box center [293, 377] width 9 height 9
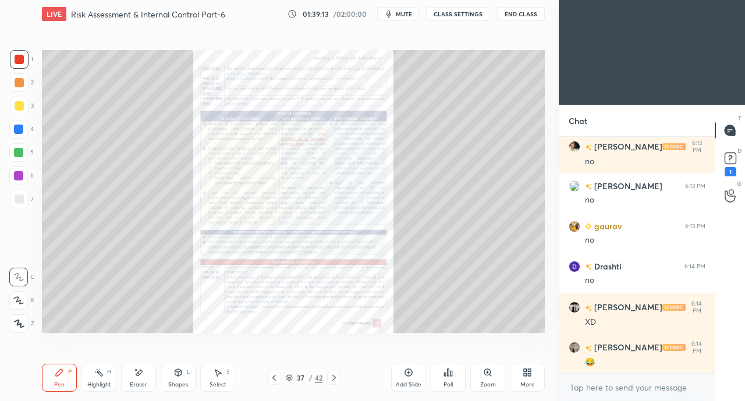
click at [273, 379] on icon at bounding box center [273, 377] width 9 height 9
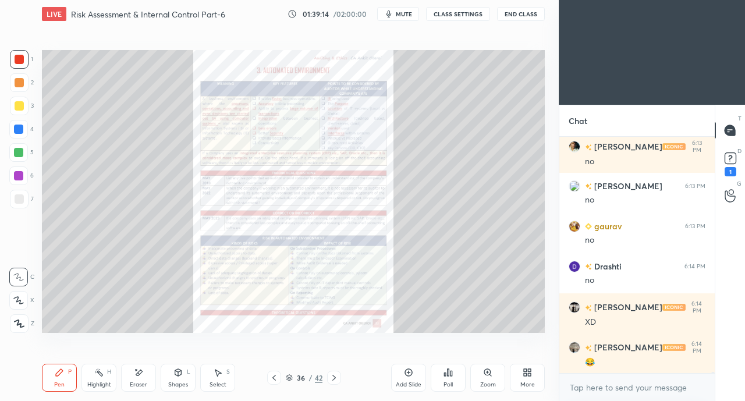
click at [335, 379] on icon at bounding box center [333, 378] width 3 height 6
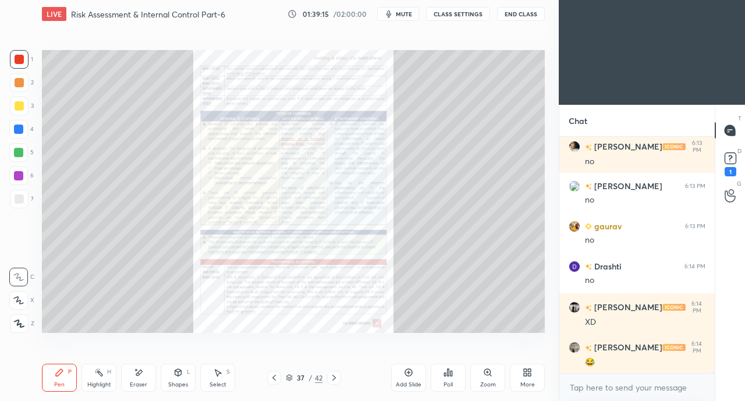
click at [476, 375] on div "Zoom" at bounding box center [487, 378] width 35 height 28
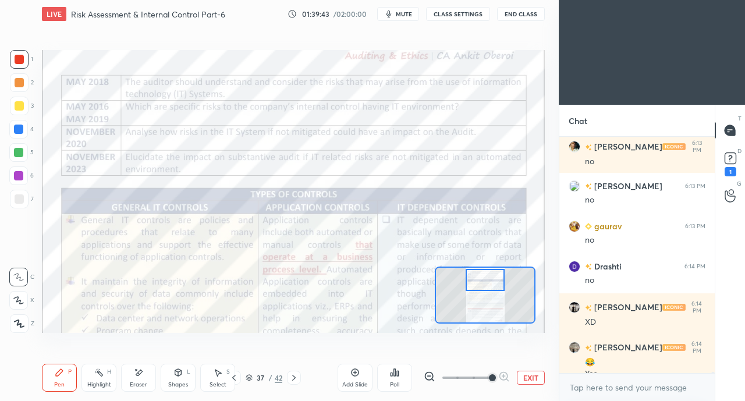
scroll to position [44863, 0]
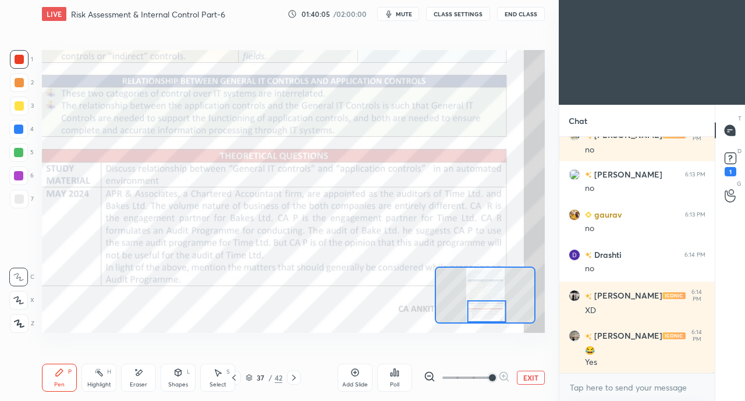
click at [296, 376] on icon at bounding box center [293, 377] width 9 height 9
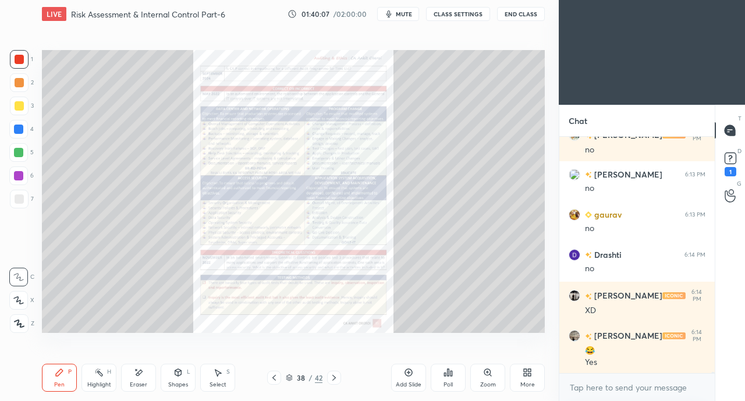
click at [484, 377] on icon at bounding box center [487, 372] width 9 height 9
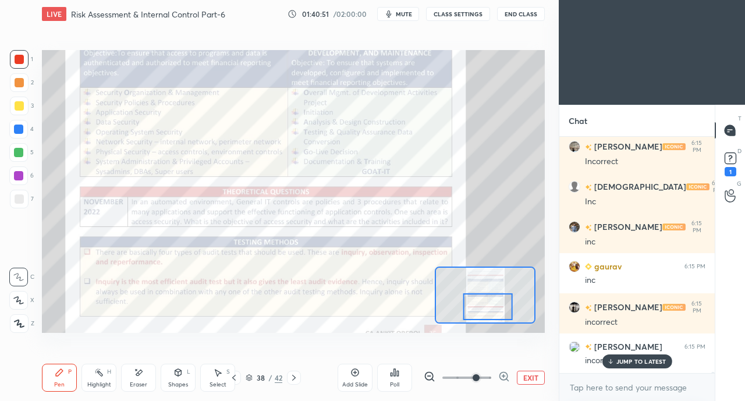
scroll to position [45234, 0]
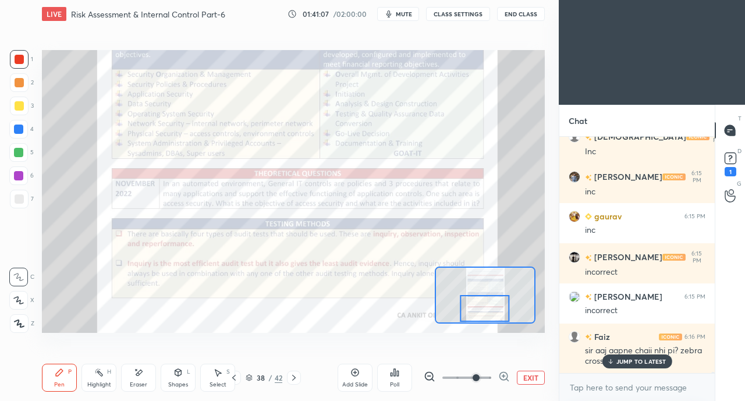
click at [628, 358] on p "JUMP TO LATEST" at bounding box center [641, 361] width 50 height 7
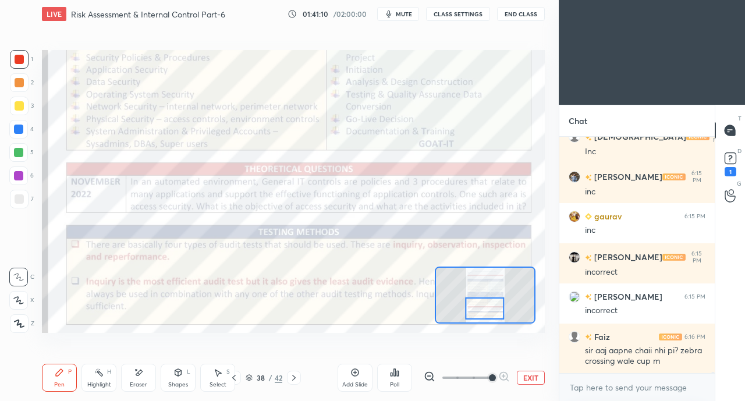
scroll to position [45275, 0]
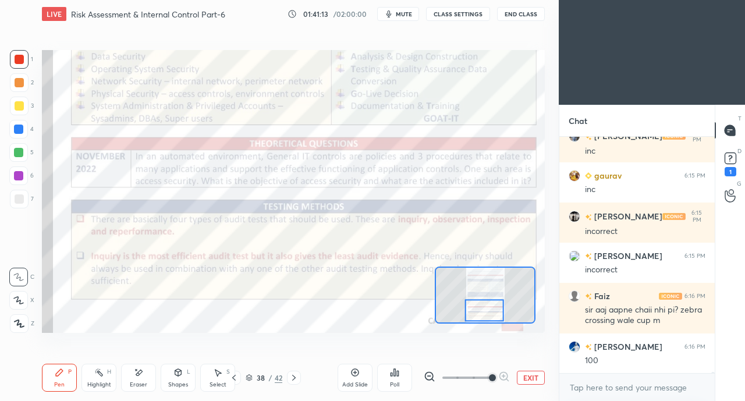
click at [292, 373] on div at bounding box center [294, 378] width 14 height 14
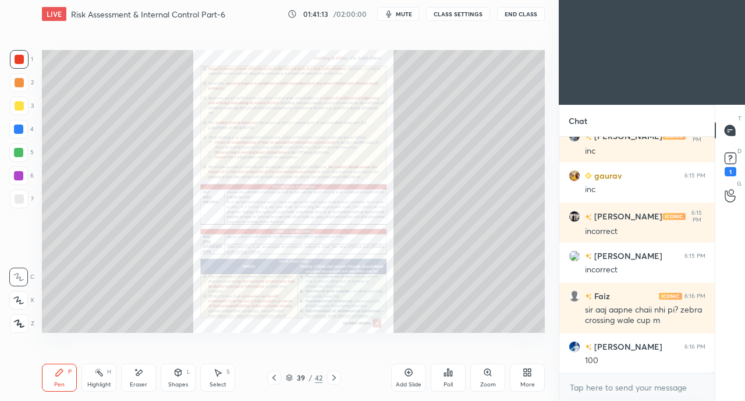
scroll to position [45314, 0]
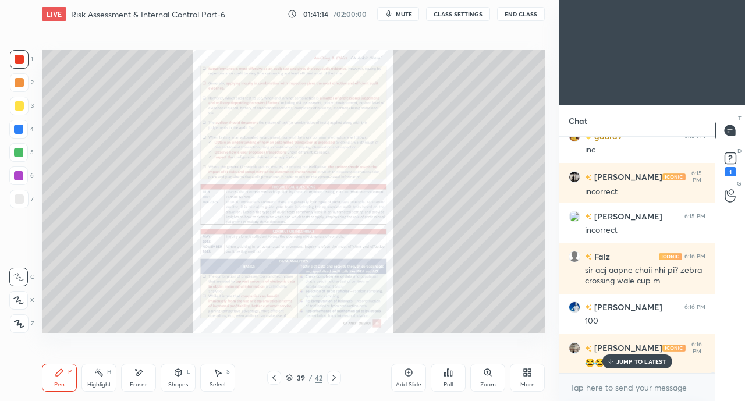
click at [610, 361] on icon at bounding box center [610, 361] width 8 height 7
click at [490, 378] on div "Zoom" at bounding box center [487, 378] width 35 height 28
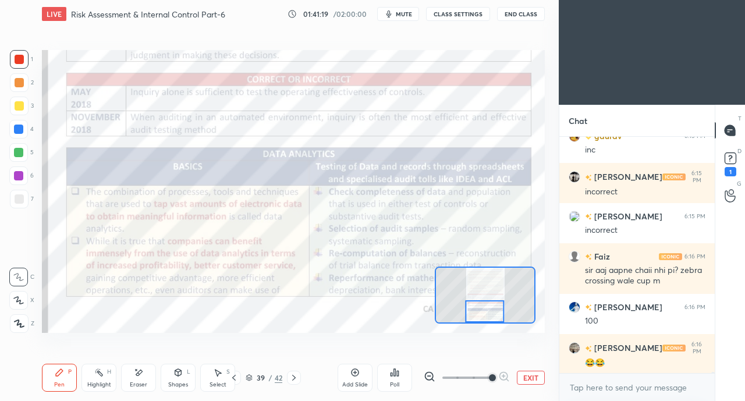
click at [293, 379] on icon at bounding box center [293, 378] width 3 height 6
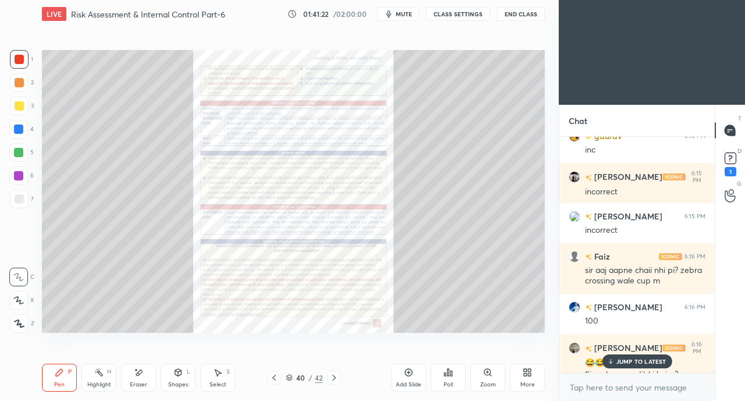
scroll to position [45326, 0]
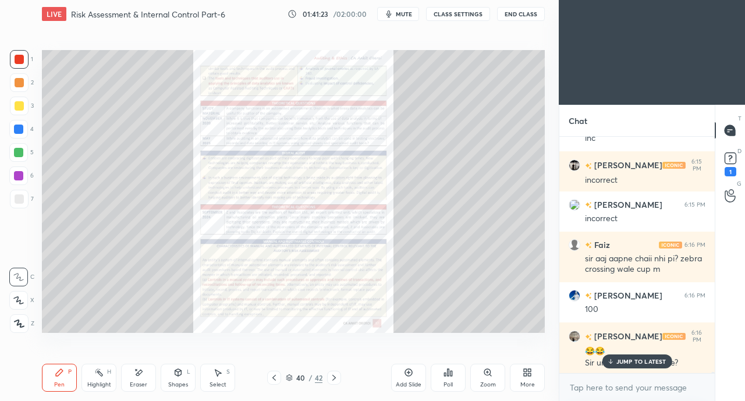
click at [336, 377] on icon at bounding box center [333, 377] width 9 height 9
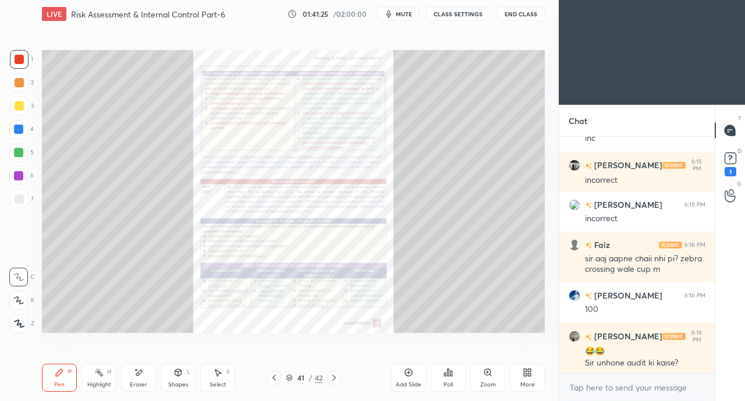
scroll to position [45367, 0]
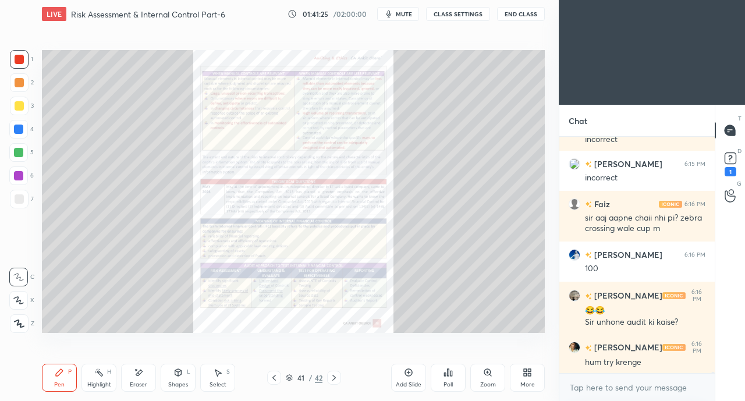
click at [486, 372] on icon at bounding box center [487, 372] width 2 height 0
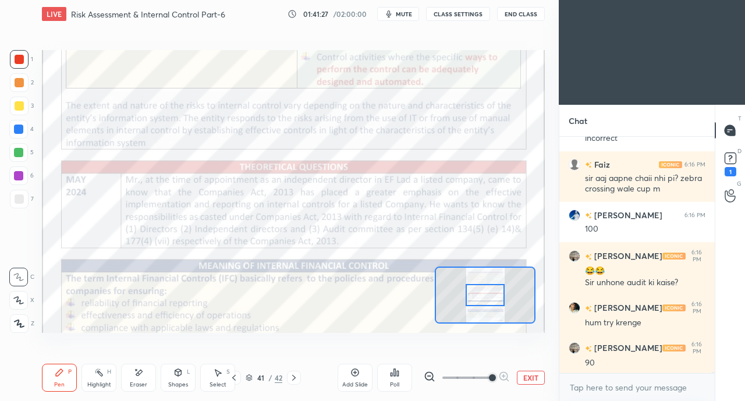
scroll to position [45447, 0]
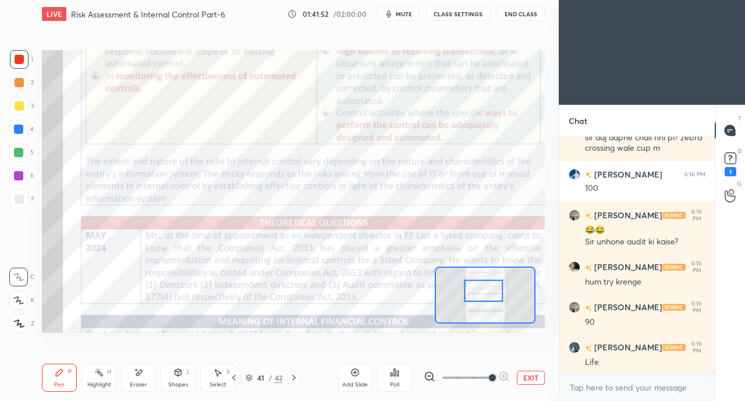
click at [531, 375] on button "EXIT" at bounding box center [531, 378] width 28 height 14
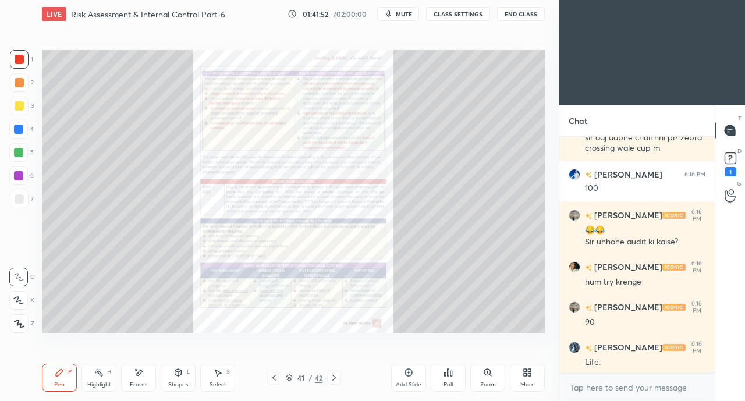
click at [531, 375] on icon at bounding box center [527, 372] width 9 height 9
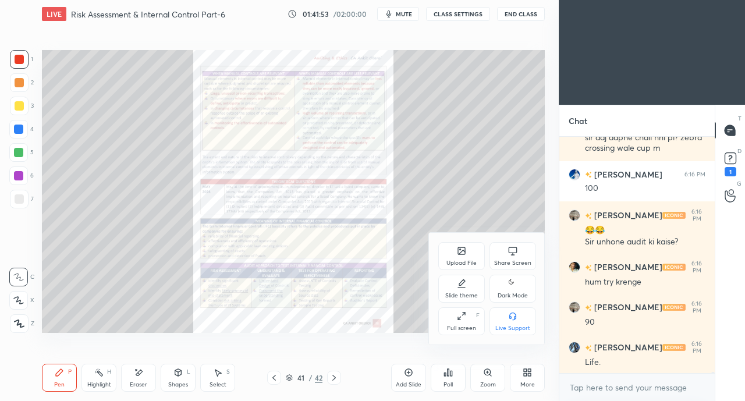
click at [517, 250] on div "Share Screen" at bounding box center [512, 256] width 47 height 28
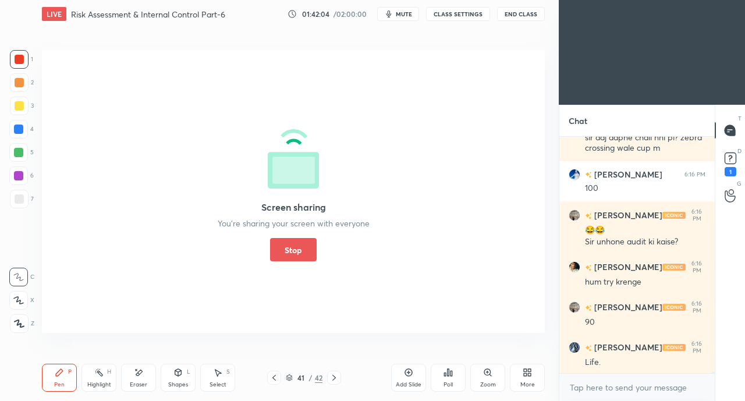
scroll to position [45475, 0]
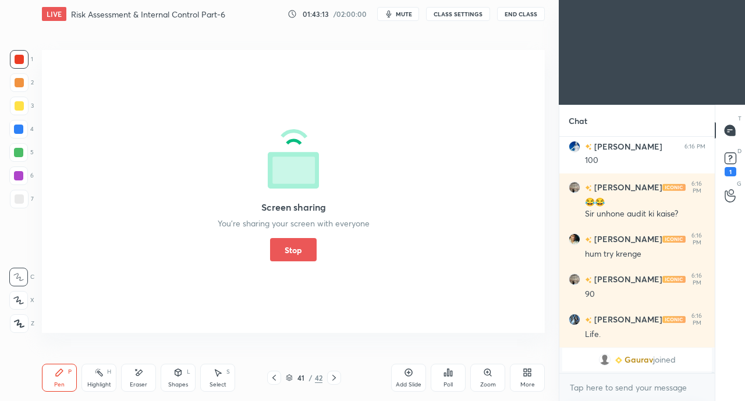
click at [287, 244] on button "Stop" at bounding box center [293, 249] width 47 height 23
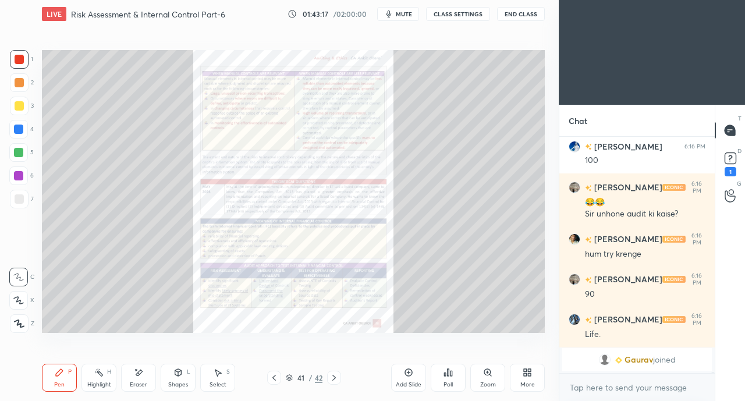
click at [336, 375] on icon at bounding box center [333, 377] width 9 height 9
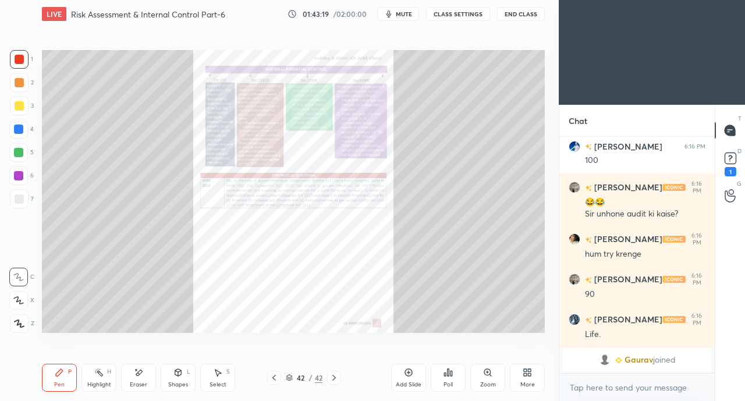
click at [268, 374] on div at bounding box center [274, 378] width 14 height 14
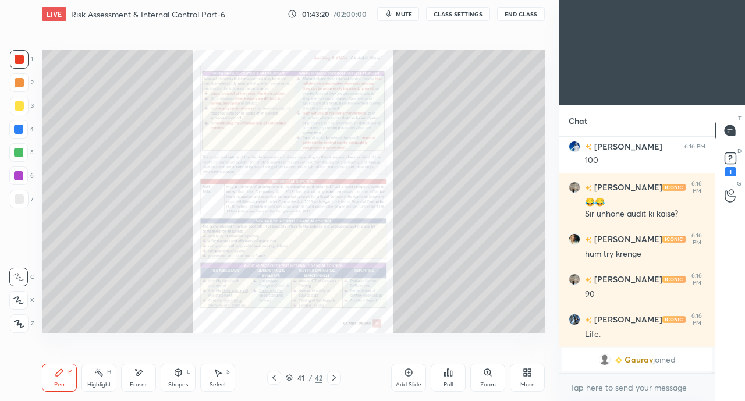
click at [271, 377] on icon at bounding box center [273, 377] width 9 height 9
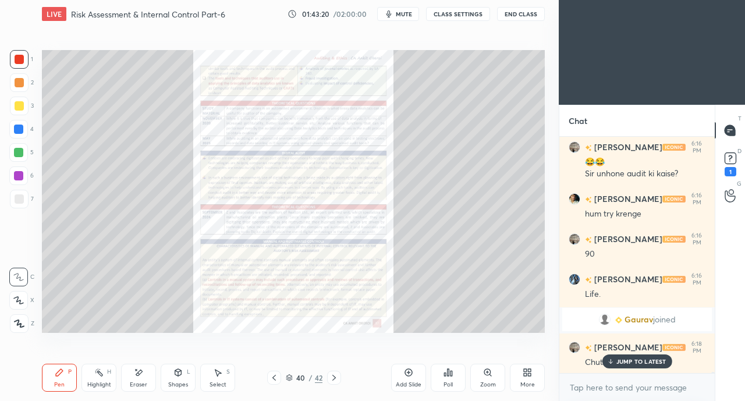
scroll to position [42099, 0]
click at [271, 377] on icon at bounding box center [273, 377] width 9 height 9
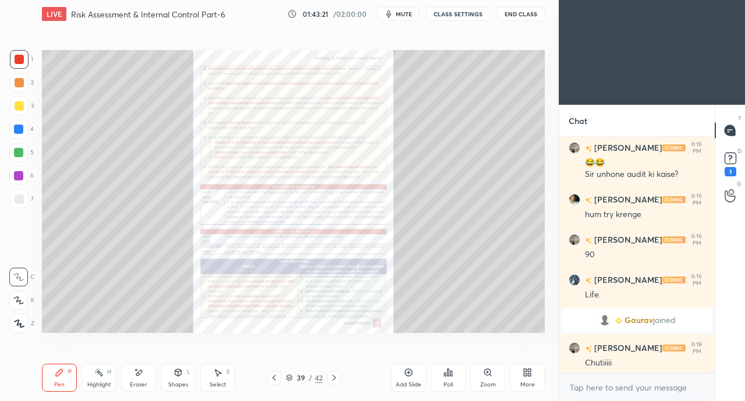
click at [338, 378] on icon at bounding box center [333, 377] width 9 height 9
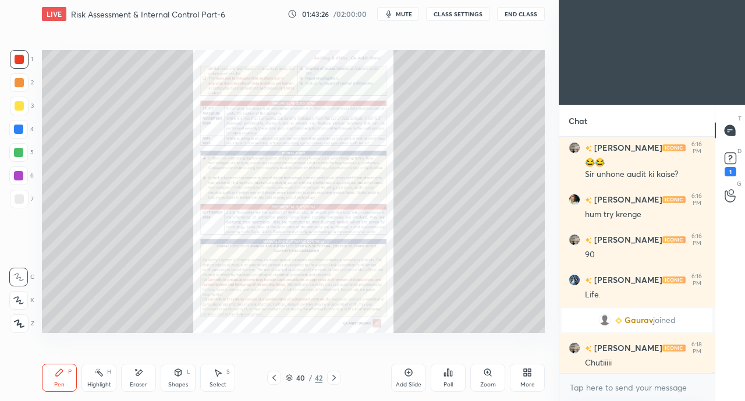
click at [272, 375] on icon at bounding box center [273, 377] width 9 height 9
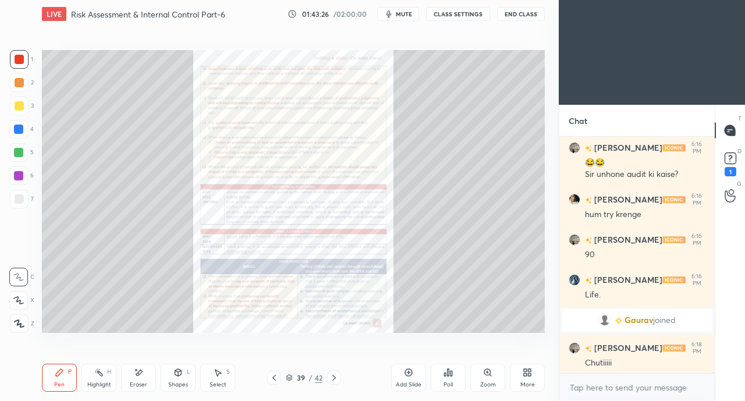
click at [273, 375] on icon at bounding box center [273, 377] width 9 height 9
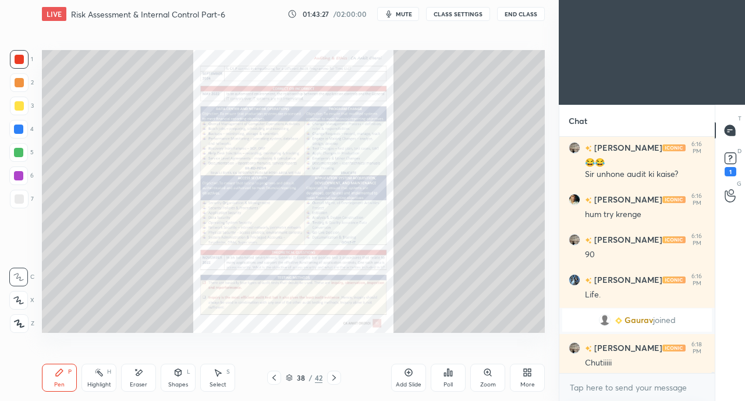
click at [274, 375] on icon at bounding box center [273, 377] width 9 height 9
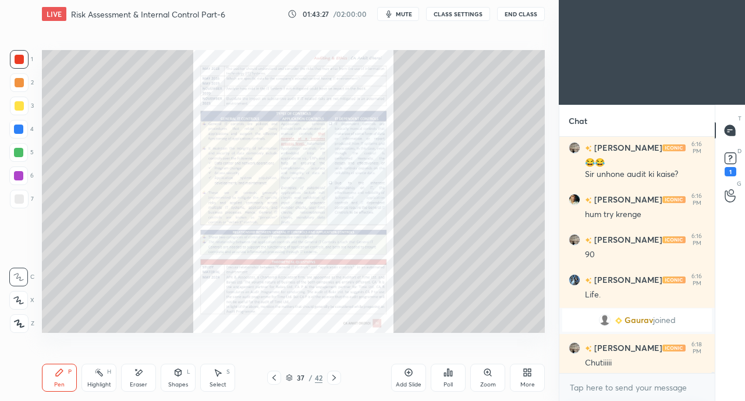
scroll to position [42139, 0]
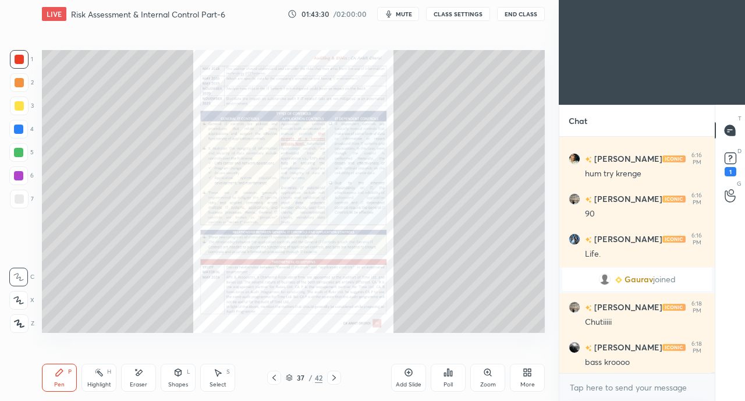
click at [335, 378] on icon at bounding box center [333, 378] width 3 height 6
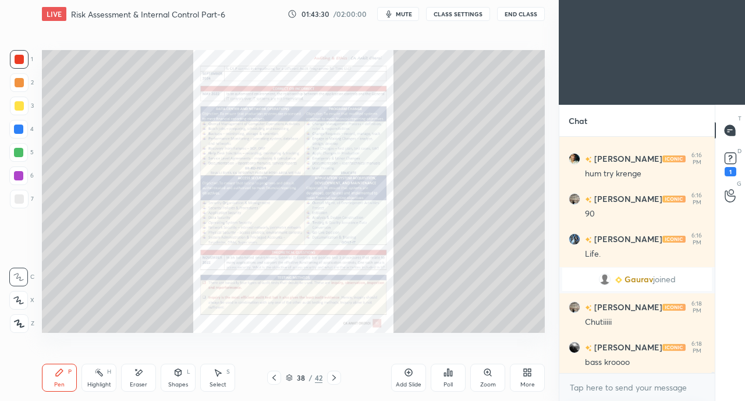
scroll to position [42179, 0]
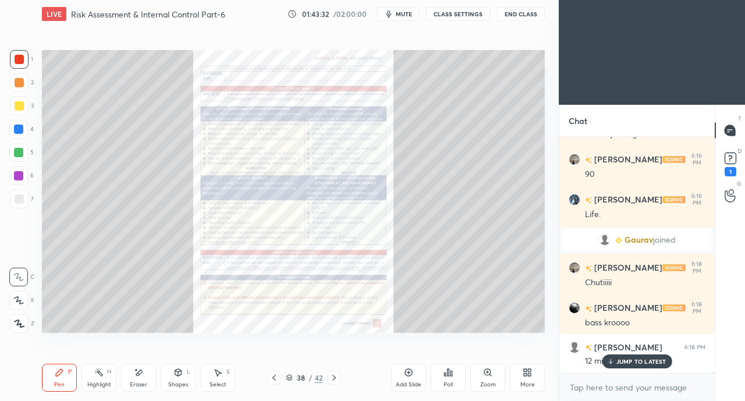
click at [617, 360] on p "JUMP TO LATEST" at bounding box center [641, 361] width 50 height 7
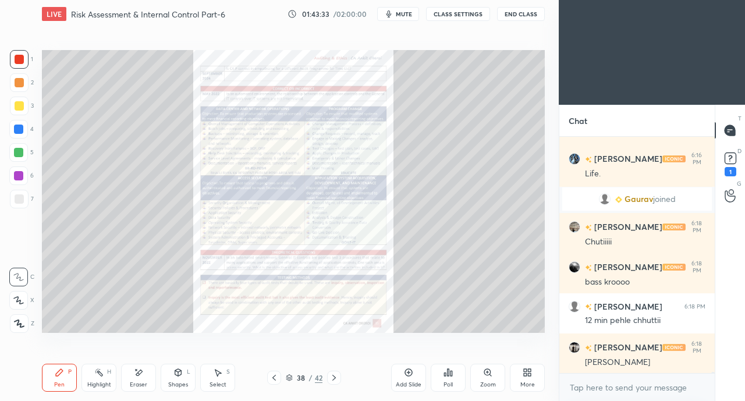
click at [140, 378] on div "Eraser" at bounding box center [138, 378] width 35 height 28
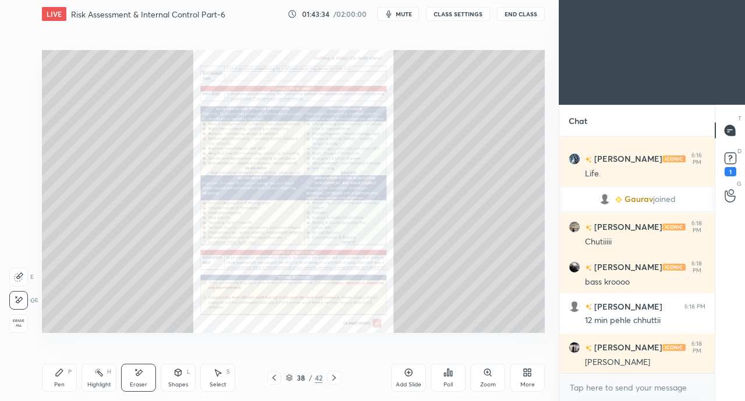
click at [18, 324] on span "Erase all" at bounding box center [18, 323] width 17 height 8
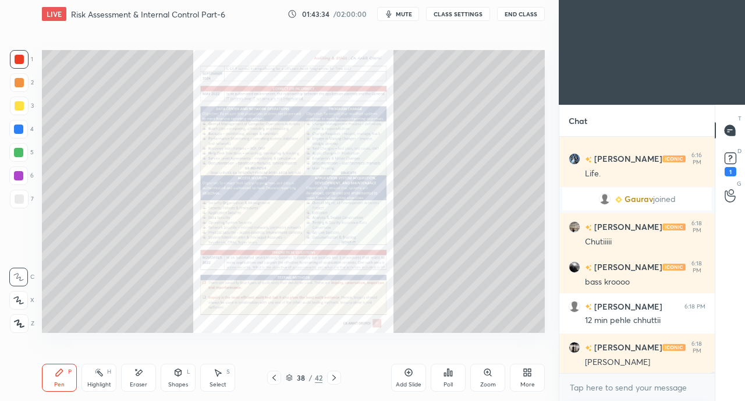
scroll to position [42259, 0]
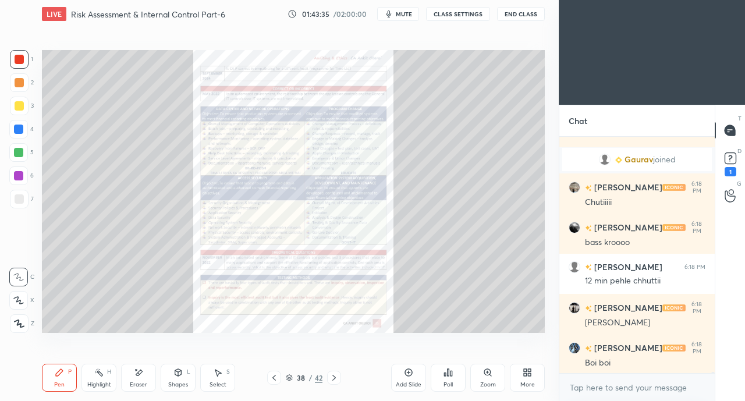
click at [485, 380] on div "Zoom" at bounding box center [487, 378] width 35 height 28
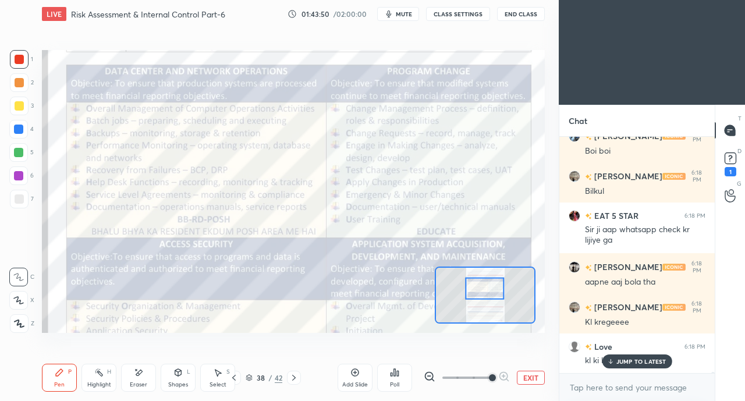
scroll to position [42521, 0]
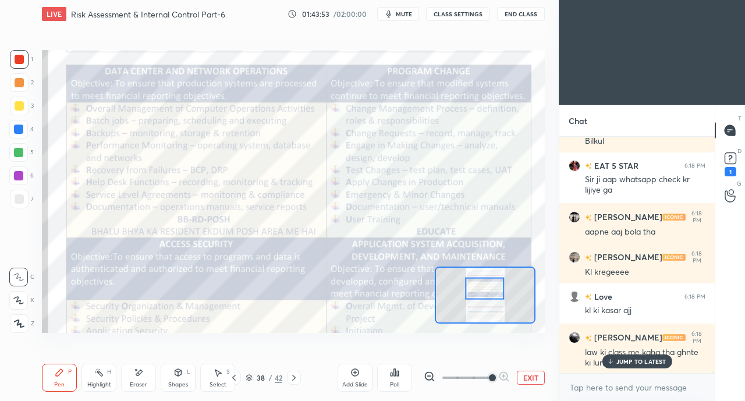
click at [642, 361] on p "JUMP TO LATEST" at bounding box center [641, 361] width 50 height 7
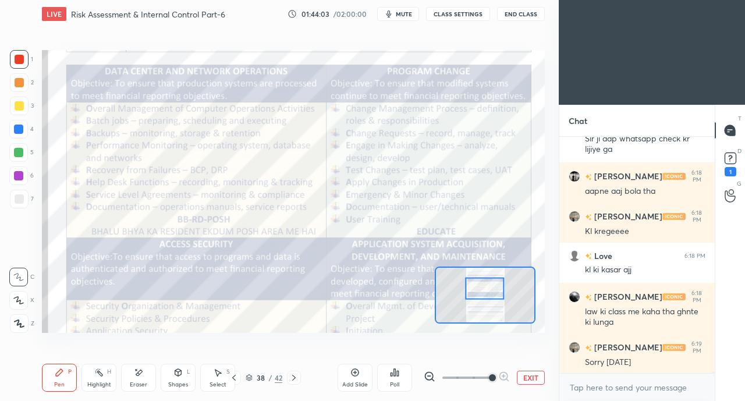
click at [20, 58] on div at bounding box center [19, 59] width 9 height 9
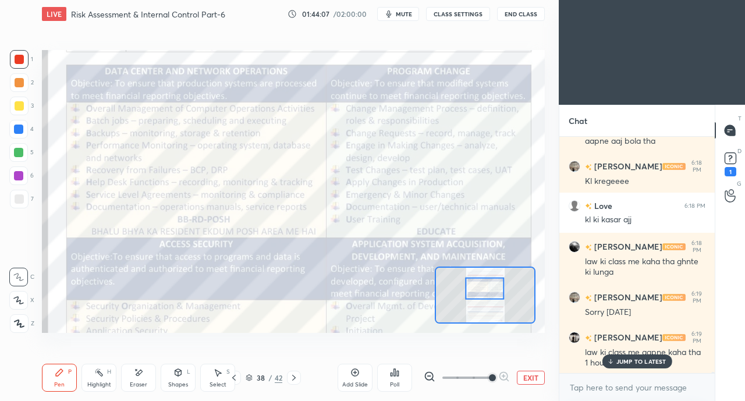
click at [616, 360] on p "JUMP TO LATEST" at bounding box center [641, 361] width 50 height 7
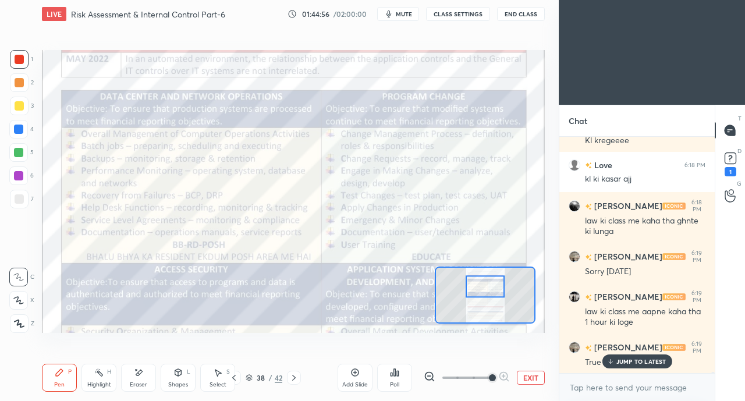
scroll to position [42692, 0]
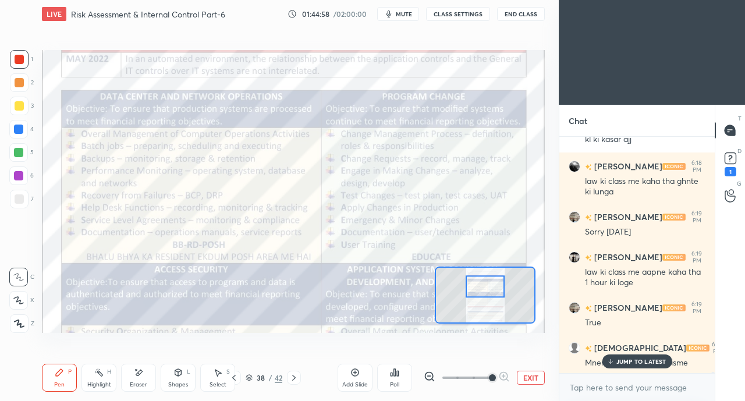
click at [606, 367] on div "JUMP TO LATEST" at bounding box center [637, 361] width 70 height 14
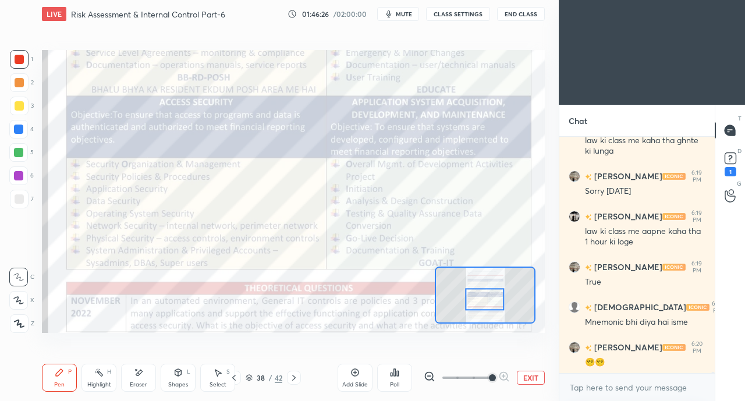
scroll to position [42772, 0]
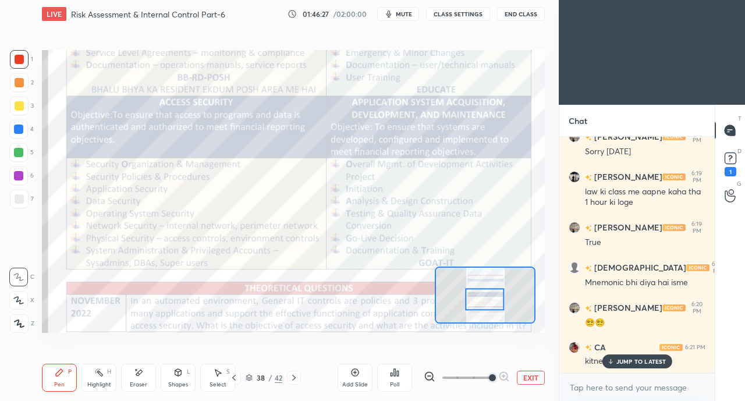
click at [626, 370] on div "CA 6:21 PM kitne paise gye uske" at bounding box center [636, 354] width 155 height 40
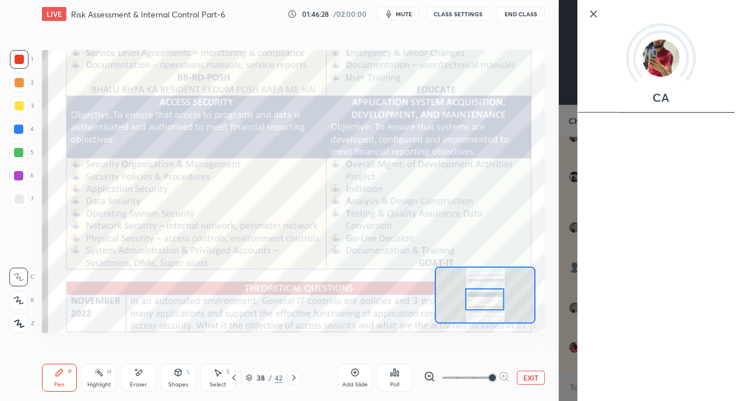
click at [520, 343] on div "Setting up your live class Poll for secs No correct answer Start poll" at bounding box center [293, 191] width 512 height 326
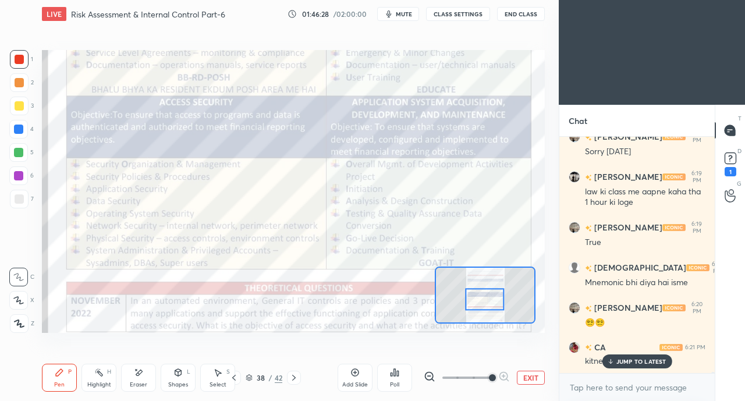
click at [620, 361] on p "JUMP TO LATEST" at bounding box center [641, 361] width 50 height 7
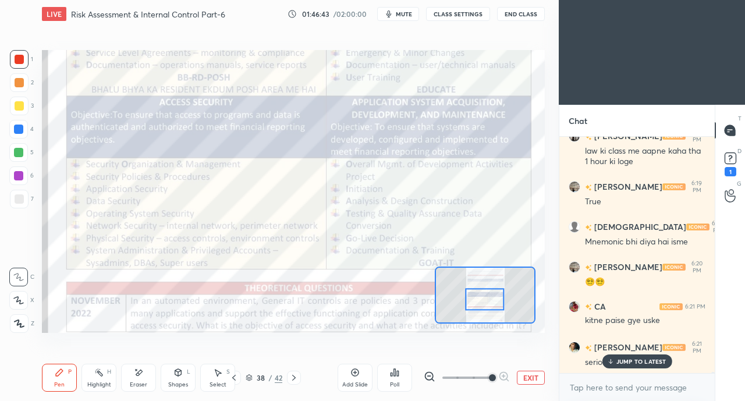
scroll to position [42853, 0]
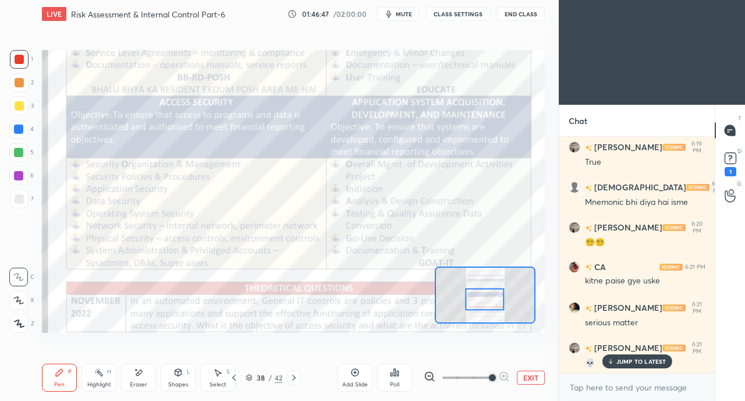
click at [633, 357] on div "JUMP TO LATEST" at bounding box center [637, 361] width 70 height 14
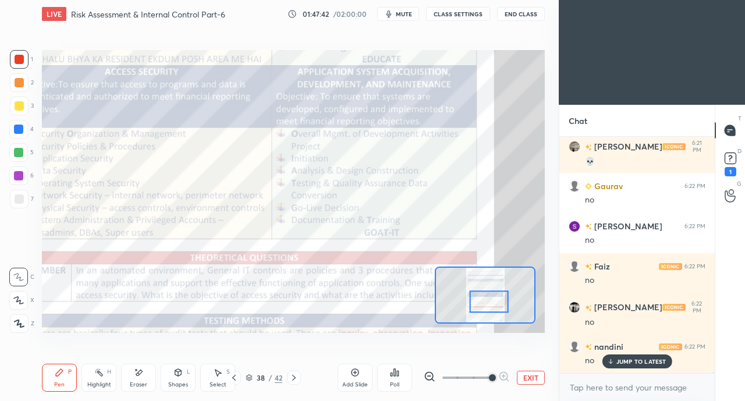
scroll to position [43094, 0]
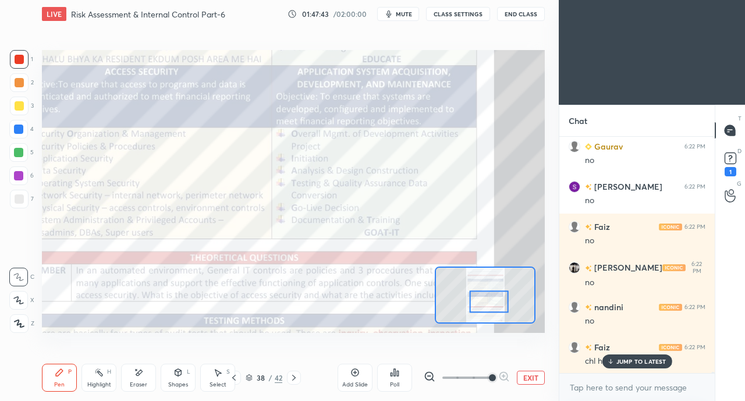
click at [627, 362] on p "JUMP TO LATEST" at bounding box center [641, 361] width 50 height 7
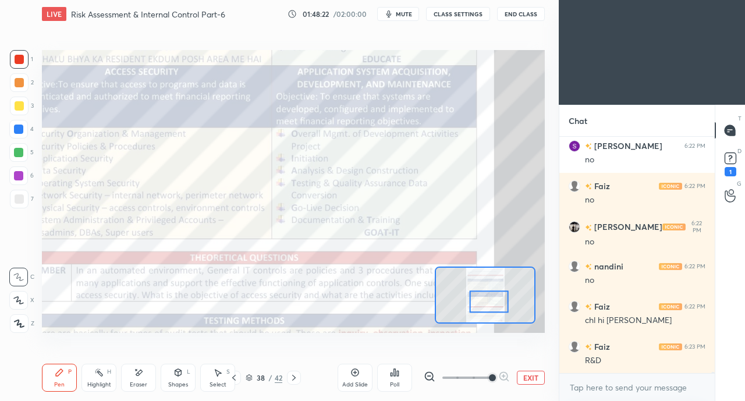
scroll to position [43184, 0]
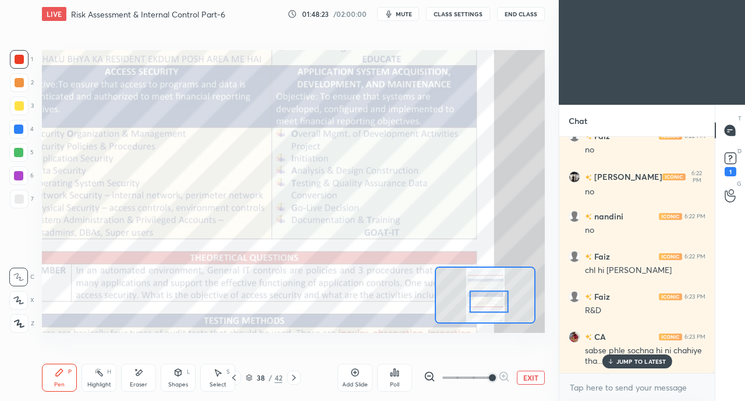
click at [622, 362] on p "JUMP TO LATEST" at bounding box center [641, 361] width 50 height 7
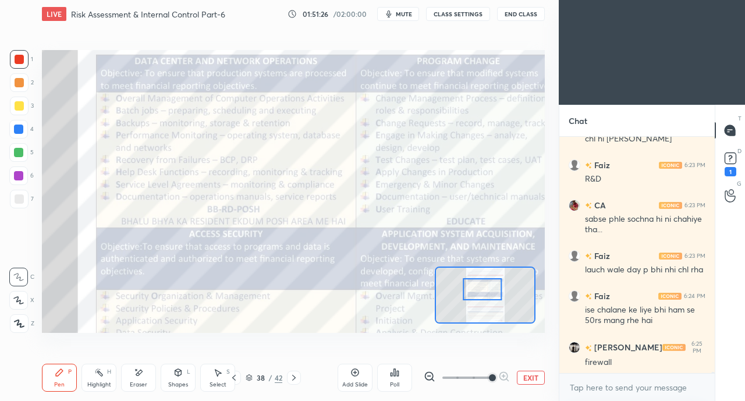
scroll to position [43356, 0]
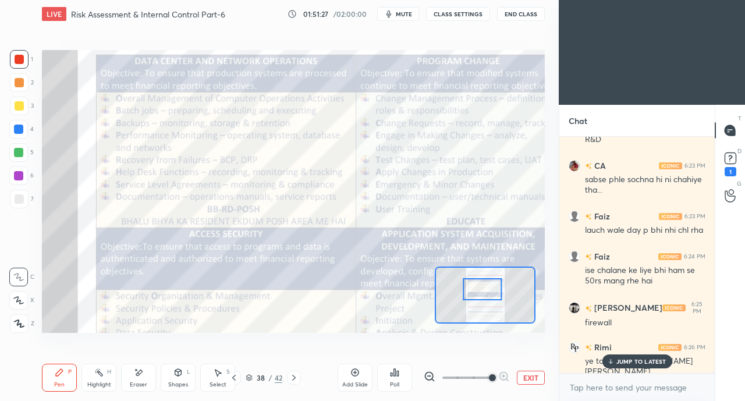
click at [632, 356] on div "JUMP TO LATEST" at bounding box center [637, 361] width 70 height 14
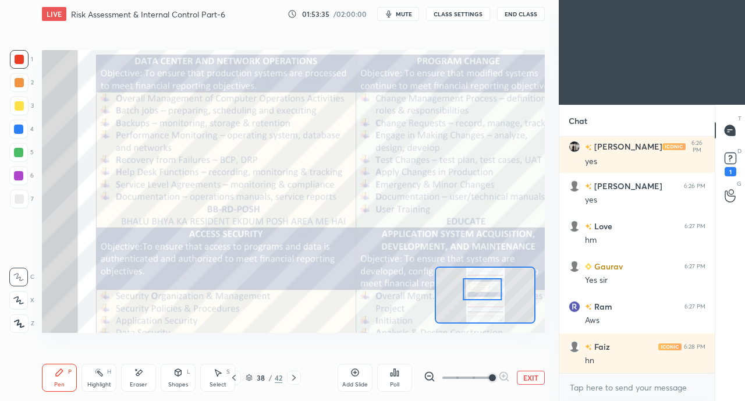
scroll to position [43677, 0]
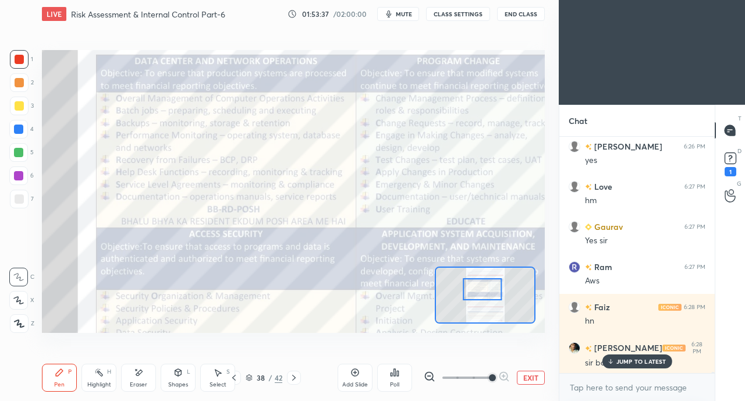
click at [630, 369] on div "Raj 6:28 PM sir bcp..??" at bounding box center [636, 355] width 155 height 42
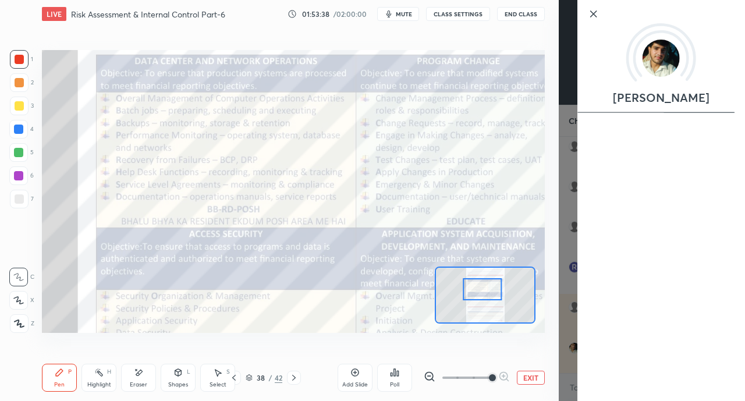
click at [548, 354] on div "Setting up your live class Poll for secs No correct answer Start poll" at bounding box center [293, 191] width 512 height 326
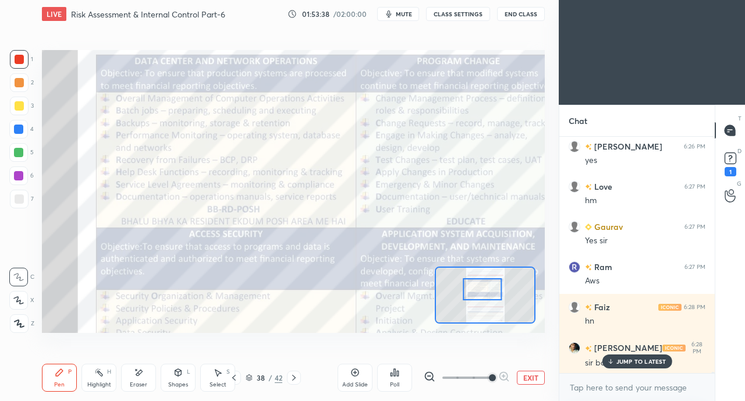
click at [624, 359] on p "JUMP TO LATEST" at bounding box center [641, 361] width 50 height 7
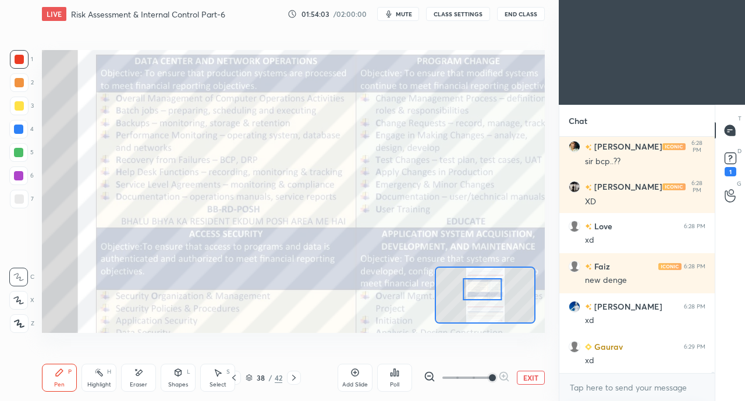
scroll to position [43918, 0]
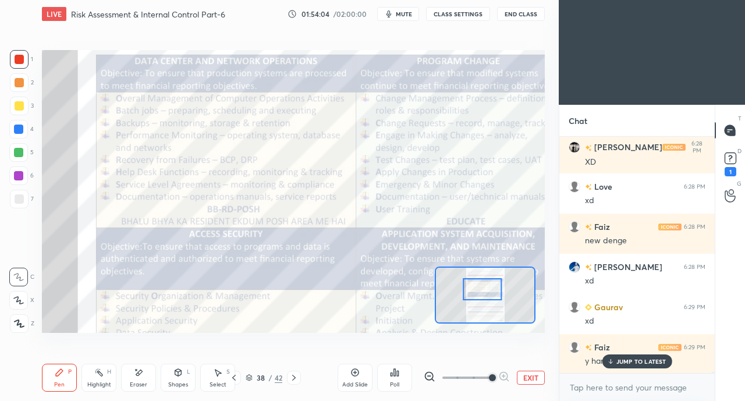
click at [626, 356] on div "JUMP TO LATEST" at bounding box center [637, 361] width 70 height 14
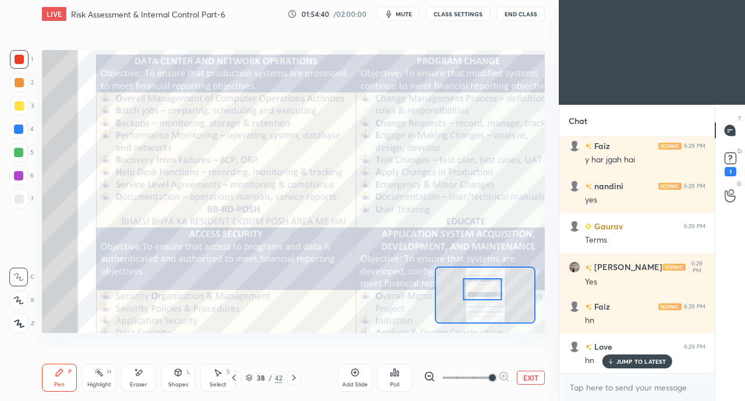
scroll to position [44159, 0]
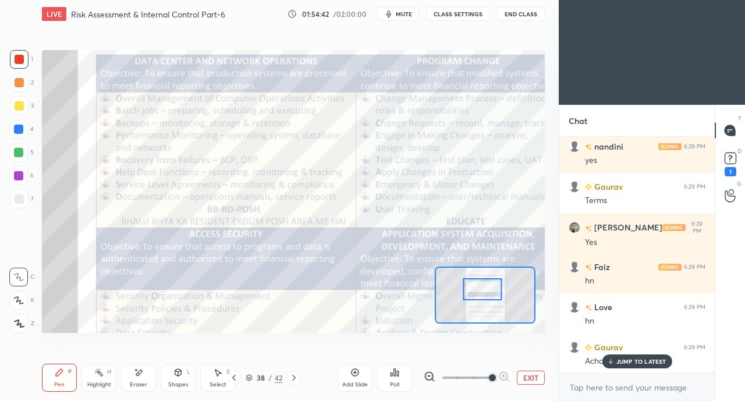
click at [616, 359] on div "JUMP TO LATEST" at bounding box center [637, 361] width 70 height 14
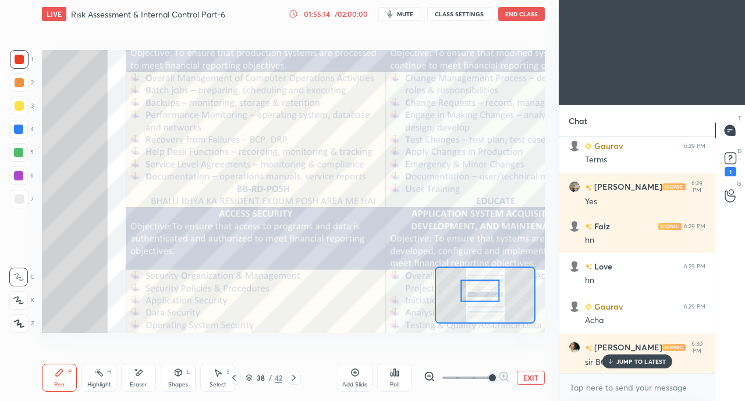
scroll to position [44239, 0]
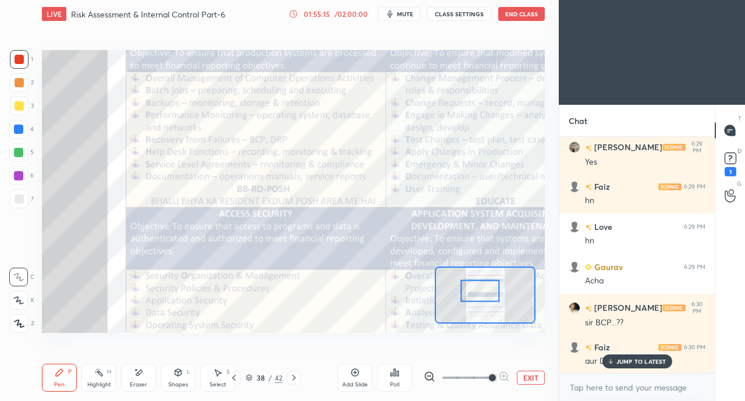
click at [617, 359] on p "JUMP TO LATEST" at bounding box center [641, 361] width 50 height 7
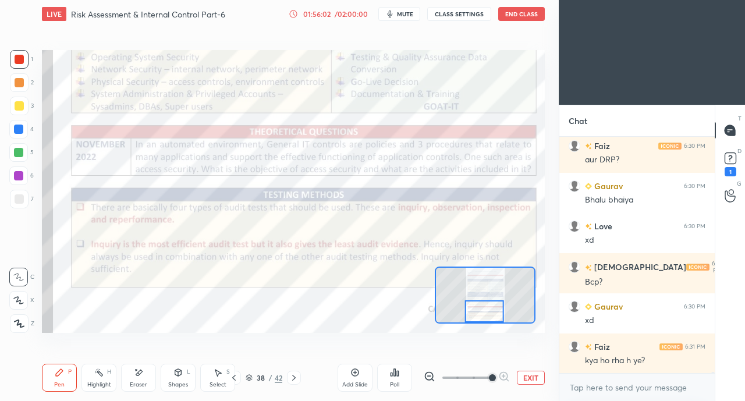
scroll to position [44480, 0]
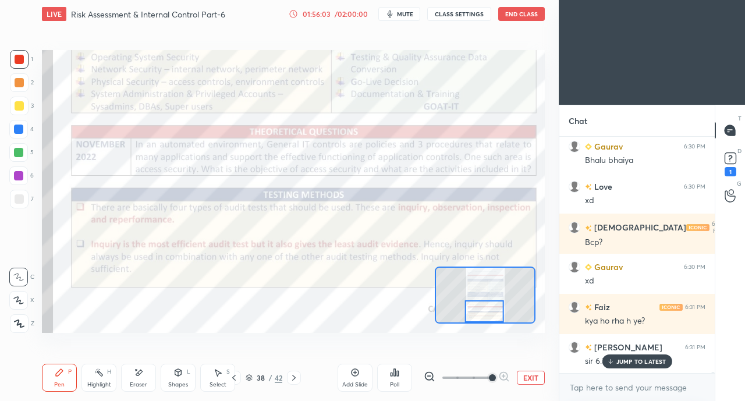
click at [625, 359] on p "JUMP TO LATEST" at bounding box center [641, 361] width 50 height 7
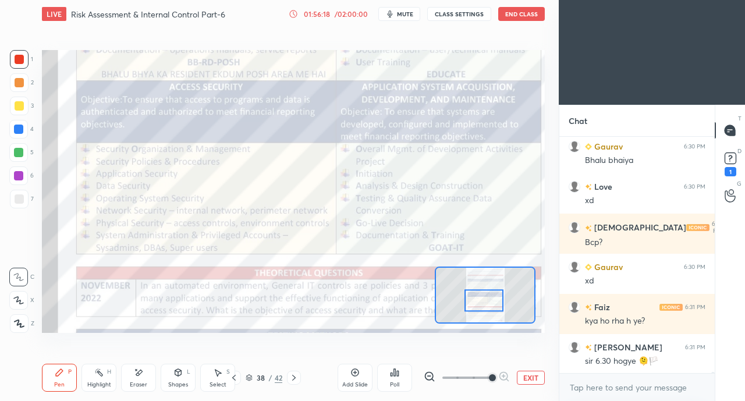
click at [530, 377] on button "EXIT" at bounding box center [531, 378] width 28 height 14
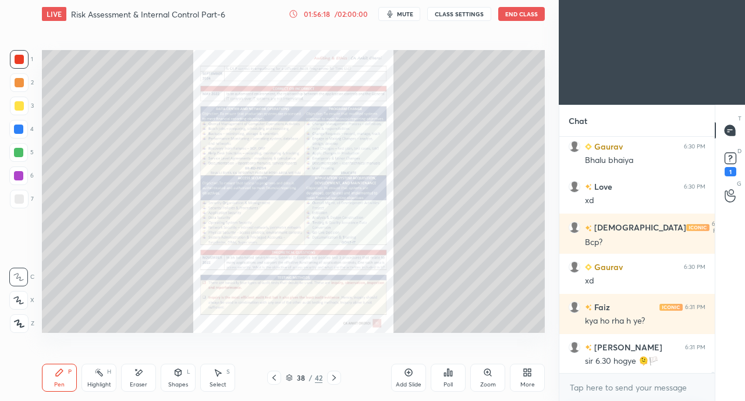
click at [530, 371] on icon at bounding box center [529, 370] width 3 height 3
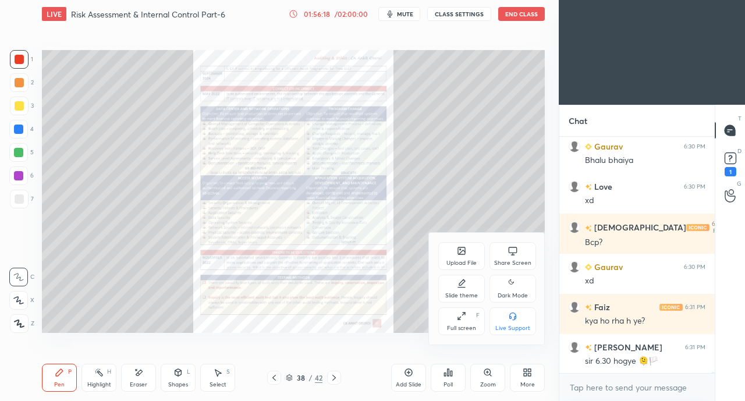
click at [511, 255] on icon at bounding box center [513, 254] width 4 height 1
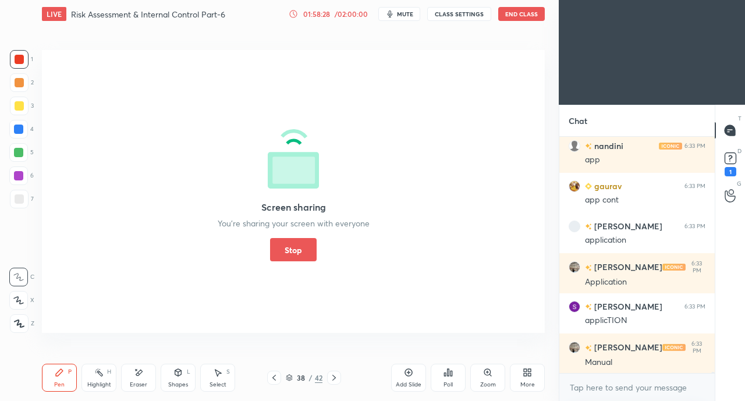
scroll to position [46006, 0]
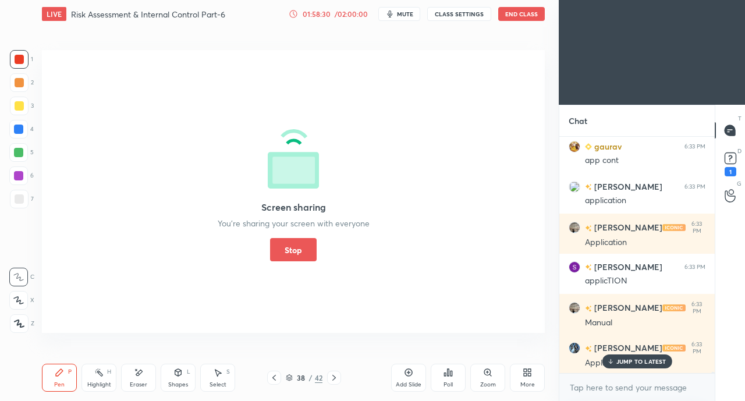
click at [311, 257] on button "Stop" at bounding box center [293, 249] width 47 height 23
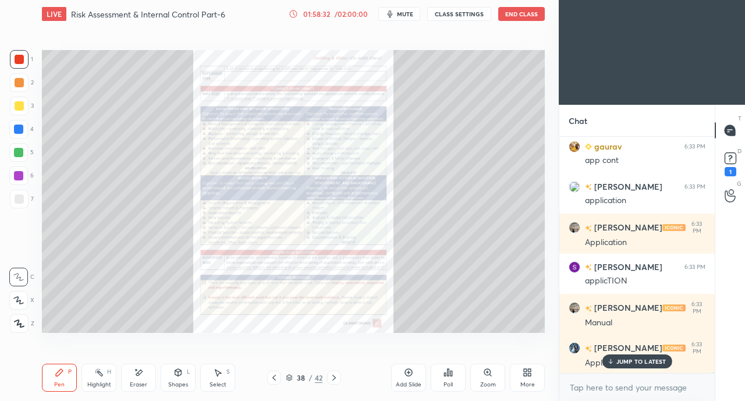
click at [492, 370] on icon at bounding box center [487, 372] width 9 height 9
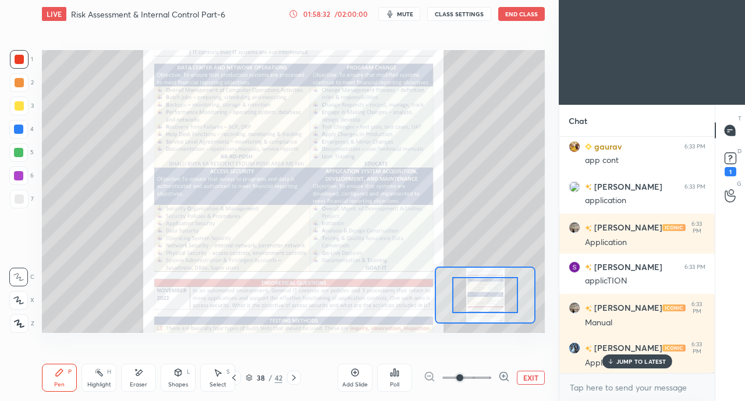
click at [500, 376] on icon at bounding box center [504, 376] width 8 height 8
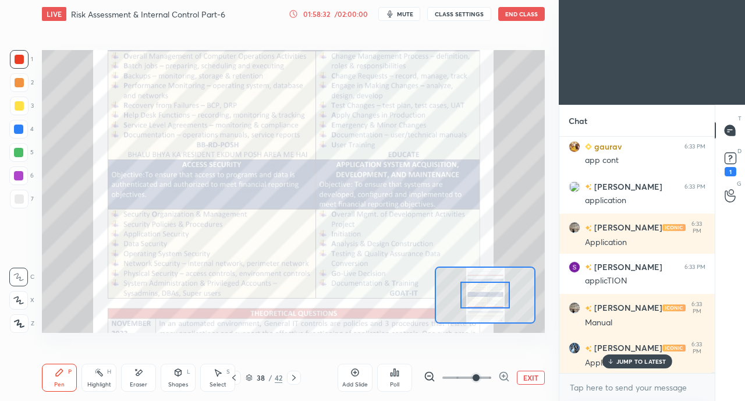
click at [503, 376] on icon at bounding box center [503, 376] width 3 height 0
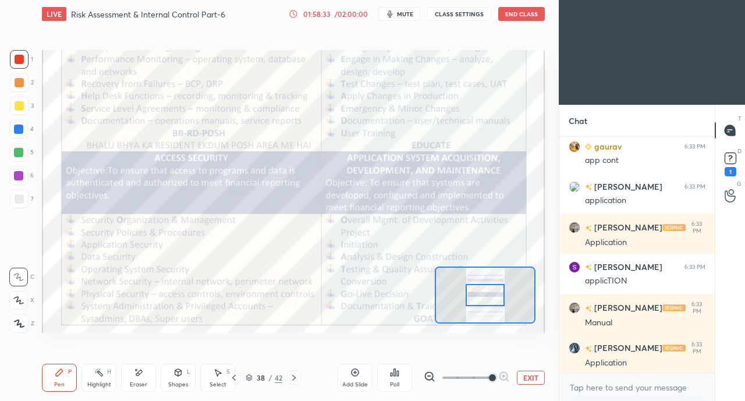
scroll to position [46047, 0]
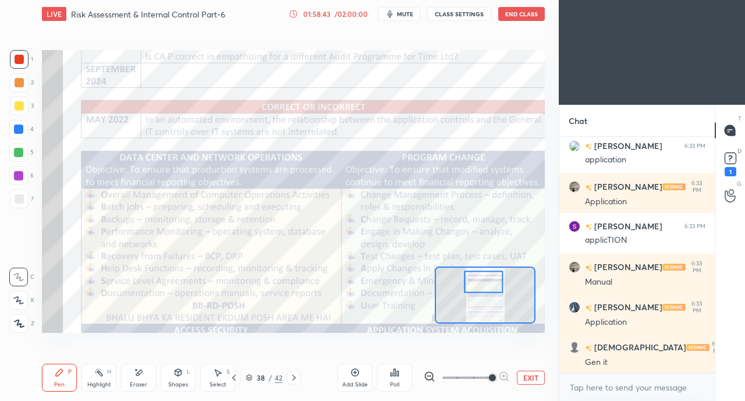
click at [533, 374] on button "EXIT" at bounding box center [531, 378] width 28 height 14
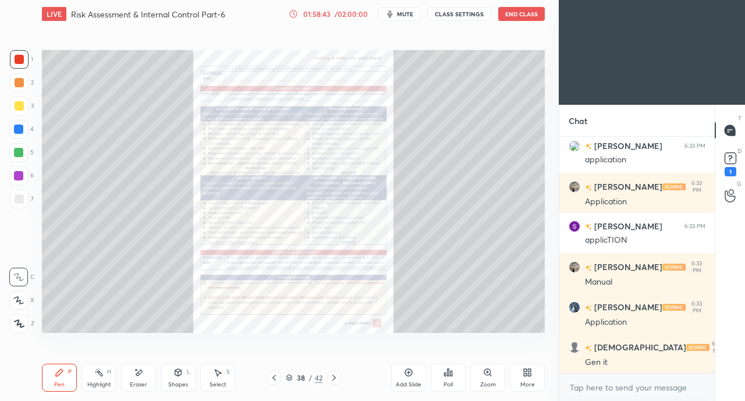
click at [531, 385] on div "More" at bounding box center [527, 385] width 15 height 6
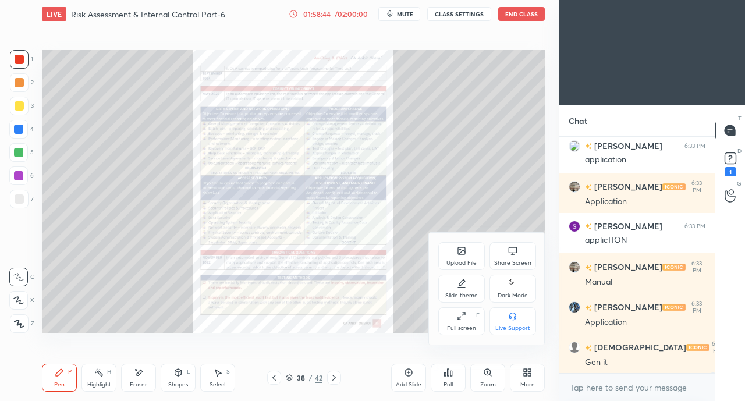
click at [526, 254] on div "Share Screen" at bounding box center [512, 256] width 47 height 28
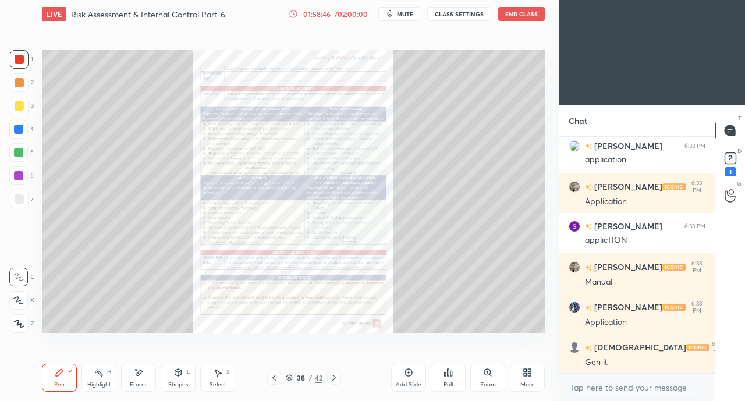
click at [523, 375] on icon at bounding box center [527, 372] width 9 height 9
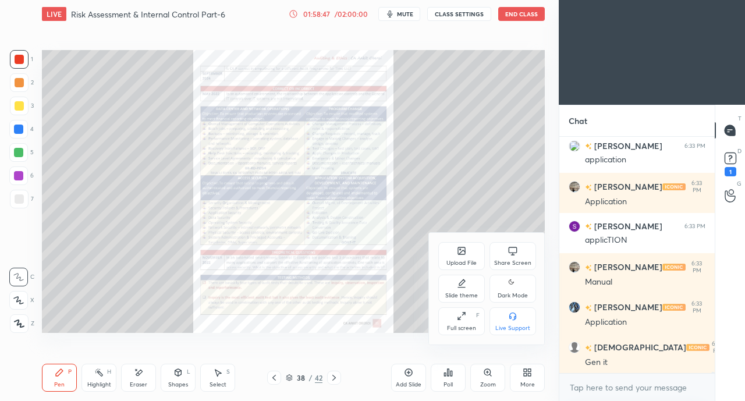
click at [503, 248] on div "Share Screen" at bounding box center [512, 256] width 47 height 28
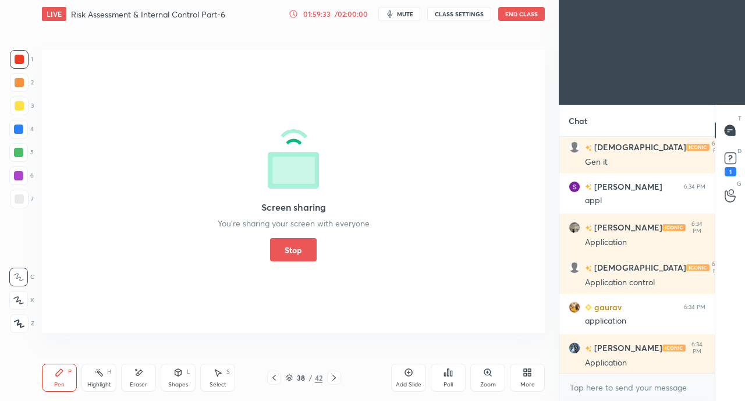
scroll to position [46287, 0]
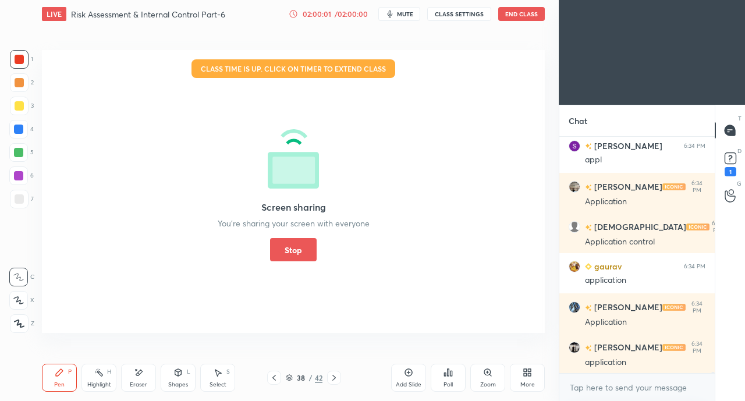
click at [267, 246] on div "Screen sharing You’re sharing your screen with everyone Stop" at bounding box center [294, 191] width 152 height 140
click at [277, 245] on button "Stop" at bounding box center [293, 249] width 47 height 23
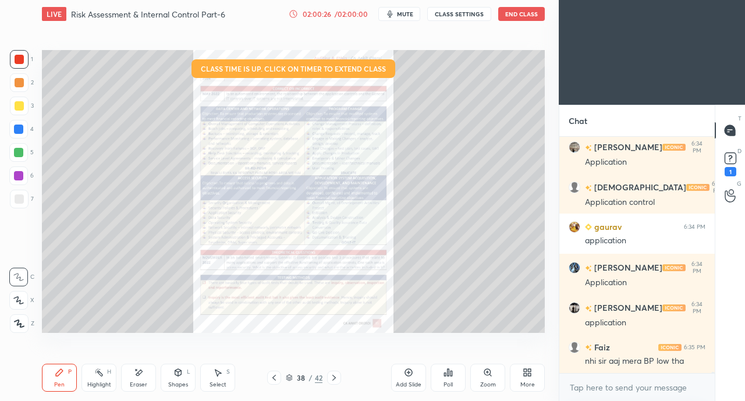
scroll to position [46368, 0]
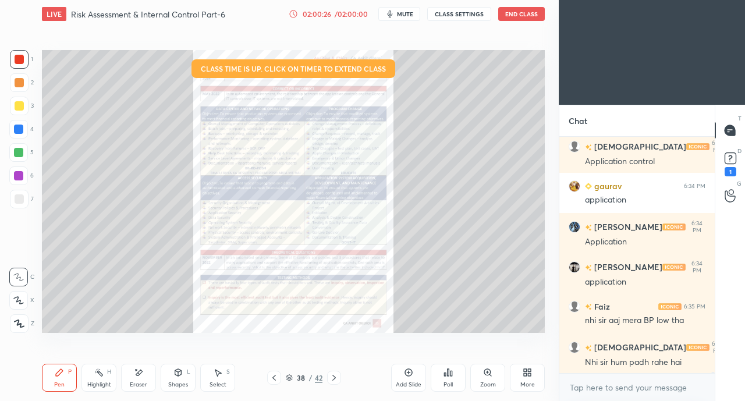
click at [647, 360] on div "Nhi sir hum padh rahe hai" at bounding box center [645, 363] width 120 height 12
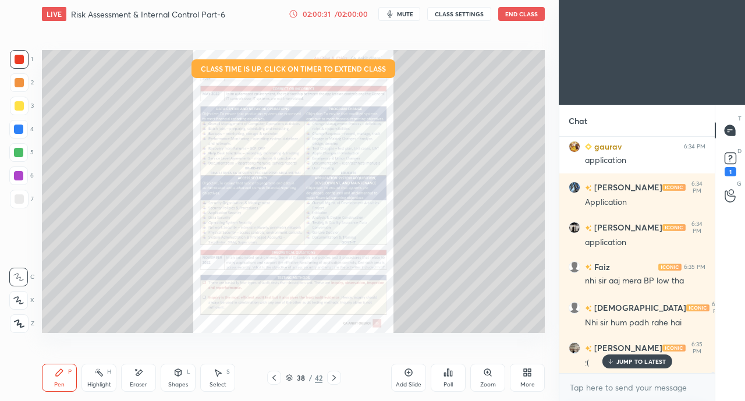
click at [606, 364] on div "JUMP TO LATEST" at bounding box center [637, 361] width 70 height 14
